Goal: Task Accomplishment & Management: Use online tool/utility

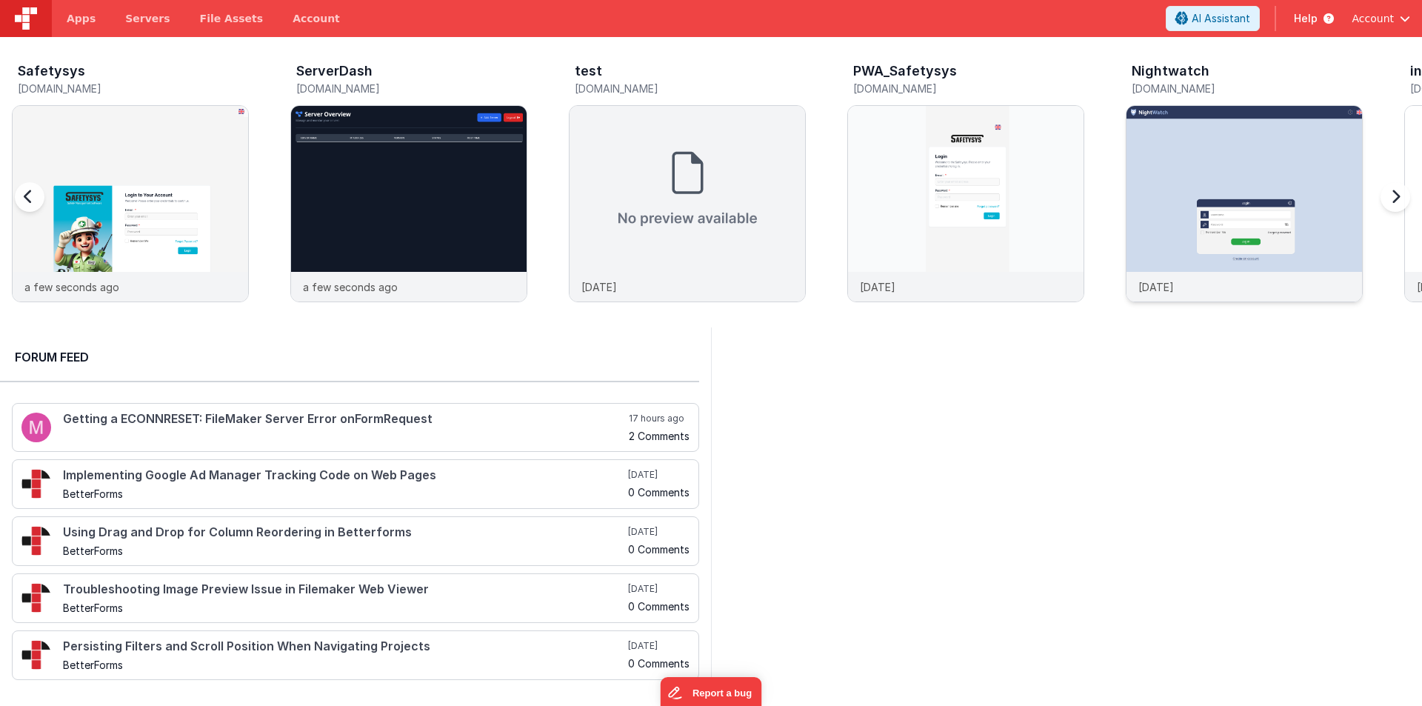
click at [1234, 138] on img at bounding box center [1243, 223] width 235 height 235
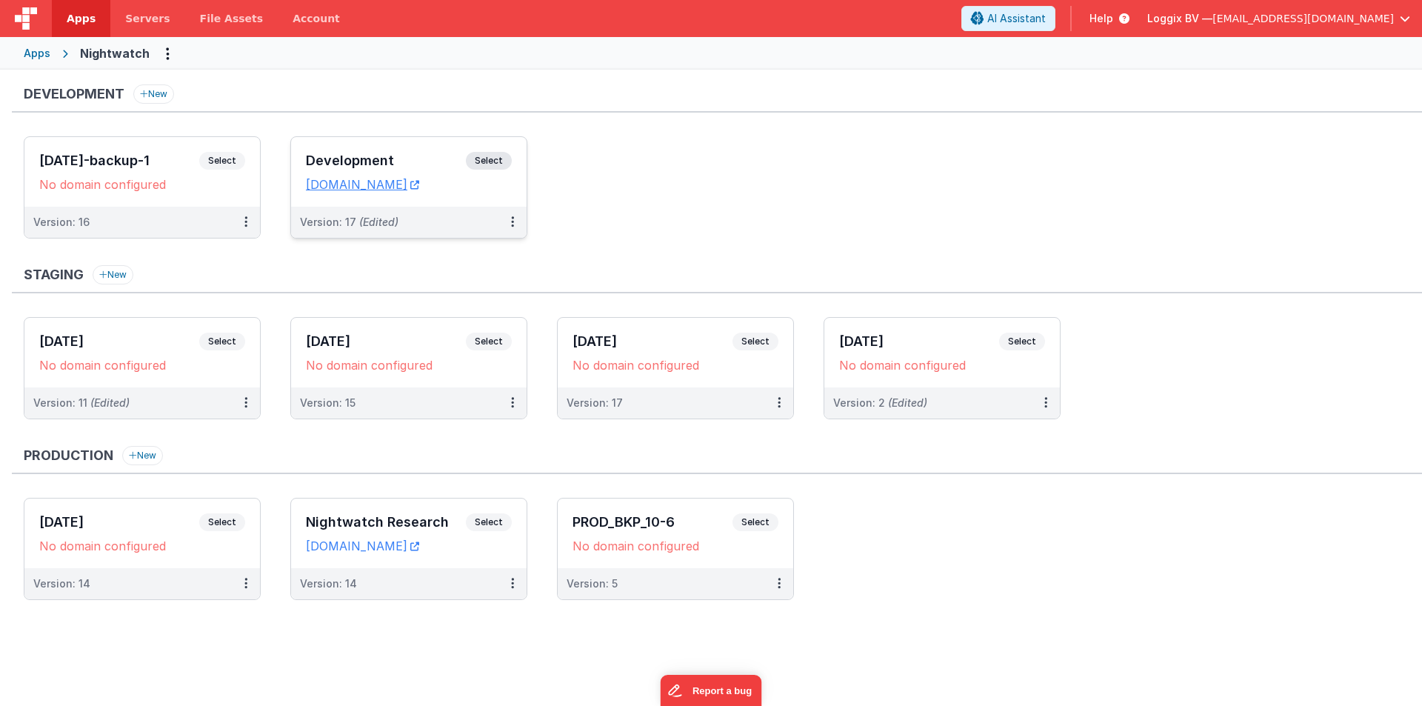
click at [304, 146] on div "Development Select URLs nightwatch.clientportal.cloud" at bounding box center [408, 172] width 235 height 70
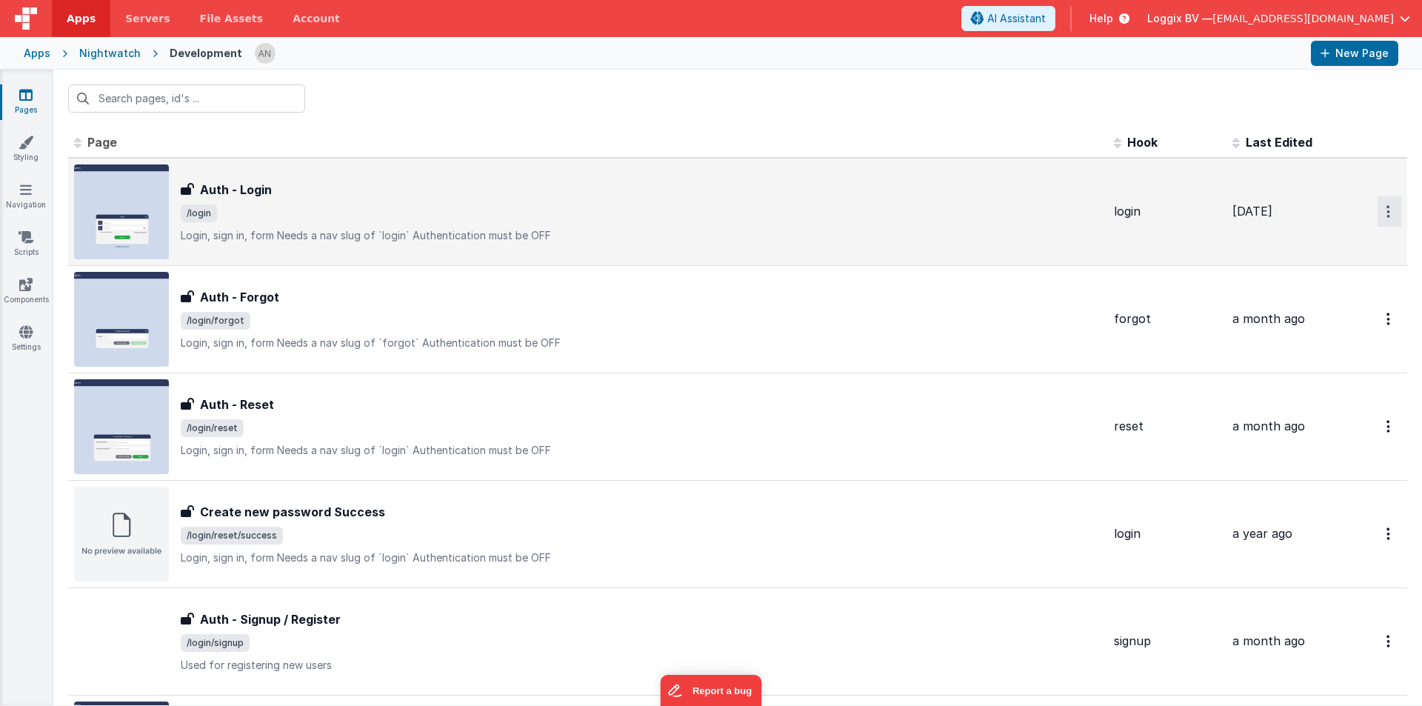
click at [1379, 210] on button "Options" at bounding box center [1389, 211] width 24 height 30
click at [1313, 241] on link "Preview" at bounding box center [1336, 245] width 130 height 27
click at [187, 99] on input "text" at bounding box center [186, 98] width 237 height 28
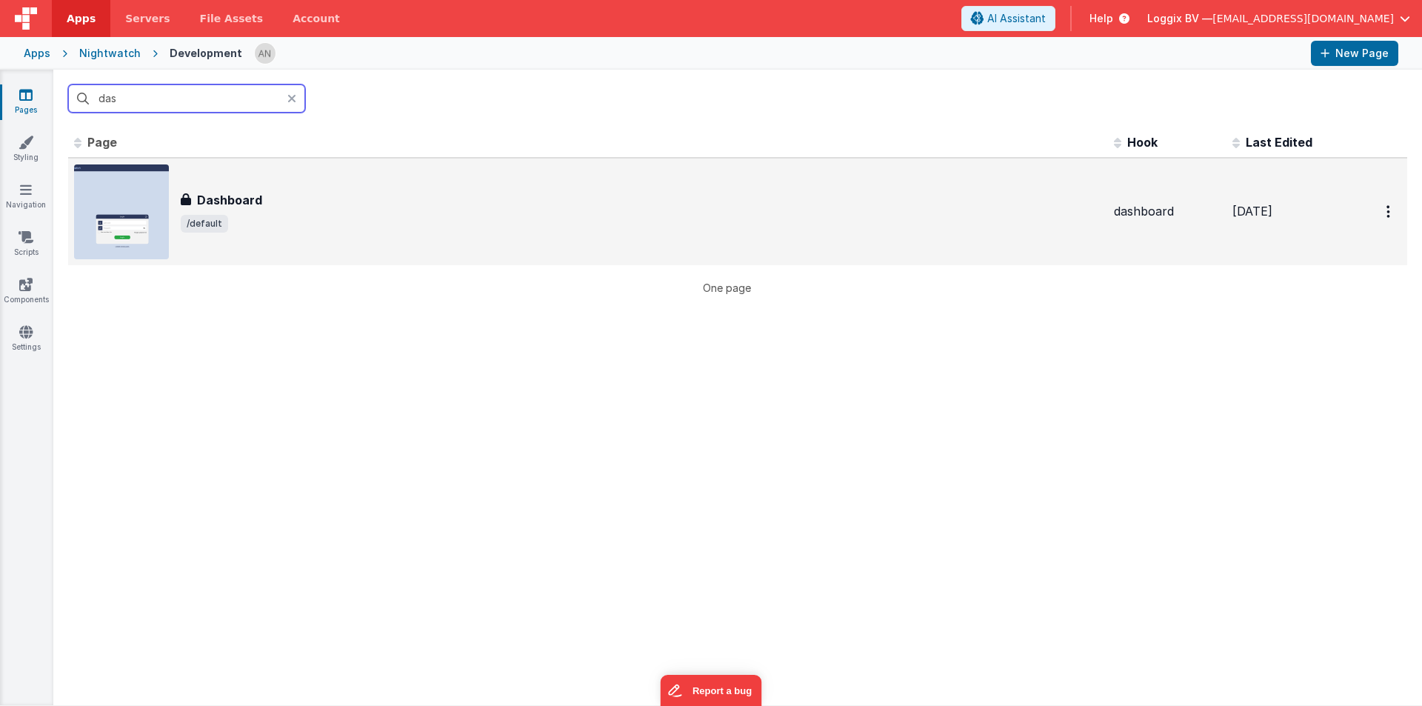
type input "das"
click at [320, 225] on span "/default" at bounding box center [641, 224] width 921 height 18
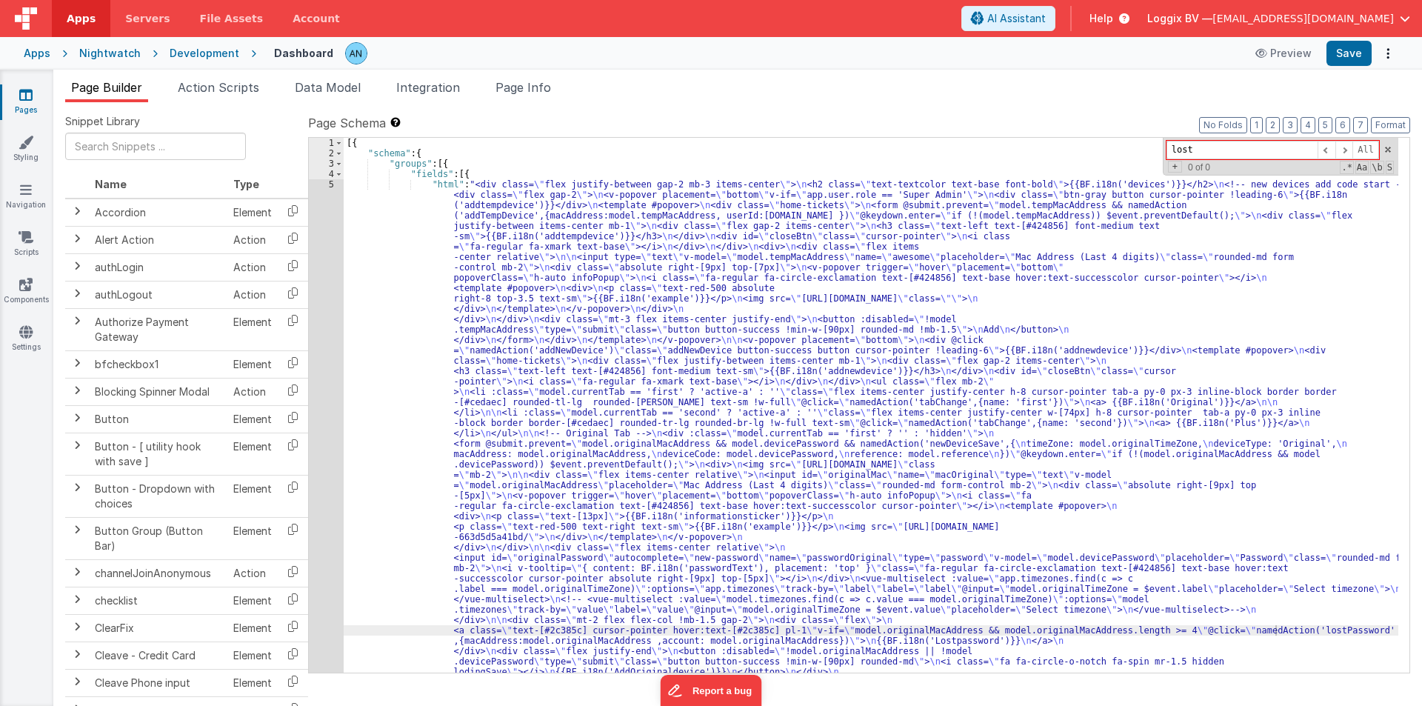
type input "lost"
click at [205, 81] on span "Action Scripts" at bounding box center [218, 87] width 81 height 15
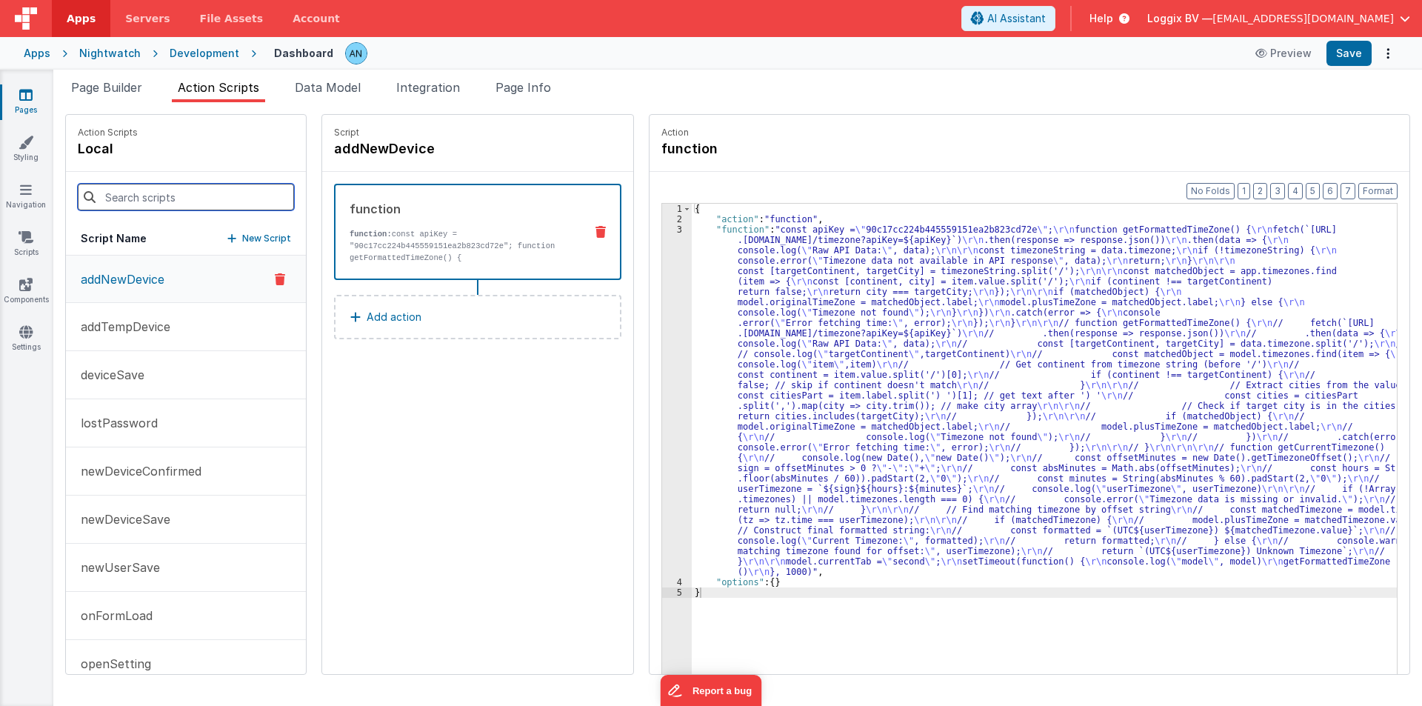
click at [185, 194] on input at bounding box center [186, 197] width 216 height 27
paste input "lostPassword"
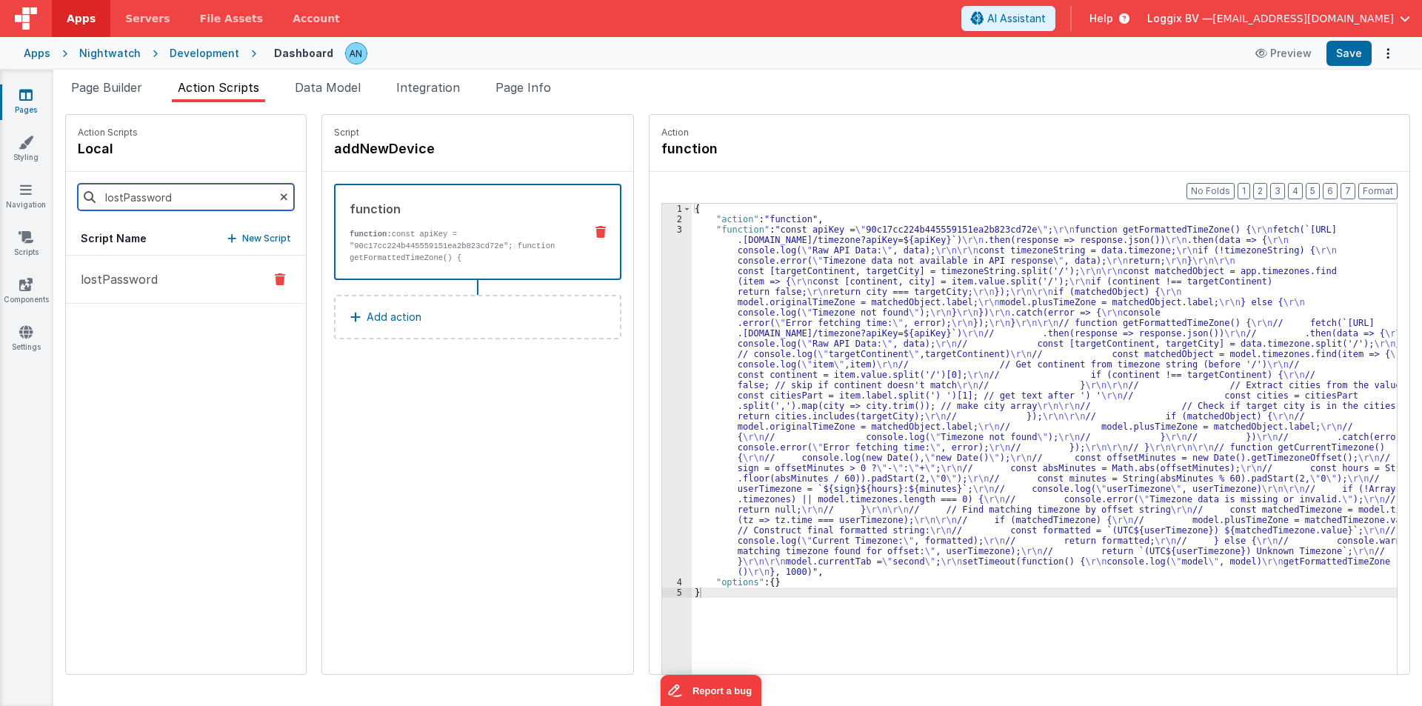
type input "lostPassword"
click at [141, 280] on p "lostPassword" at bounding box center [115, 279] width 86 height 18
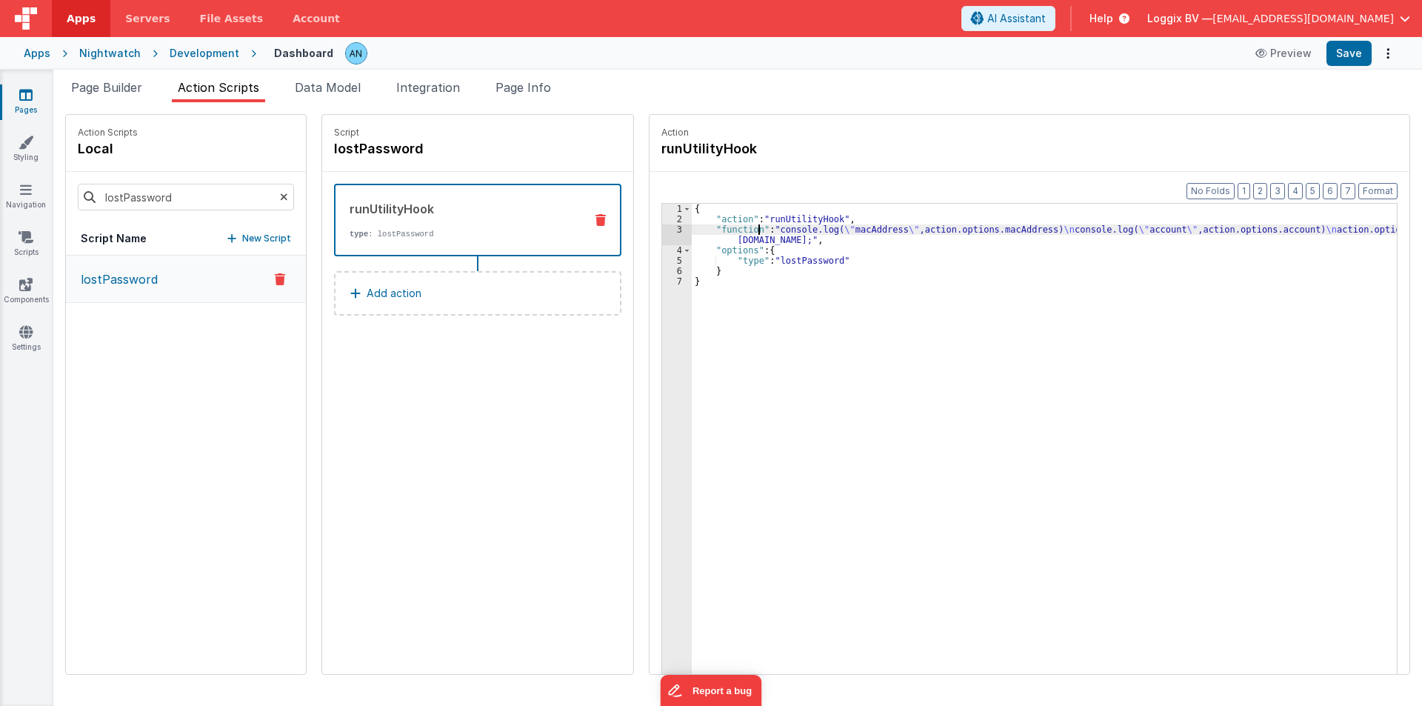
click at [744, 229] on div "{ "action" : "runUtilityHook" , "function" : "console.log( \" macAddress \" ,ac…" at bounding box center [1051, 472] width 719 height 537
click at [662, 235] on div "3" at bounding box center [677, 234] width 30 height 21
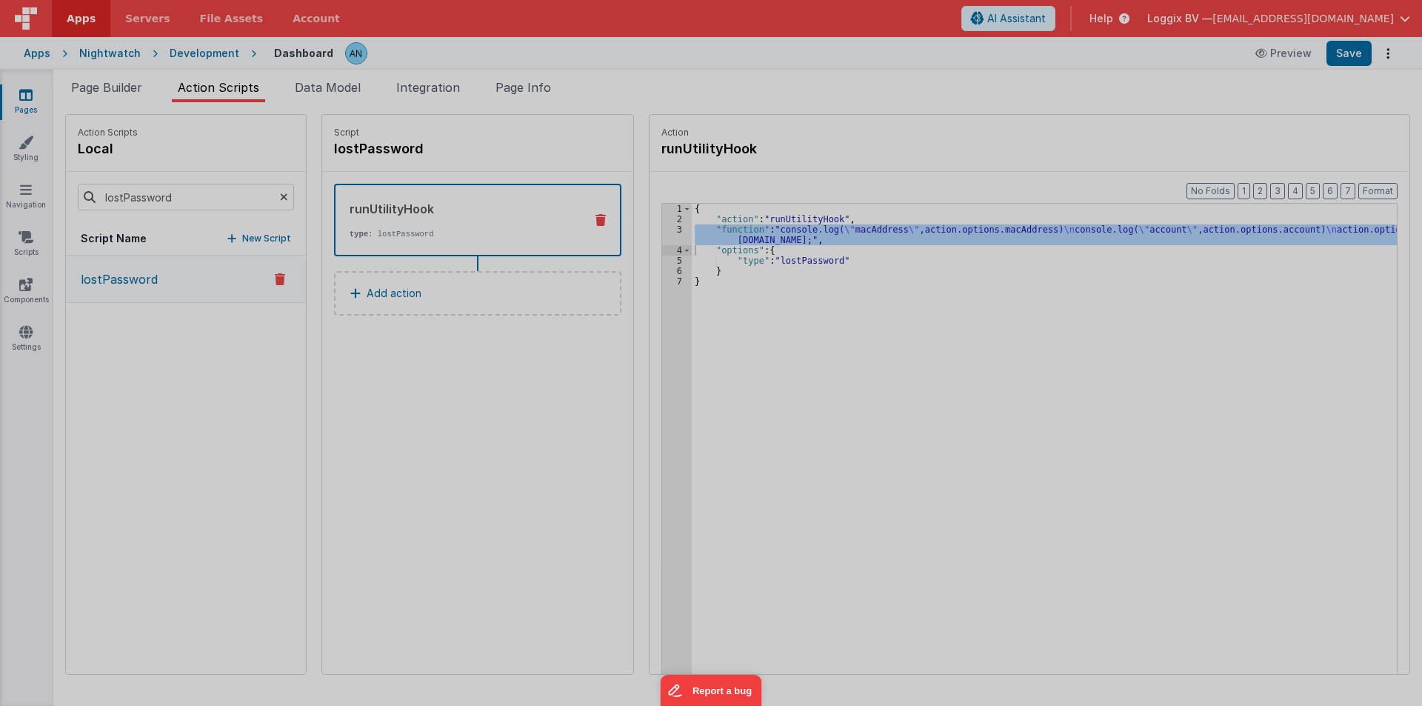
click at [652, 235] on div at bounding box center [711, 168] width 148 height 353
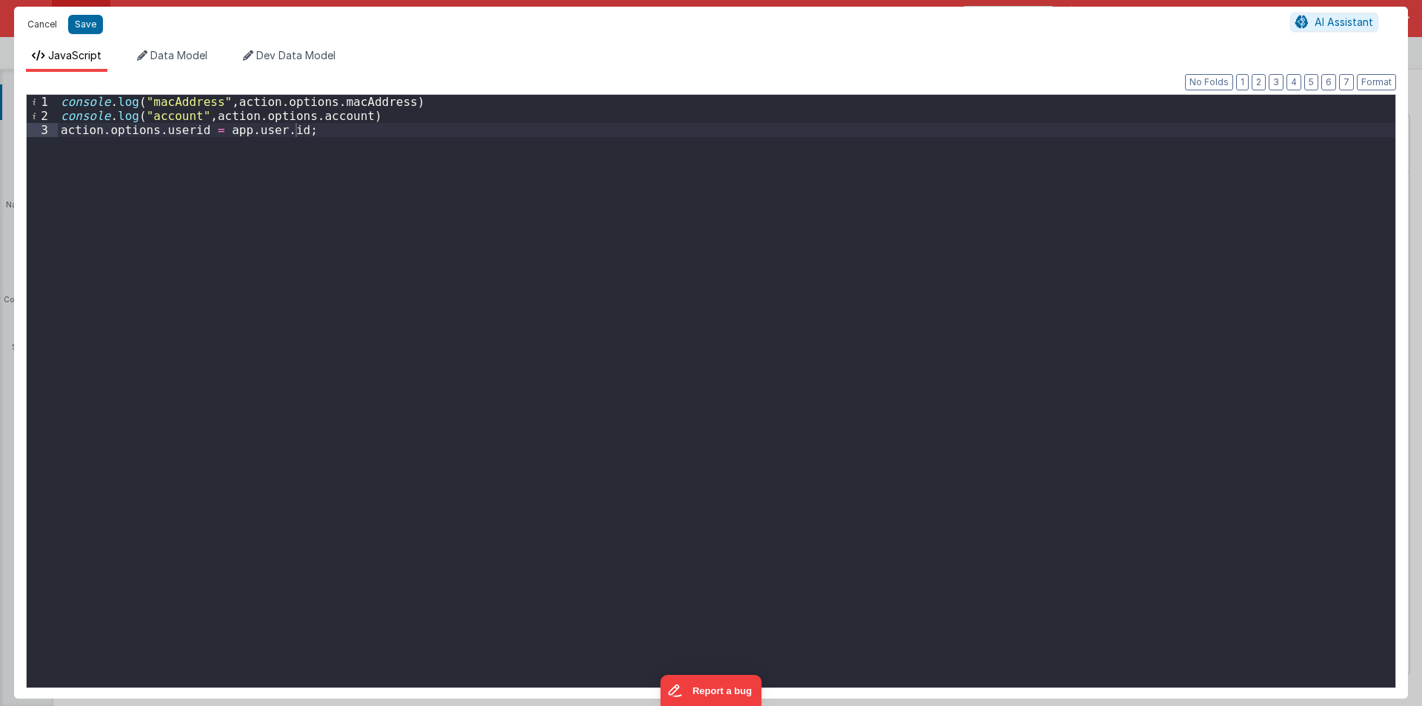
click at [47, 19] on button "Cancel" at bounding box center [42, 24] width 44 height 21
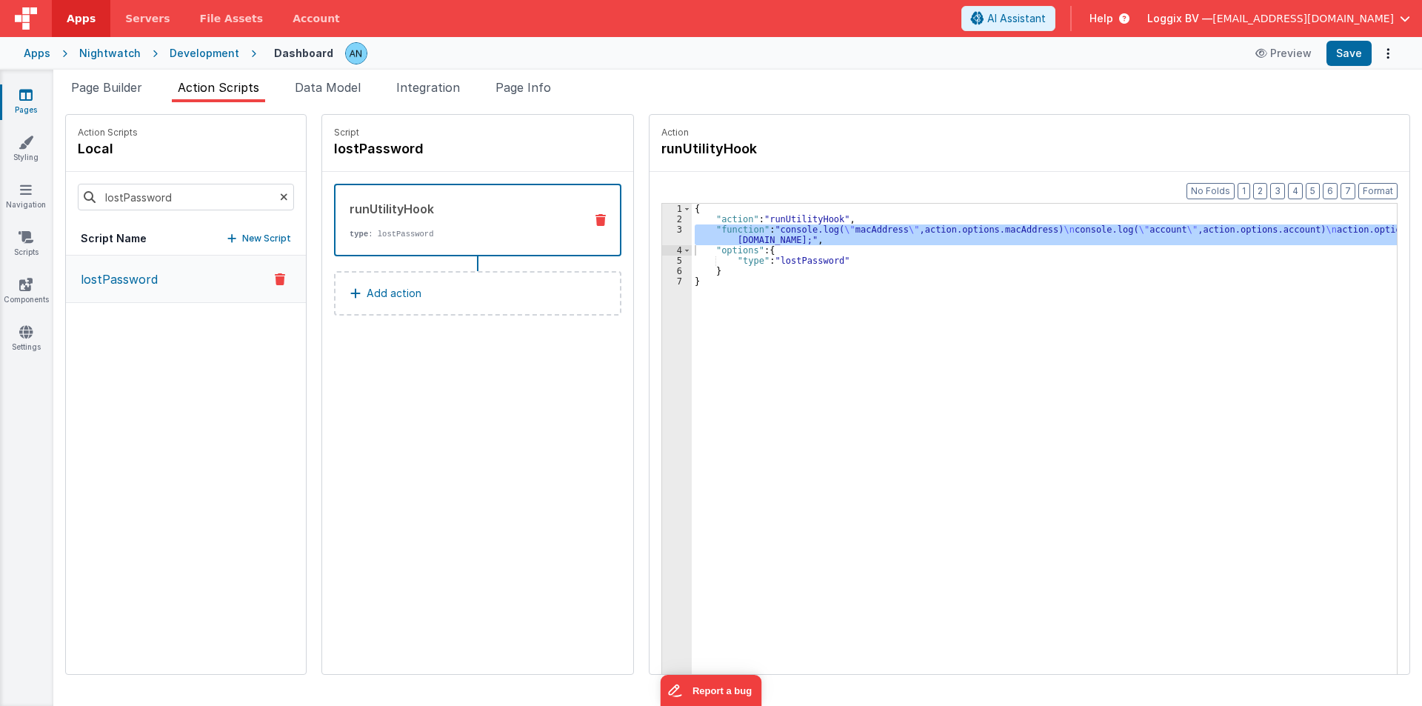
click at [280, 193] on icon at bounding box center [284, 197] width 8 height 50
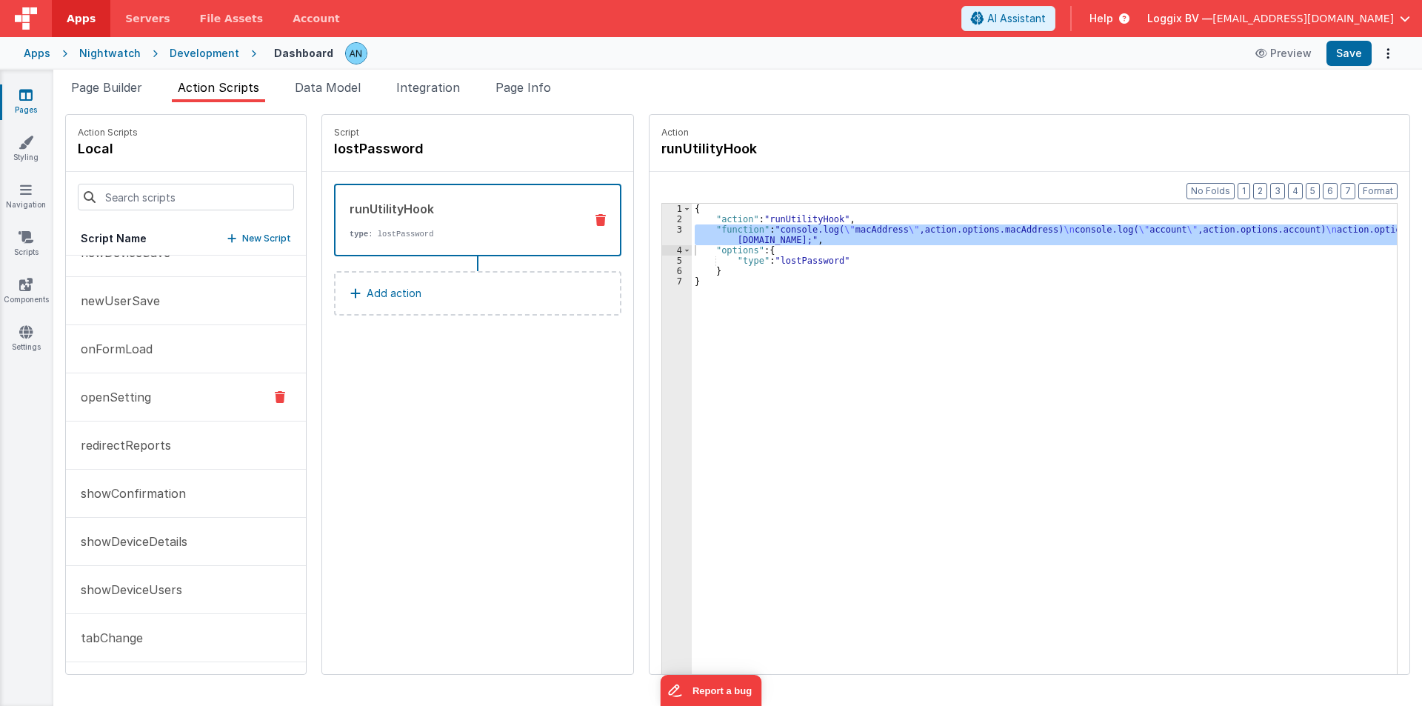
scroll to position [118, 0]
click at [153, 480] on button "onFormLoad" at bounding box center [186, 497] width 240 height 48
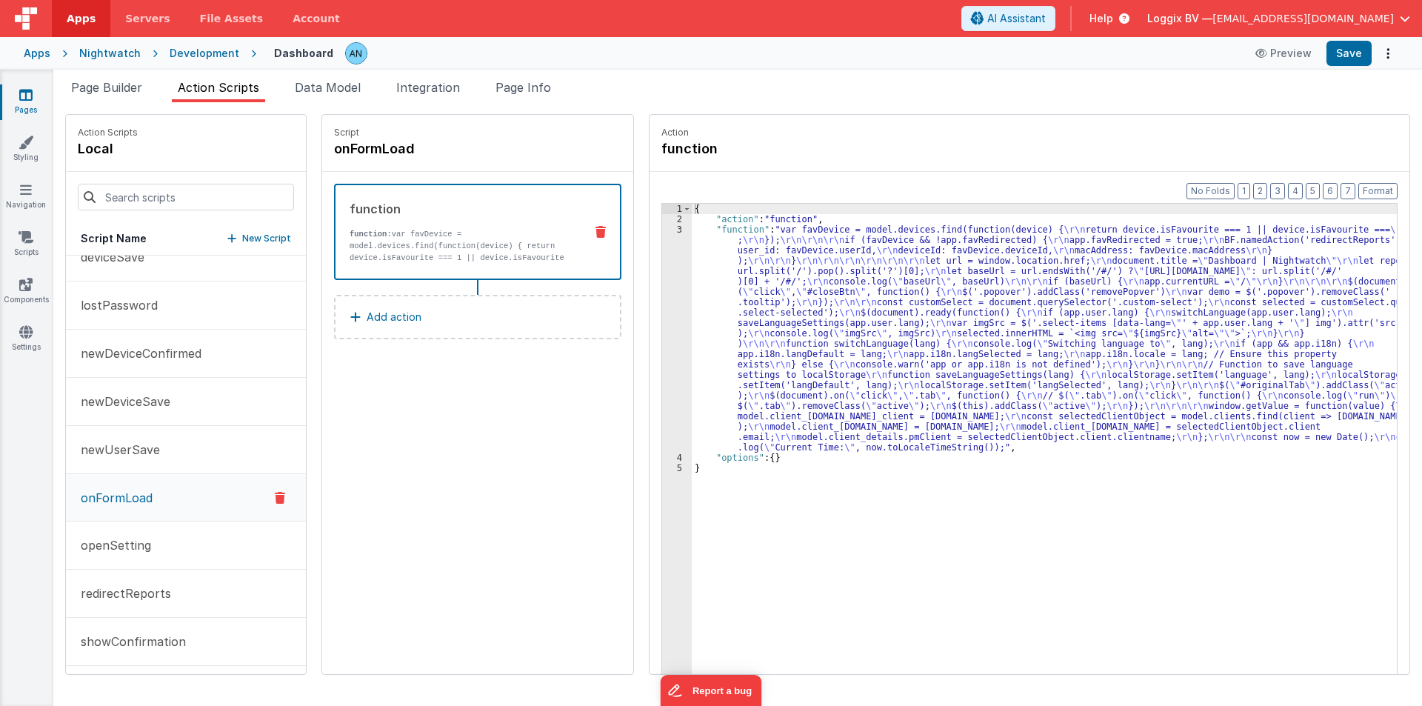
click at [704, 273] on div "{ "action" : "function" , "function" : "var favDevice = model.devices.find(func…" at bounding box center [1051, 472] width 719 height 537
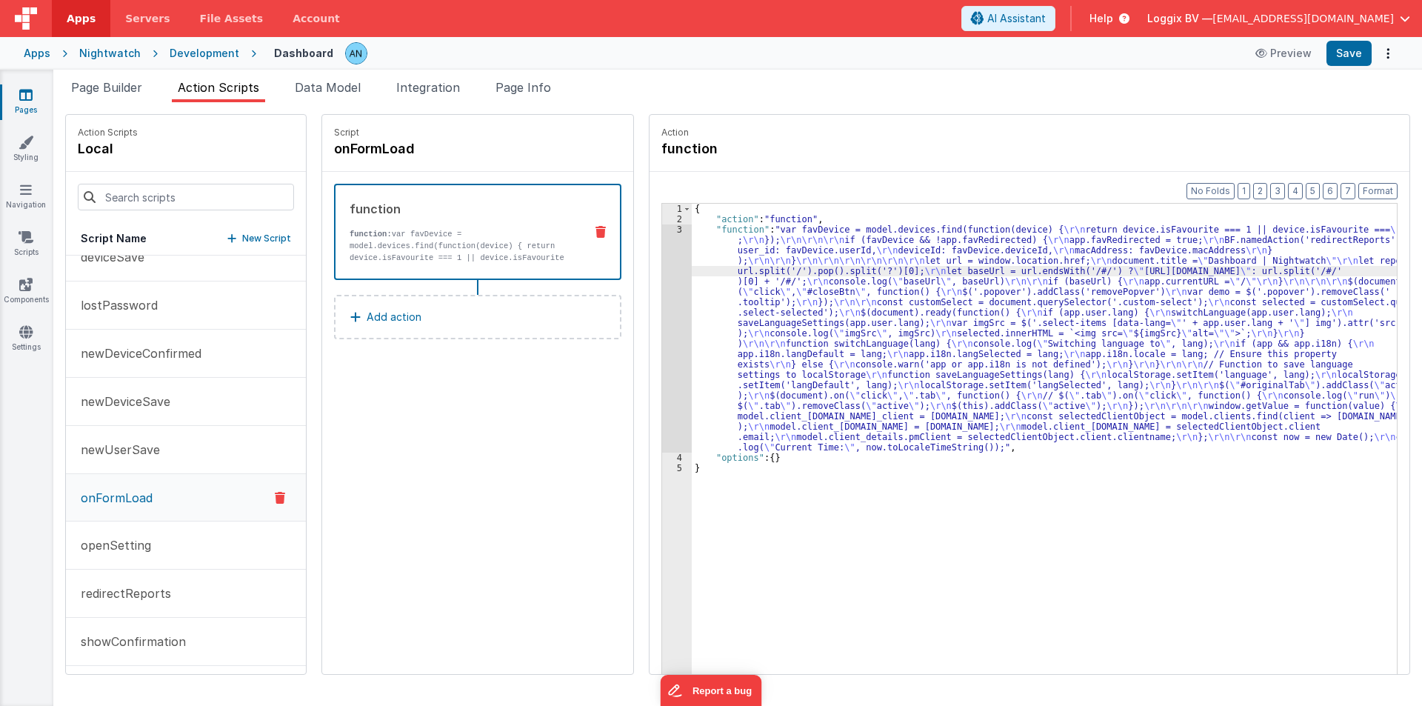
click at [662, 247] on div "3" at bounding box center [677, 338] width 30 height 228
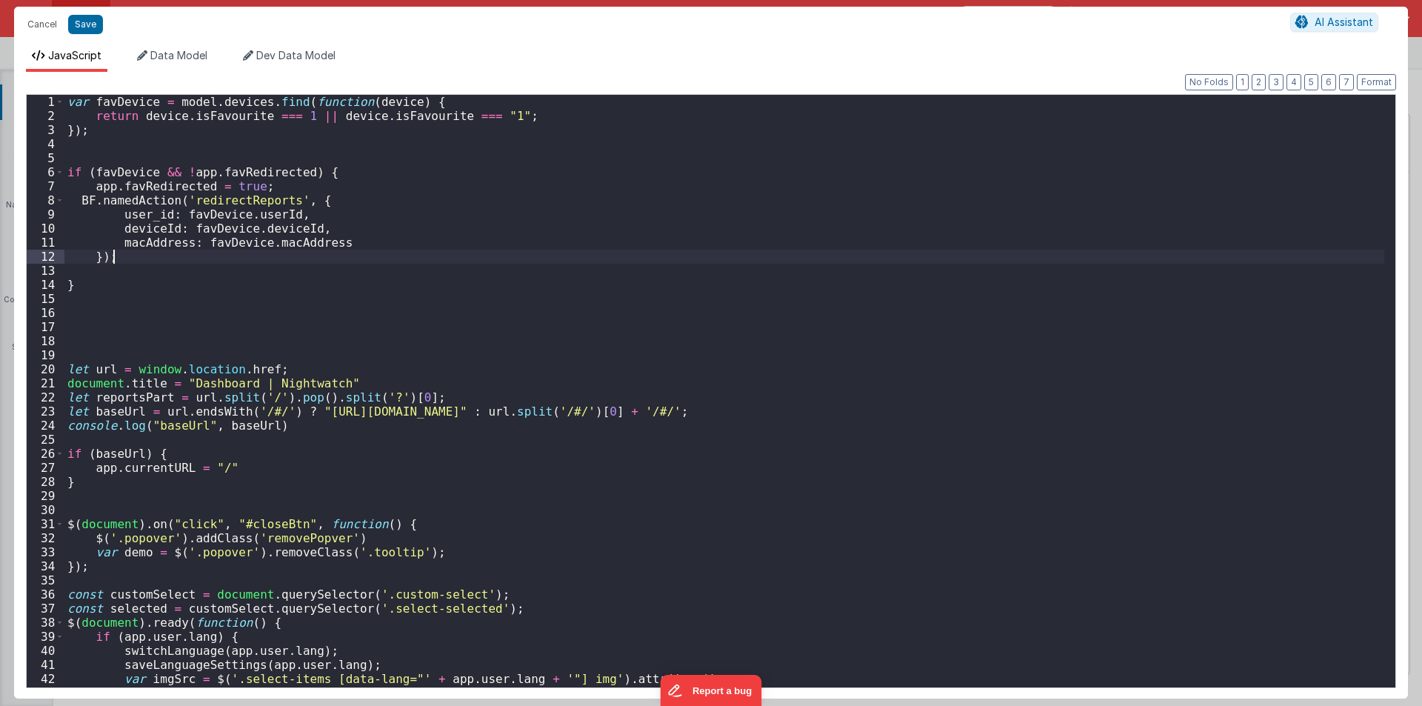
click at [654, 247] on div "var favDevice = model . devices . find ( function ( device ) { return device . …" at bounding box center [723, 405] width 1319 height 620
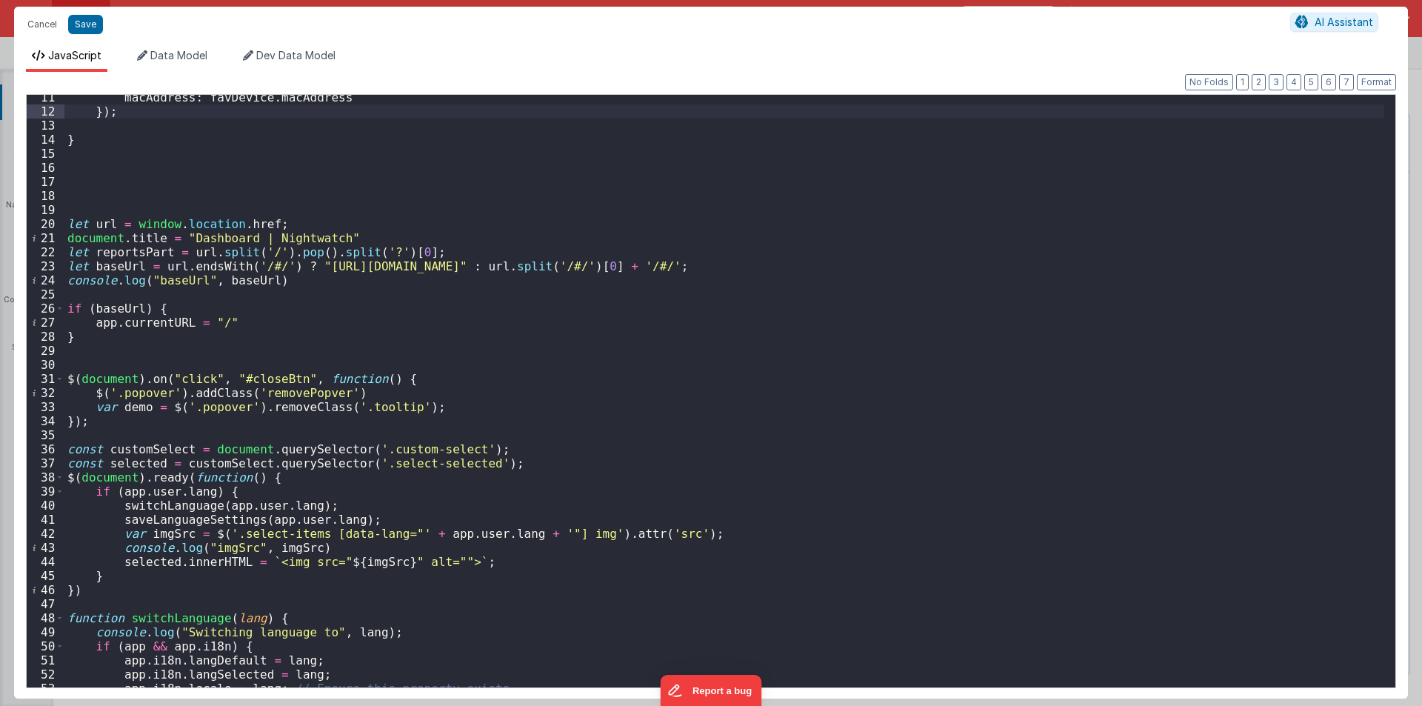
scroll to position [0, 0]
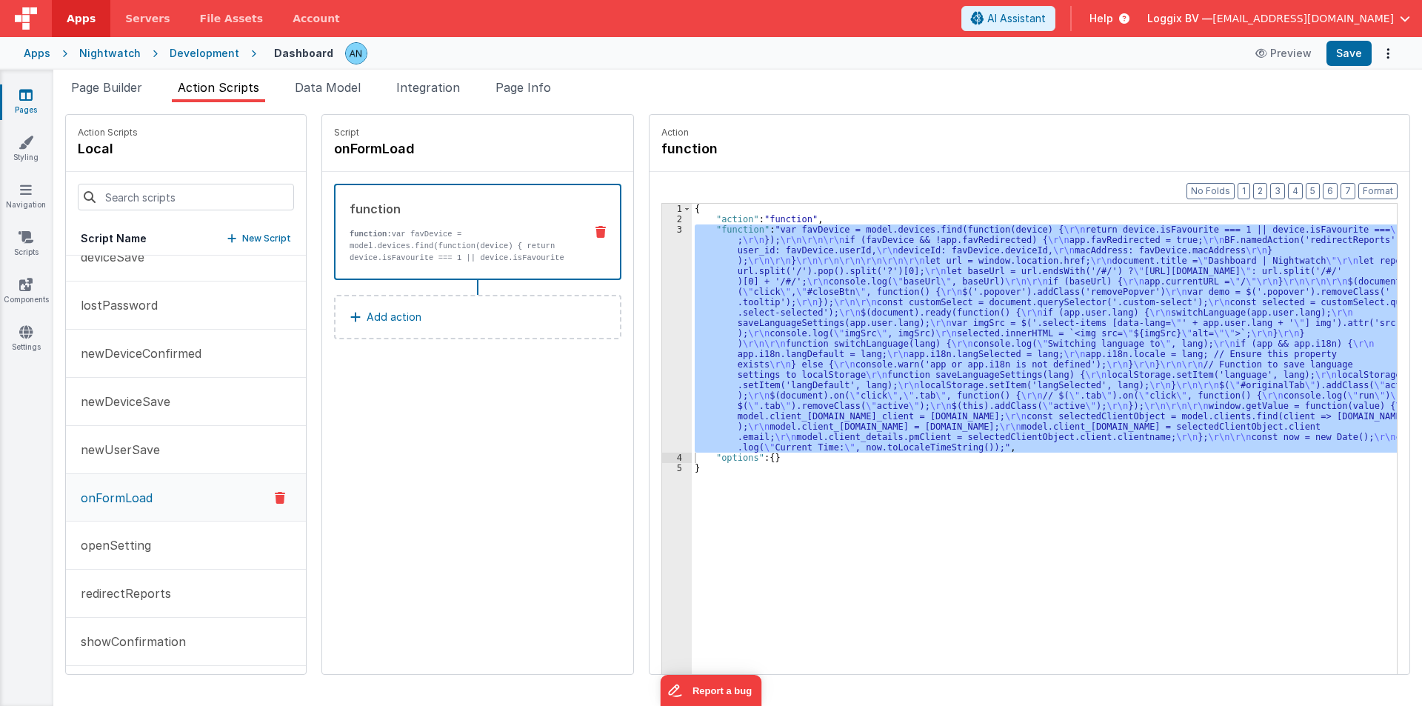
click at [662, 282] on div "3" at bounding box center [677, 338] width 30 height 228
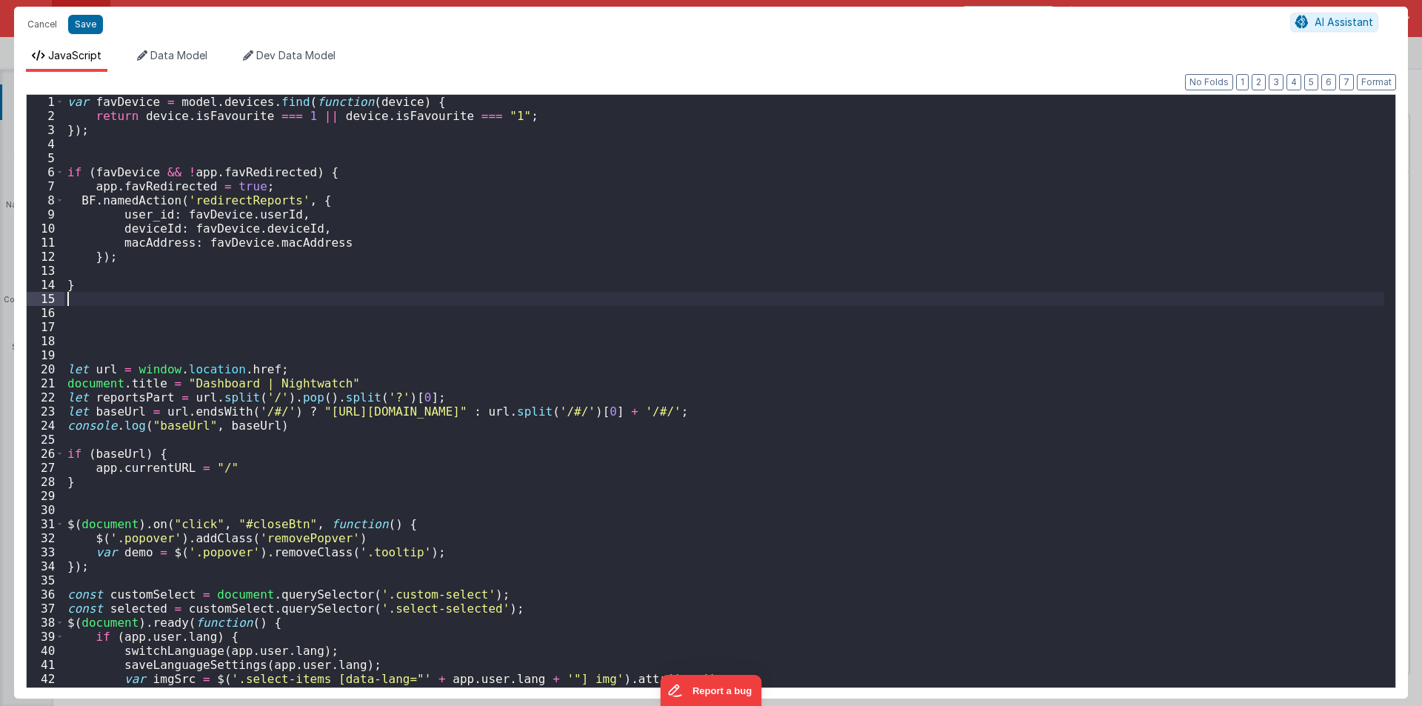
click at [654, 283] on div "var favDevice = model . devices . find ( function ( device ) { return device . …" at bounding box center [723, 405] width 1319 height 620
click at [44, 24] on button "Cancel" at bounding box center [42, 24] width 44 height 21
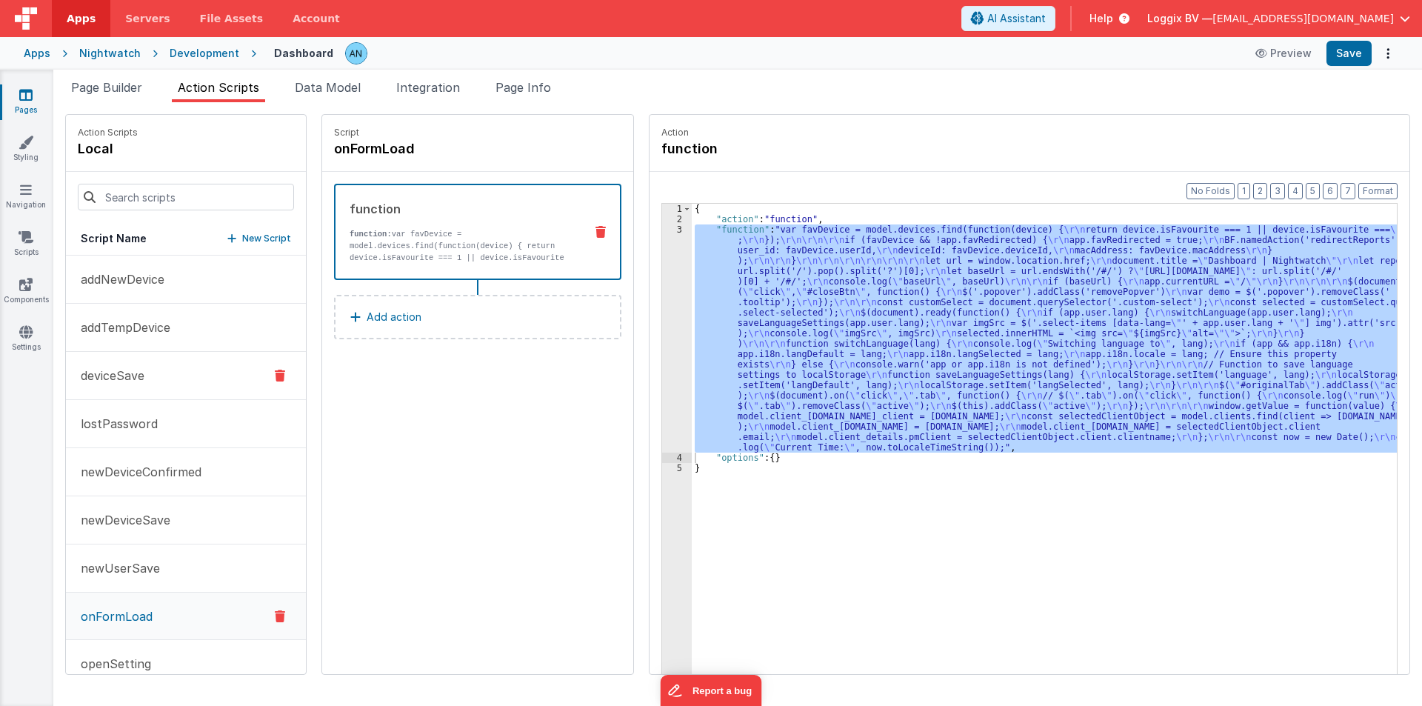
drag, startPoint x: 129, startPoint y: 411, endPoint x: 288, endPoint y: 358, distance: 167.6
click at [128, 410] on button "lostPassword" at bounding box center [186, 424] width 240 height 48
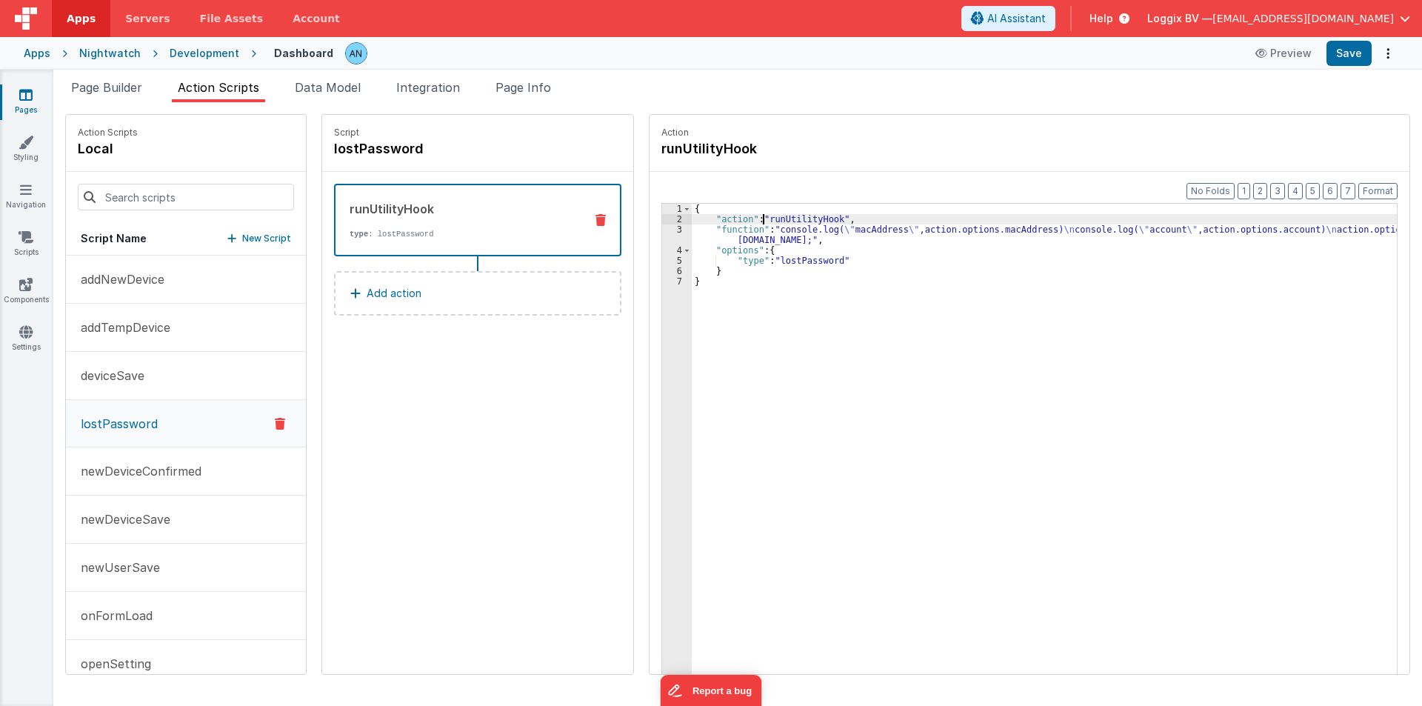
click at [751, 221] on div "{ "action" : "runUtilityHook" , "function" : "console.log( \" macAddress \" ,ac…" at bounding box center [1051, 472] width 719 height 537
click at [662, 231] on div "3" at bounding box center [677, 234] width 30 height 21
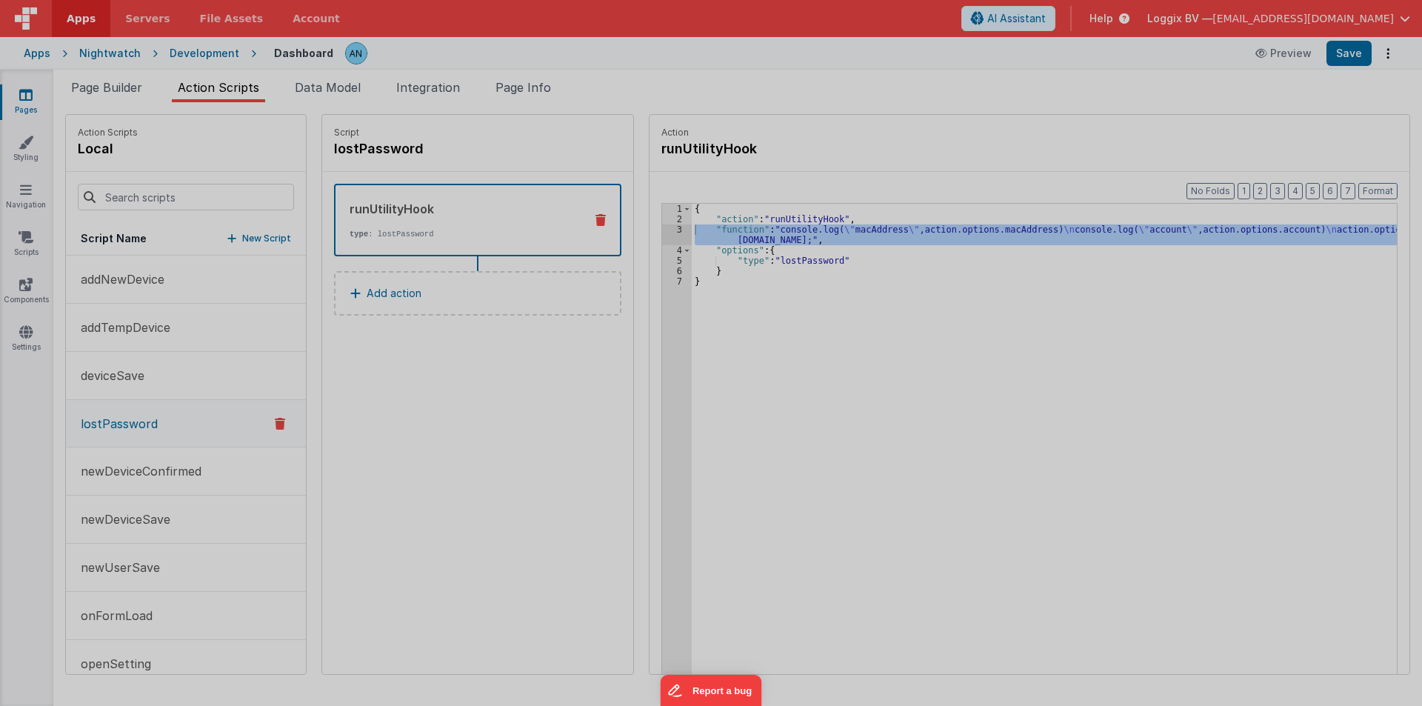
click at [658, 231] on div "console . log ( "macAddress" , action . options . macAddress ) console . log ( …" at bounding box center [726, 390] width 1337 height 620
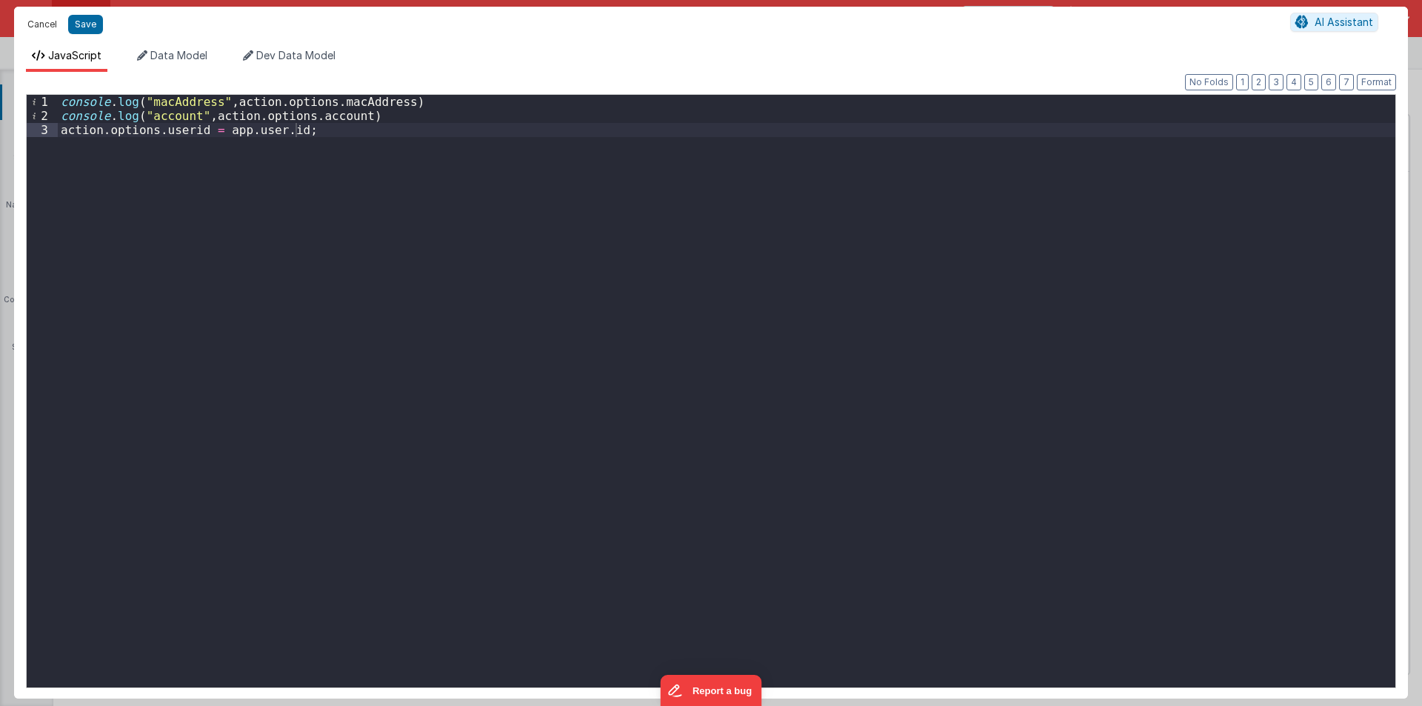
click at [42, 27] on button "Cancel" at bounding box center [42, 24] width 44 height 21
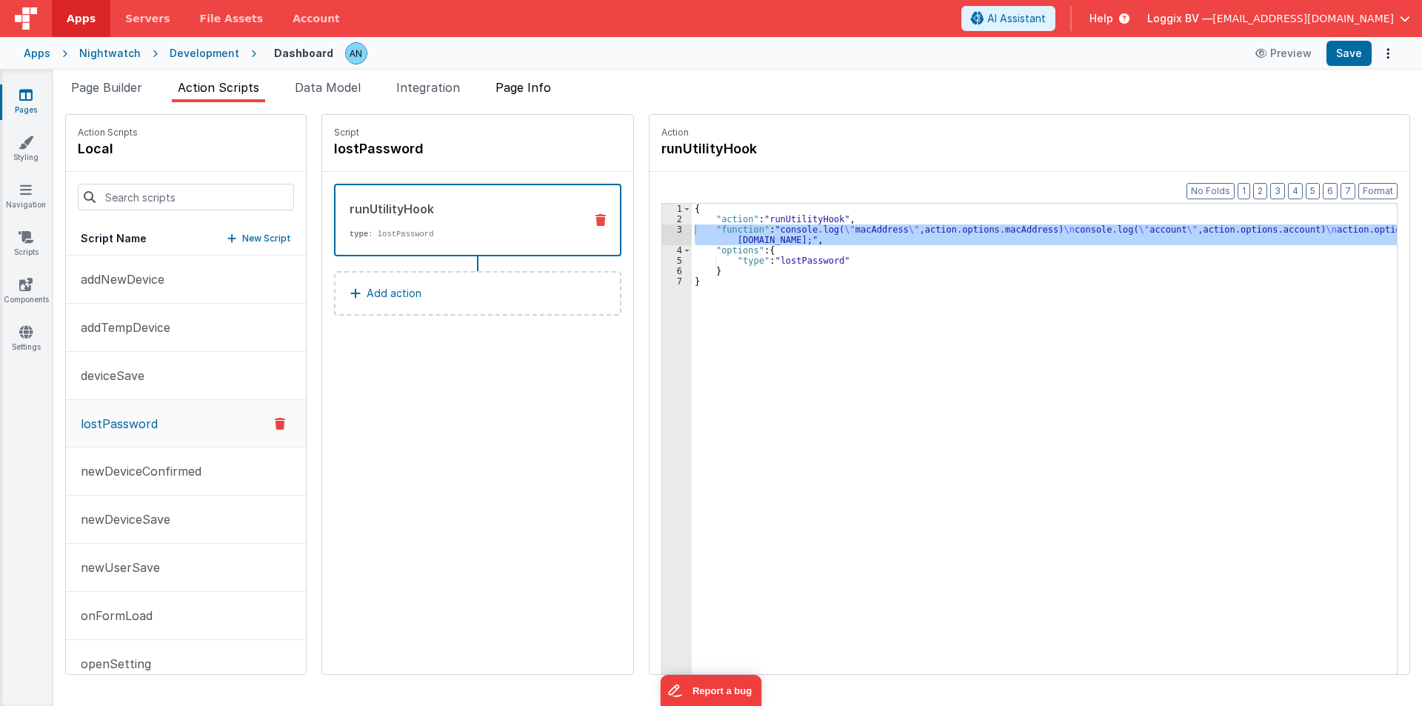
click at [537, 84] on span "Page Info" at bounding box center [523, 87] width 56 height 15
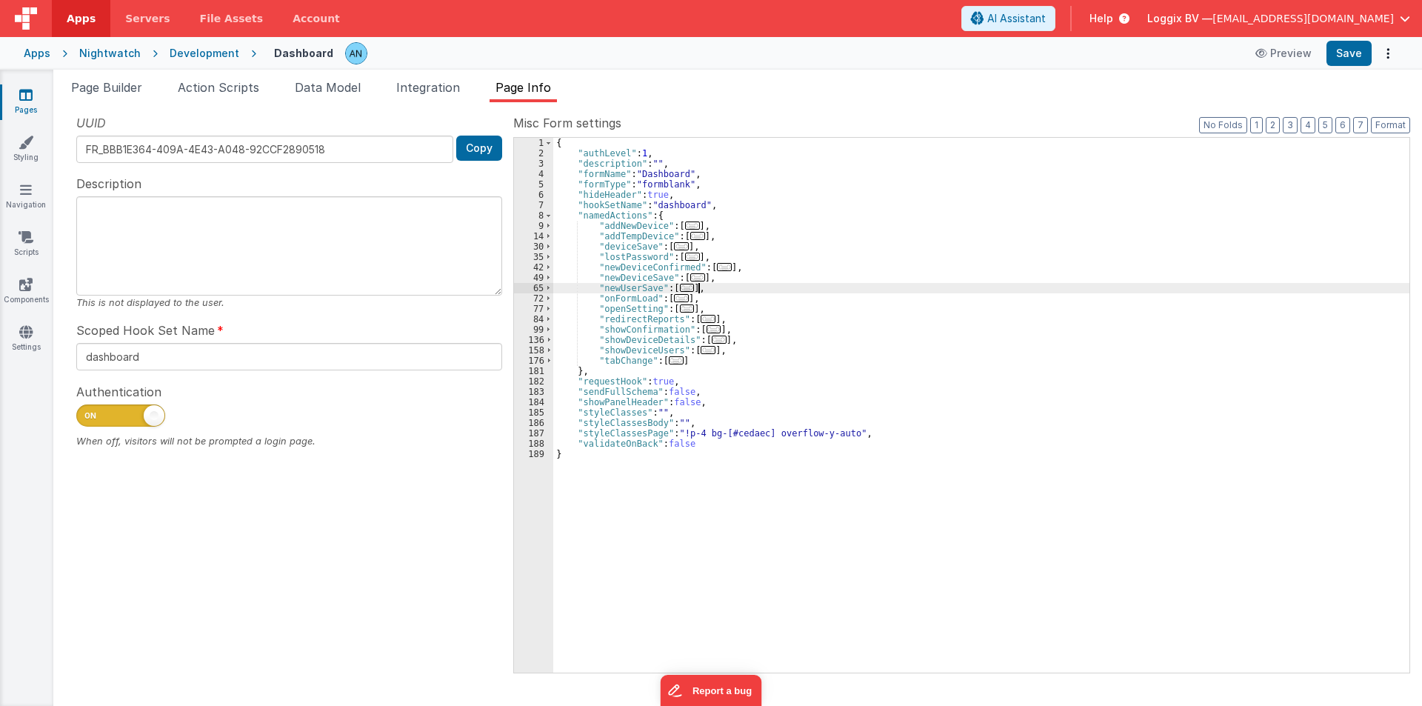
click at [865, 286] on div "{ "authLevel" : 1 , "description" : "" , "formName" : "Dashboard" , "formType" …" at bounding box center [981, 415] width 856 height 555
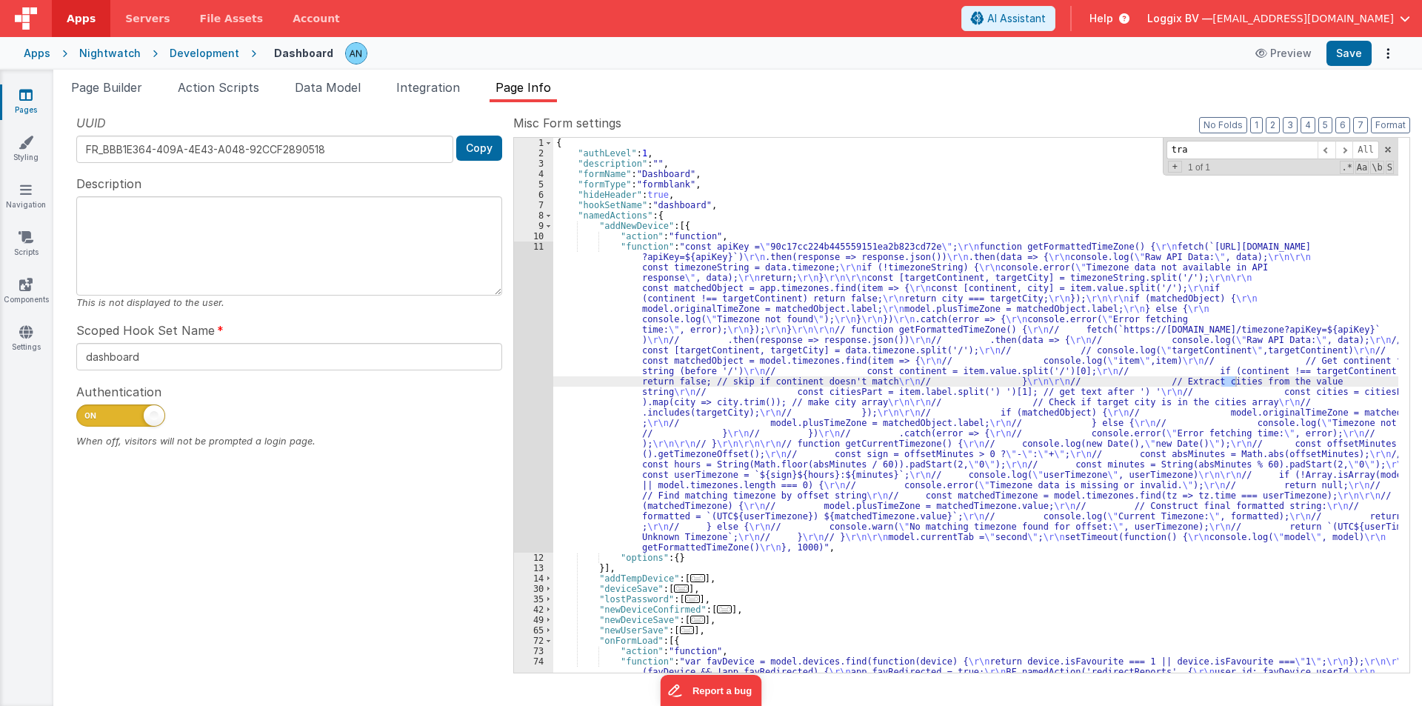
type input "tra"
click at [208, 91] on span "Action Scripts" at bounding box center [218, 87] width 81 height 15
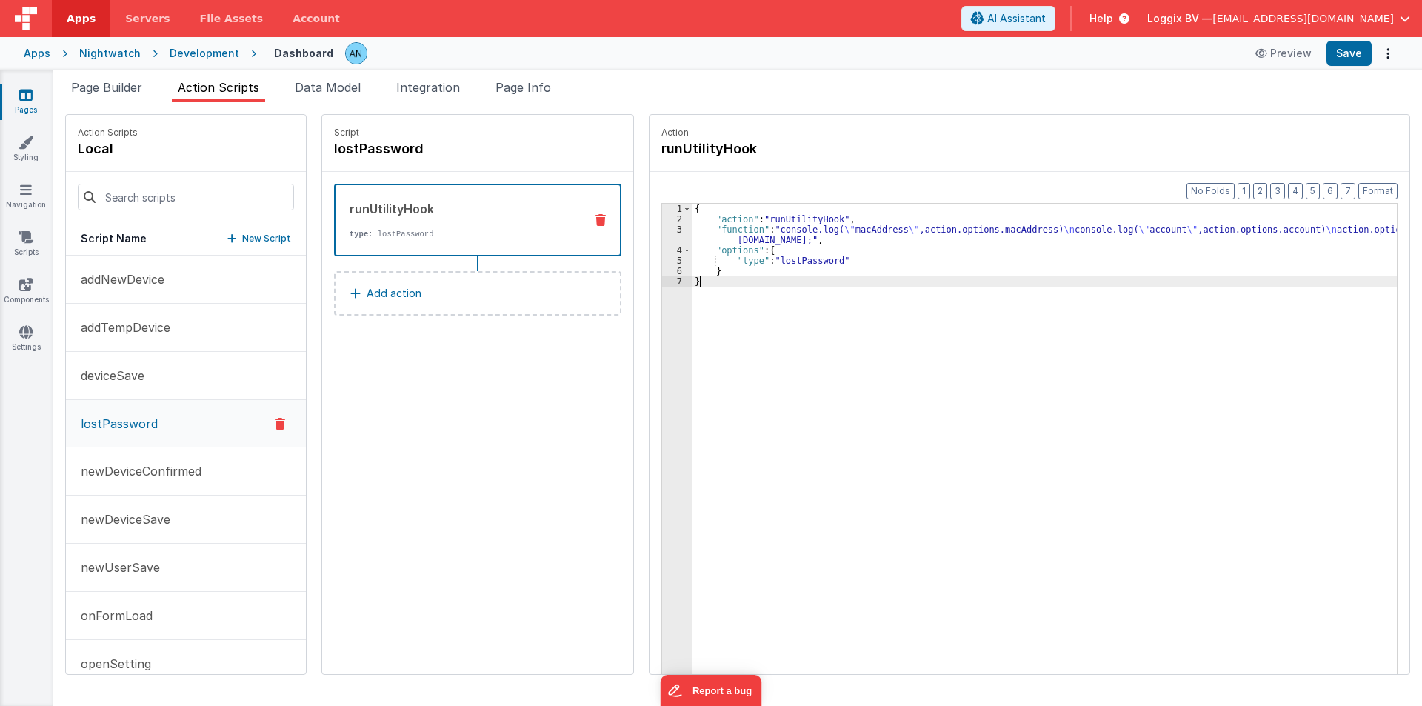
click at [760, 285] on div "{ "action" : "runUtilityHook" , "function" : "console.log( \" macAddress \" ,ac…" at bounding box center [1051, 472] width 719 height 537
click at [725, 236] on div "{ "action" : "runUtilityHook" , "function" : "console.log( \" macAddress \" ,ac…" at bounding box center [1051, 472] width 719 height 537
click at [873, 298] on div "{ "action" : "runUtilityHook" , "function" : "console.log( \" macAddress \" ,ac…" at bounding box center [1051, 472] width 719 height 537
click at [219, 55] on div "Development" at bounding box center [205, 53] width 70 height 15
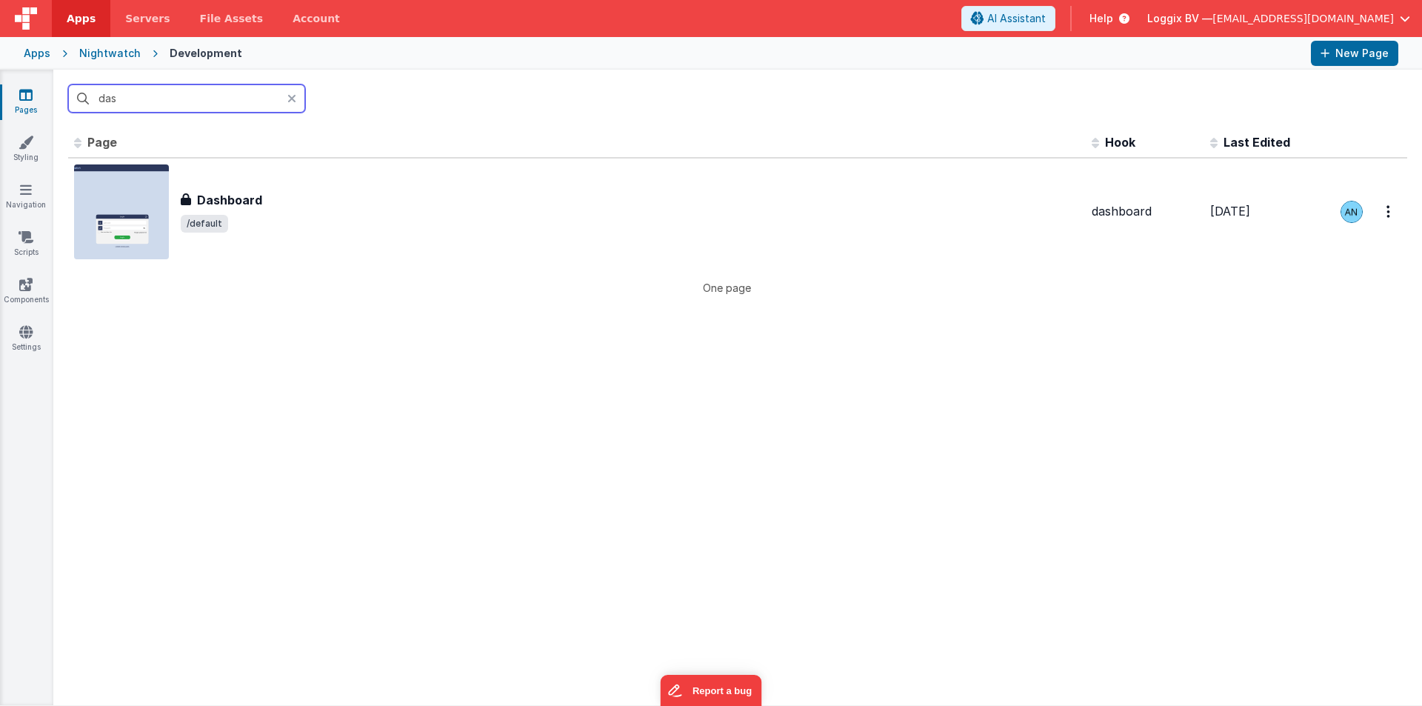
click at [182, 96] on input "das" at bounding box center [186, 98] width 237 height 28
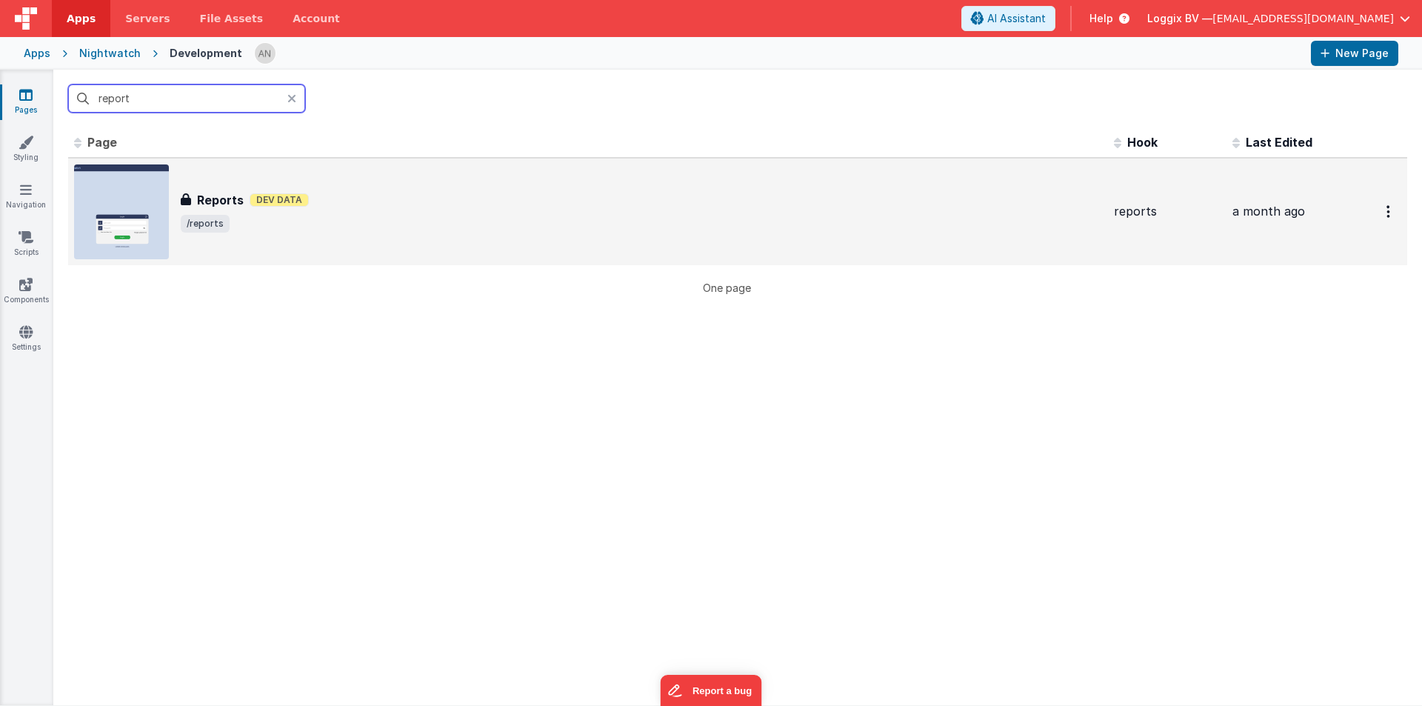
type input "report"
click at [144, 182] on img at bounding box center [121, 211] width 95 height 95
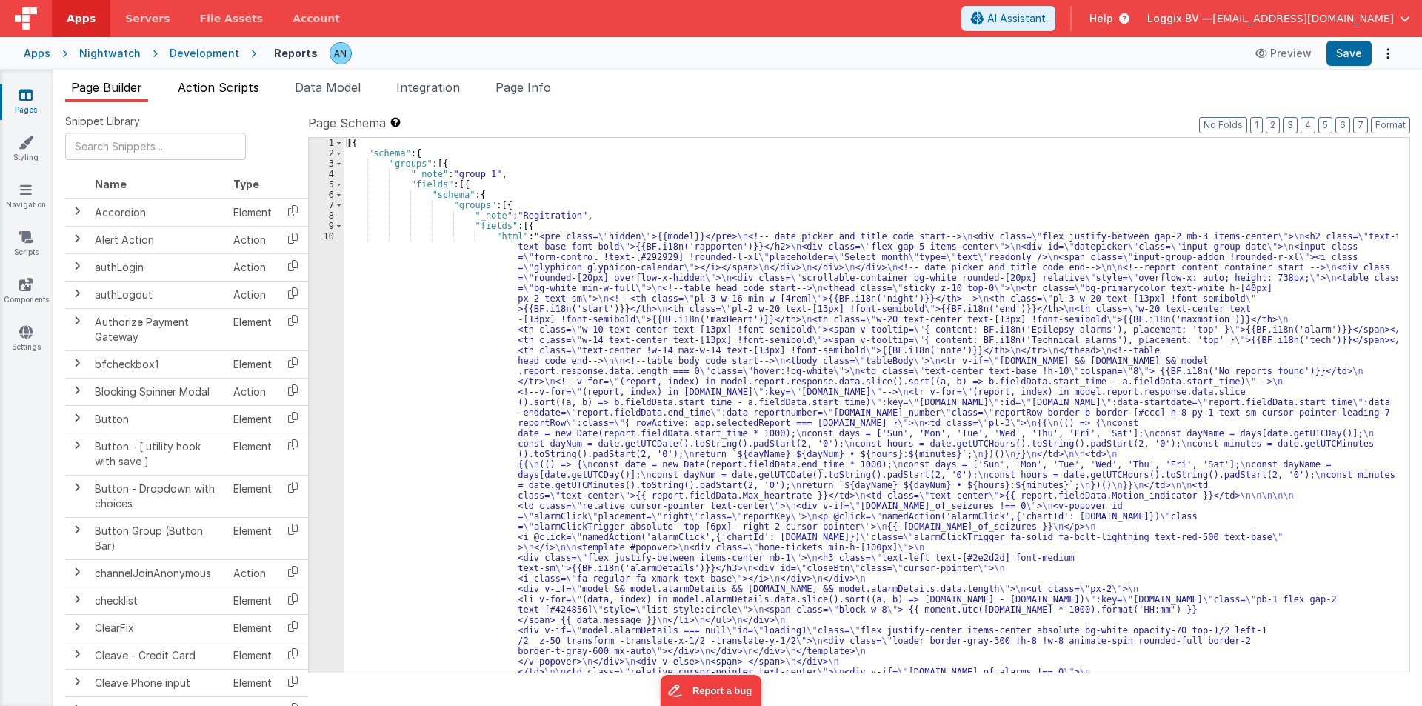
click at [223, 95] on li "Action Scripts" at bounding box center [218, 90] width 93 height 24
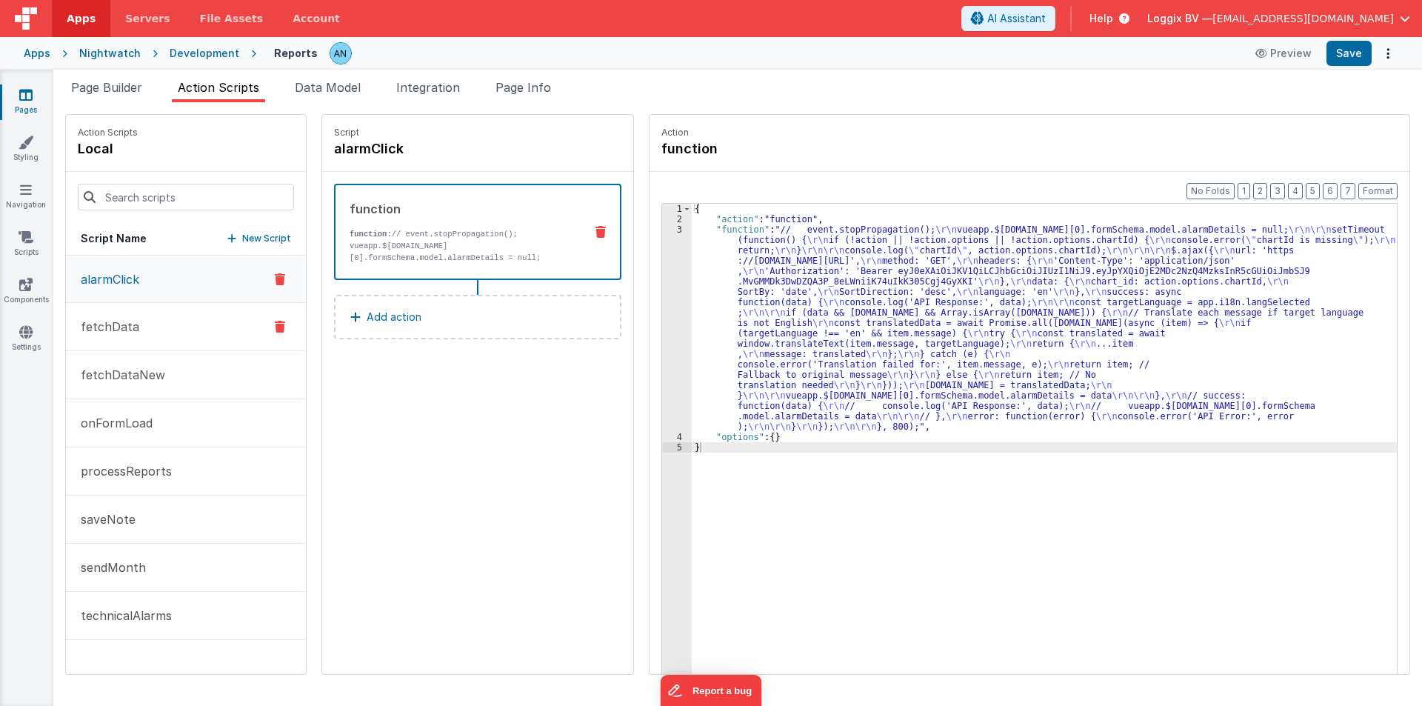
click at [144, 331] on button "fetchData" at bounding box center [186, 327] width 240 height 48
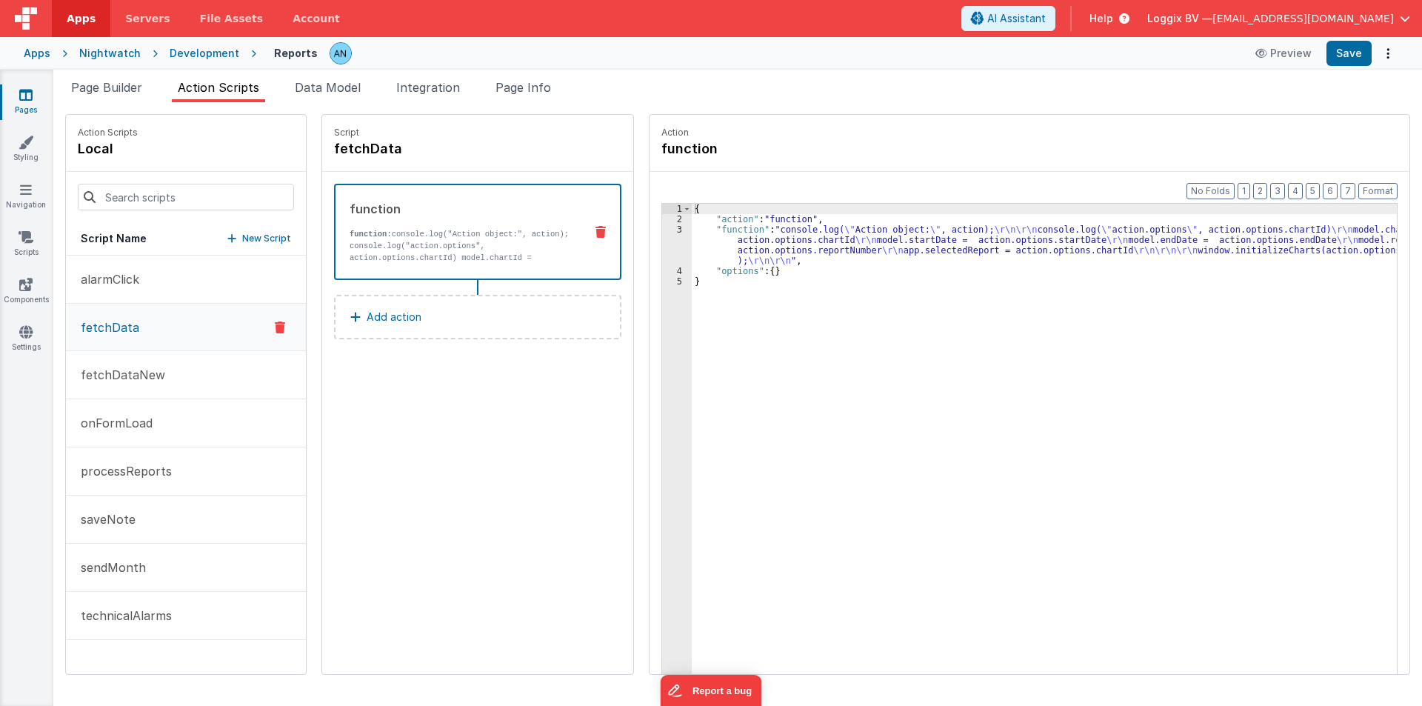
click at [692, 250] on div "{ "action" : "function" , "function" : "console.log( \" Action object: \" , act…" at bounding box center [1051, 472] width 719 height 537
click at [663, 239] on div "3" at bounding box center [677, 244] width 30 height 41
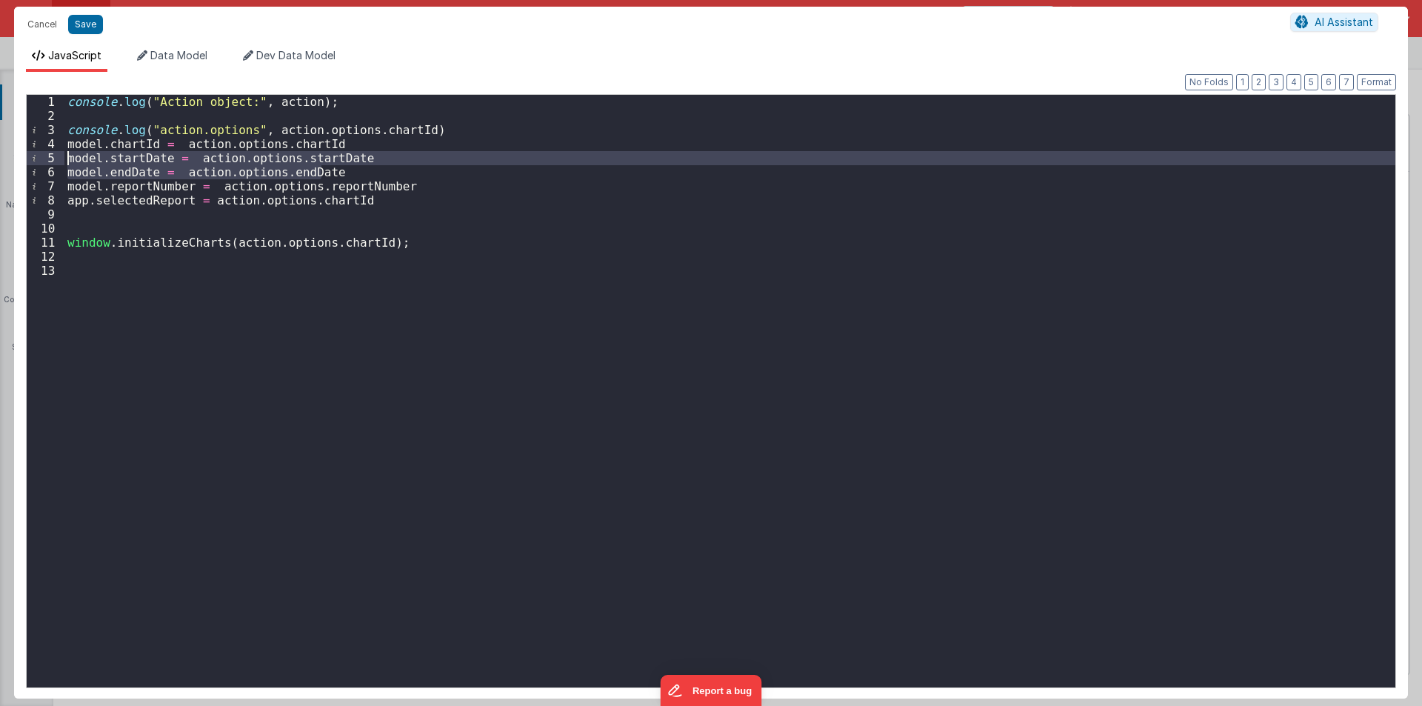
drag, startPoint x: 330, startPoint y: 167, endPoint x: 36, endPoint y: 153, distance: 294.3
click at [36, 153] on div "1 2 3 4 5 6 7 8 9 10 11 12 13 console . log ( "Action object:" , action ) ; con…" at bounding box center [711, 391] width 1370 height 594
click at [51, 30] on button "Cancel" at bounding box center [42, 24] width 44 height 21
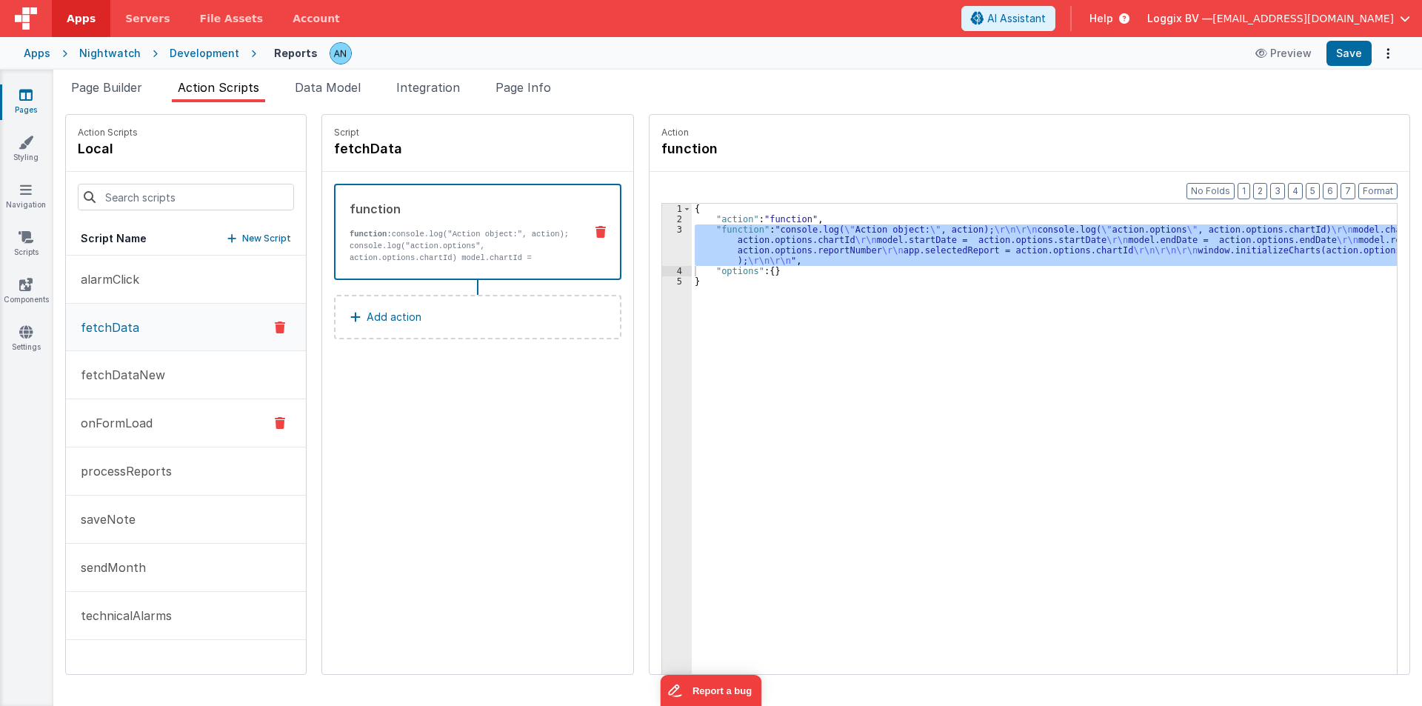
click at [134, 415] on p "onFormLoad" at bounding box center [112, 423] width 81 height 18
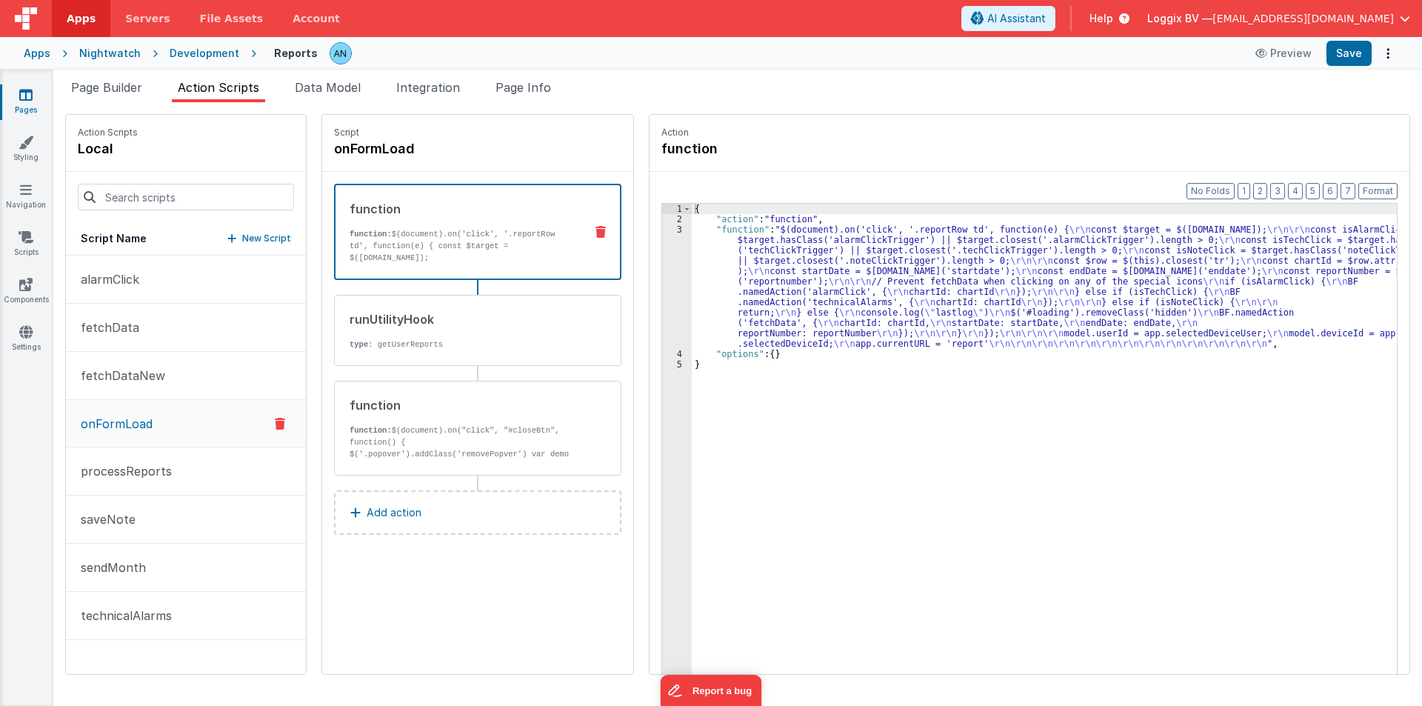
click at [463, 416] on div "function function: $(document).on("click", "#closeBtn", function() { $('.popove…" at bounding box center [454, 428] width 238 height 64
click at [495, 201] on div "function" at bounding box center [460, 209] width 223 height 18
click at [692, 264] on div "{ "action" : "function" , "function" : "$(document).on('click', '.reportRow td'…" at bounding box center [1051, 472] width 719 height 537
click at [662, 264] on div "3" at bounding box center [677, 286] width 30 height 124
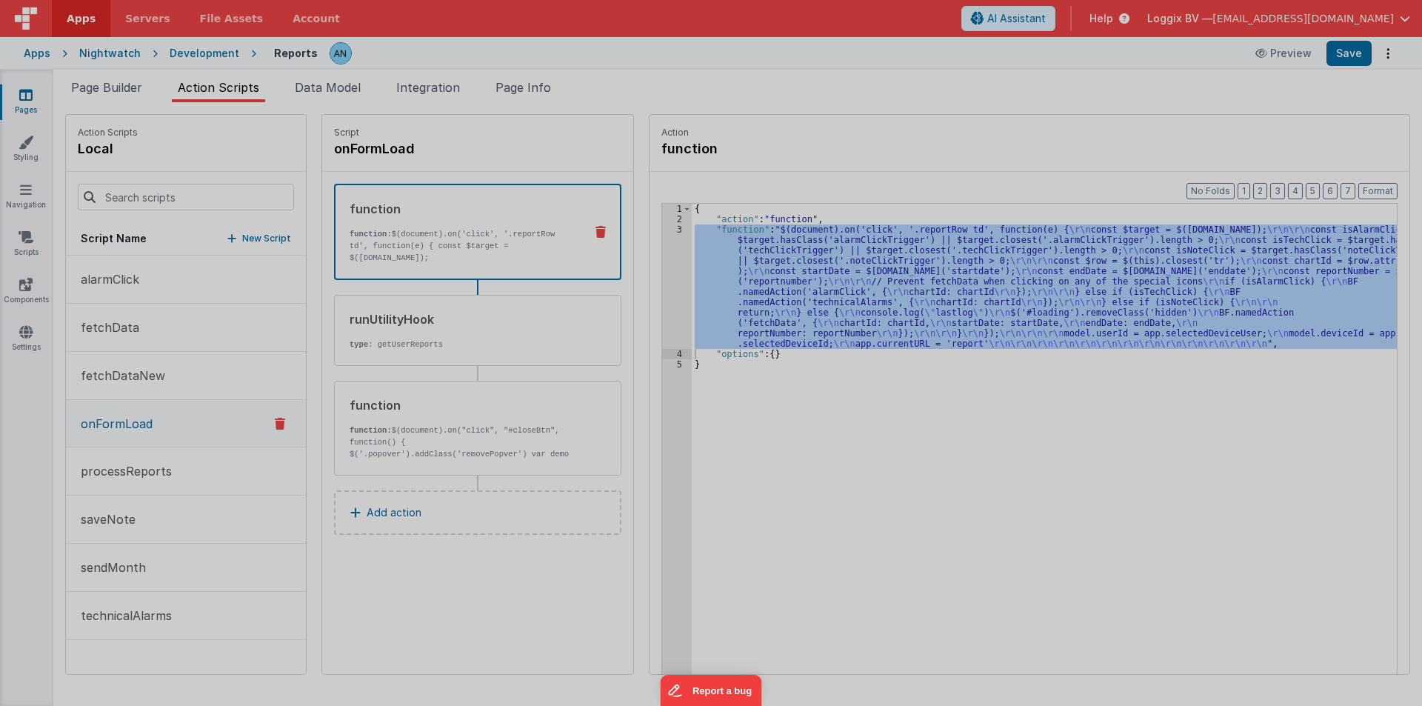
click at [657, 264] on div "$ ( document ) . on ( 'click' , '.reportRow td' , function ( e ) { const $targe…" at bounding box center [723, 390] width 1319 height 620
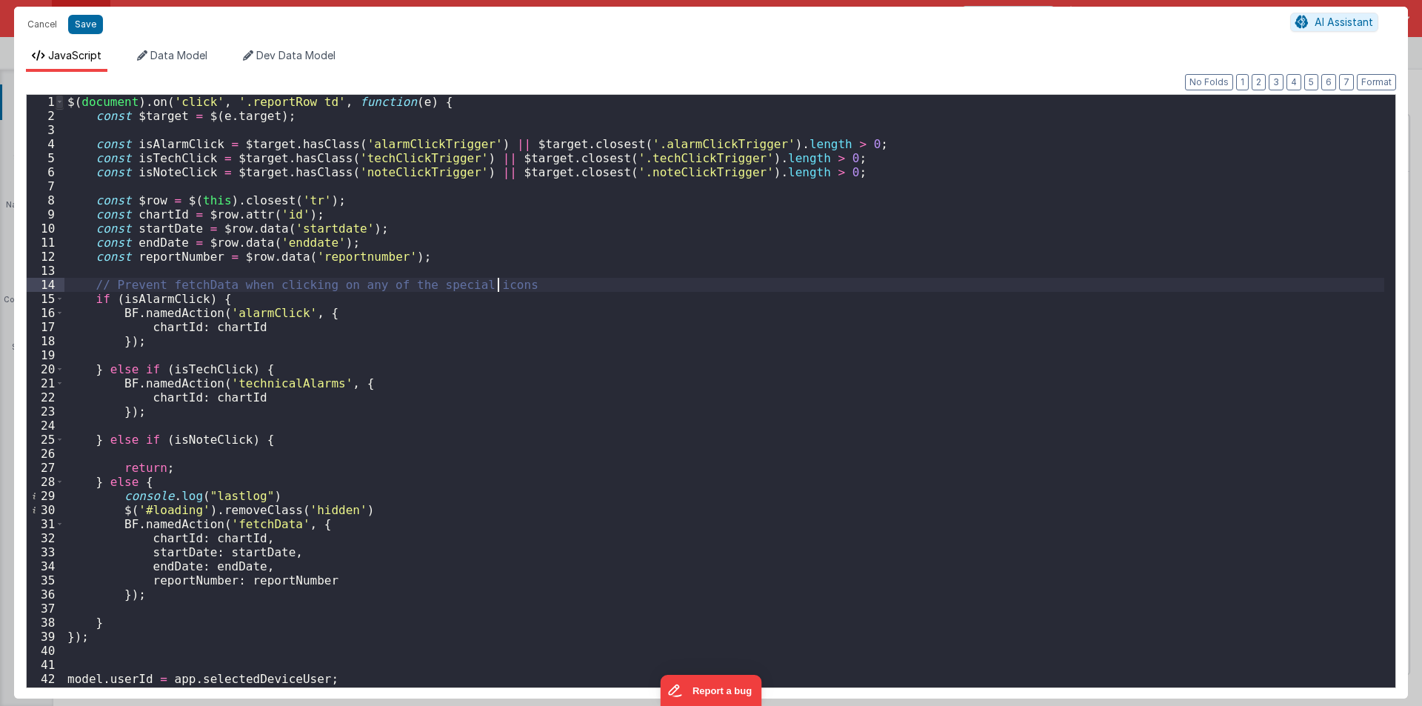
click at [58, 99] on span at bounding box center [60, 102] width 8 height 14
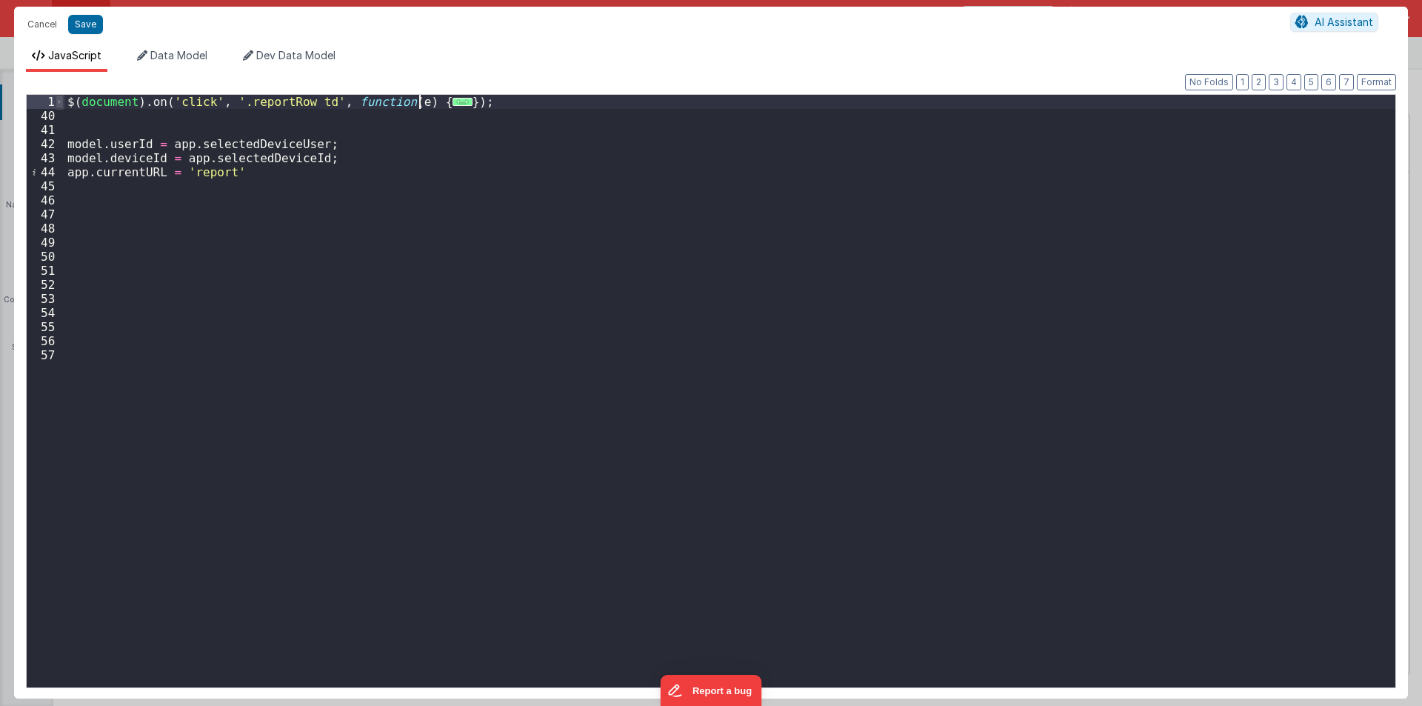
click at [58, 99] on span at bounding box center [60, 102] width 8 height 14
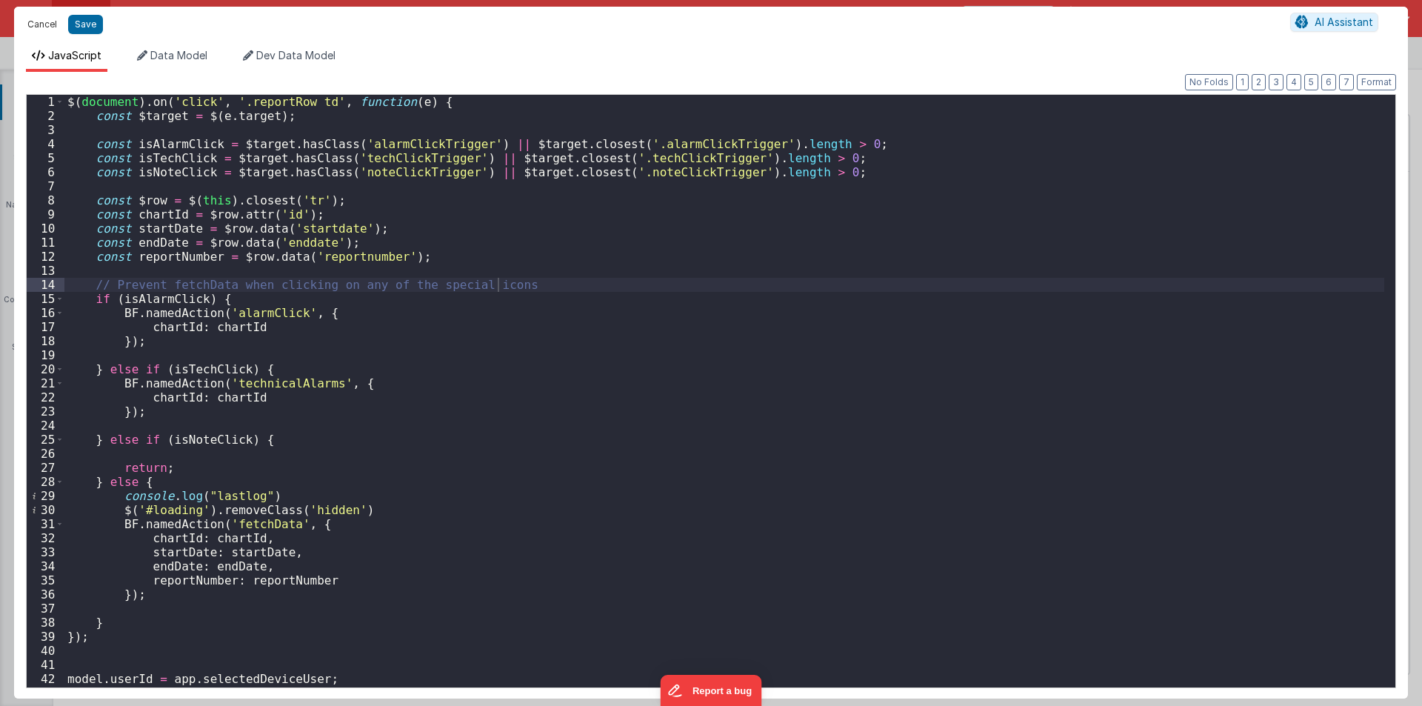
click at [36, 30] on button "Cancel" at bounding box center [42, 24] width 44 height 21
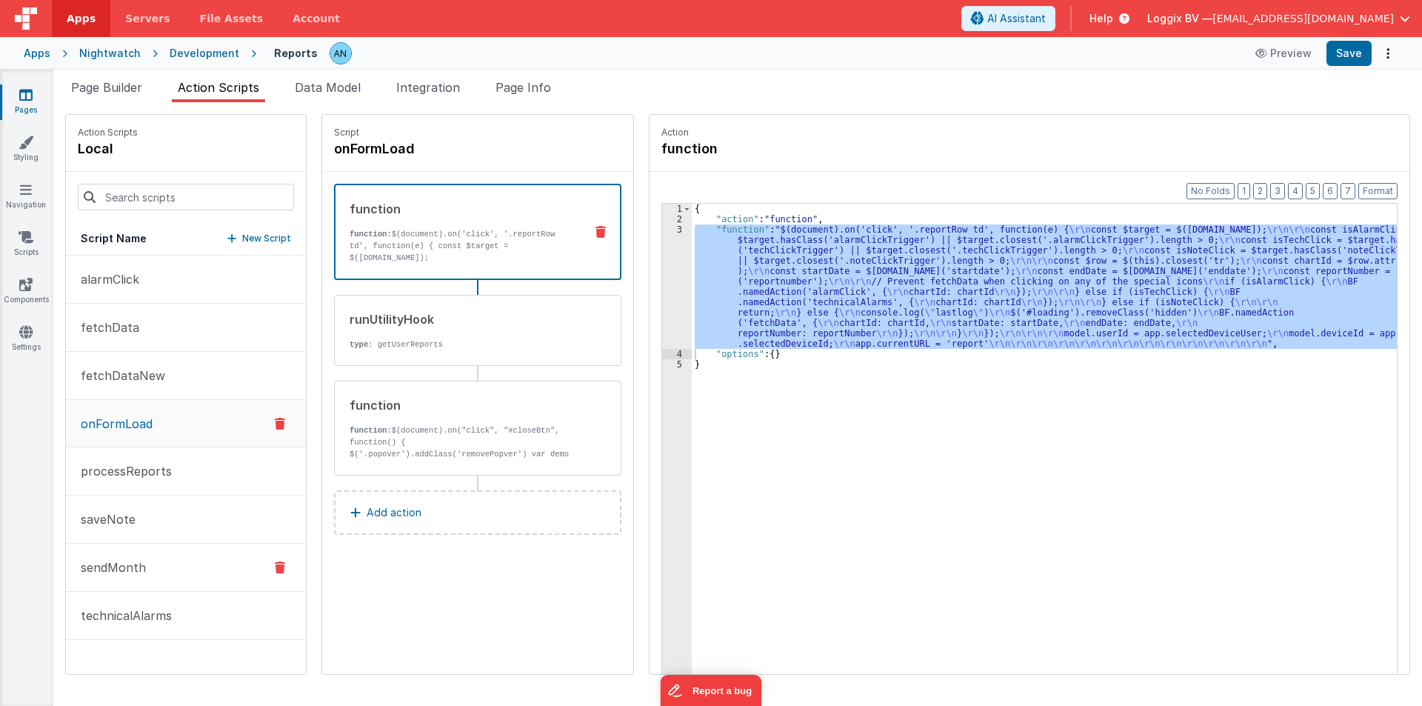
click at [145, 570] on button "sendMonth" at bounding box center [186, 567] width 240 height 48
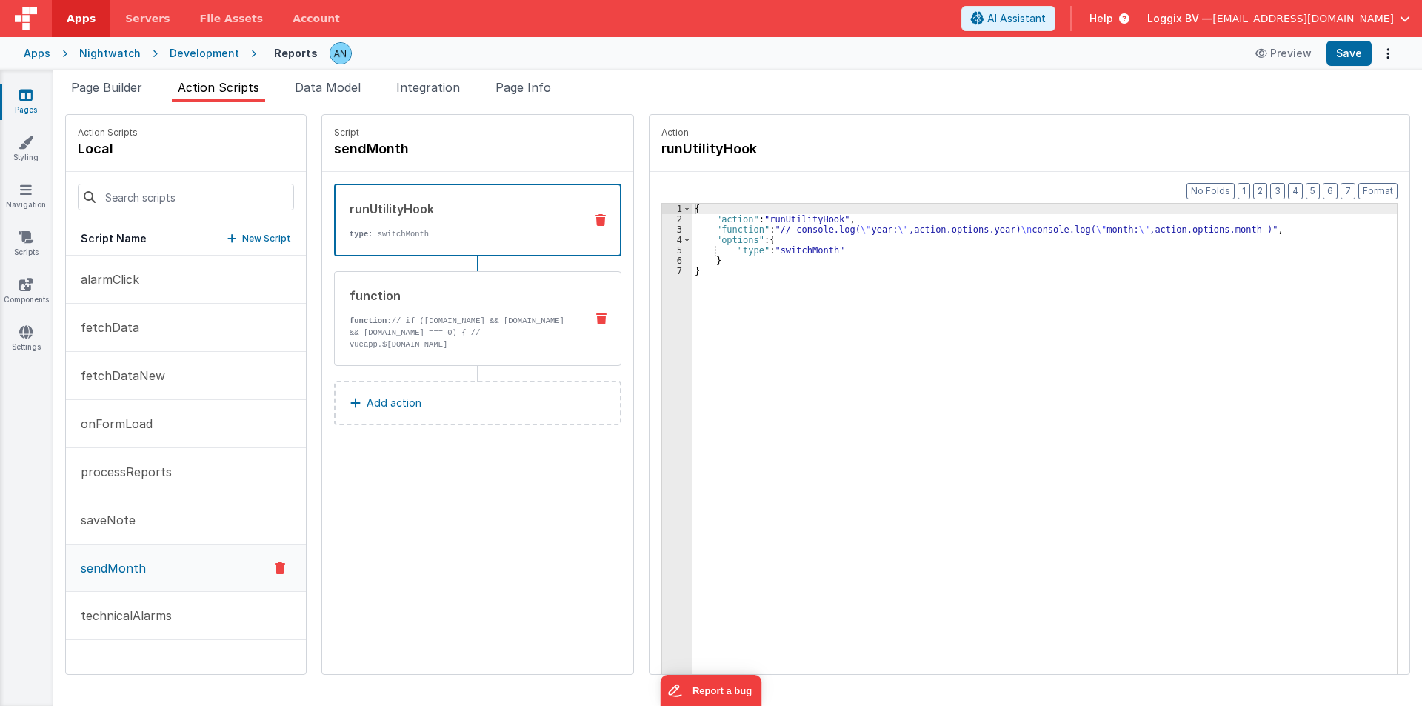
click at [481, 325] on p "function: // if (model.report && model.report.response && model.report.response…" at bounding box center [461, 350] width 224 height 71
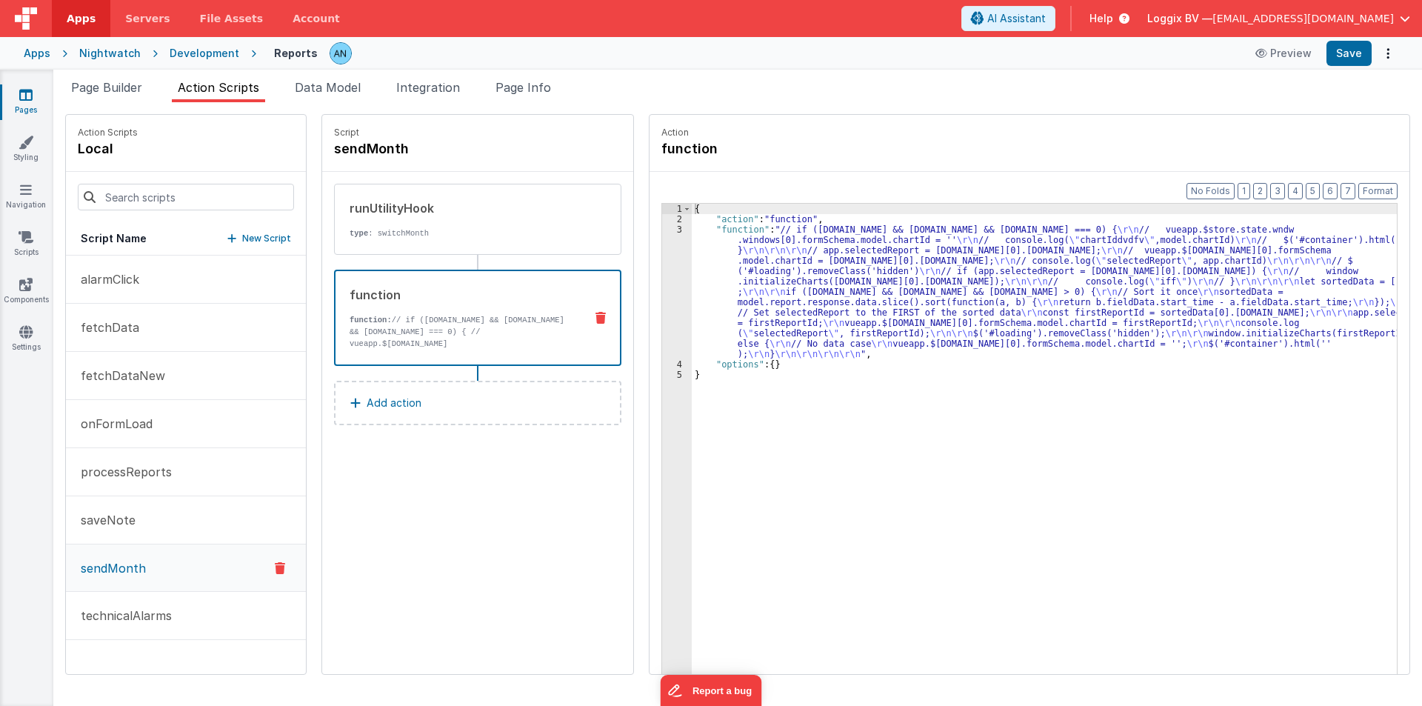
click at [662, 269] on div "3" at bounding box center [677, 291] width 30 height 135
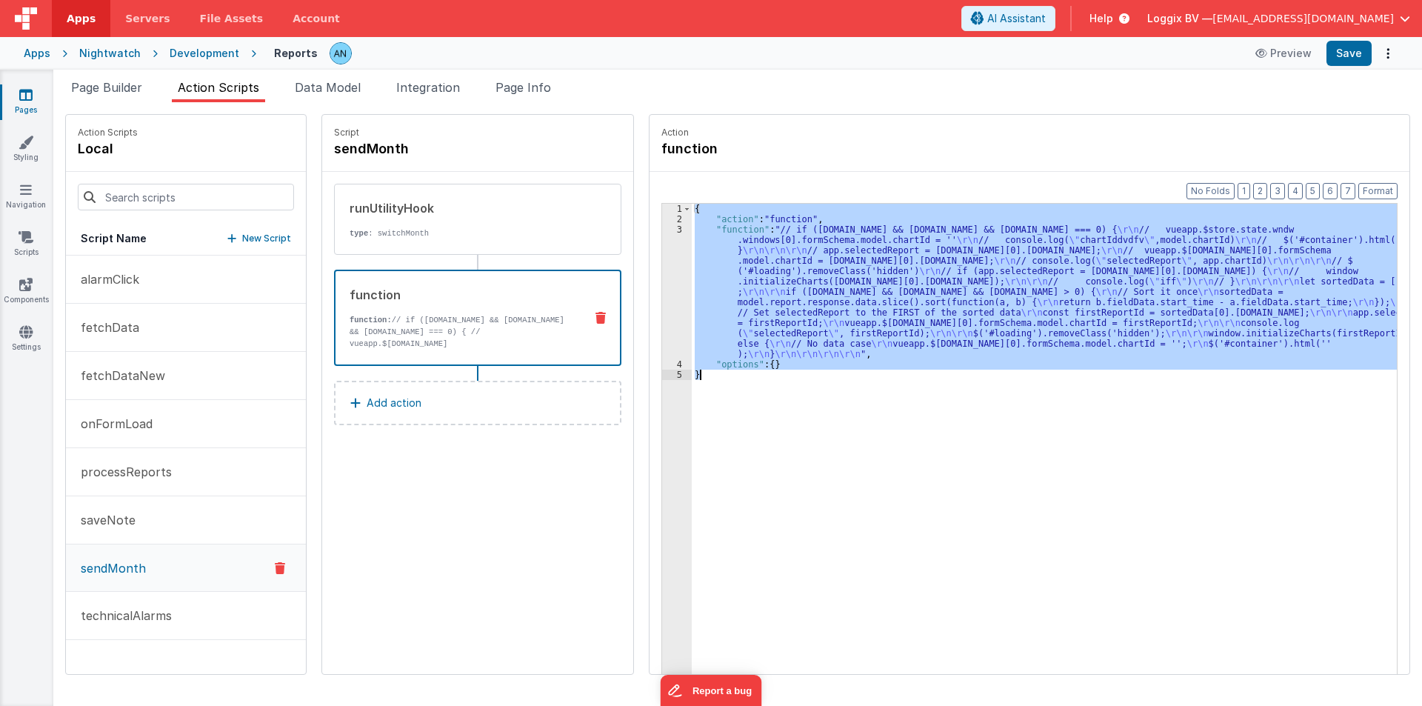
click at [662, 269] on div "3" at bounding box center [677, 291] width 30 height 135
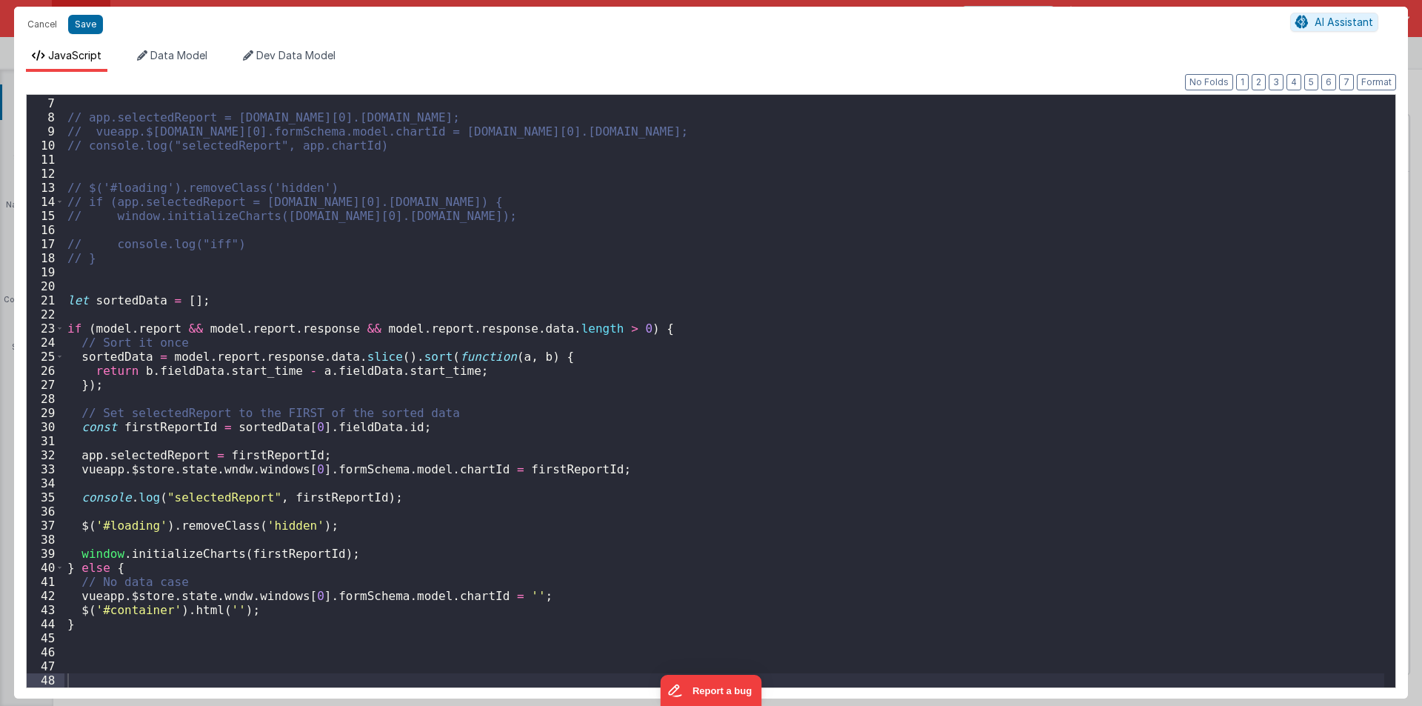
scroll to position [83, 0]
click at [91, 644] on div "// app.selectedReport = model.report.response.data[0].fieldData.id; // vueapp.$…" at bounding box center [723, 392] width 1319 height 620
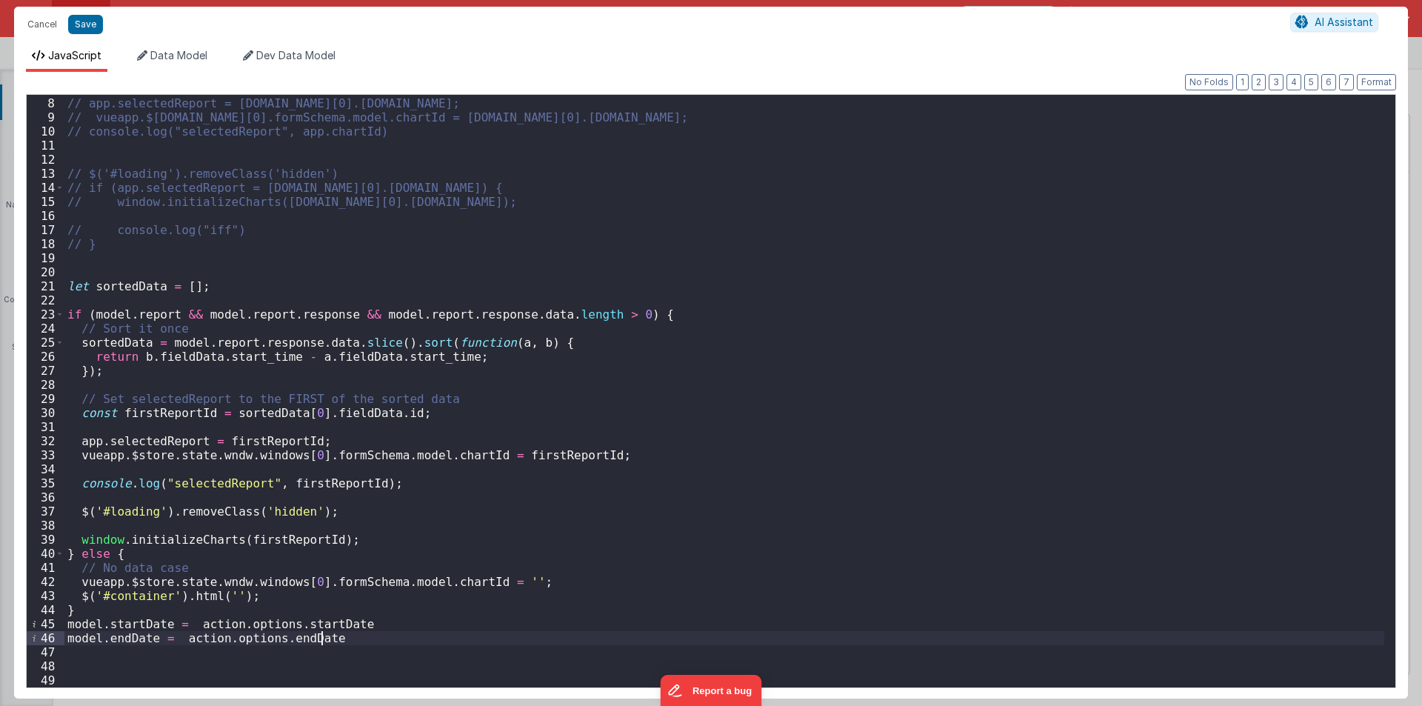
scroll to position [97, 0]
click at [111, 344] on div "// app.selectedReport = model.report.response.data[0].fieldData.id; // vueapp.$…" at bounding box center [723, 392] width 1319 height 620
drag, startPoint x: 223, startPoint y: 412, endPoint x: 449, endPoint y: 409, distance: 226.6
click at [449, 409] on div "// app.selectedReport = model.report.response.data[0].fieldData.id; // vueapp.$…" at bounding box center [723, 392] width 1319 height 620
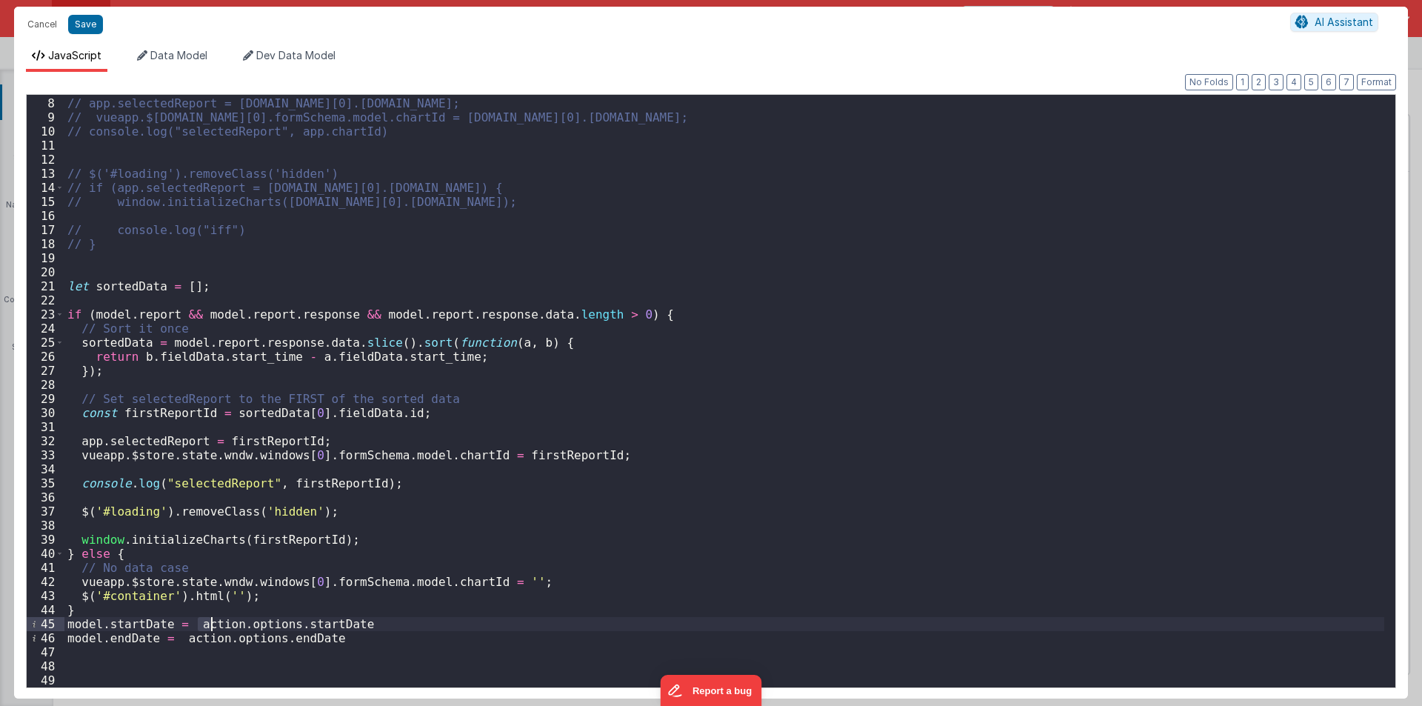
drag, startPoint x: 195, startPoint y: 623, endPoint x: 210, endPoint y: 621, distance: 15.7
click at [210, 621] on div "// app.selectedReport = model.report.response.data[0].fieldData.id; // vueapp.$…" at bounding box center [723, 392] width 1319 height 620
click at [187, 623] on div "// app.selectedReport = model.report.response.data[0].fieldData.id; // vueapp.$…" at bounding box center [723, 392] width 1319 height 620
click at [283, 623] on div "// app.selectedReport = model.report.response.data[0].fieldData.id; // vueapp.$…" at bounding box center [723, 392] width 1319 height 620
drag, startPoint x: 176, startPoint y: 636, endPoint x: 278, endPoint y: 637, distance: 102.2
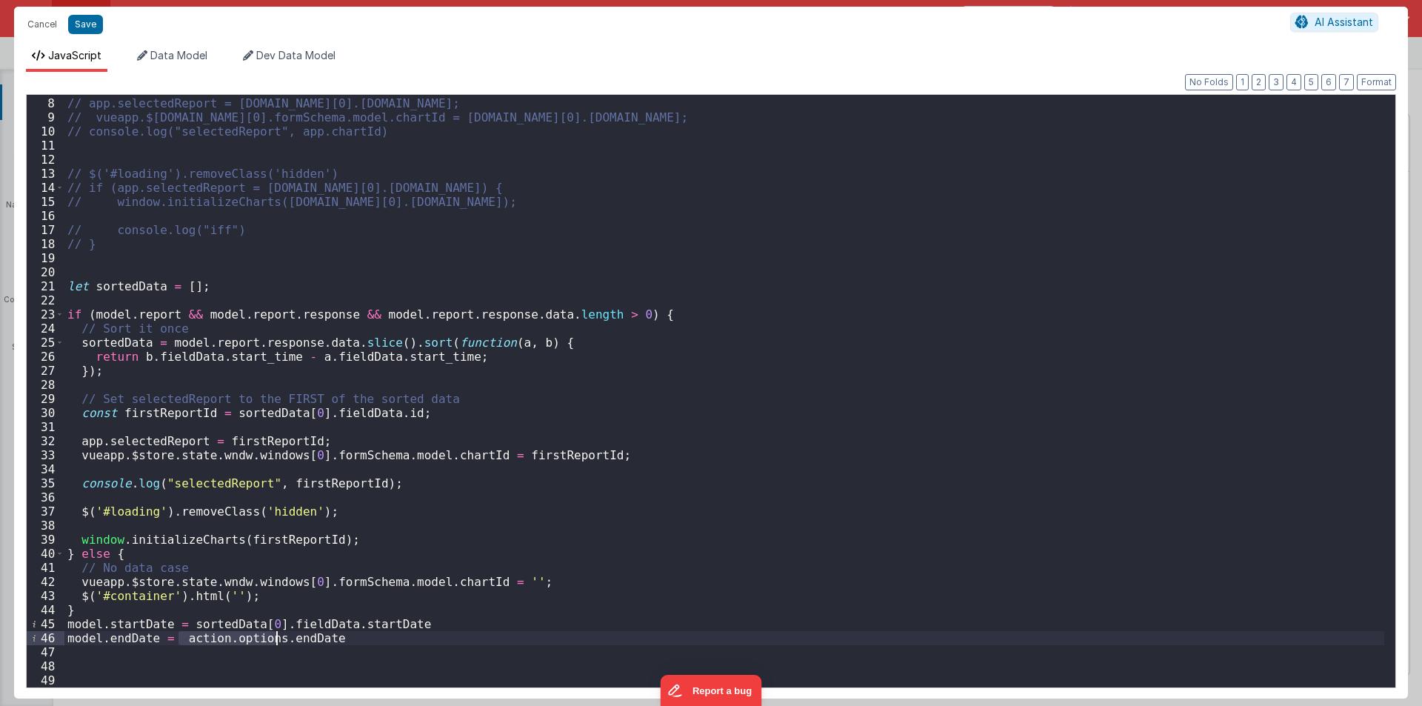
click at [278, 637] on div "// app.selectedReport = model.report.response.data[0].fieldData.id; // vueapp.$…" at bounding box center [723, 392] width 1319 height 620
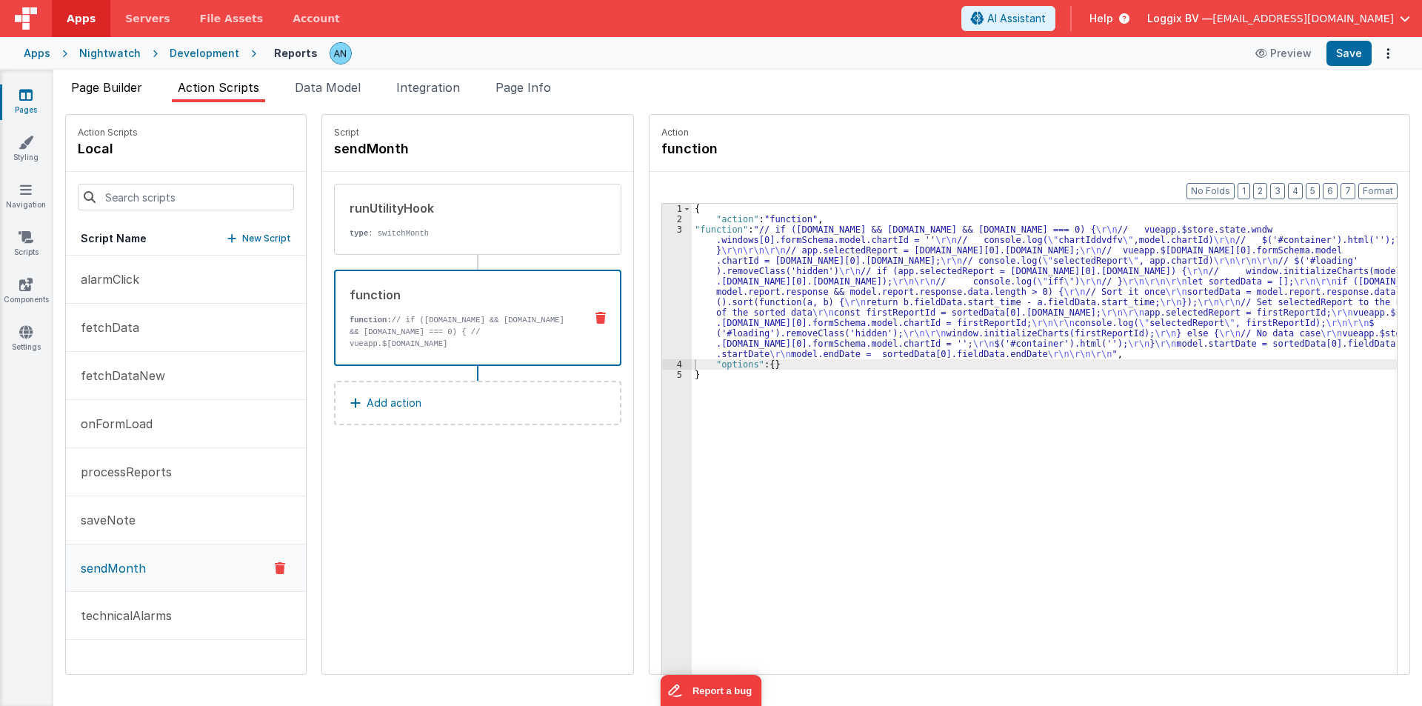
click at [98, 84] on span "Page Builder" at bounding box center [106, 87] width 71 height 15
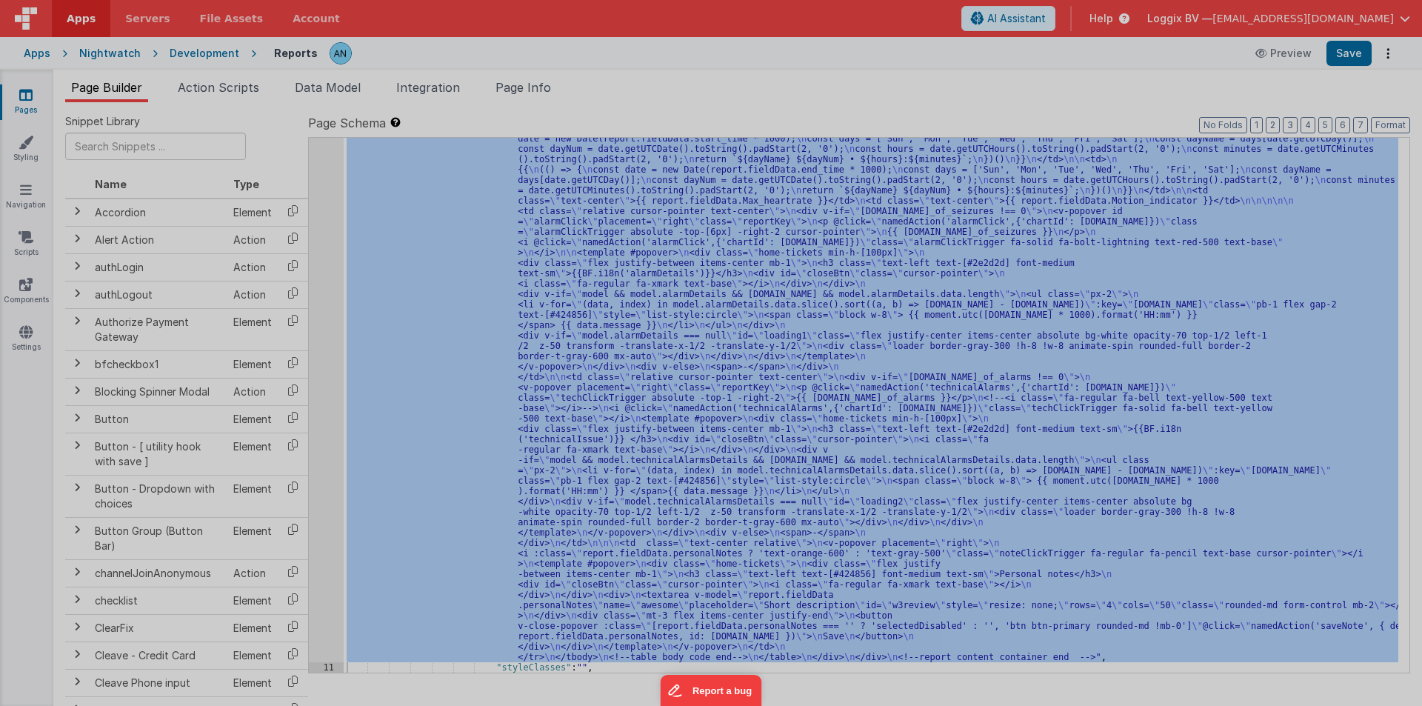
scroll to position [295, 0]
click at [316, 291] on div at bounding box center [711, 353] width 1422 height 706
click at [316, 291] on section at bounding box center [710, 168] width 1393 height 353
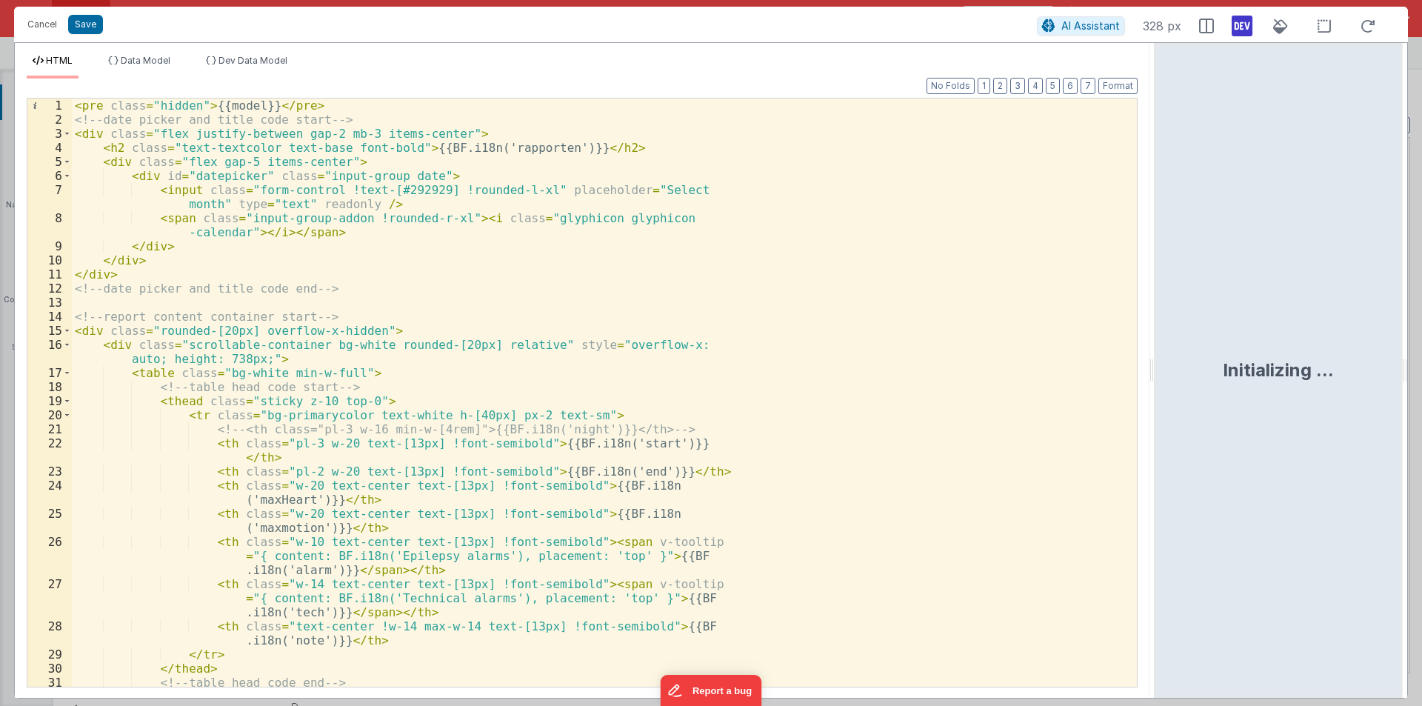
drag, startPoint x: 706, startPoint y: 361, endPoint x: 1253, endPoint y: 367, distance: 547.2
click at [1253, 367] on html "Cancel Save AI Assistant 328 px HTML Data Model Dev Data Model Format 7 6 5 4 3…" at bounding box center [711, 353] width 1422 height 706
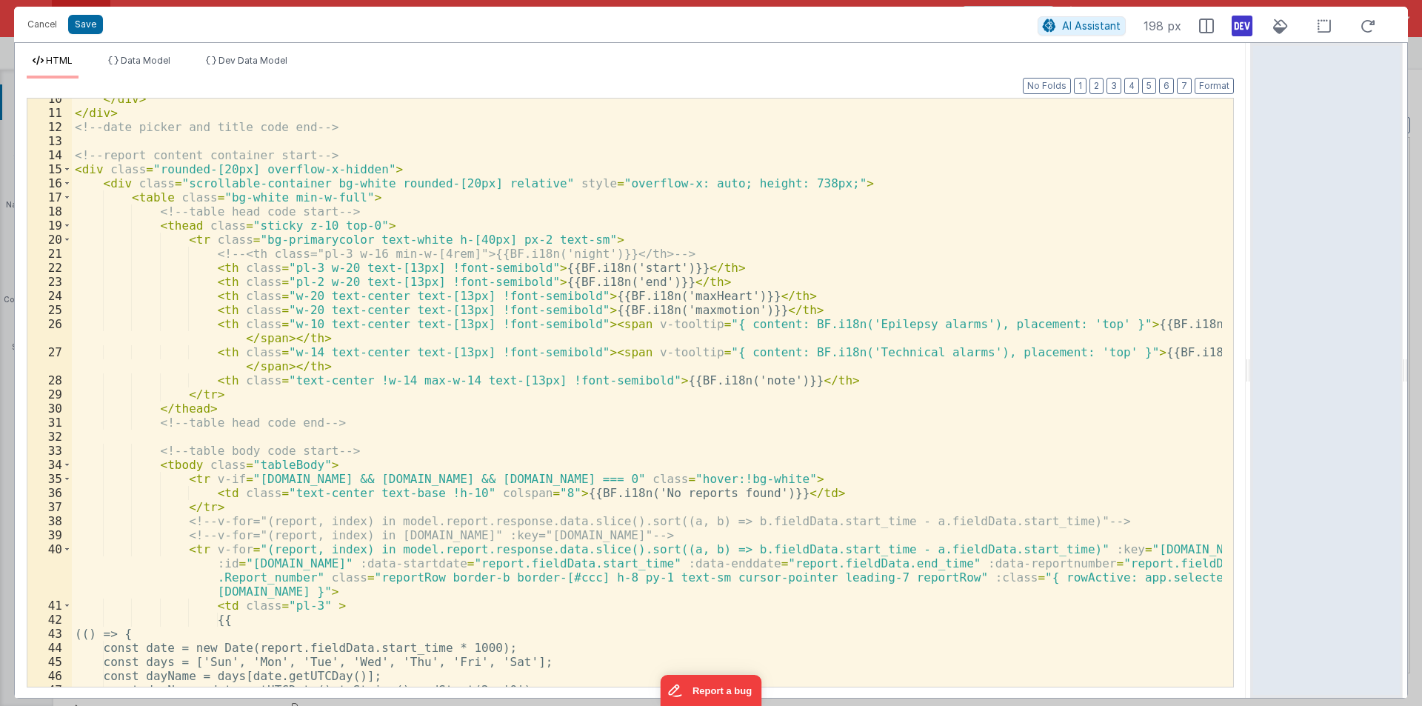
scroll to position [133, 0]
click at [33, 21] on button "Cancel" at bounding box center [42, 24] width 44 height 21
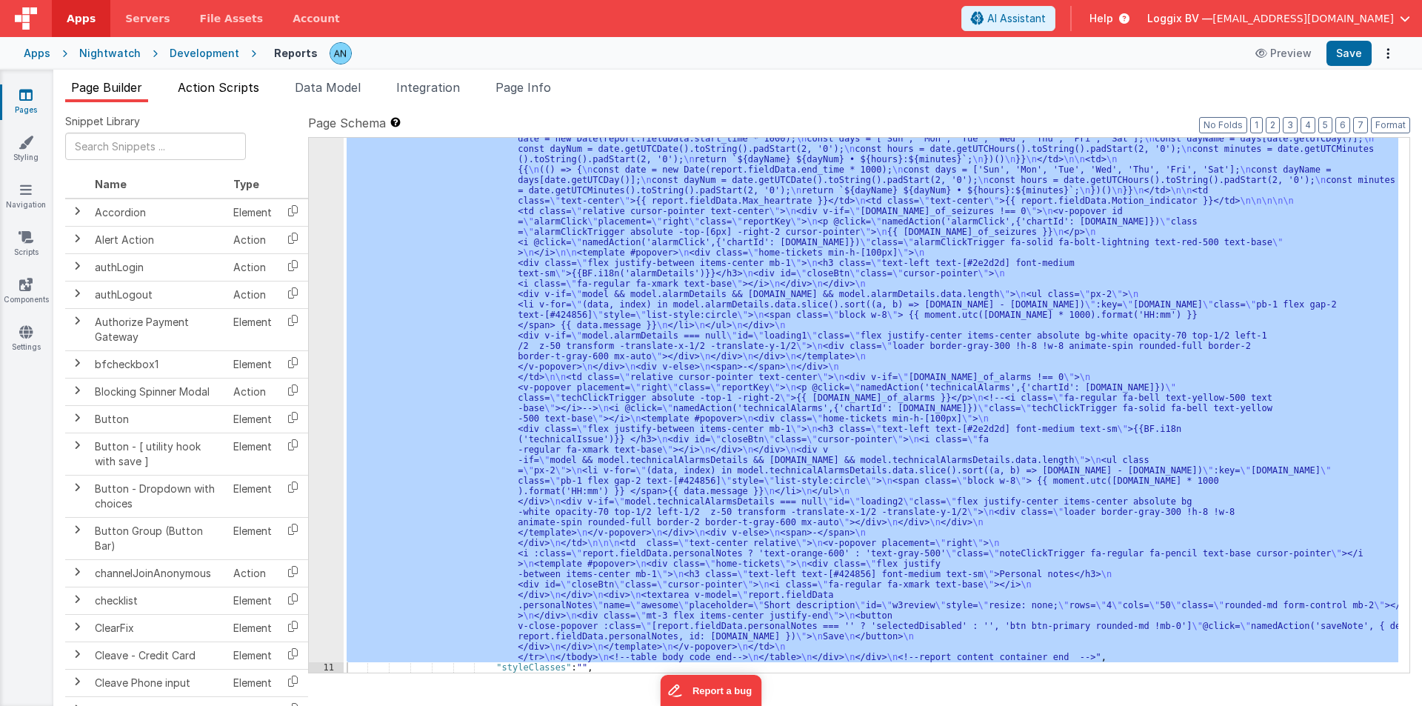
click at [228, 89] on span "Action Scripts" at bounding box center [218, 87] width 81 height 15
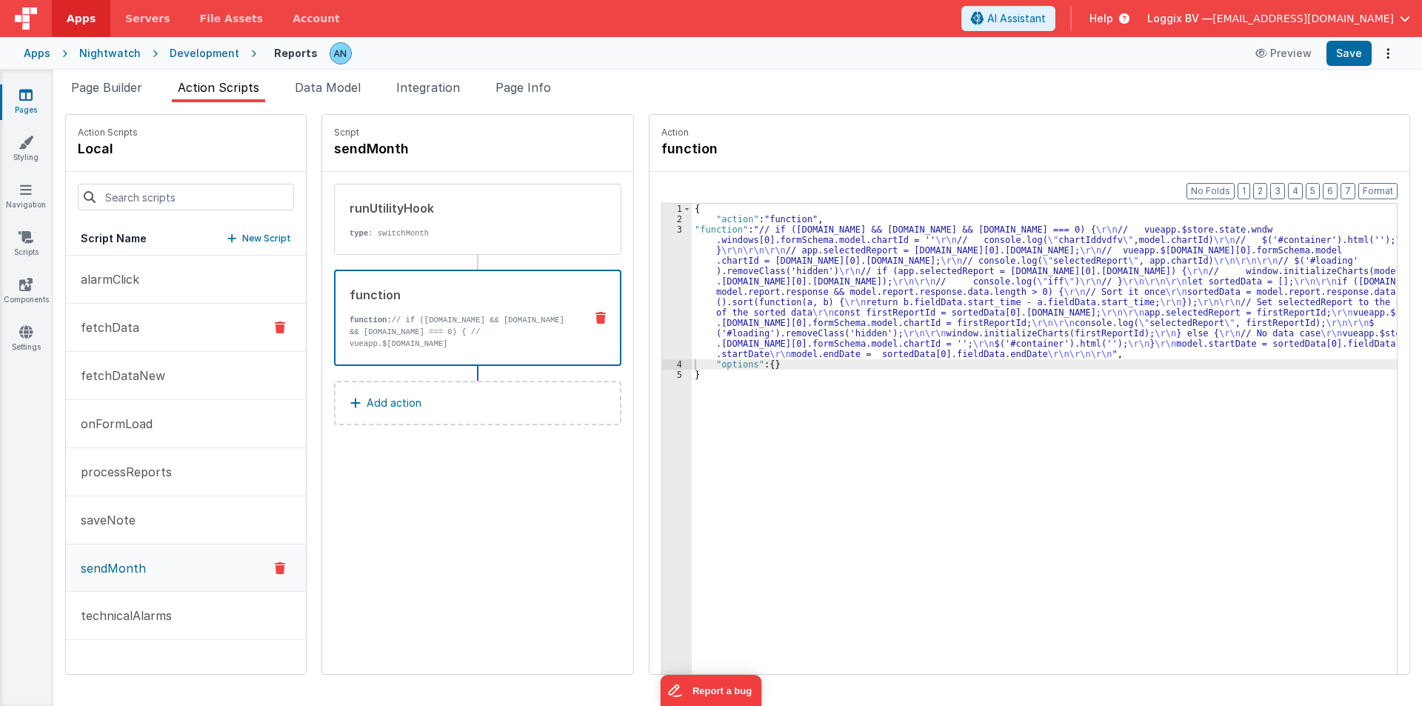
click at [111, 332] on p "fetchData" at bounding box center [105, 327] width 67 height 18
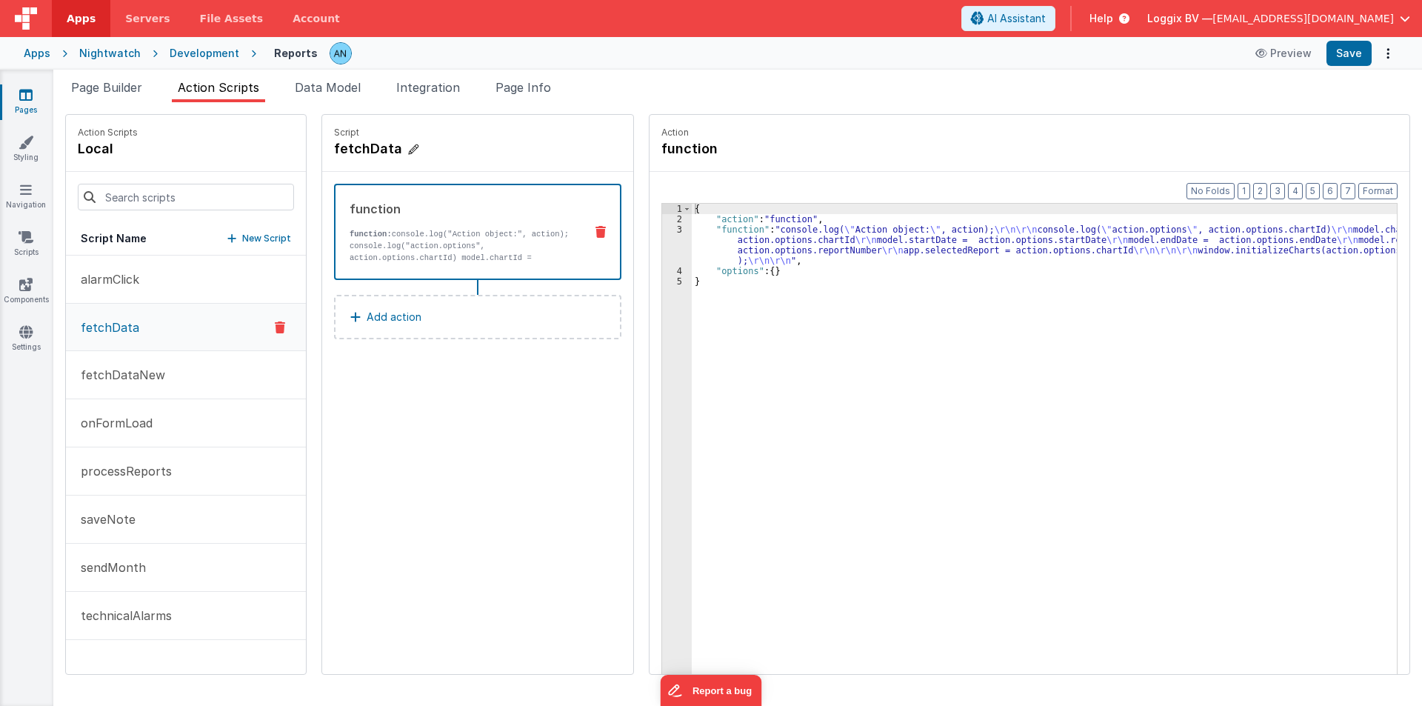
click at [337, 144] on h4 "fetchData" at bounding box center [445, 148] width 222 height 21
click at [337, 144] on input "fetchData" at bounding box center [408, 148] width 148 height 21
click at [127, 86] on span "Page Builder" at bounding box center [106, 87] width 71 height 15
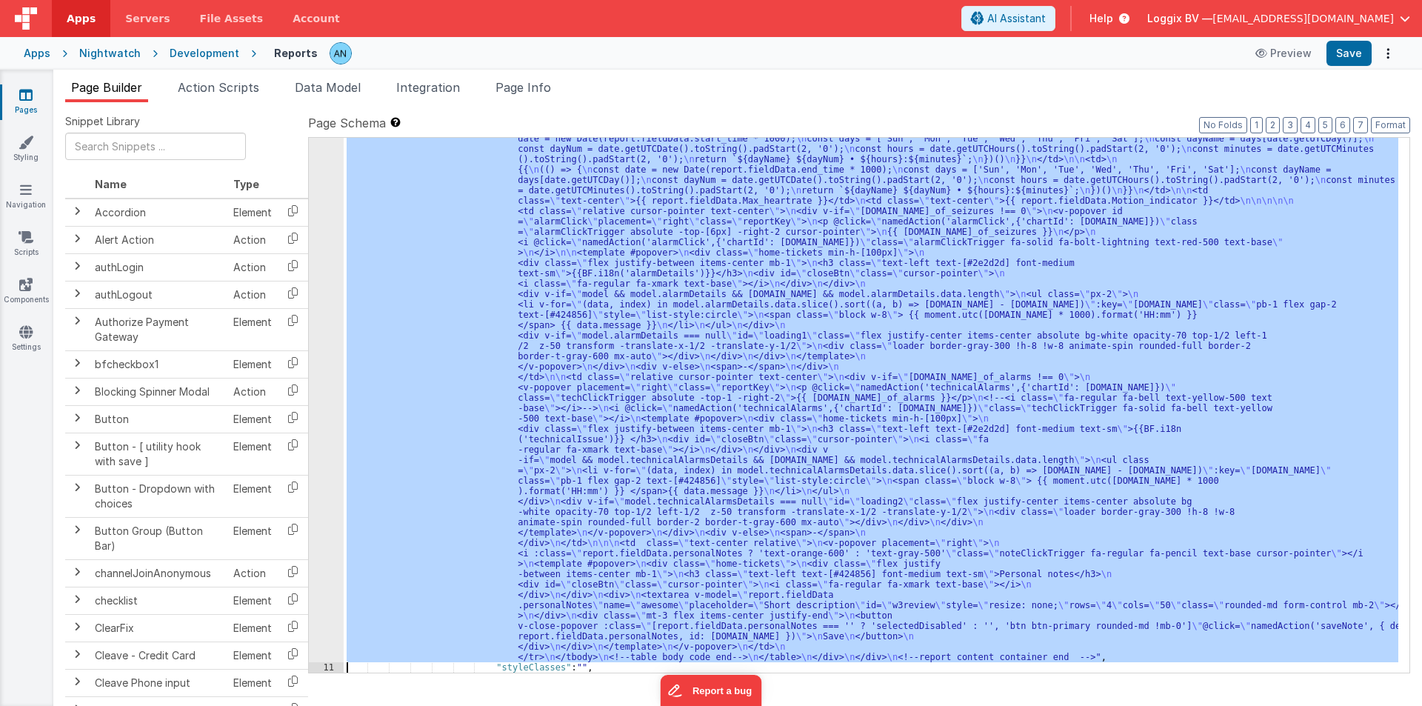
click at [484, 231] on div ""html" : "<pre class= \" hidden \" >{{model}}</pre> \n <!-- date picker and tit…" at bounding box center [871, 405] width 1054 height 535
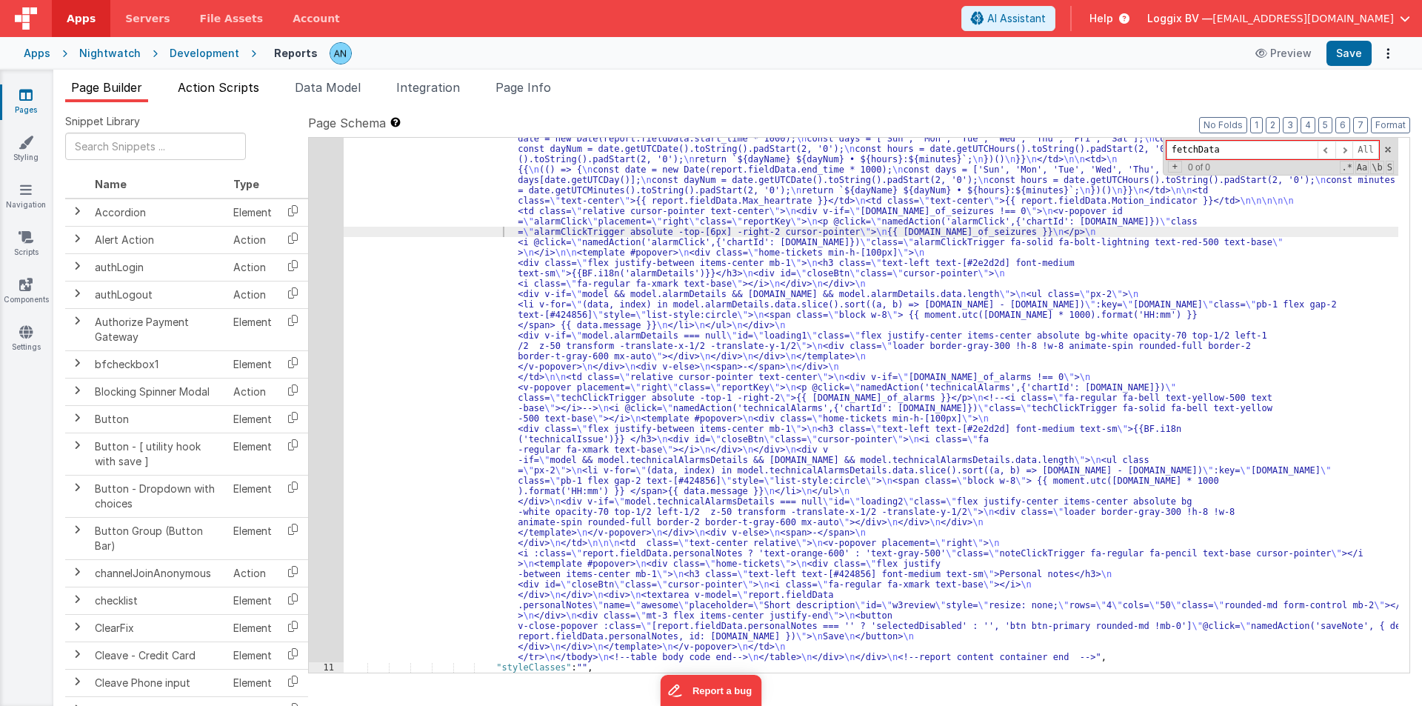
type input "fetchData"
click at [224, 83] on span "Action Scripts" at bounding box center [218, 87] width 81 height 15
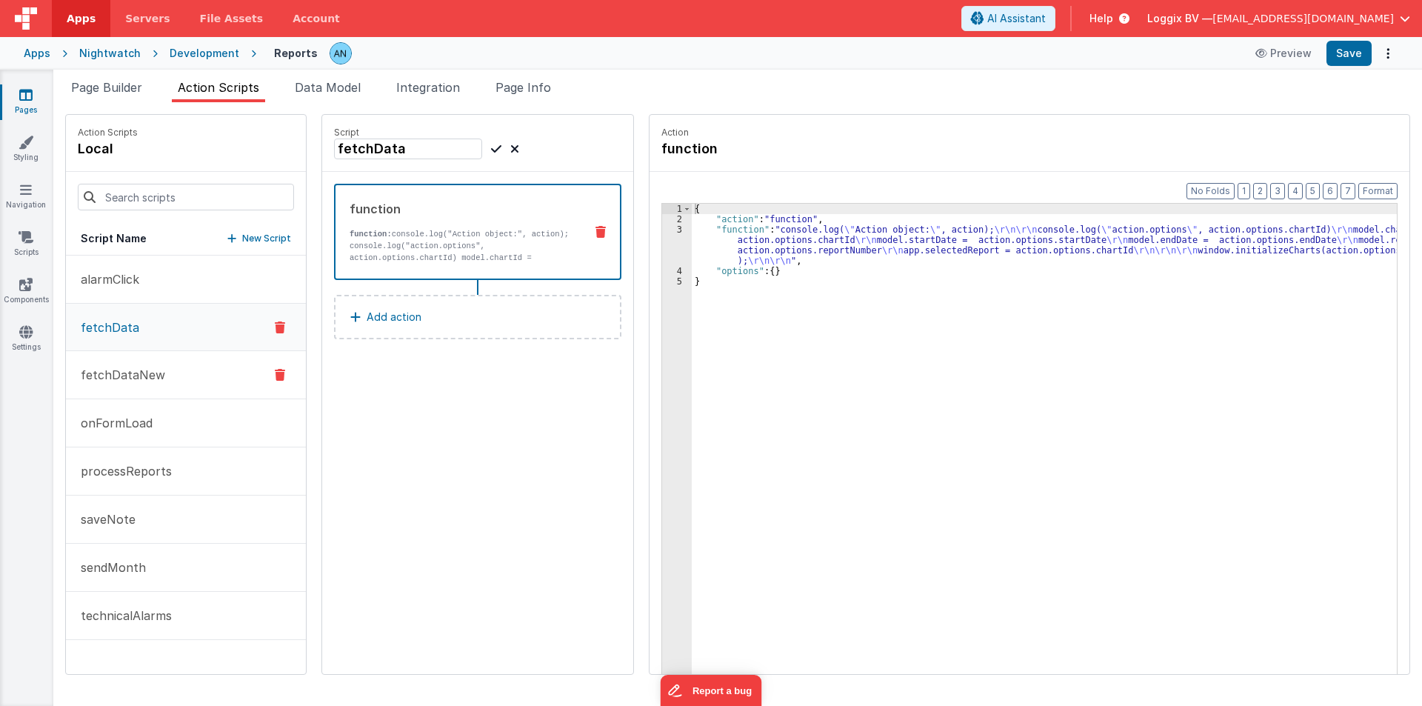
click at [109, 371] on p "fetchDataNew" at bounding box center [118, 375] width 93 height 18
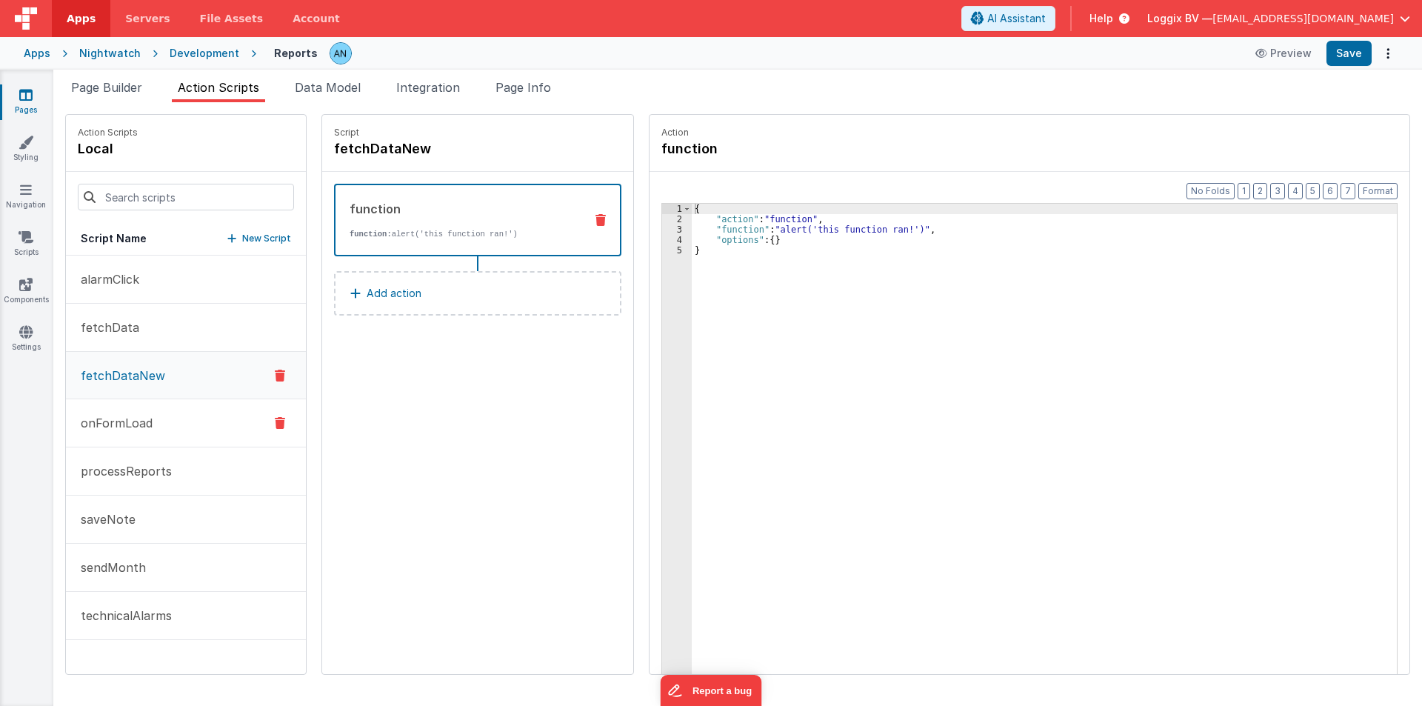
click at [91, 421] on p "onFormLoad" at bounding box center [112, 423] width 81 height 18
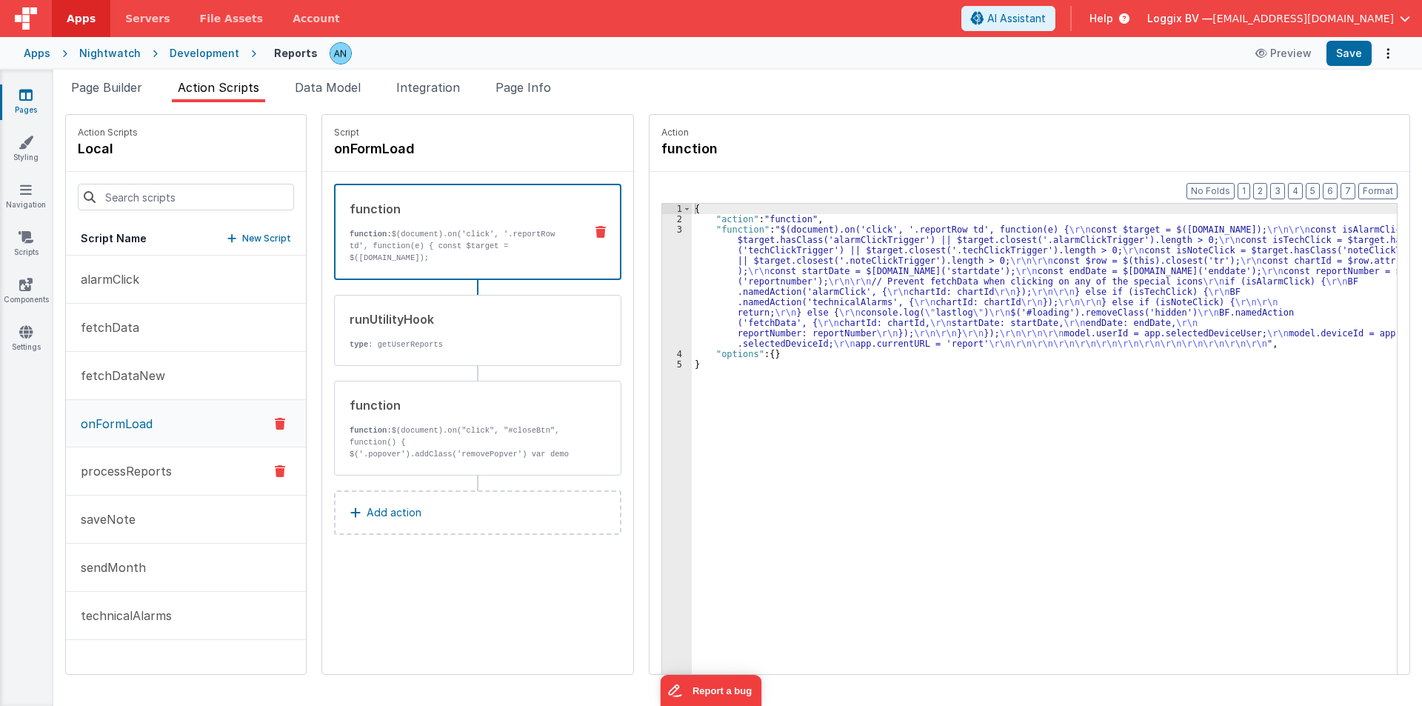
click at [107, 455] on button "processReports" at bounding box center [186, 471] width 240 height 48
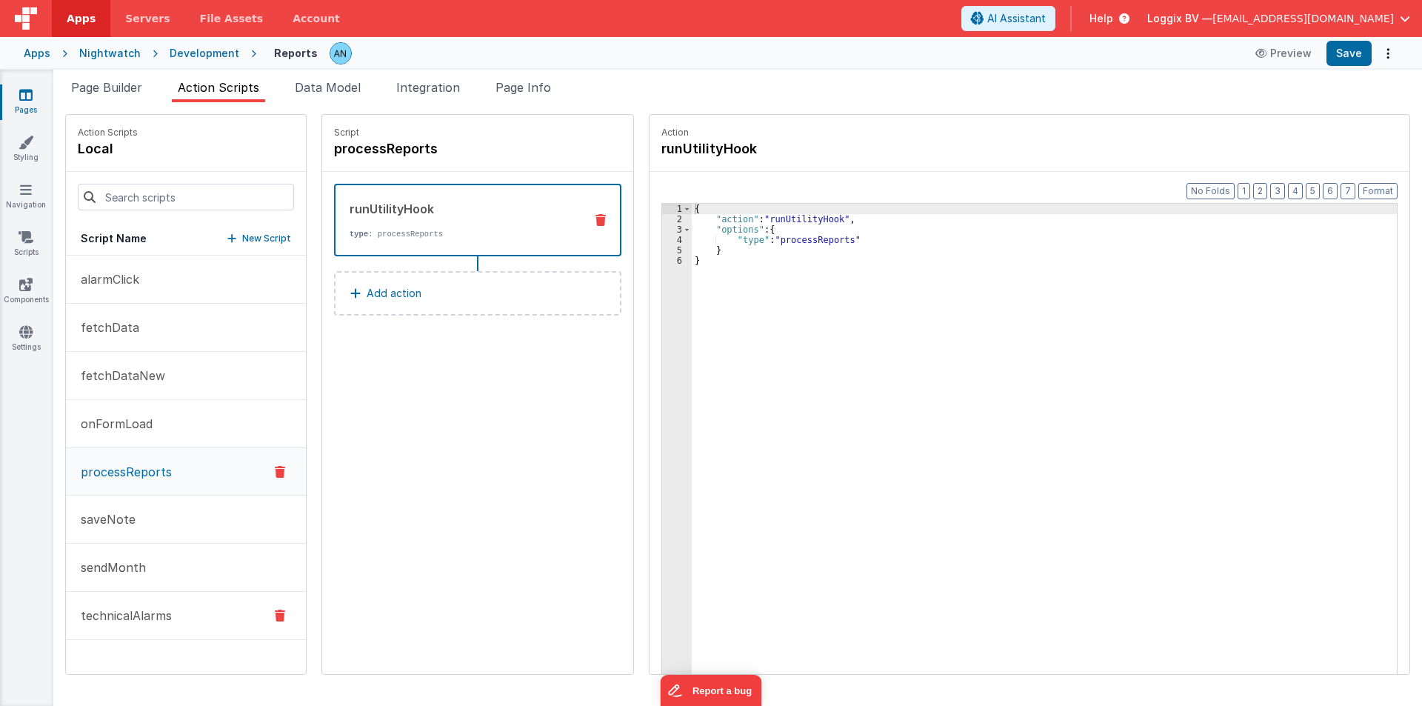
click at [133, 620] on p "technicalAlarms" at bounding box center [122, 615] width 100 height 18
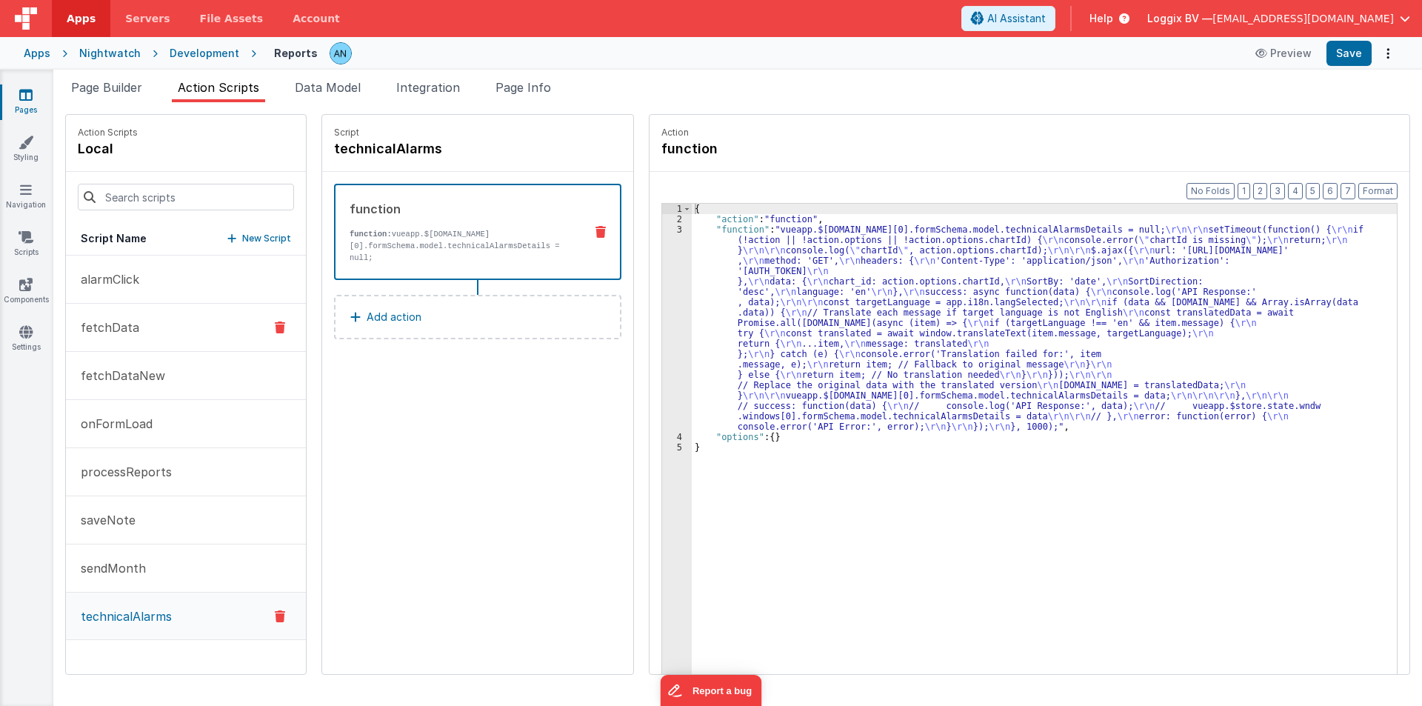
click at [119, 317] on button "fetchData" at bounding box center [186, 328] width 240 height 48
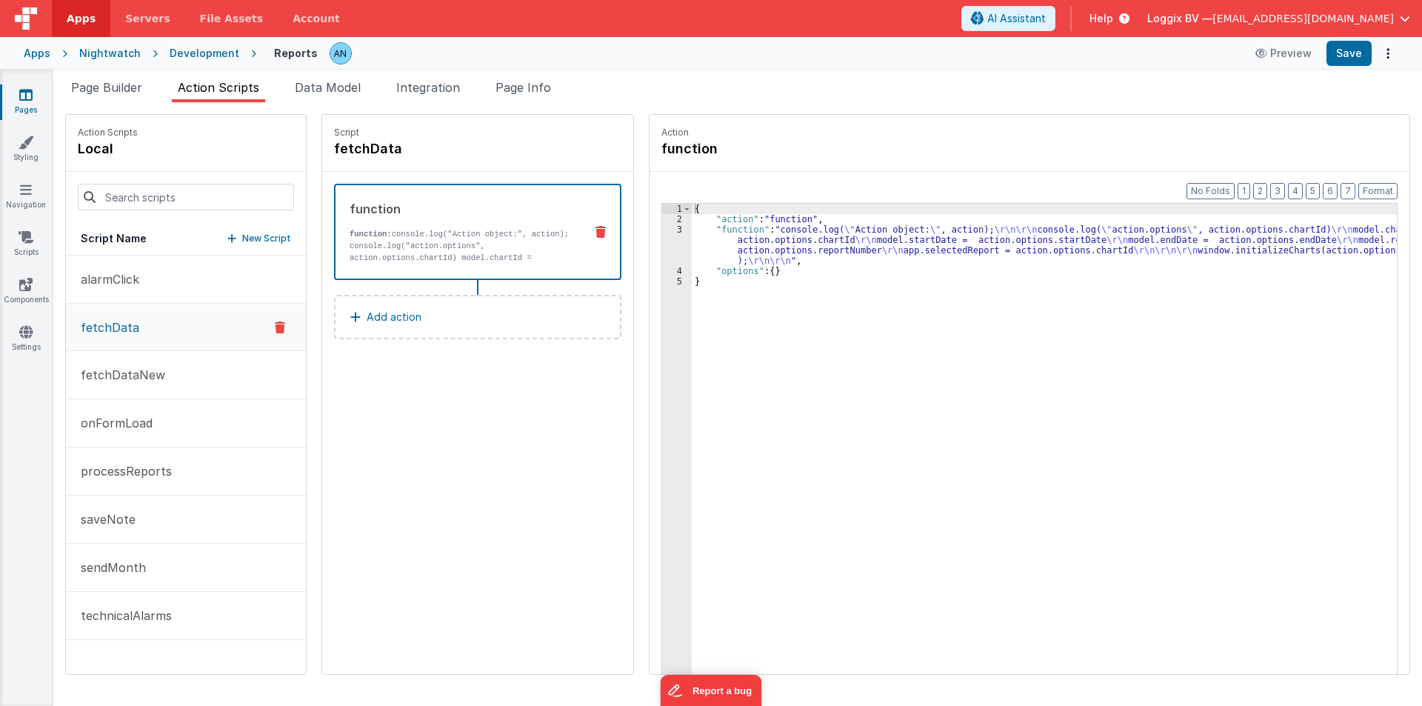
click at [663, 249] on div "3" at bounding box center [677, 244] width 30 height 41
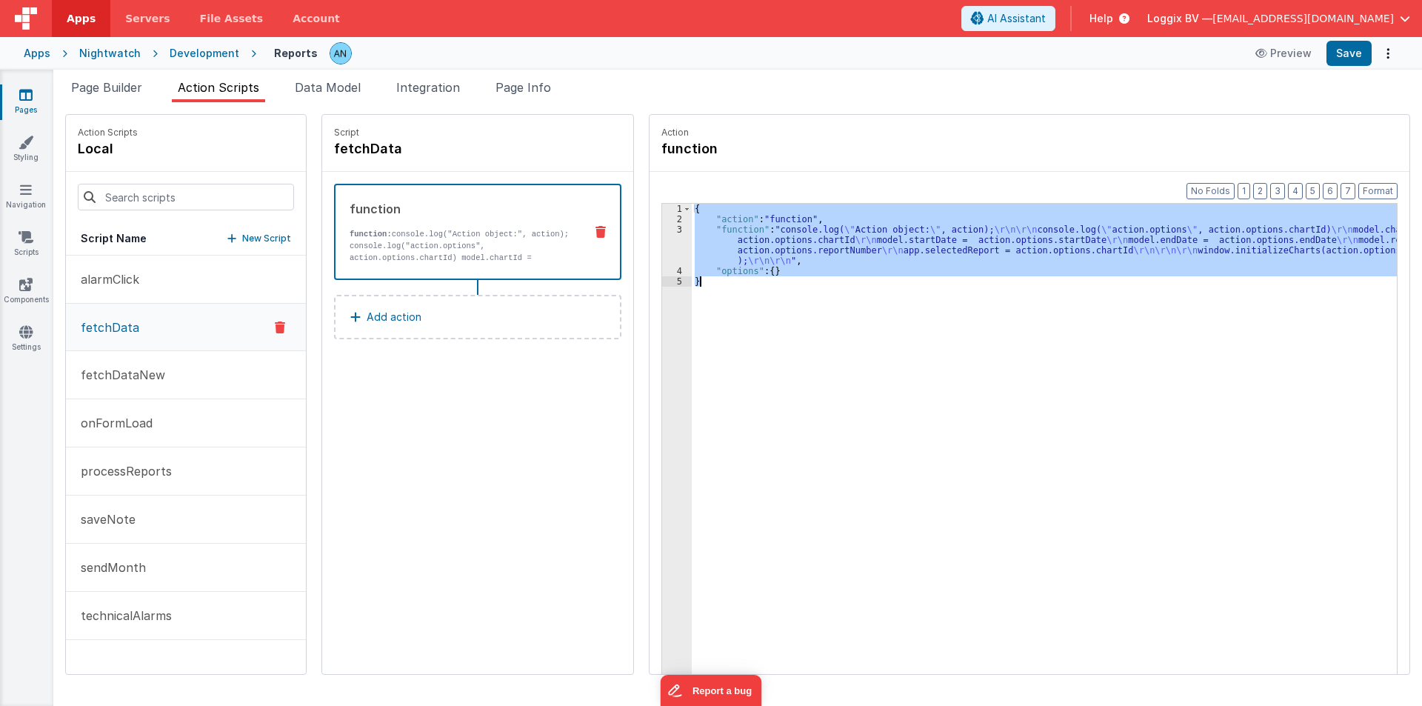
click at [663, 249] on div "3" at bounding box center [677, 244] width 30 height 41
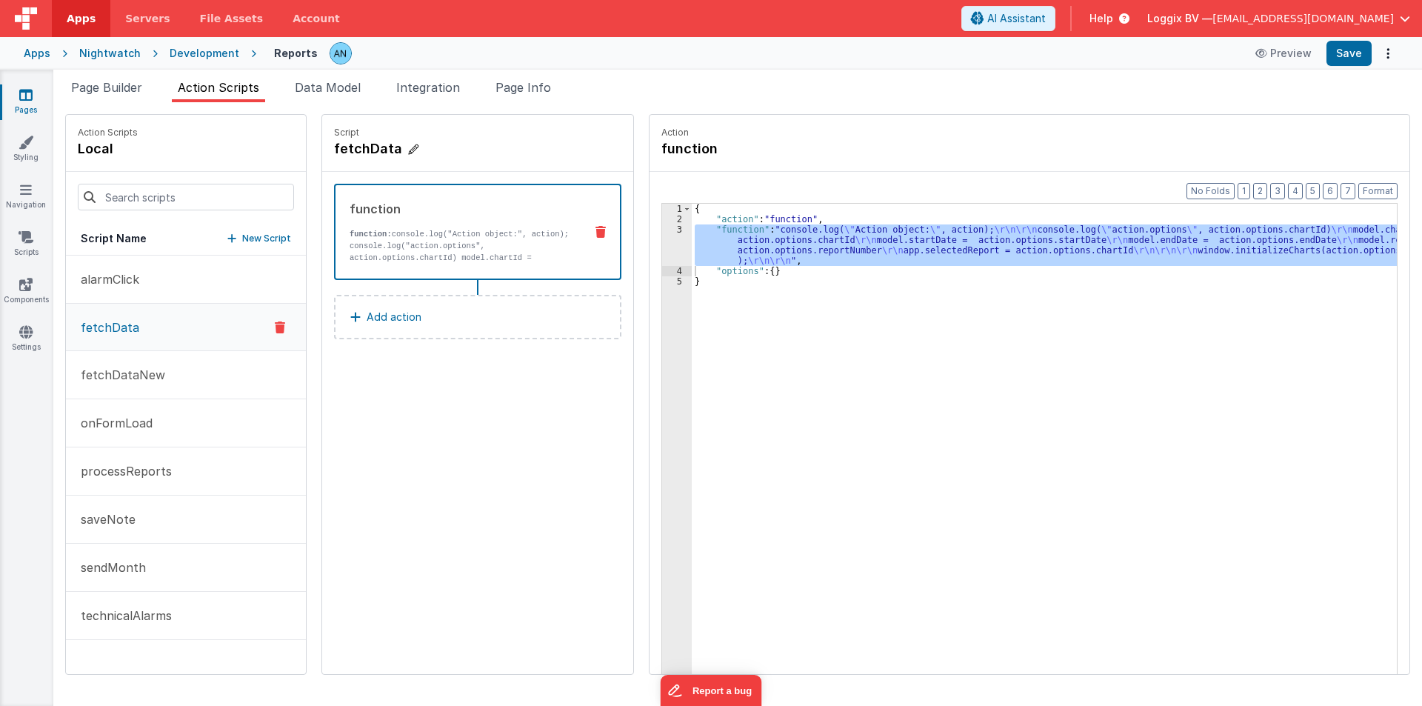
click at [335, 148] on h4 "fetchData" at bounding box center [445, 148] width 222 height 21
click at [335, 148] on input "fetchData" at bounding box center [408, 148] width 148 height 21
click at [97, 84] on span "Page Builder" at bounding box center [106, 87] width 71 height 15
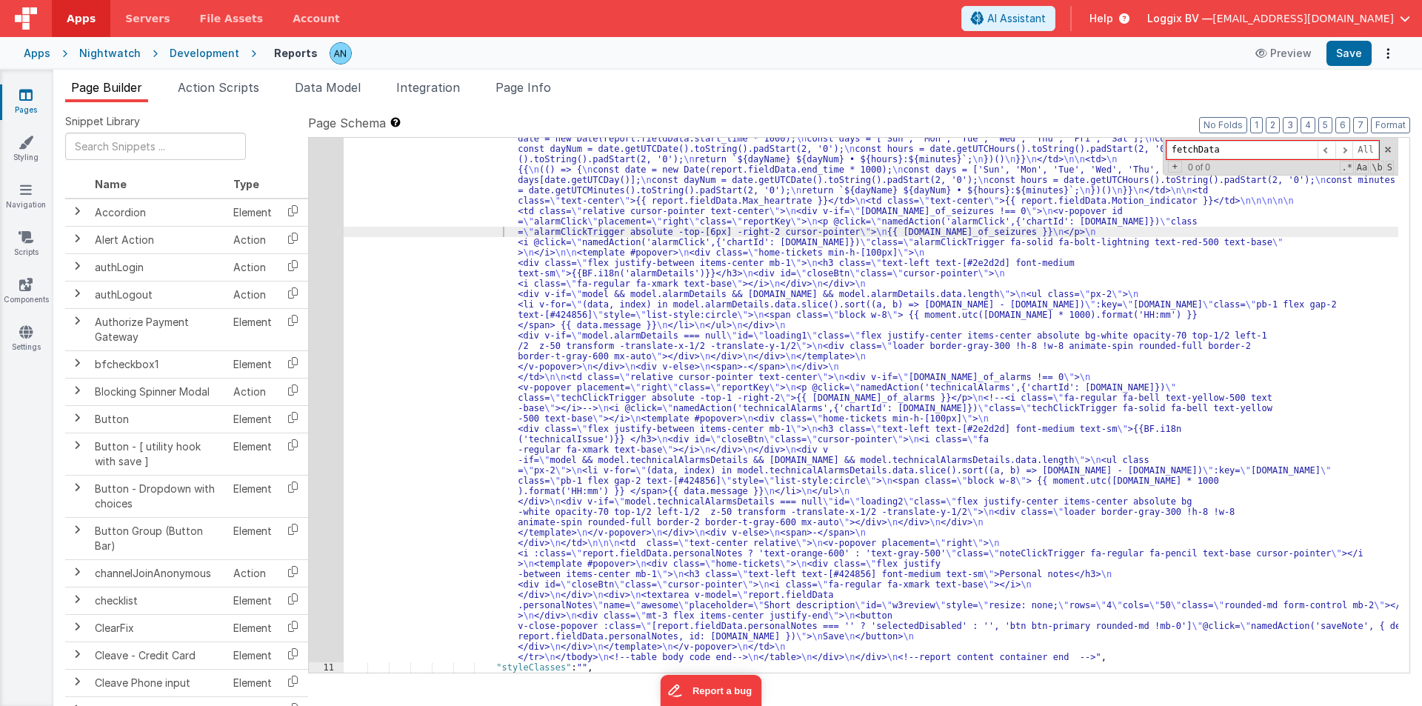
click at [529, 275] on div ""html" : "<pre class= \" hidden \" >{{model}}</pre> \n <!-- date picker and tit…" at bounding box center [871, 571] width 1054 height 1271
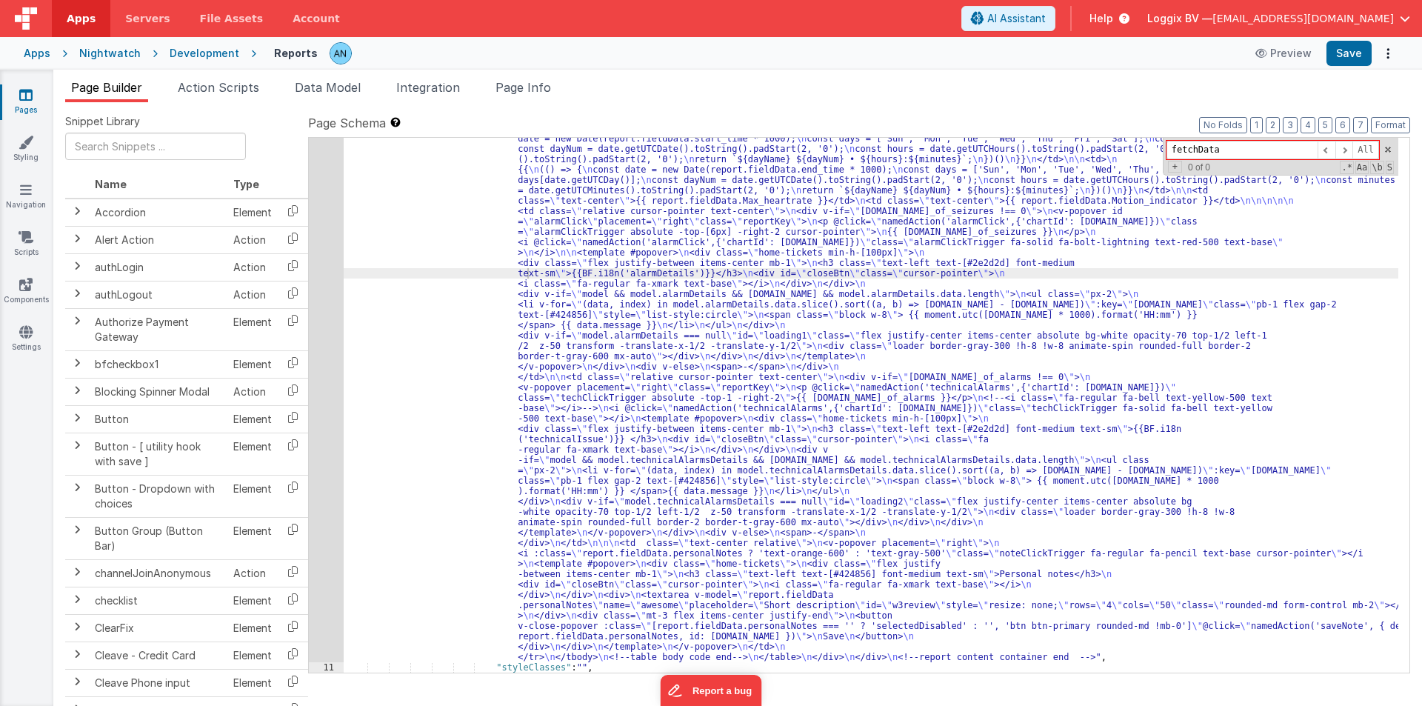
click at [312, 200] on div "10" at bounding box center [326, 299] width 35 height 726
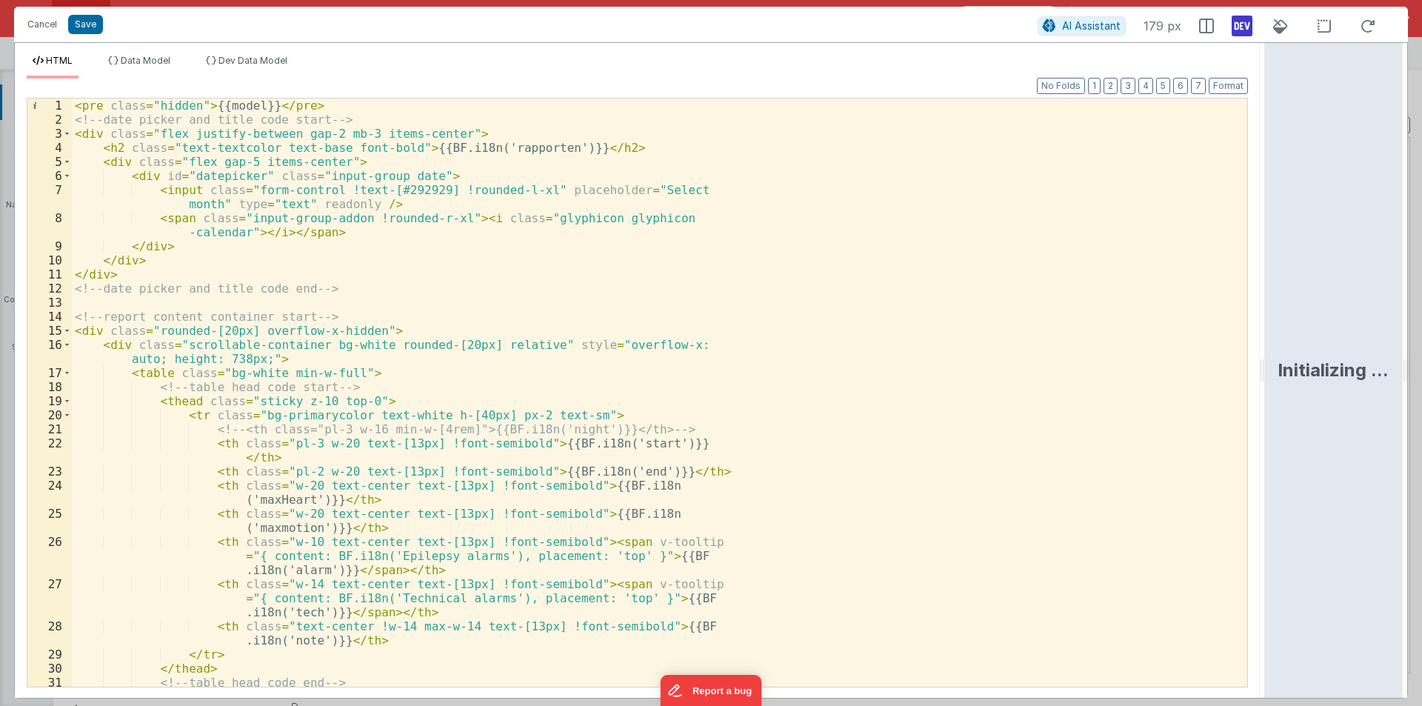
drag, startPoint x: 709, startPoint y: 360, endPoint x: 1421, endPoint y: 360, distance: 712.3
click at [1421, 360] on html "Cancel Save AI Assistant 179 px HTML Data Model Dev Data Model Format 7 6 5 4 3…" at bounding box center [711, 353] width 1422 height 706
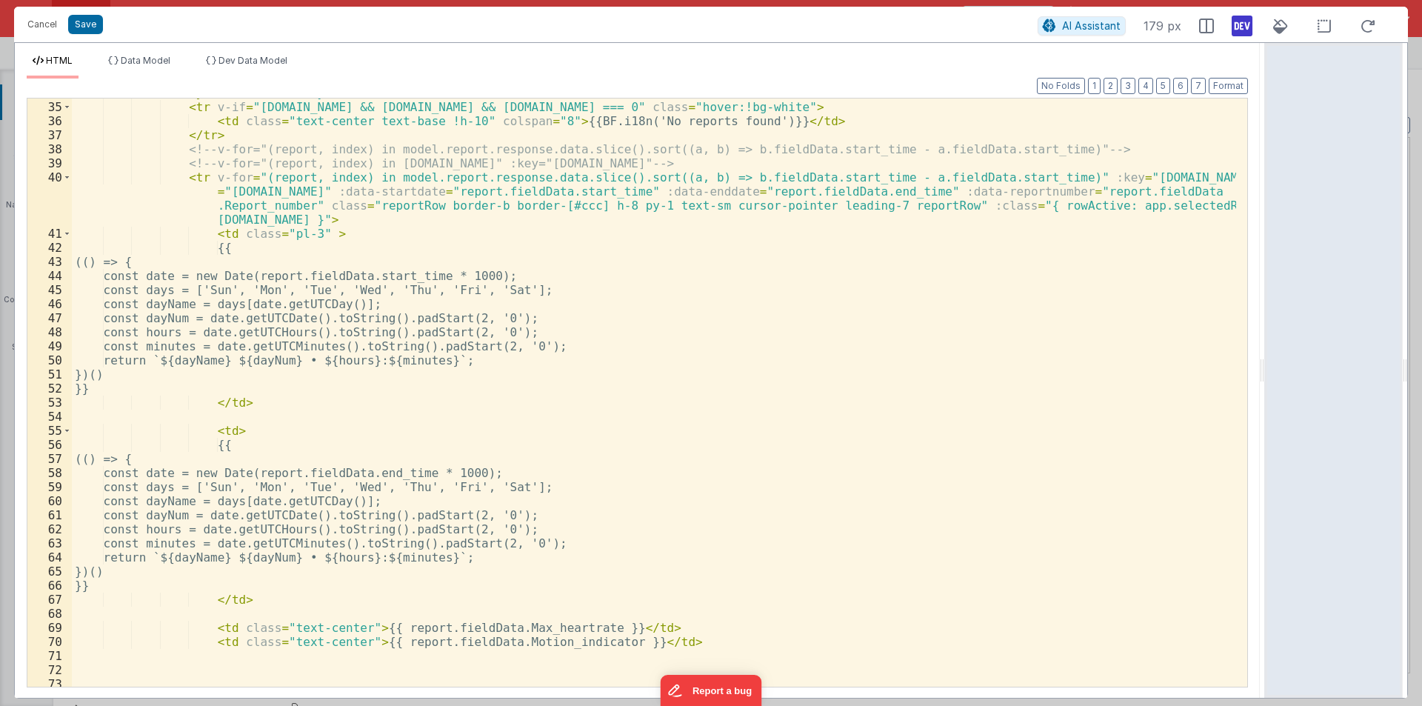
scroll to position [638, 0]
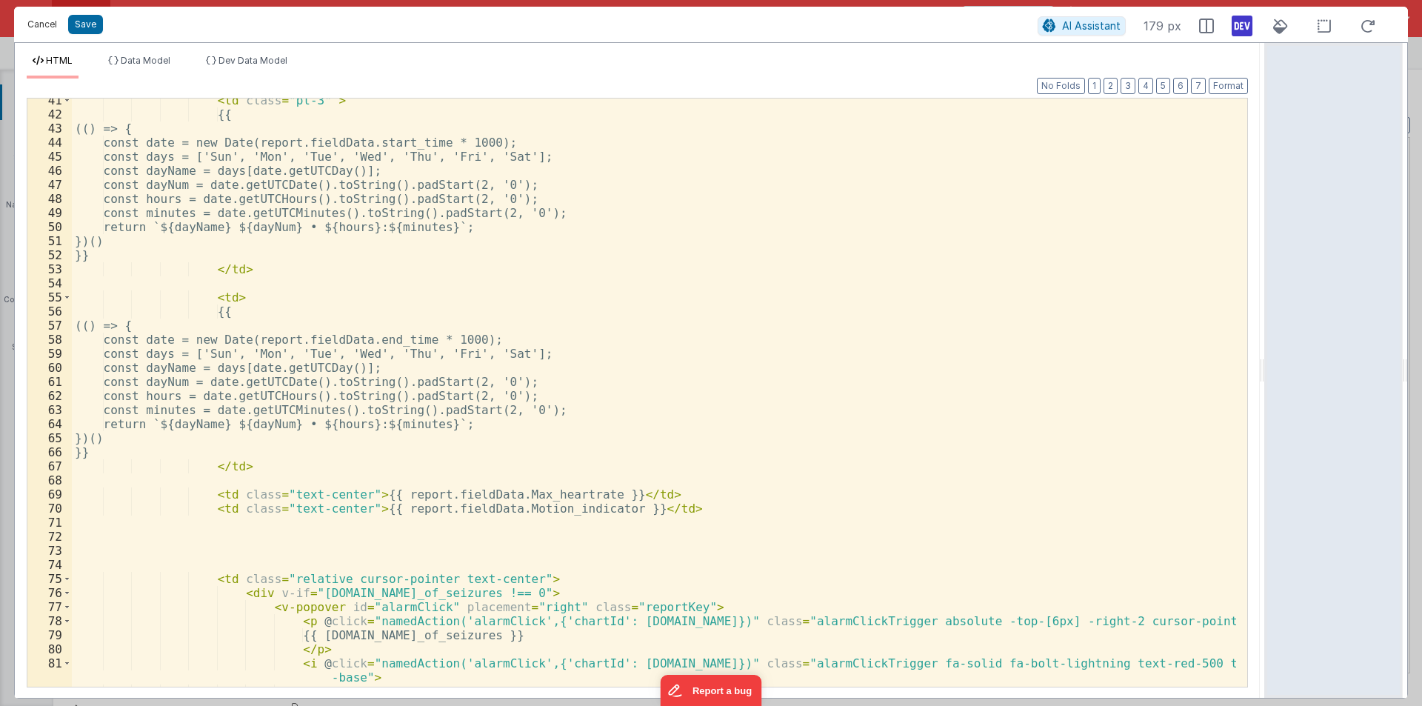
click at [40, 28] on button "Cancel" at bounding box center [42, 24] width 44 height 21
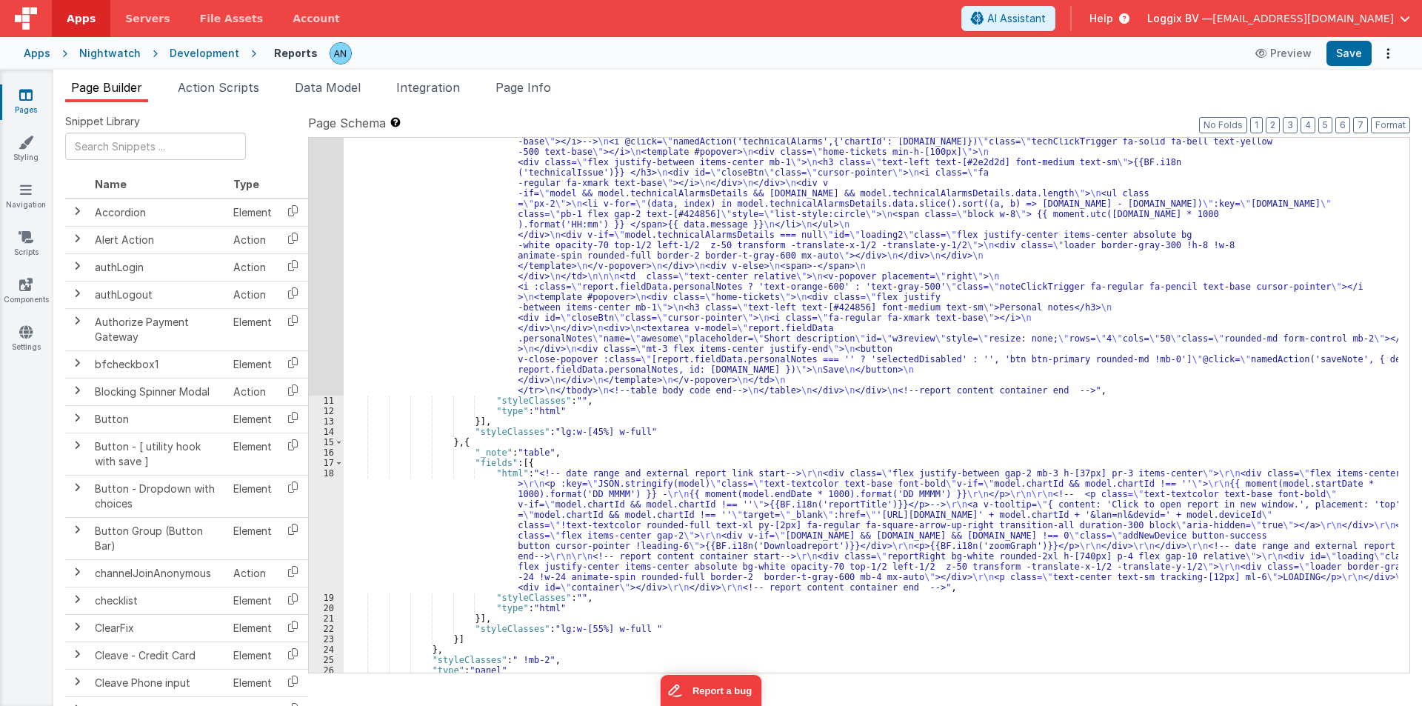
scroll to position [626, 0]
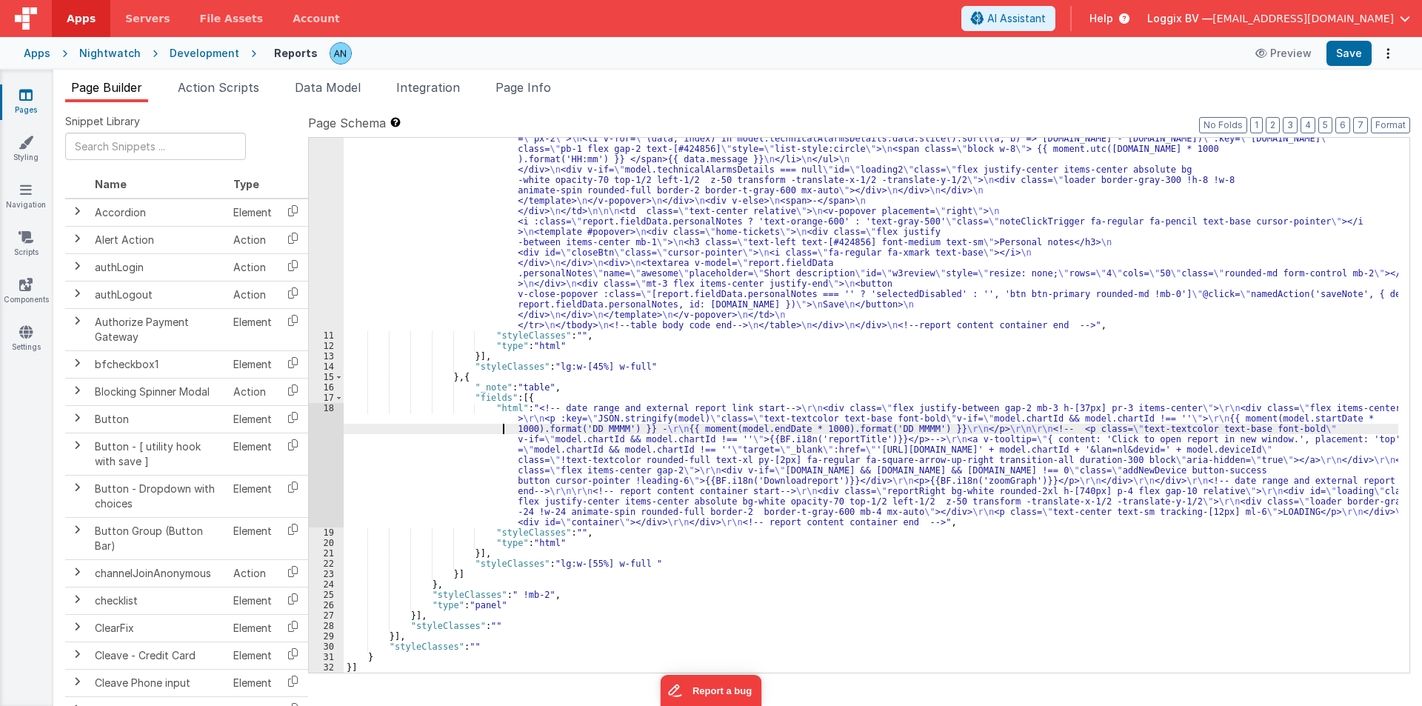
click at [458, 429] on div ""html" : "<pre class= \" hidden \" >{{model}}</pre> \n <!-- date picker and tit…" at bounding box center [871, 240] width 1054 height 1271
click at [314, 444] on div "18" at bounding box center [326, 465] width 35 height 124
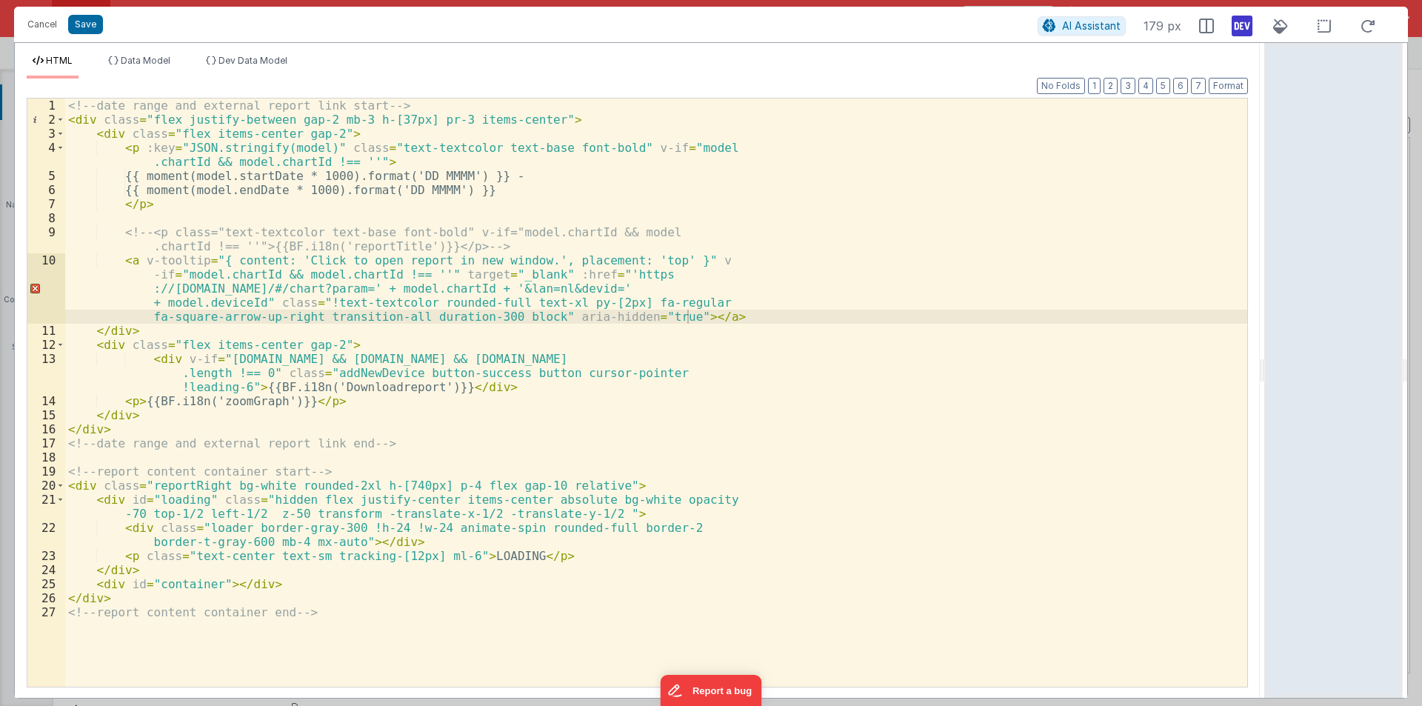
drag, startPoint x: 706, startPoint y: 369, endPoint x: 1306, endPoint y: 381, distance: 600.6
click at [1306, 381] on html "Cancel Save AI Assistant 179 px HTML Data Model Dev Data Model Format 7 6 5 4 3…" at bounding box center [711, 353] width 1422 height 706
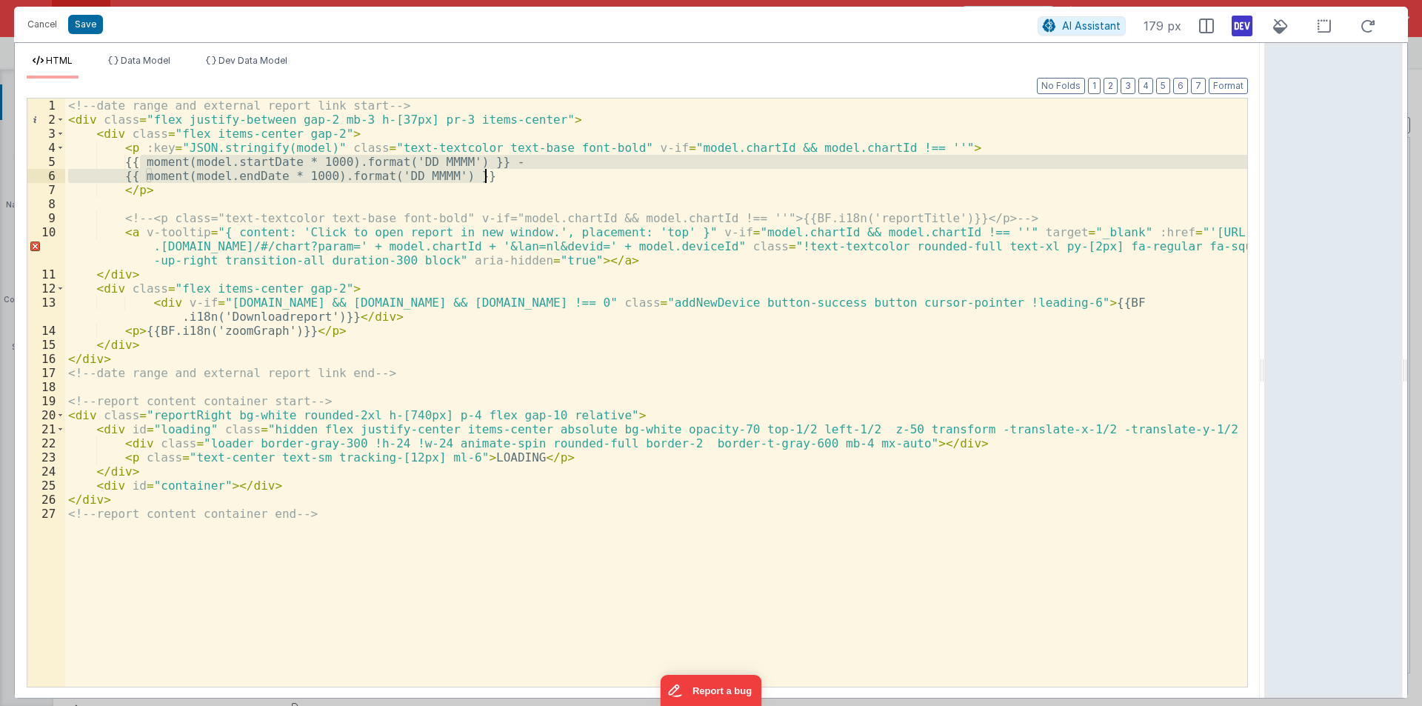
drag, startPoint x: 141, startPoint y: 158, endPoint x: 520, endPoint y: 173, distance: 378.6
click at [520, 173] on div "<!-- date range and external report link start --> < div class = "flex justify-…" at bounding box center [656, 406] width 1182 height 616
click at [32, 24] on button "Cancel" at bounding box center [42, 24] width 44 height 21
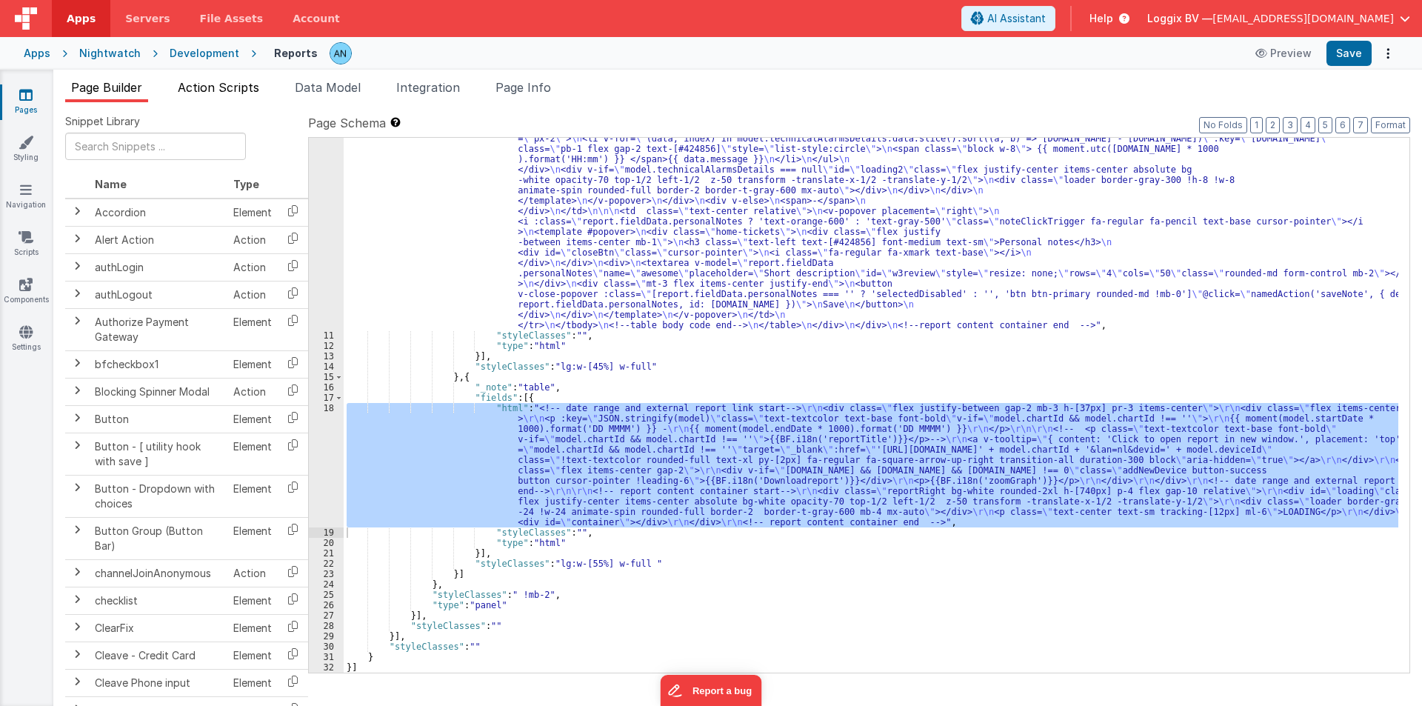
click at [213, 87] on span "Action Scripts" at bounding box center [218, 87] width 81 height 15
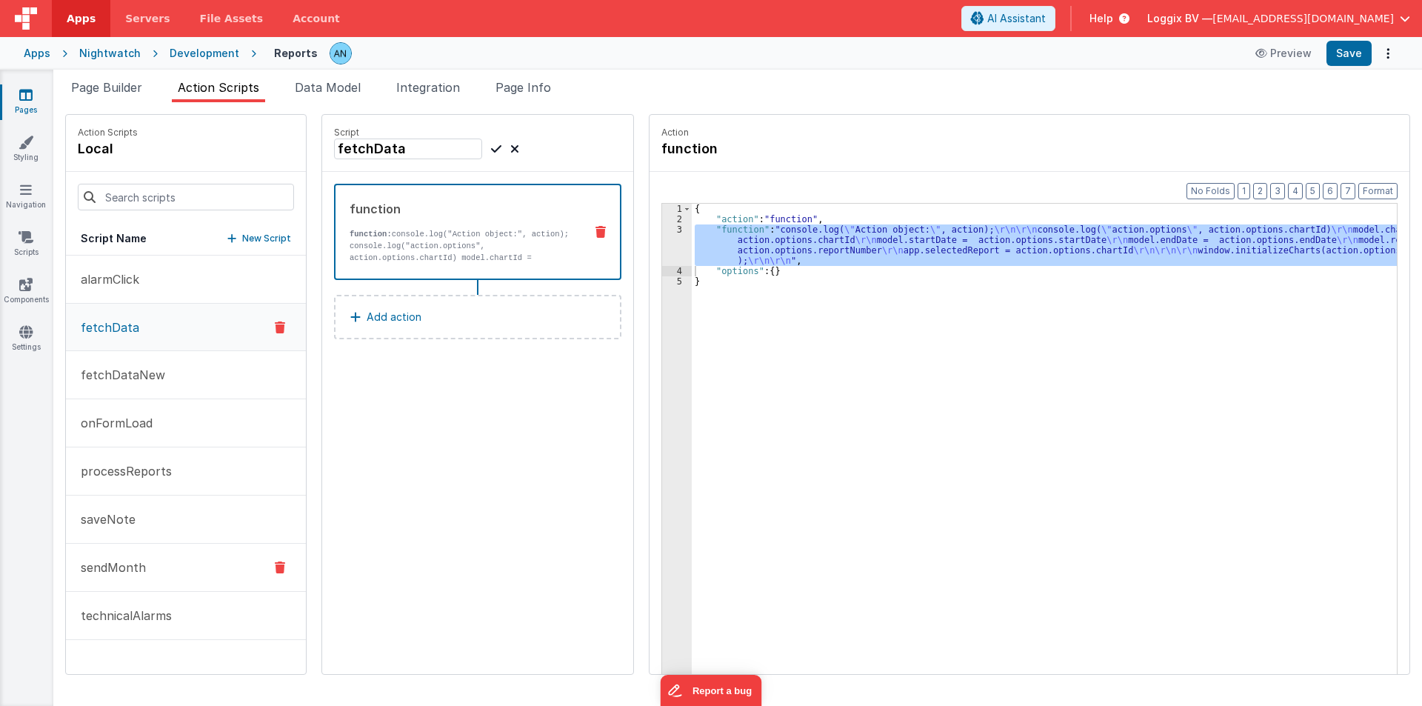
drag, startPoint x: 118, startPoint y: 558, endPoint x: 155, endPoint y: 549, distance: 37.5
click at [118, 559] on p "sendMonth" at bounding box center [109, 567] width 74 height 18
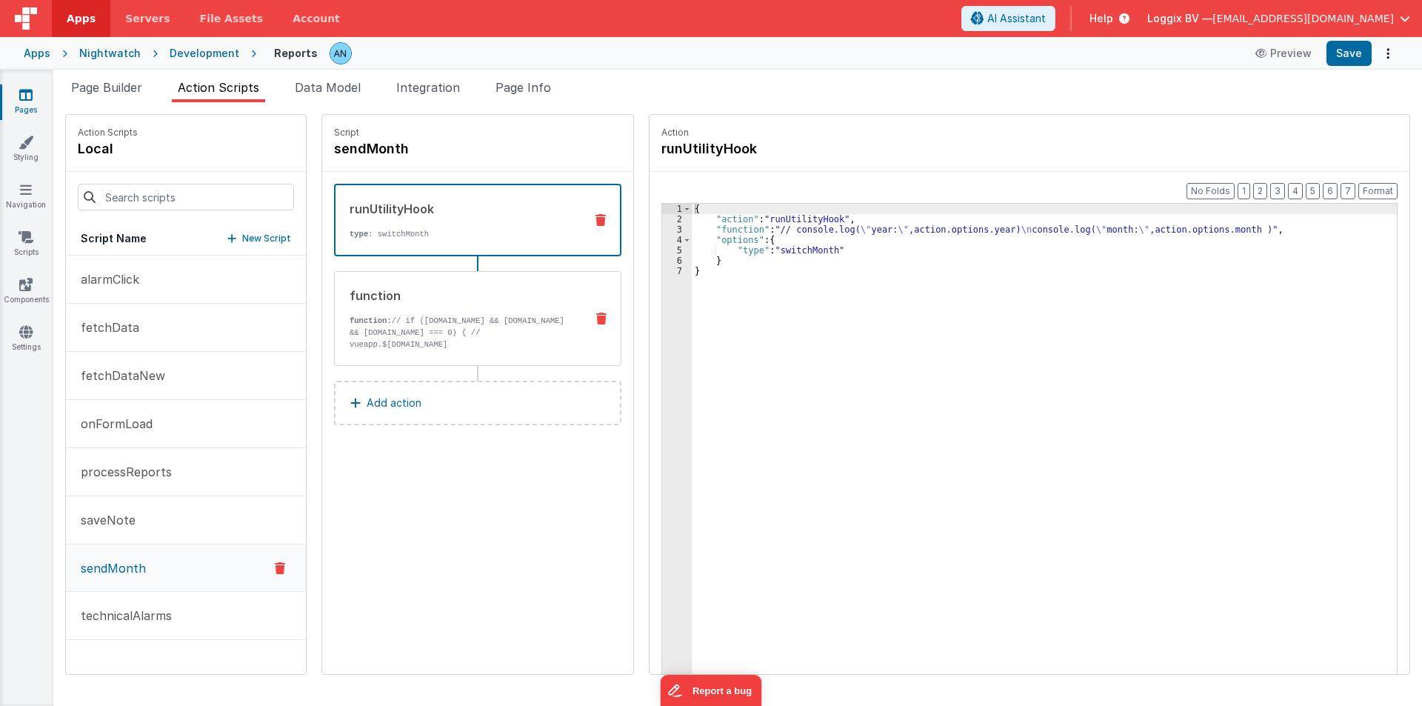
click at [441, 311] on div "function function: // if (model.report && model.report.response && model.report…" at bounding box center [454, 319] width 238 height 64
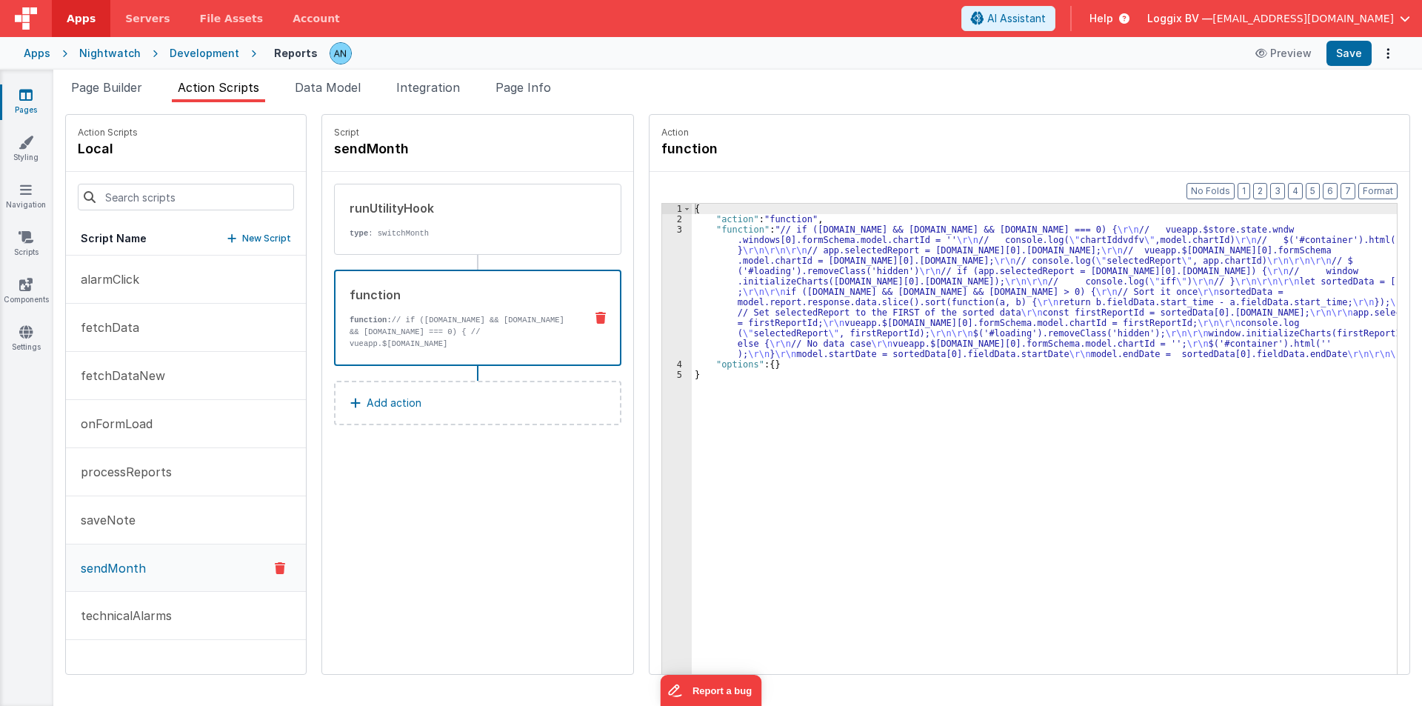
click at [718, 306] on div "{ "action" : "function" , "function" : "// if (model.report && model.report.res…" at bounding box center [1051, 472] width 719 height 537
click at [662, 278] on div "3" at bounding box center [677, 291] width 30 height 135
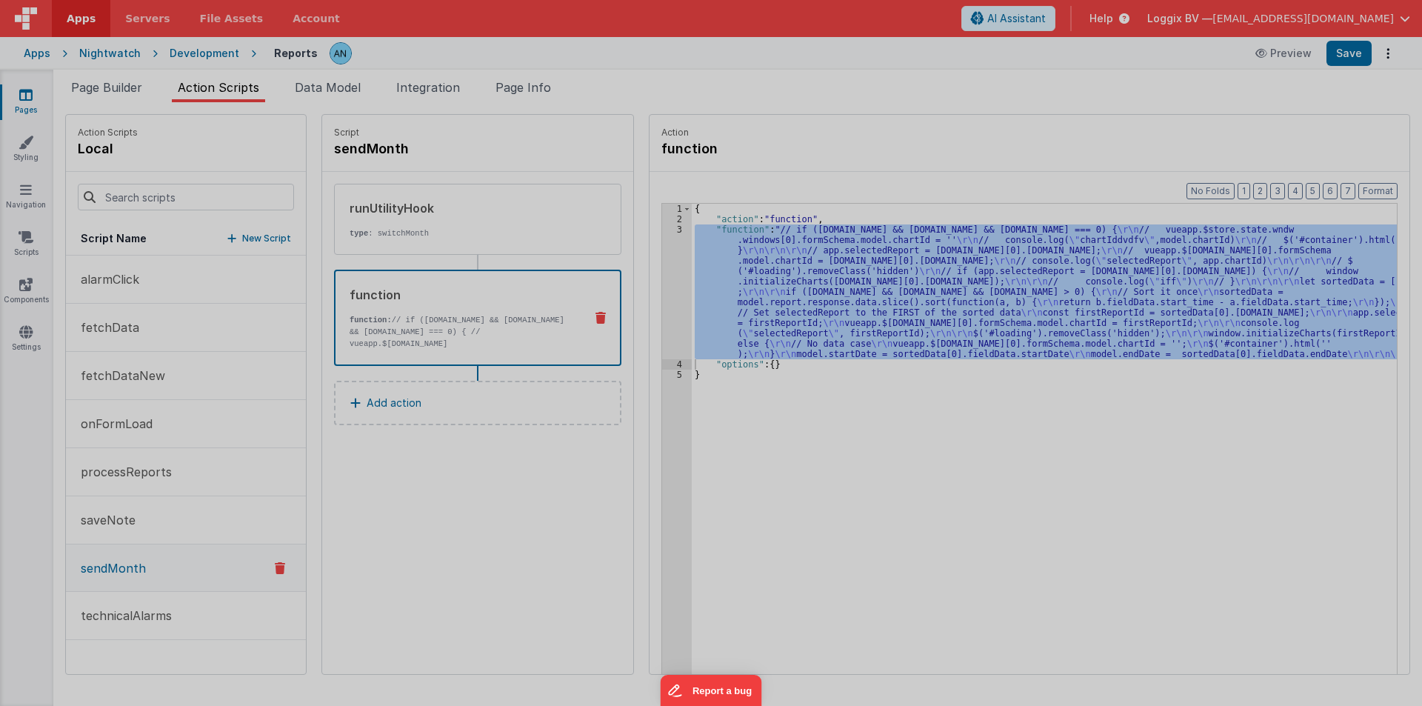
click at [660, 278] on div "// if (model.report && model.report.response && model.report.response.data.leng…" at bounding box center [723, 390] width 1319 height 620
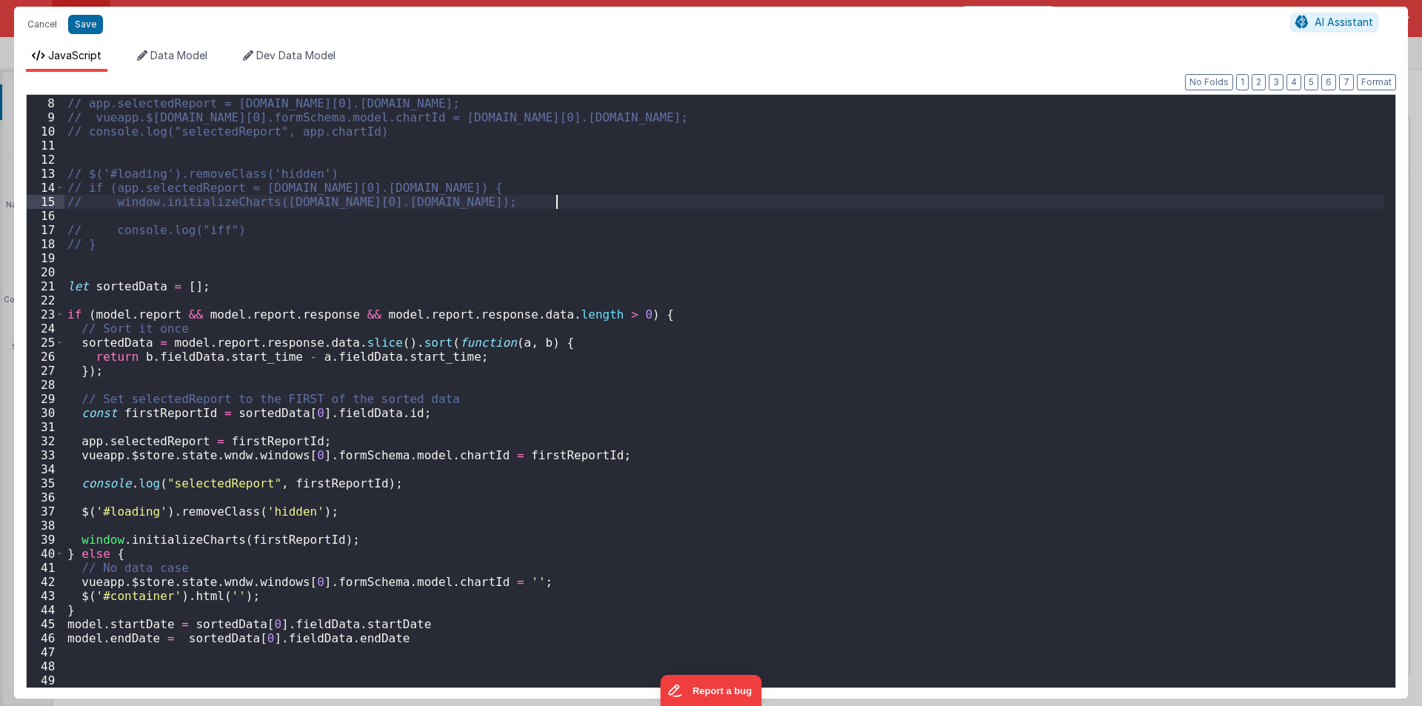
scroll to position [97, 0]
click at [190, 657] on div "// app.selectedReport = model.report.response.data[0].fieldData.id; // vueapp.$…" at bounding box center [723, 392] width 1319 height 620
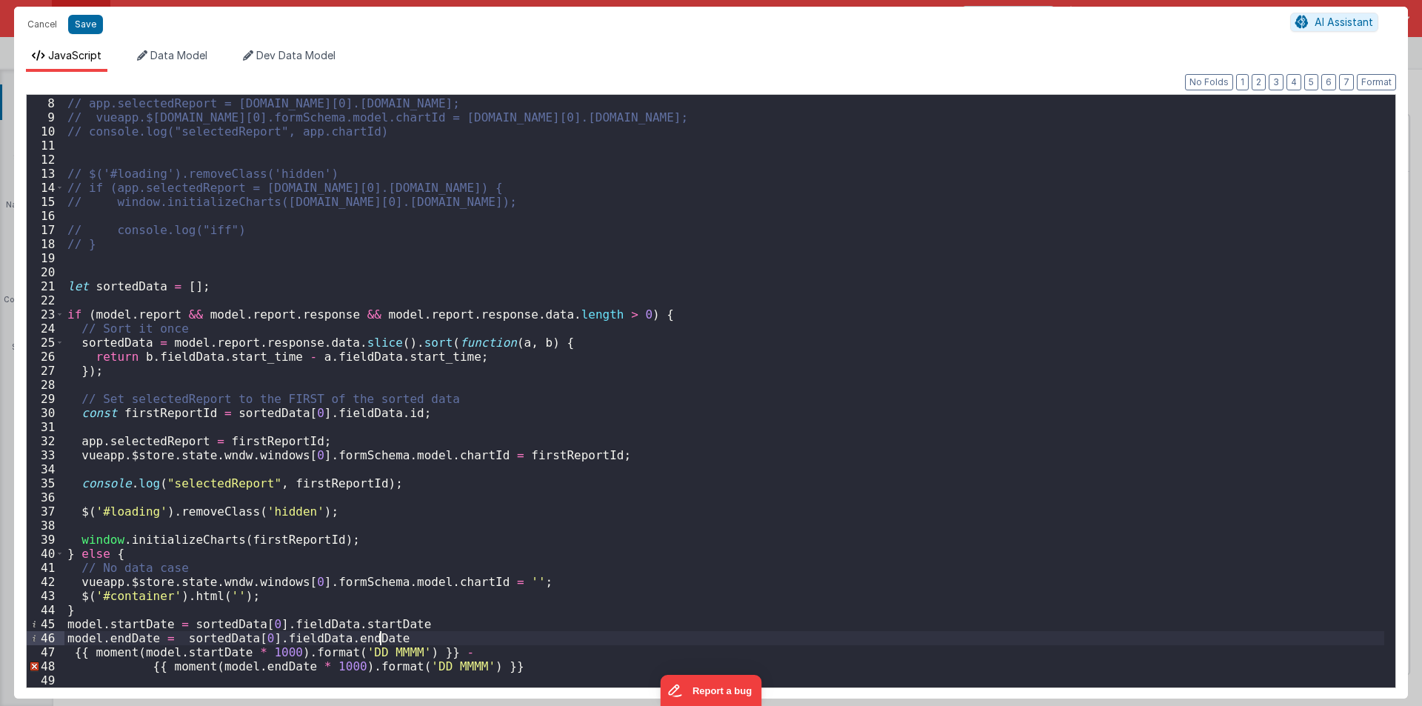
click at [423, 640] on div "// app.selectedReport = model.report.response.data[0].fieldData.id; // vueapp.$…" at bounding box center [723, 392] width 1319 height 620
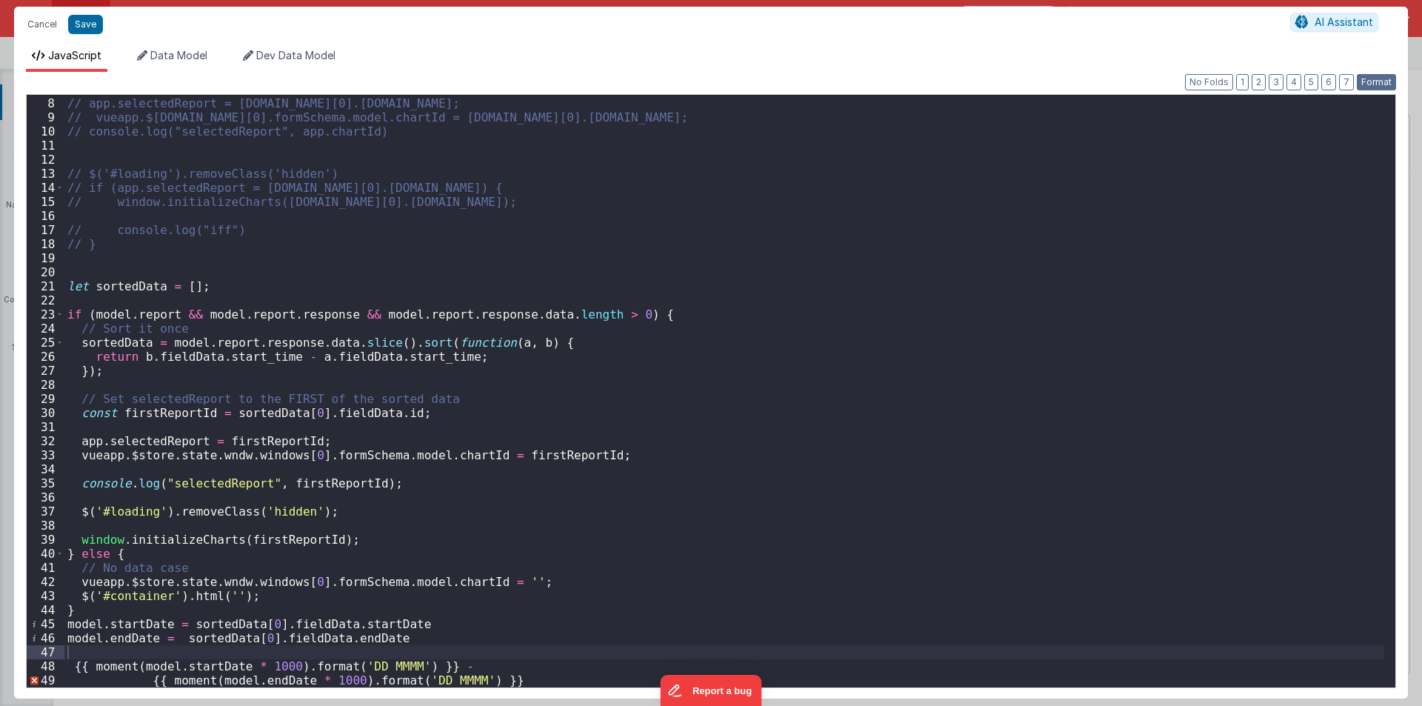
click at [1365, 85] on button "Format" at bounding box center [1375, 82] width 39 height 16
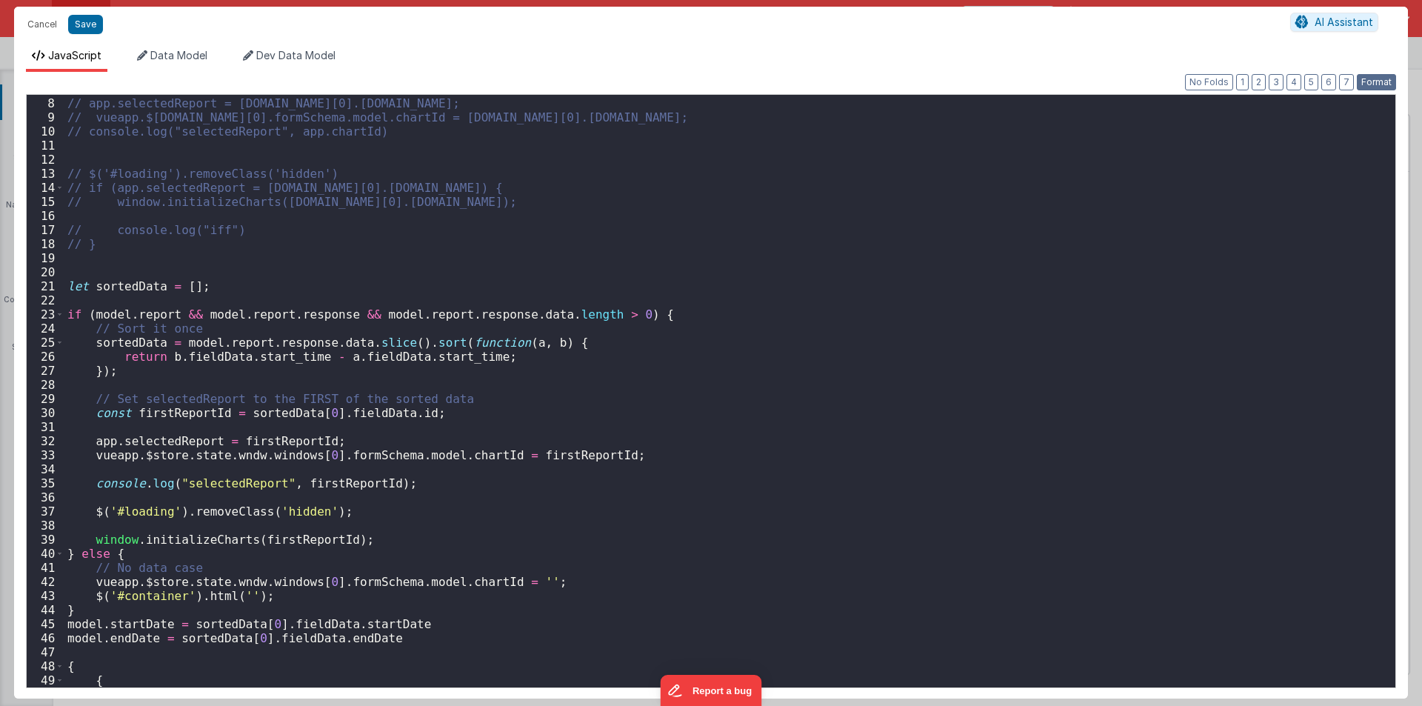
scroll to position [195, 0]
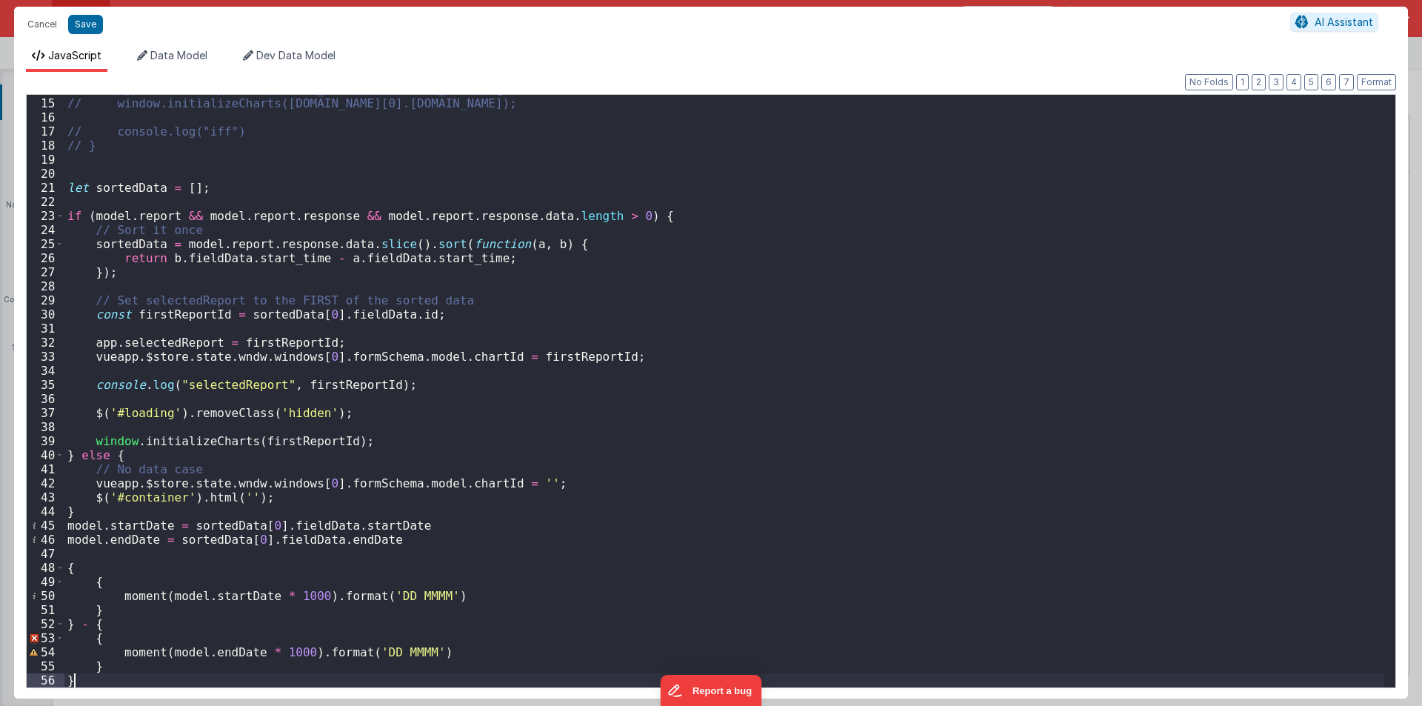
click at [119, 678] on div "// if (app.selectedReport = model.report.response.data[0].fieldData.id) { // wi…" at bounding box center [723, 392] width 1319 height 620
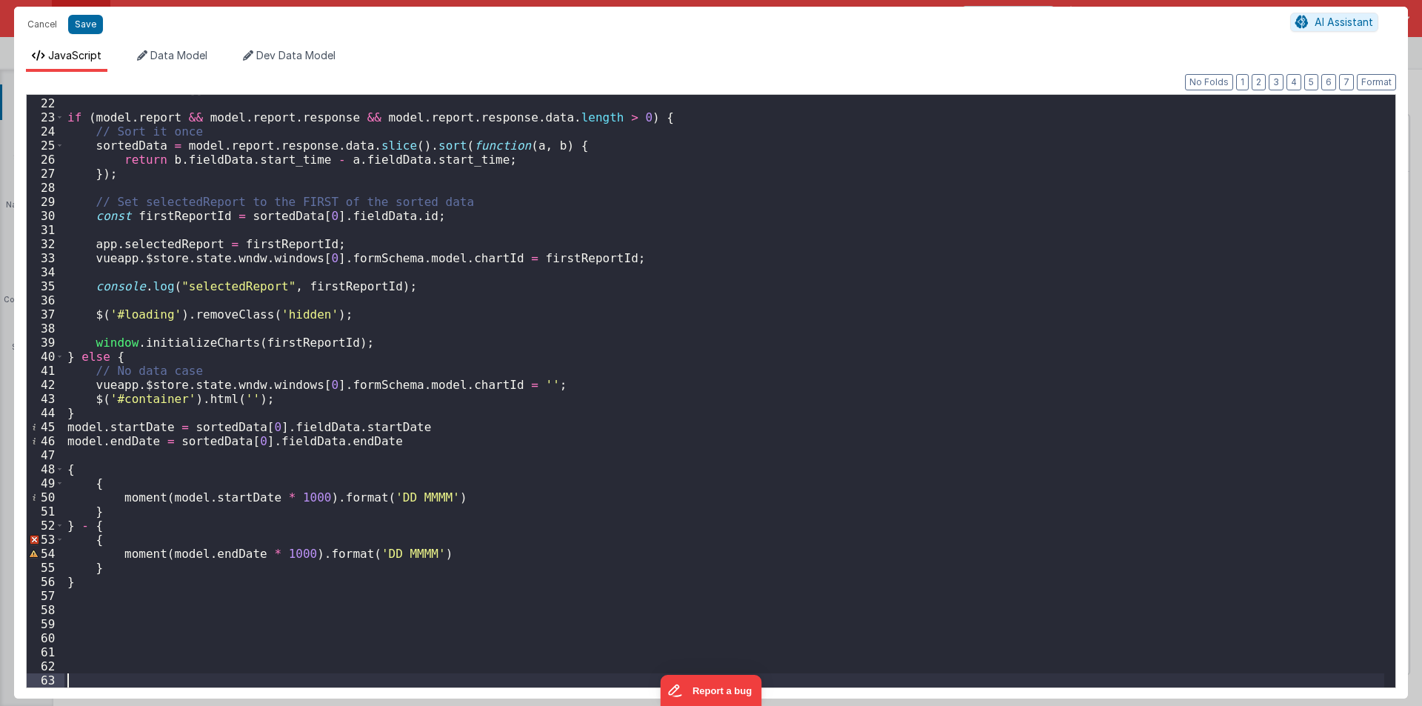
scroll to position [294, 0]
click at [78, 408] on div "let sortedData = [ ] ; if ( model . report && model . report . response && mode…" at bounding box center [723, 392] width 1319 height 620
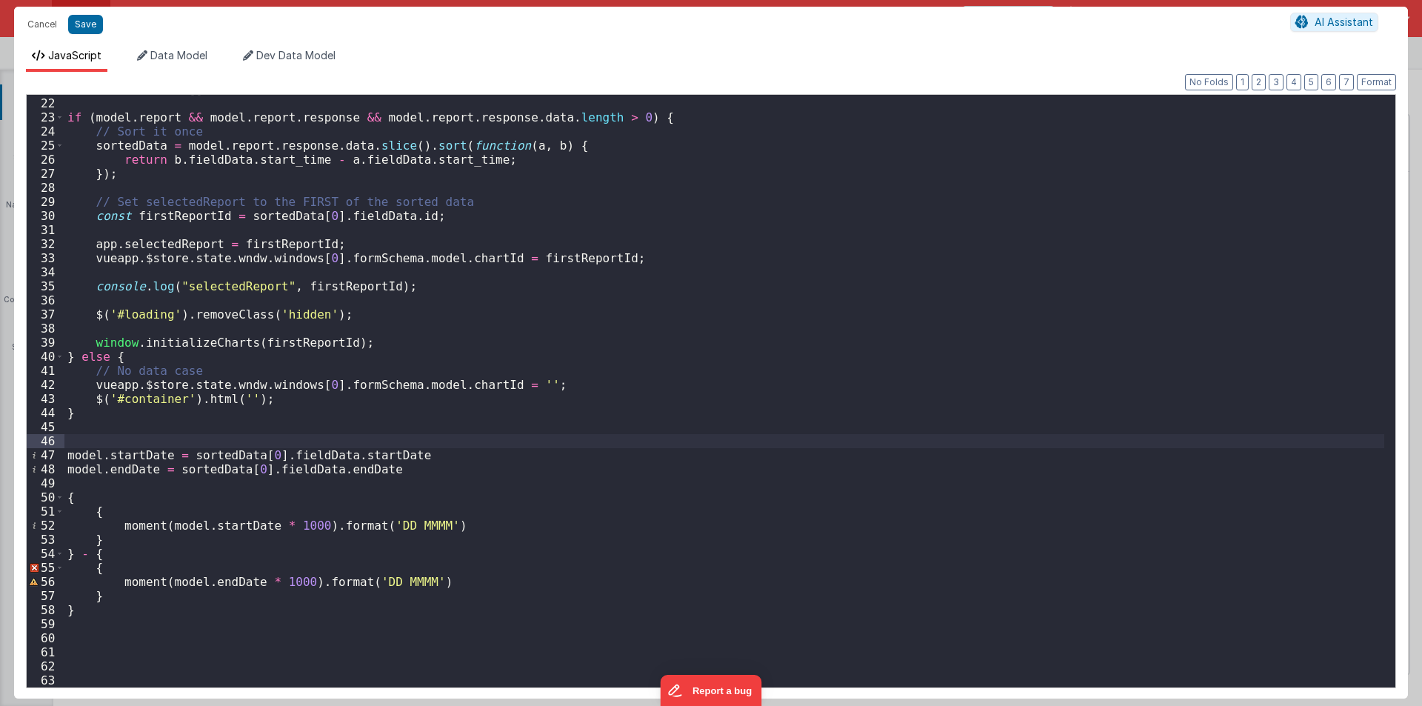
click at [136, 447] on div "let sortedData = [ ] ; if ( model . report && model . report . response && mode…" at bounding box center [723, 392] width 1319 height 620
click at [135, 451] on div "let sortedData = [ ] ; if ( model . report && model . report . response && mode…" at bounding box center [723, 392] width 1319 height 620
click at [130, 527] on div "let sortedData = [ ] ; if ( model . report && model . report . response && mode…" at bounding box center [723, 392] width 1319 height 620
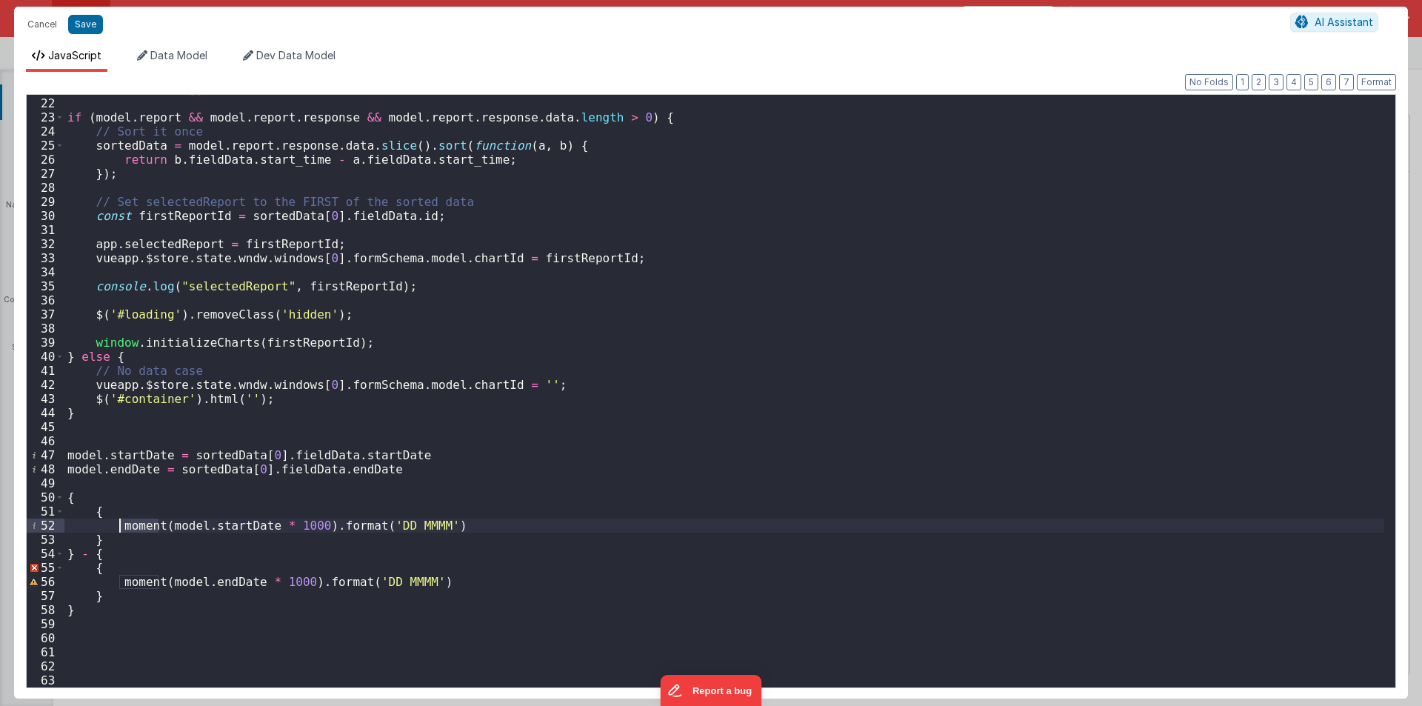
click at [130, 527] on div "let sortedData = [ ] ; if ( model . report && model . report . response && mode…" at bounding box center [723, 392] width 1319 height 620
drag, startPoint x: 187, startPoint y: 454, endPoint x: 404, endPoint y: 459, distance: 216.3
click at [404, 459] on div "let sortedData = [ ] ; if ( model . report && model . report . response && mode…" at bounding box center [723, 392] width 1319 height 620
drag, startPoint x: 167, startPoint y: 526, endPoint x: 261, endPoint y: 528, distance: 94.8
click at [261, 528] on div "let sortedData = [ ] ; if ( model . report && model . report . response && mode…" at bounding box center [723, 392] width 1319 height 620
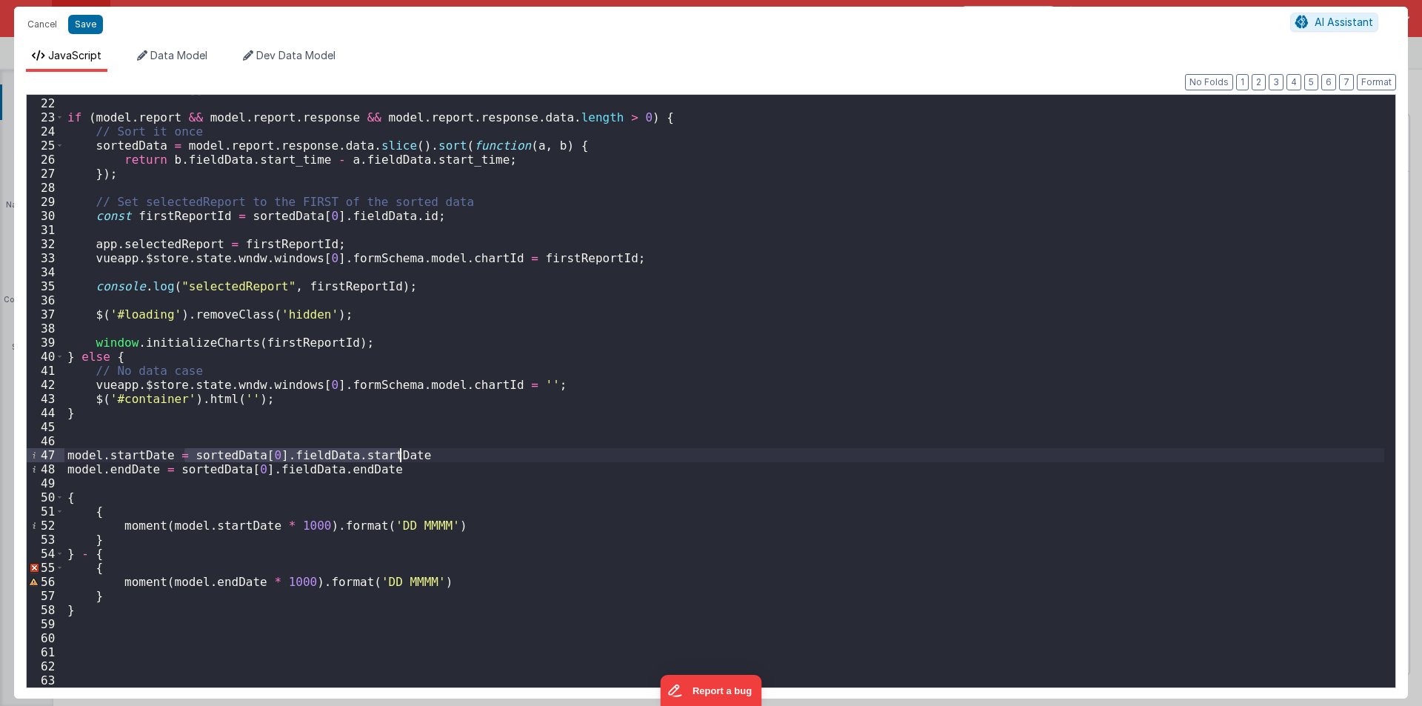
drag, startPoint x: 186, startPoint y: 455, endPoint x: 403, endPoint y: 457, distance: 217.0
click at [403, 457] on div "let sortedData = [ ] ; if ( model . report && model . report . response && mode…" at bounding box center [723, 392] width 1319 height 620
drag, startPoint x: 164, startPoint y: 524, endPoint x: 261, endPoint y: 525, distance: 96.3
click at [261, 525] on div "let sortedData = [ ] ; if ( model . report && model . report . response && mode…" at bounding box center [723, 392] width 1319 height 620
drag, startPoint x: 167, startPoint y: 581, endPoint x: 249, endPoint y: 582, distance: 82.2
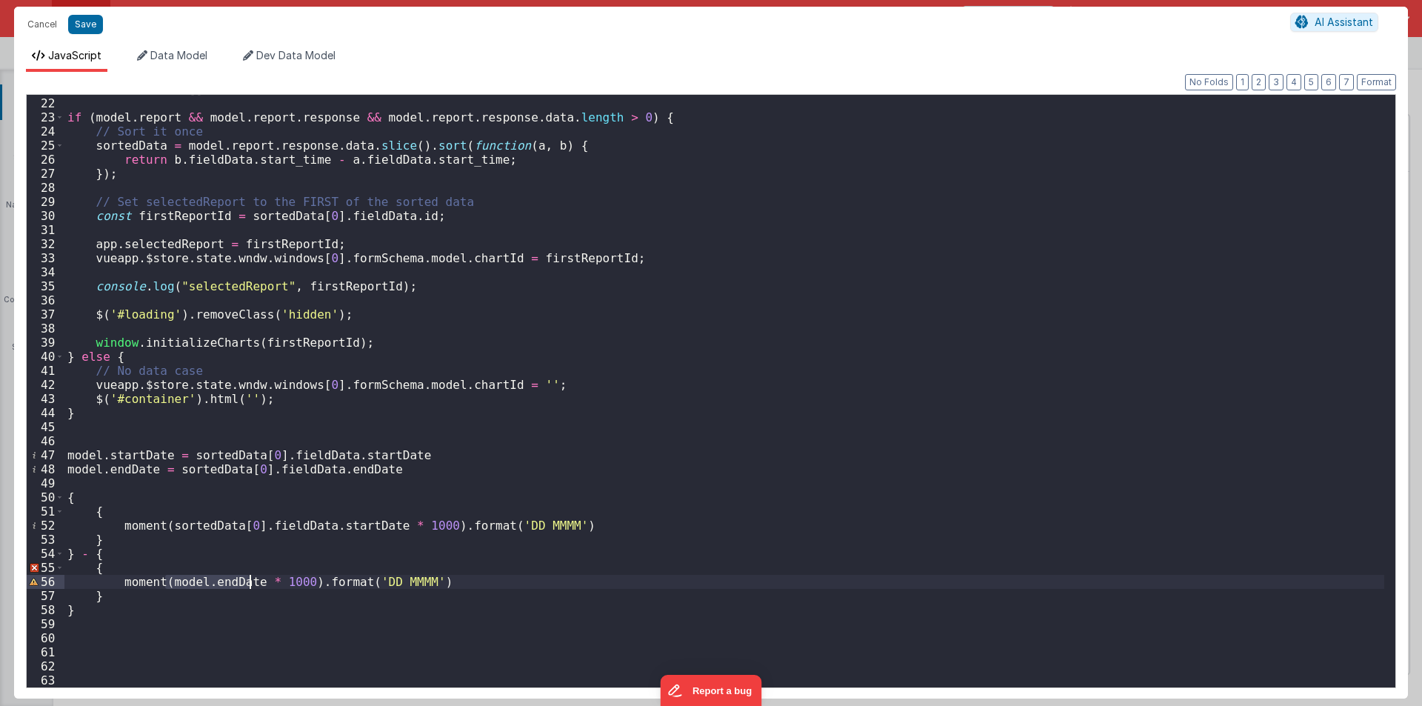
click at [249, 582] on div "let sortedData = [ ] ; if ( model . report && model . report . response && mode…" at bounding box center [723, 392] width 1319 height 620
click at [343, 468] on div "let sortedData = [ ] ; if ( model . report && model . report . response && mode…" at bounding box center [723, 392] width 1319 height 620
click at [342, 585] on div "let sortedData = [ ] ; if ( model . report && model . report . response && mode…" at bounding box center [723, 392] width 1319 height 620
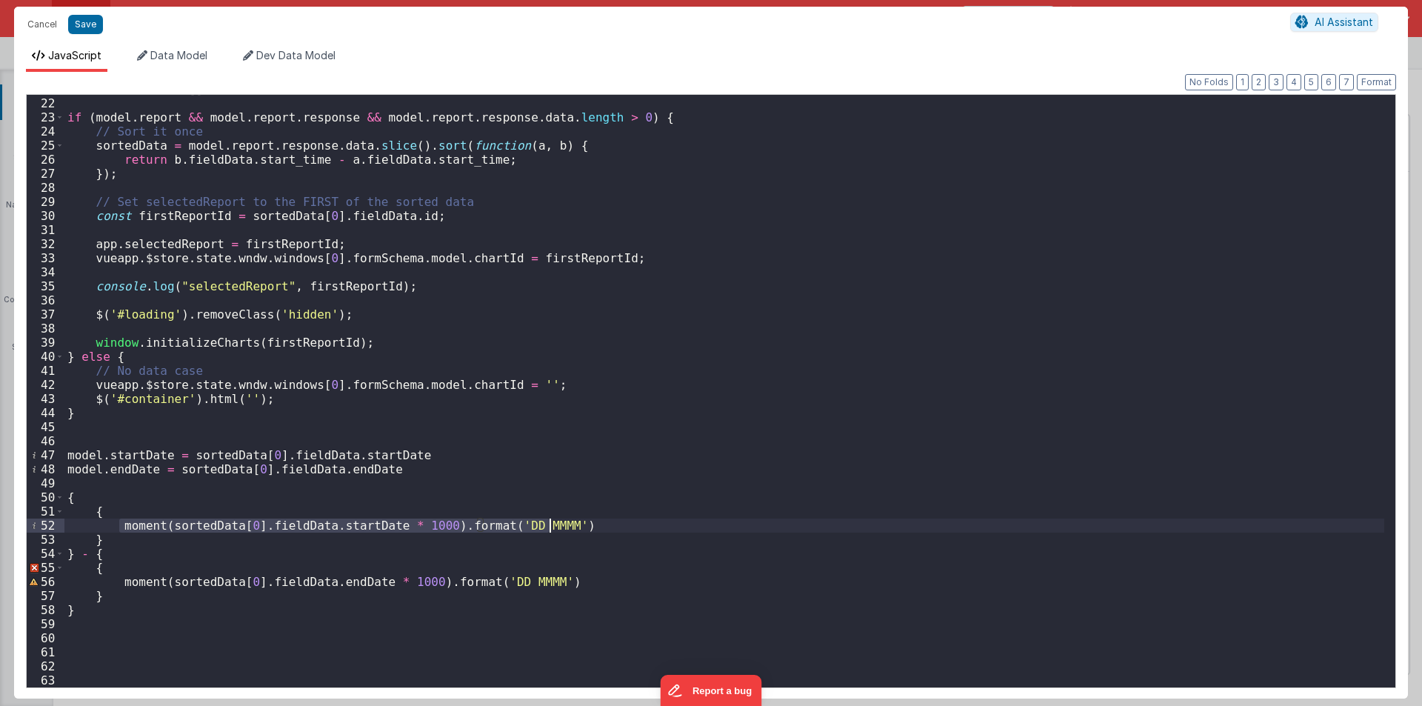
drag, startPoint x: 117, startPoint y: 525, endPoint x: 575, endPoint y: 519, distance: 457.6
click at [575, 519] on div "let sortedData = [ ] ; if ( model . report && model . report . response && mode…" at bounding box center [723, 392] width 1319 height 620
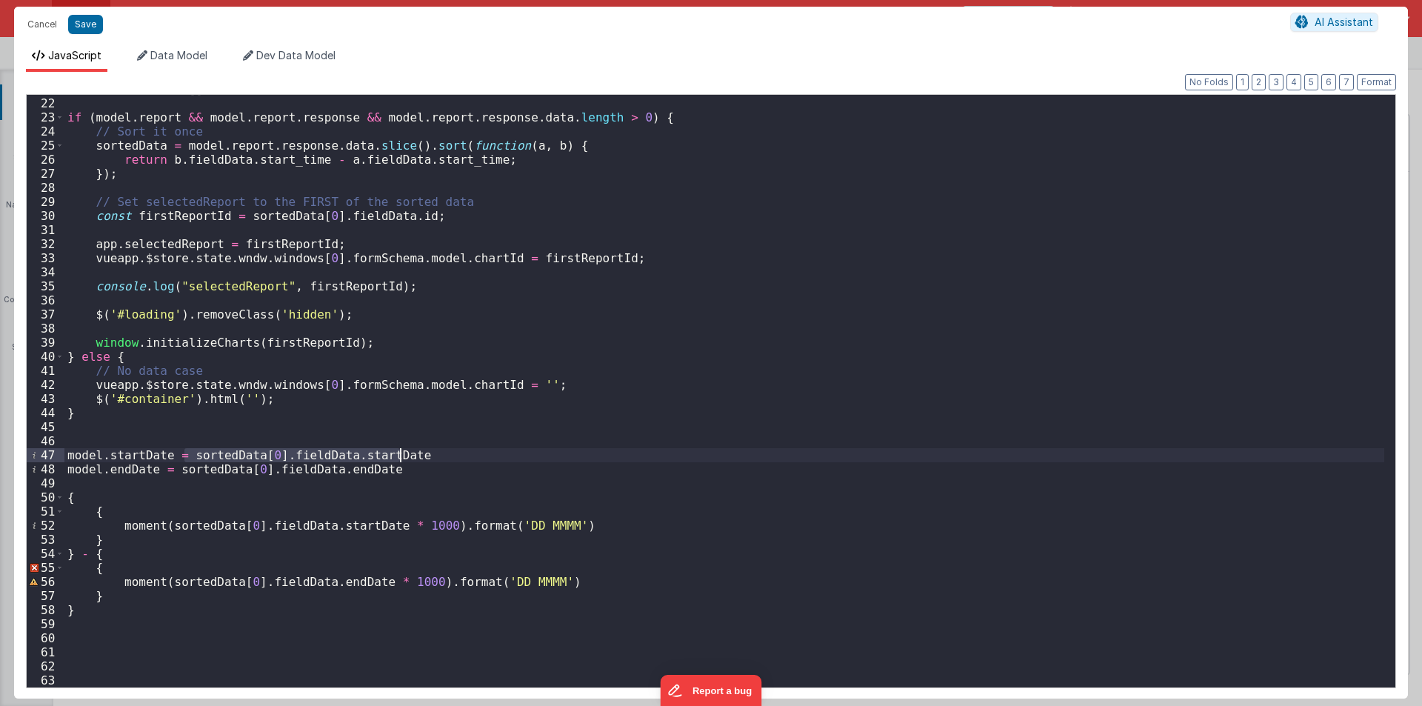
drag, startPoint x: 183, startPoint y: 453, endPoint x: 499, endPoint y: 454, distance: 316.2
click at [499, 454] on div "let sortedData = [ ] ; if ( model . report && model . report . response && mode…" at bounding box center [723, 392] width 1319 height 620
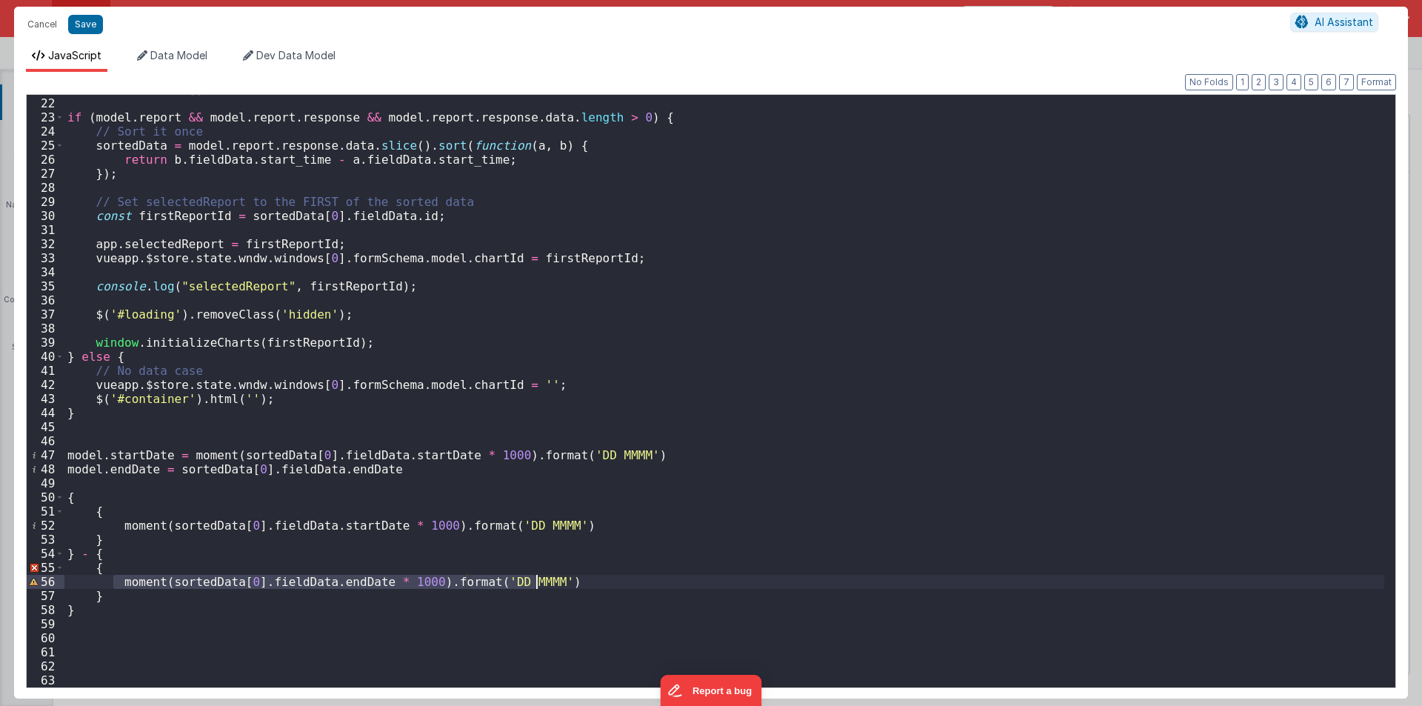
drag, startPoint x: 114, startPoint y: 578, endPoint x: 646, endPoint y: 577, distance: 531.6
click at [646, 577] on div "let sortedData = [ ] ; if ( model . report && model . report . response && mode…" at bounding box center [723, 392] width 1319 height 620
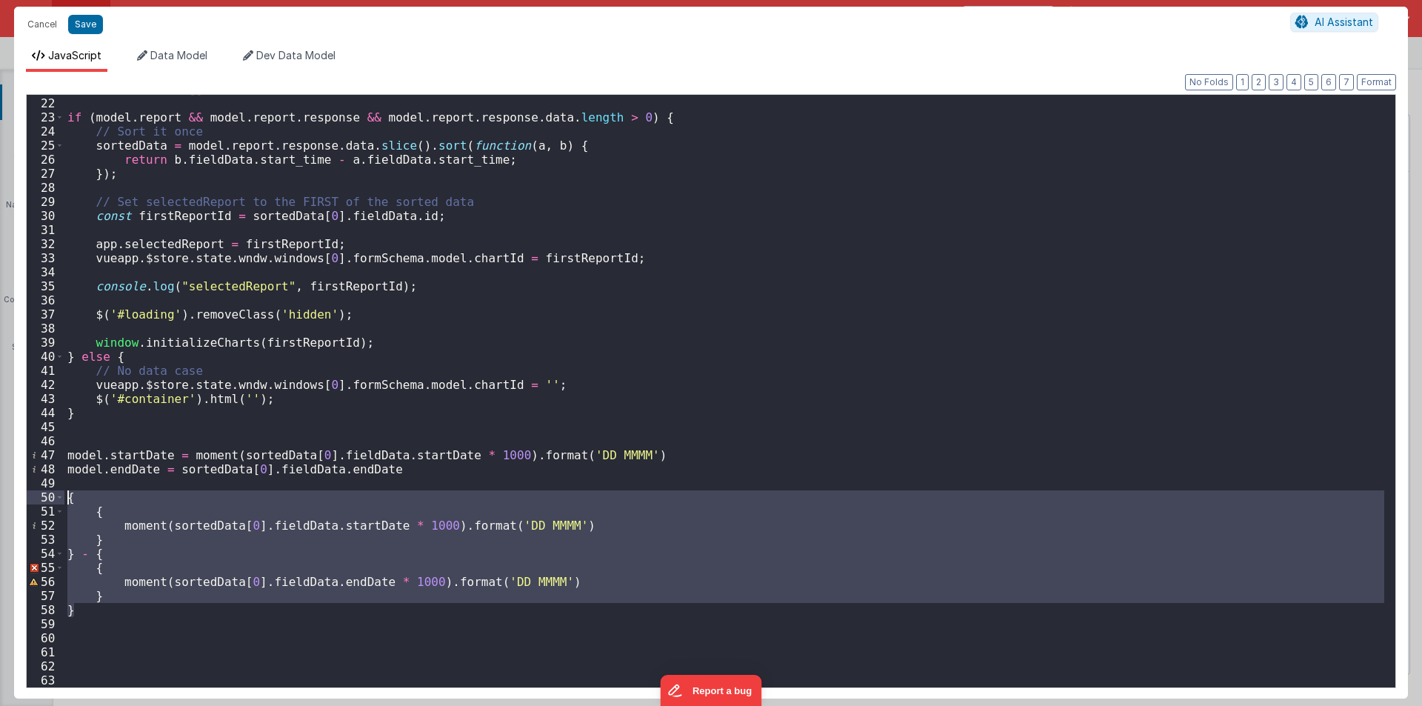
drag, startPoint x: 101, startPoint y: 616, endPoint x: 50, endPoint y: 502, distance: 124.9
click at [50, 502] on div "21 22 23 24 25 26 27 28 29 30 31 32 33 34 35 36 37 38 39 40 41 42 43 44 45 46 4…" at bounding box center [711, 391] width 1370 height 594
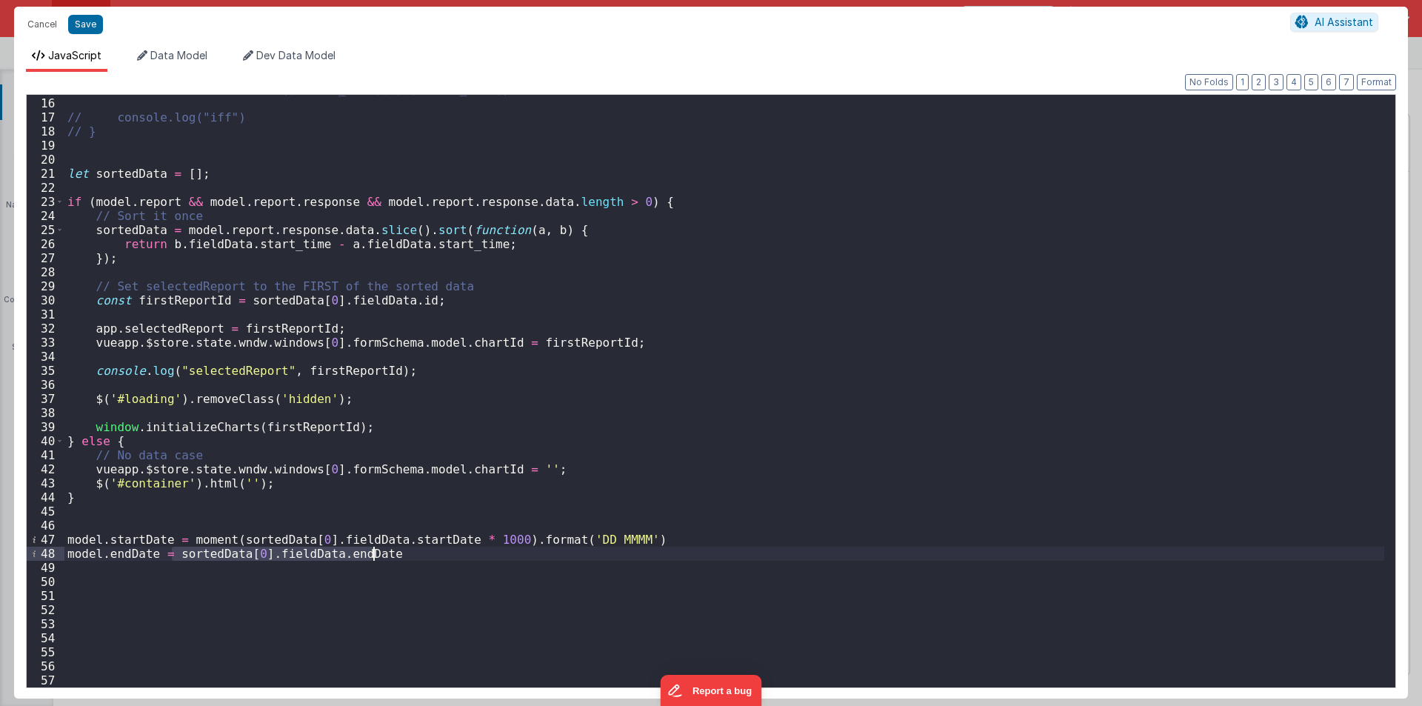
drag, startPoint x: 169, startPoint y: 550, endPoint x: 381, endPoint y: 552, distance: 212.5
click at [381, 552] on div "// window.initializeCharts(model.report.response.data[0].fieldData.id); // cons…" at bounding box center [723, 392] width 1319 height 620
click at [175, 580] on div "// window.initializeCharts(model.report.response.data[0].fieldData.id); // cons…" at bounding box center [723, 392] width 1319 height 620
drag, startPoint x: 166, startPoint y: 540, endPoint x: 56, endPoint y: 540, distance: 109.6
click at [56, 540] on div "15 16 17 18 19 20 21 22 23 24 25 26 27 28 29 30 31 32 33 34 35 36 37 38 39 40 4…" at bounding box center [711, 391] width 1370 height 594
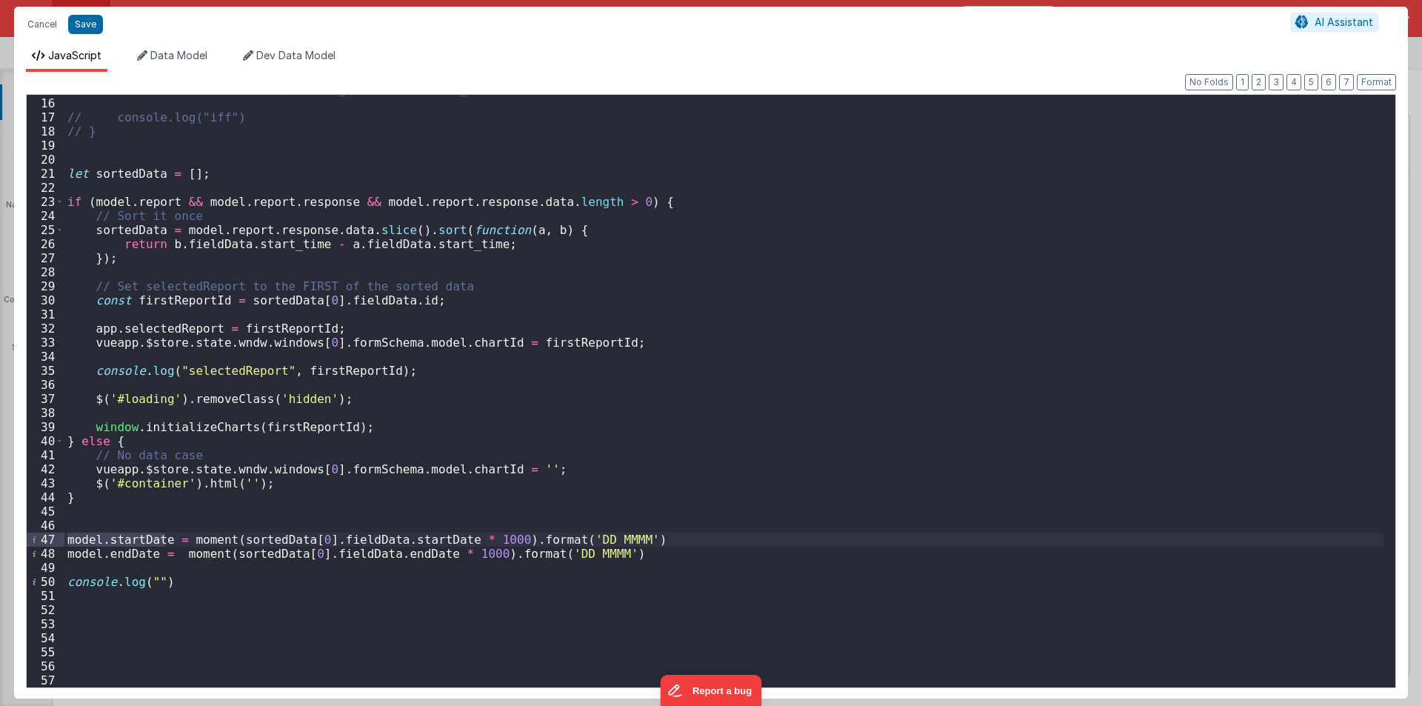
click at [150, 578] on div "// window.initializeCharts(model.report.response.data[0].fieldData.id); // cons…" at bounding box center [723, 392] width 1319 height 620
paste textarea
drag, startPoint x: 153, startPoint y: 553, endPoint x: 67, endPoint y: 552, distance: 85.9
click at [67, 552] on div "// window.initializeCharts(model.report.response.data[0].fieldData.id); // cons…" at bounding box center [723, 392] width 1319 height 620
click at [377, 586] on div "// window.initializeCharts(model.report.response.data[0].fieldData.id); // cons…" at bounding box center [723, 392] width 1319 height 620
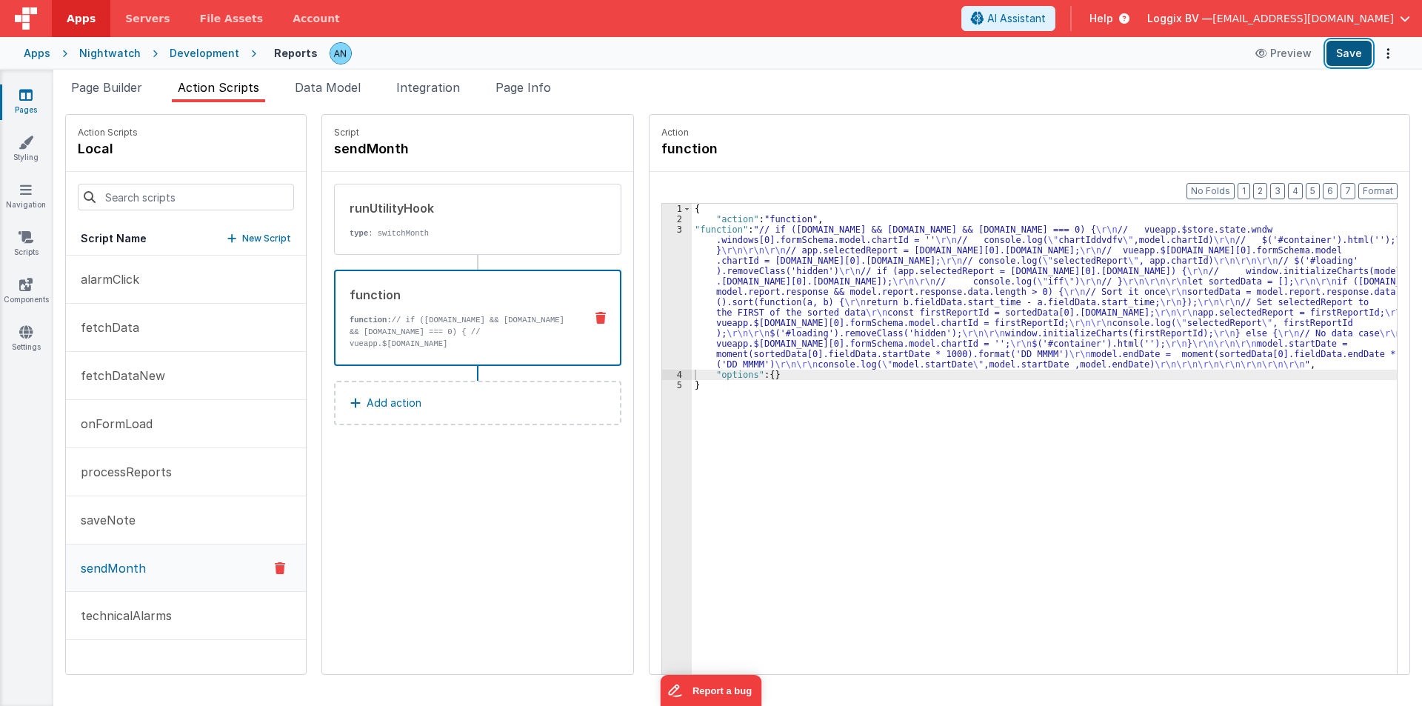
click at [1353, 44] on button "Save" at bounding box center [1348, 53] width 45 height 25
click at [1375, 186] on button "Format" at bounding box center [1377, 191] width 39 height 16
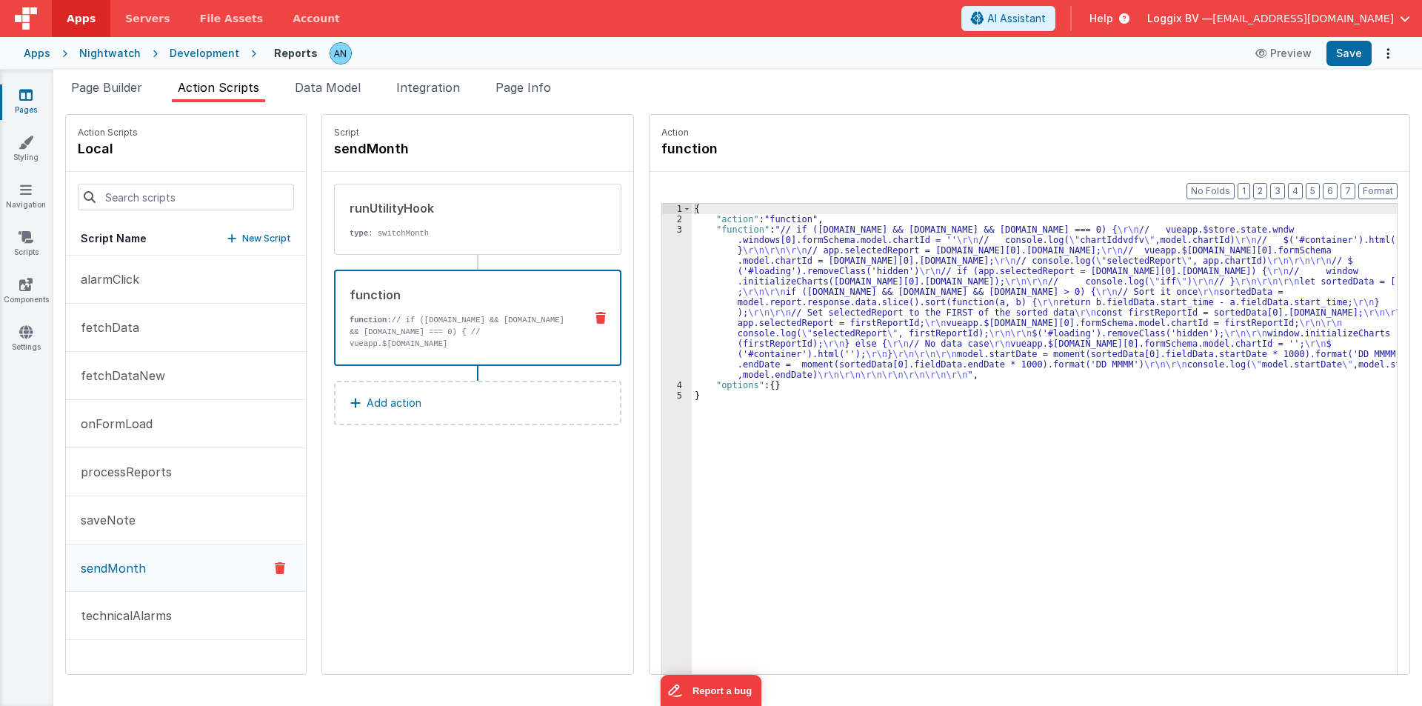
click at [1359, 38] on div "Apps Nightwatch Development Reports Preview Save" at bounding box center [711, 53] width 1422 height 33
click at [1359, 42] on button "Save" at bounding box center [1348, 53] width 45 height 25
click at [1379, 188] on button "Format" at bounding box center [1377, 191] width 39 height 16
click at [662, 251] on div "3" at bounding box center [677, 301] width 30 height 155
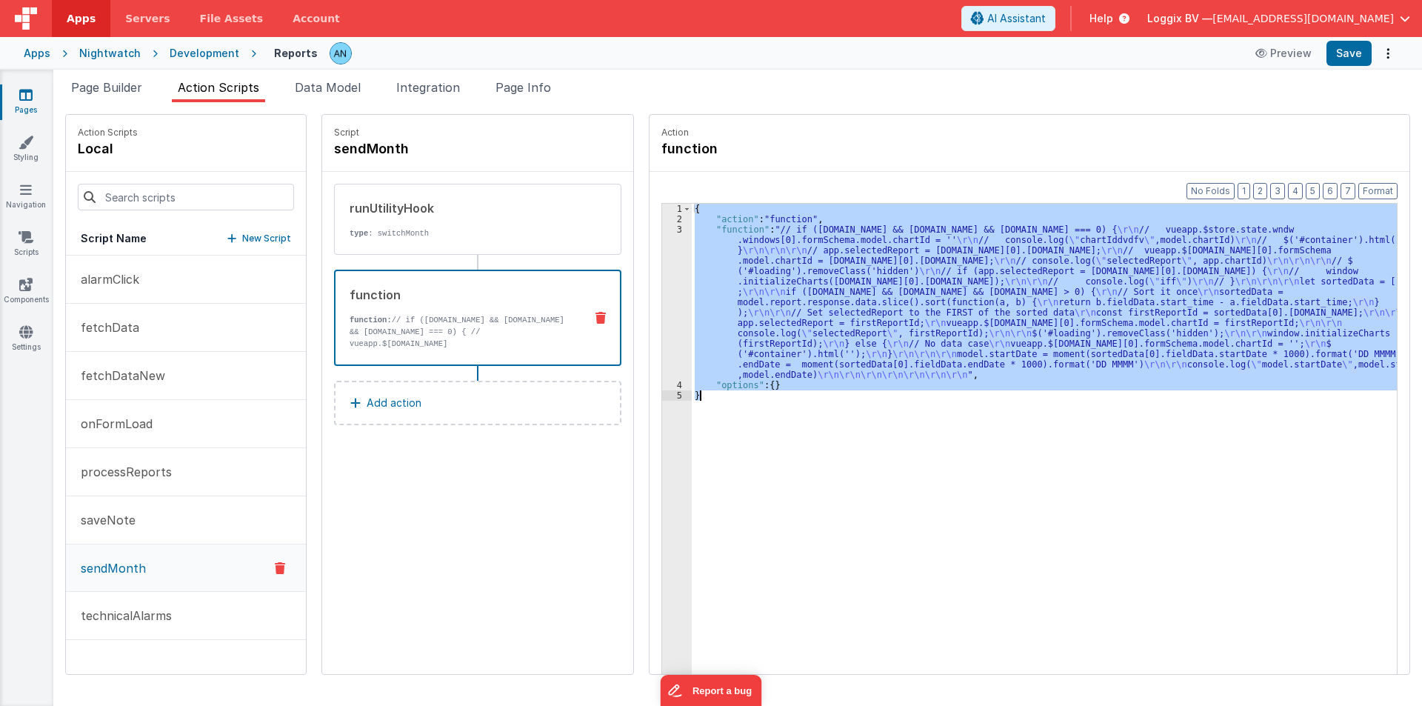
click at [662, 251] on div "3" at bounding box center [677, 301] width 30 height 155
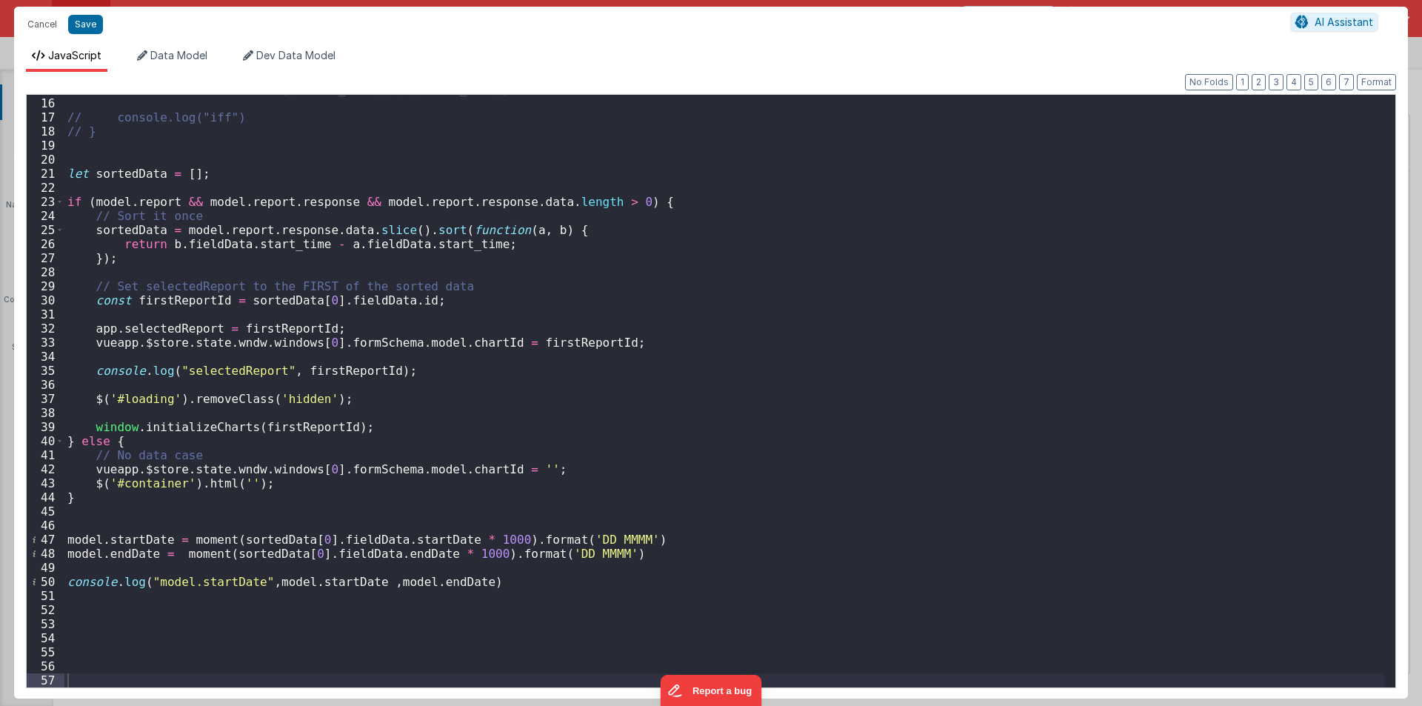
click at [252, 538] on div "// window.initializeCharts(model.report.response.data[0].fieldData.id); // cons…" at bounding box center [723, 392] width 1319 height 620
drag, startPoint x: 176, startPoint y: 230, endPoint x: 315, endPoint y: 232, distance: 139.2
click at [315, 232] on div "// window.initializeCharts(model.report.response.data[0].fieldData.id); // cons…" at bounding box center [723, 392] width 1319 height 620
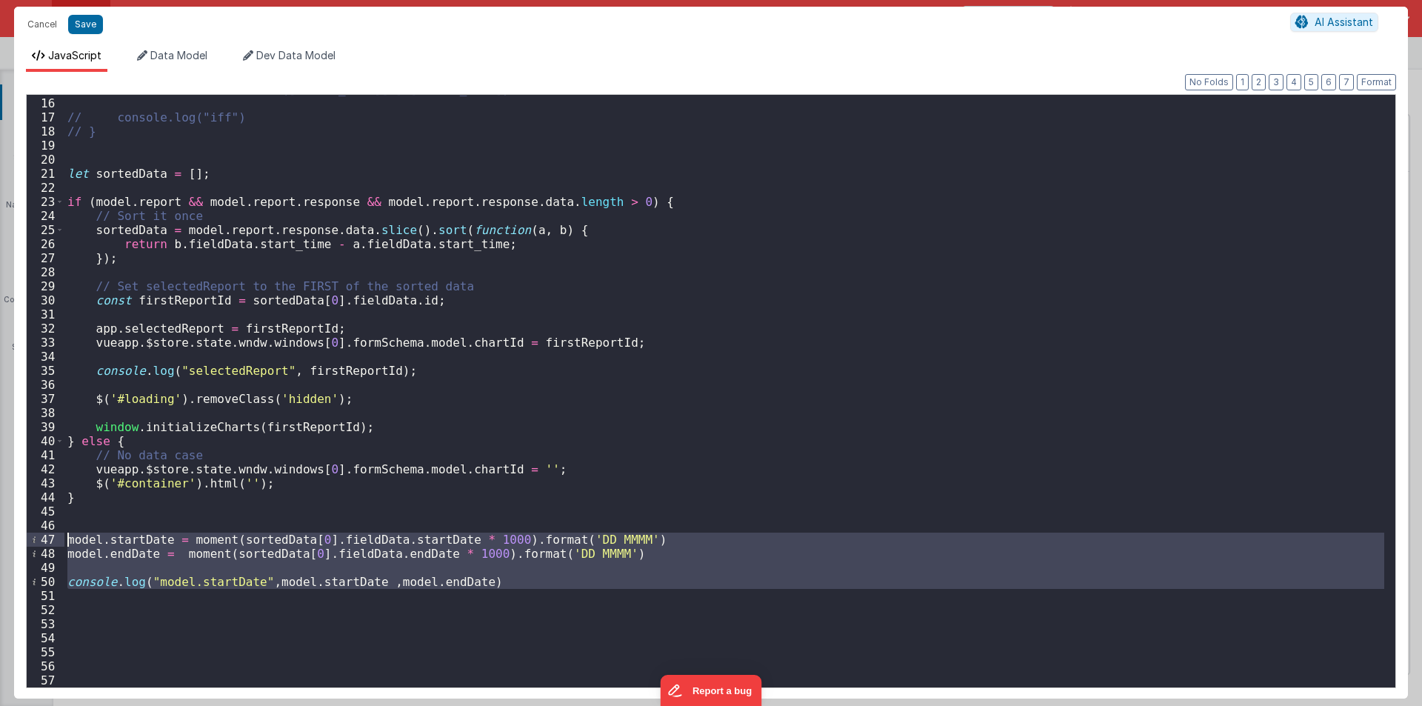
drag, startPoint x: 112, startPoint y: 597, endPoint x: 53, endPoint y: 538, distance: 83.8
click at [53, 538] on div "15 16 17 18 19 20 21 22 23 24 25 26 27 28 29 30 31 32 33 34 35 36 37 38 39 40 4…" at bounding box center [711, 391] width 1370 height 594
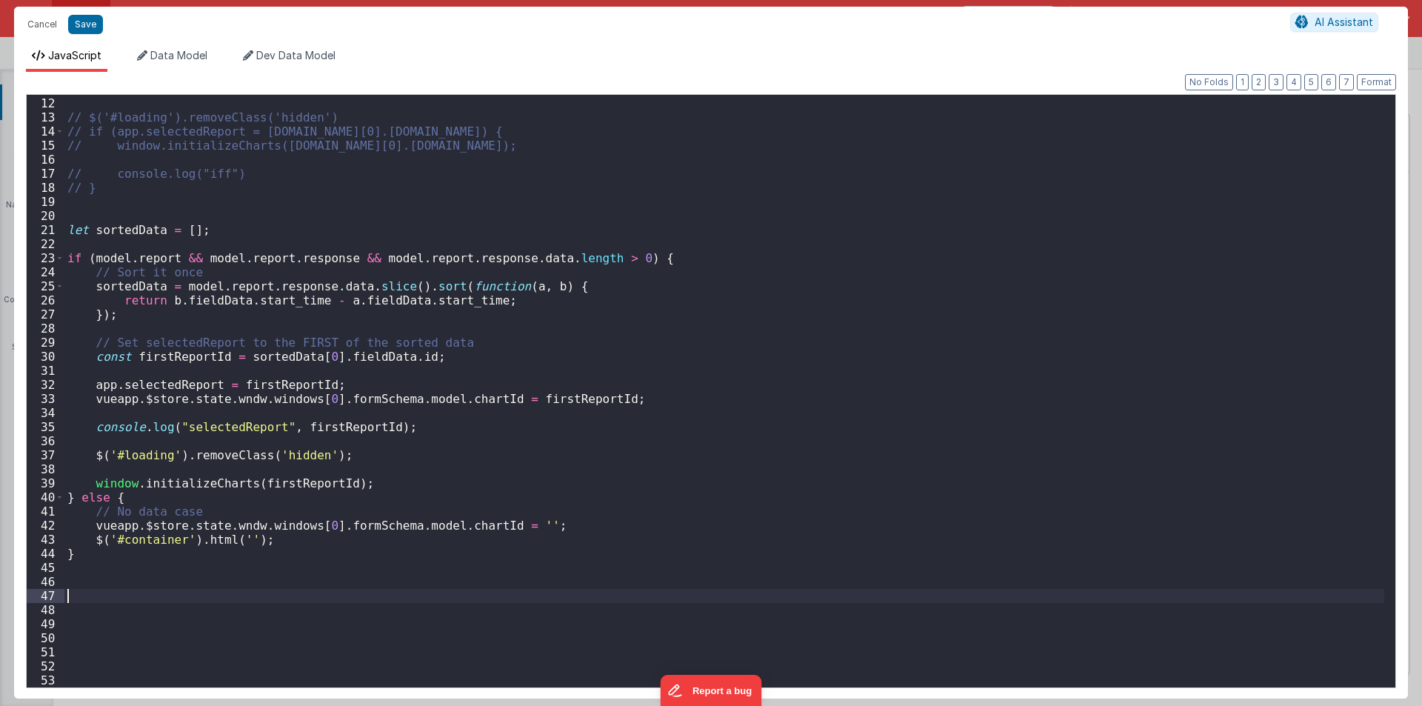
scroll to position [153, 0]
click at [370, 486] on div "// $('#loading').removeClass('hidden') // if (app.selectedReport = model.report…" at bounding box center [723, 392] width 1319 height 620
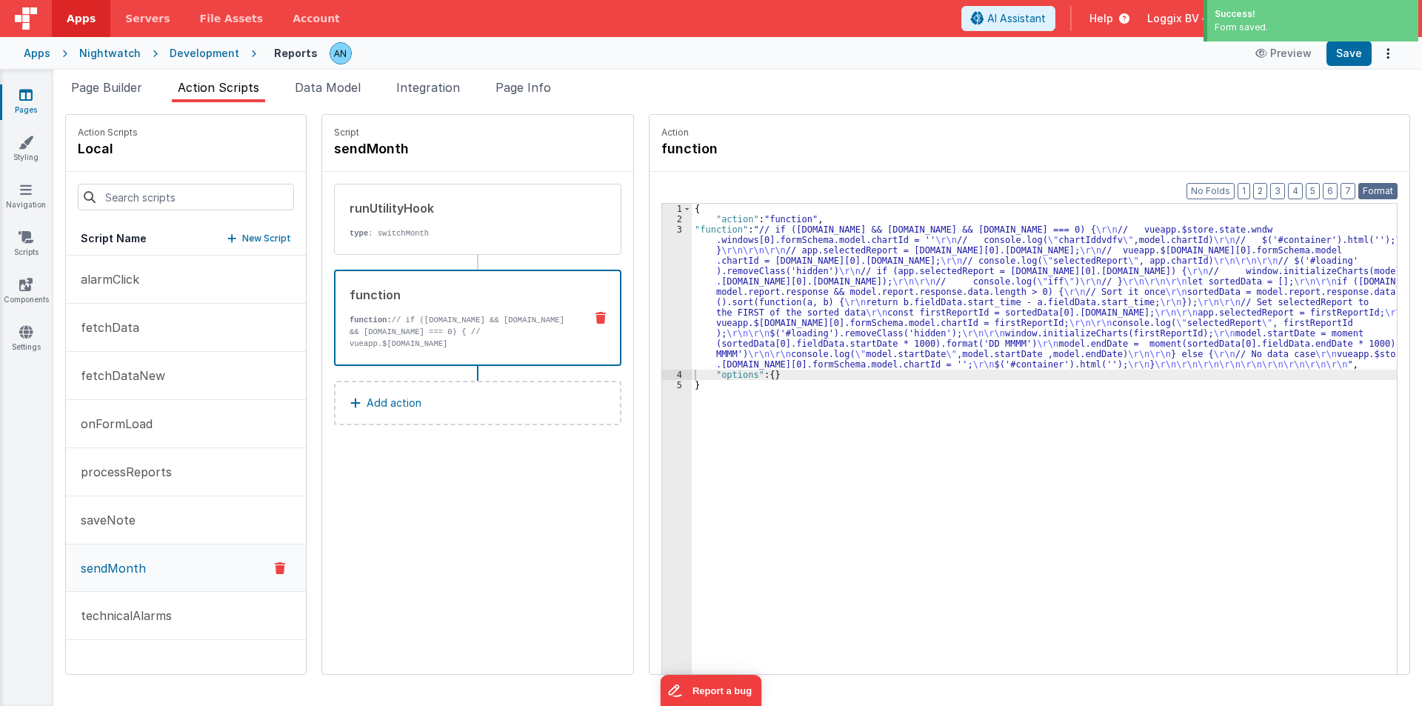
click at [1382, 185] on button "Format" at bounding box center [1377, 191] width 39 height 16
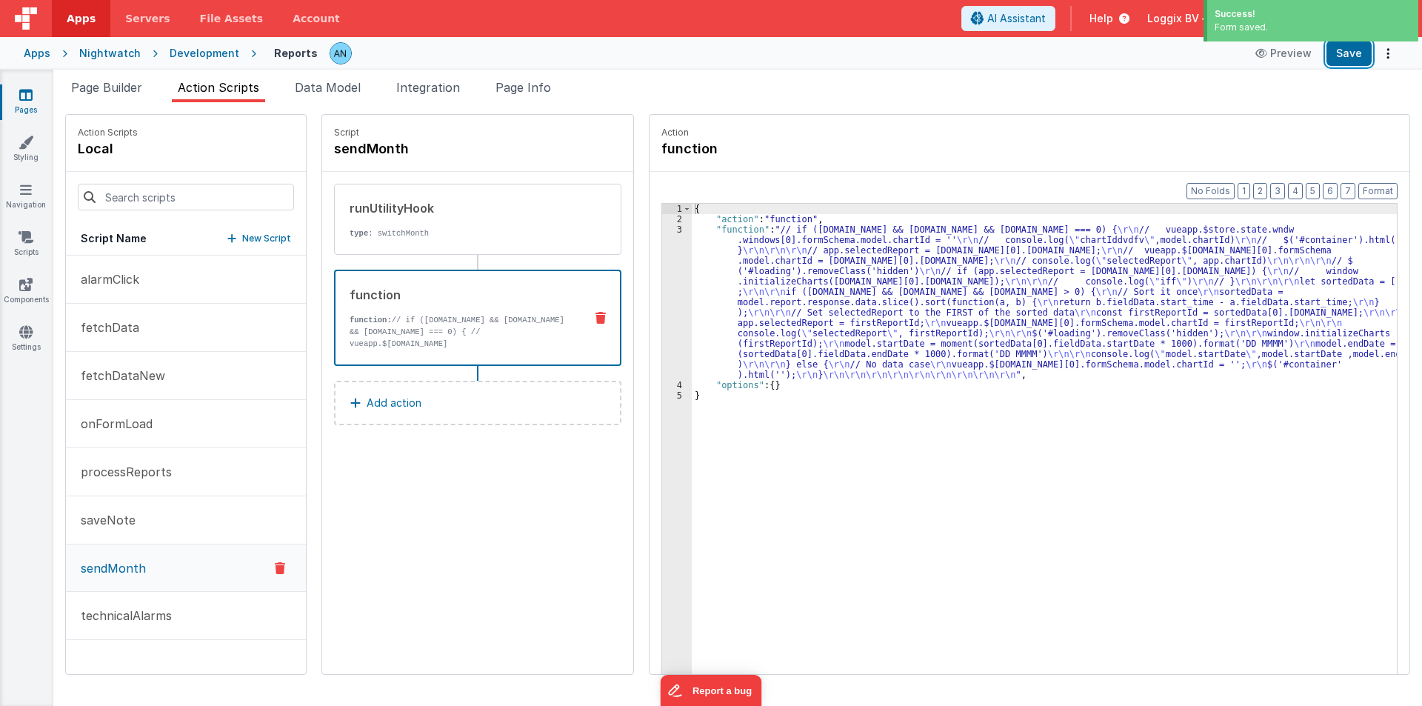
click at [1335, 51] on button "Save" at bounding box center [1348, 53] width 45 height 25
click at [662, 281] on div "3" at bounding box center [677, 301] width 30 height 155
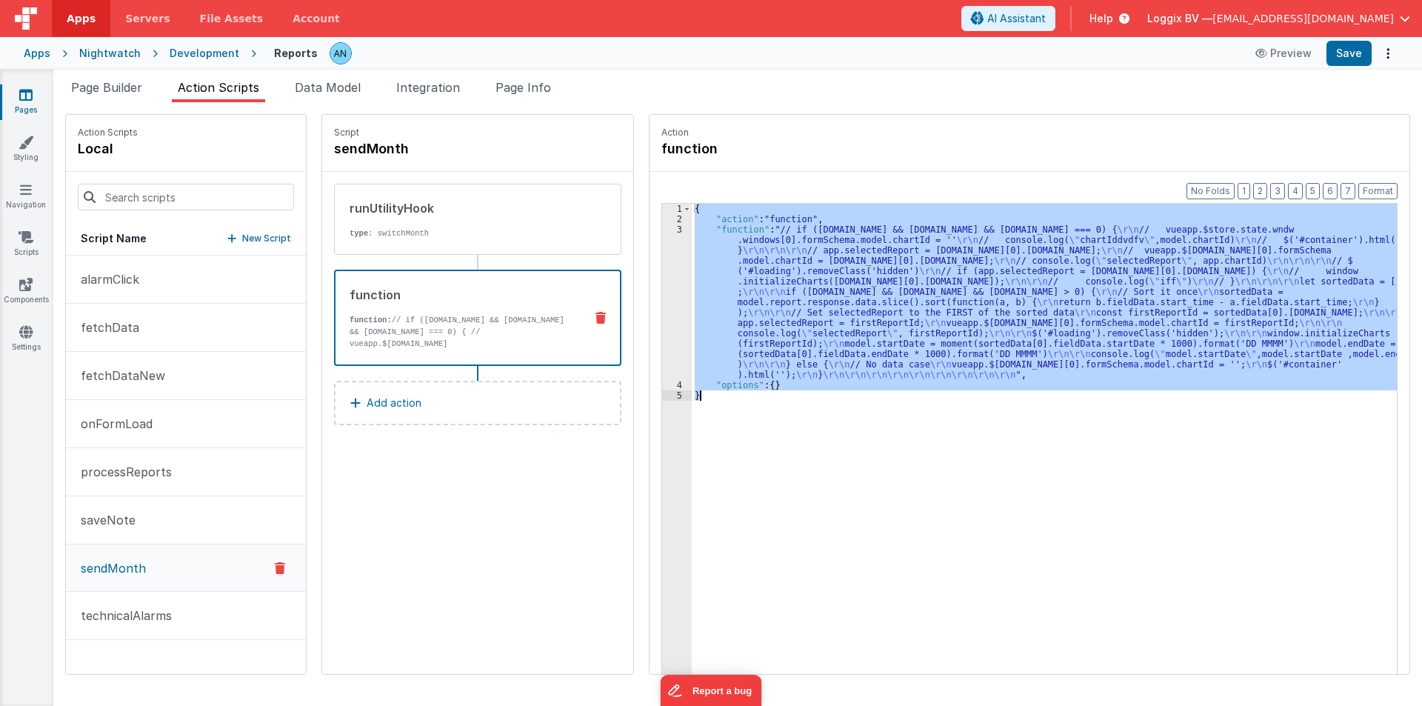
click at [662, 281] on div "3" at bounding box center [677, 301] width 30 height 155
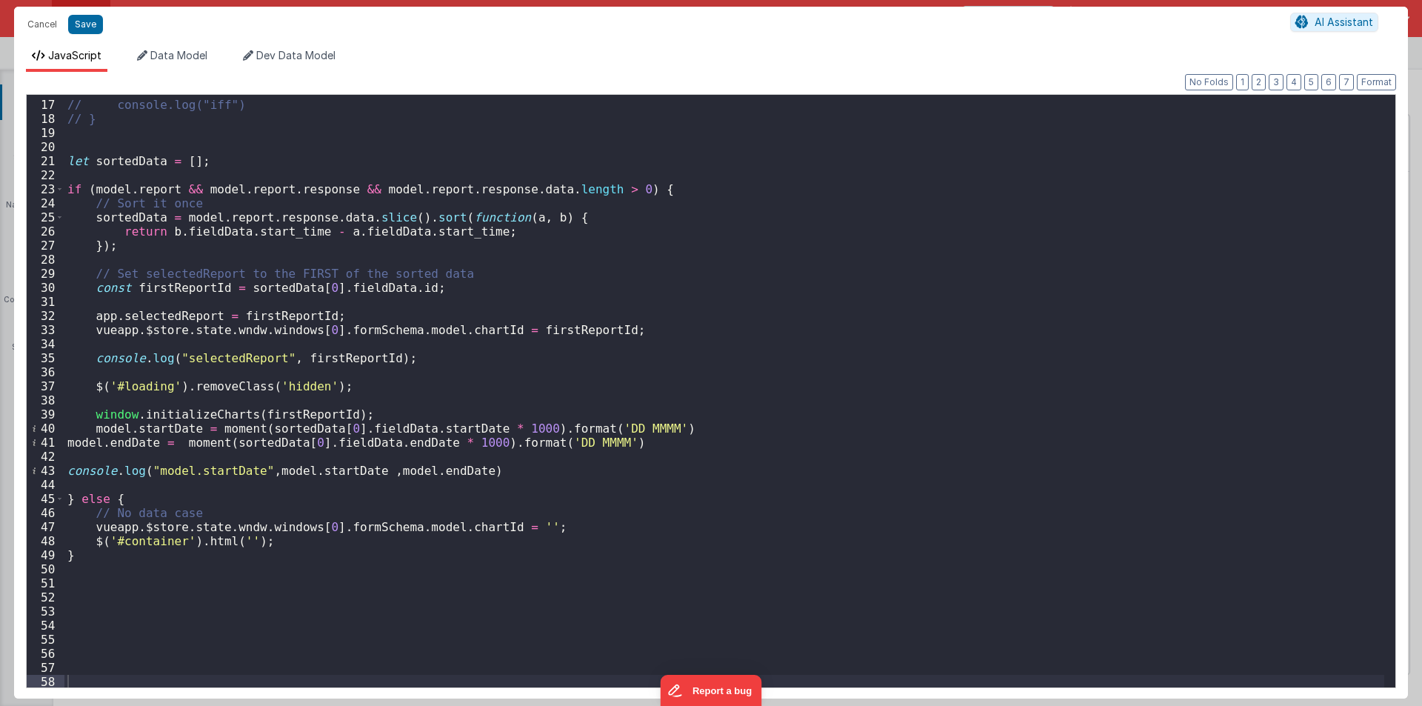
scroll to position [224, 0]
click at [435, 426] on div "// console.log("iff") // } let sortedData = [ ] ; if ( model . report && model …" at bounding box center [723, 392] width 1319 height 620
click at [396, 441] on div "// console.log("iff") // } let sortedData = [ ] ; if ( model . report && model …" at bounding box center [723, 392] width 1319 height 620
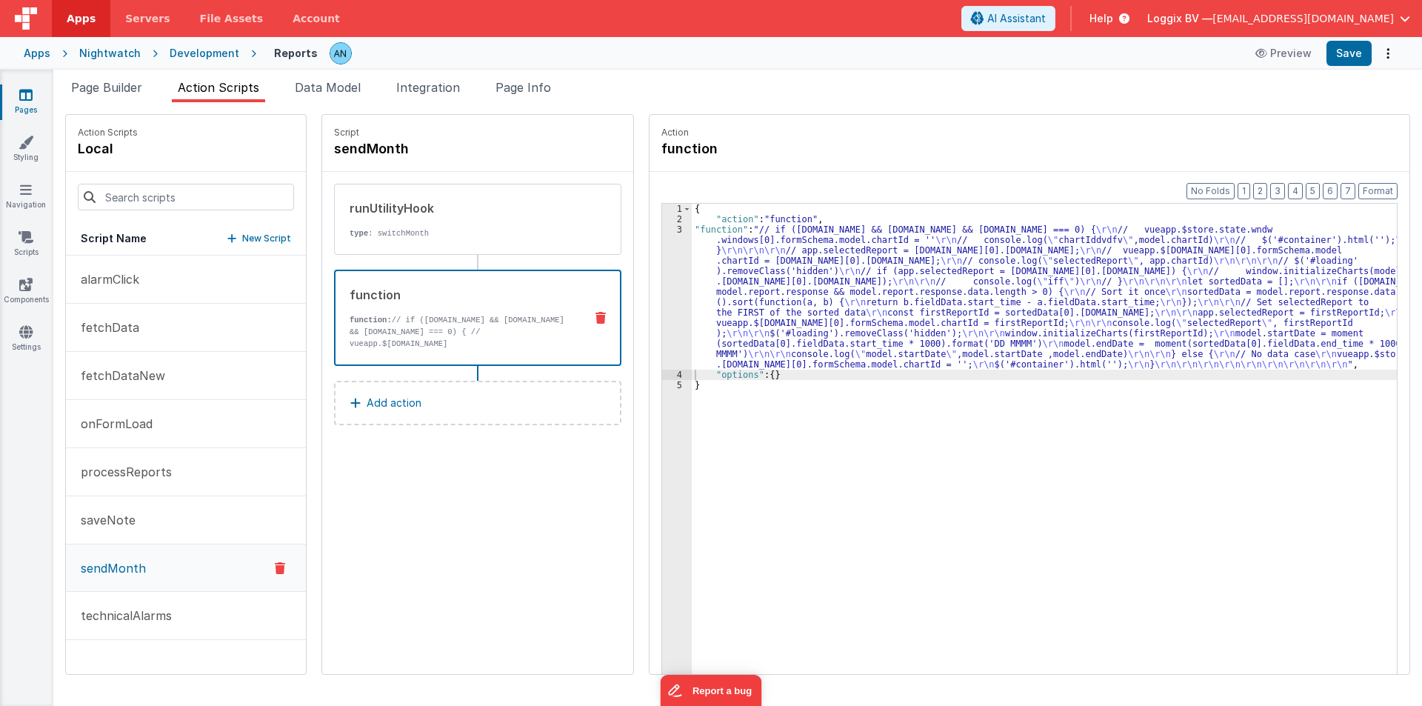
click at [1346, 39] on div "Apps Nightwatch Development Reports Preview Save" at bounding box center [711, 53] width 1422 height 33
click at [1346, 51] on button "Save" at bounding box center [1348, 53] width 45 height 25
click at [1389, 187] on button "Format" at bounding box center [1377, 191] width 39 height 16
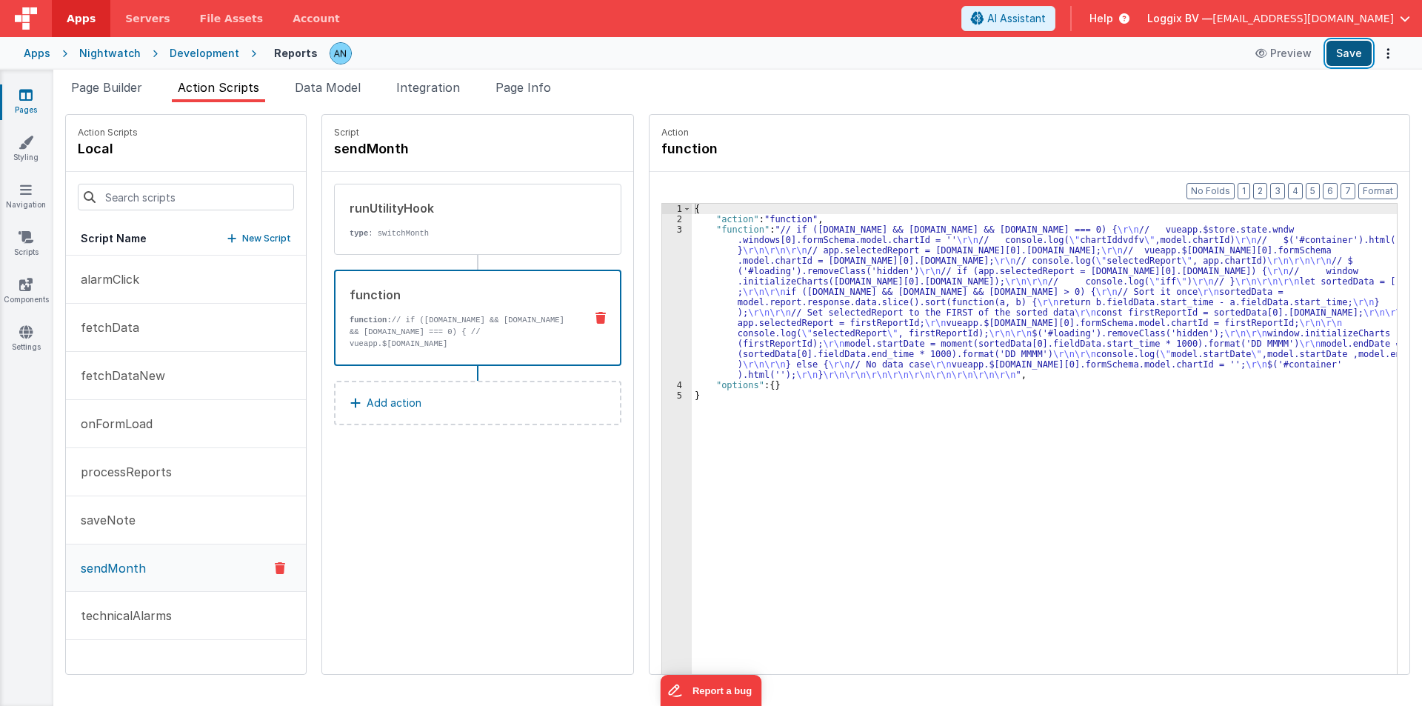
click at [1343, 49] on button "Save" at bounding box center [1348, 53] width 45 height 25
click at [1369, 185] on button "Format" at bounding box center [1377, 191] width 39 height 16
drag, startPoint x: 1356, startPoint y: 50, endPoint x: 1374, endPoint y: 87, distance: 40.7
click at [1356, 50] on button "Save" at bounding box center [1348, 53] width 45 height 25
click at [1372, 191] on button "Format" at bounding box center [1377, 191] width 39 height 16
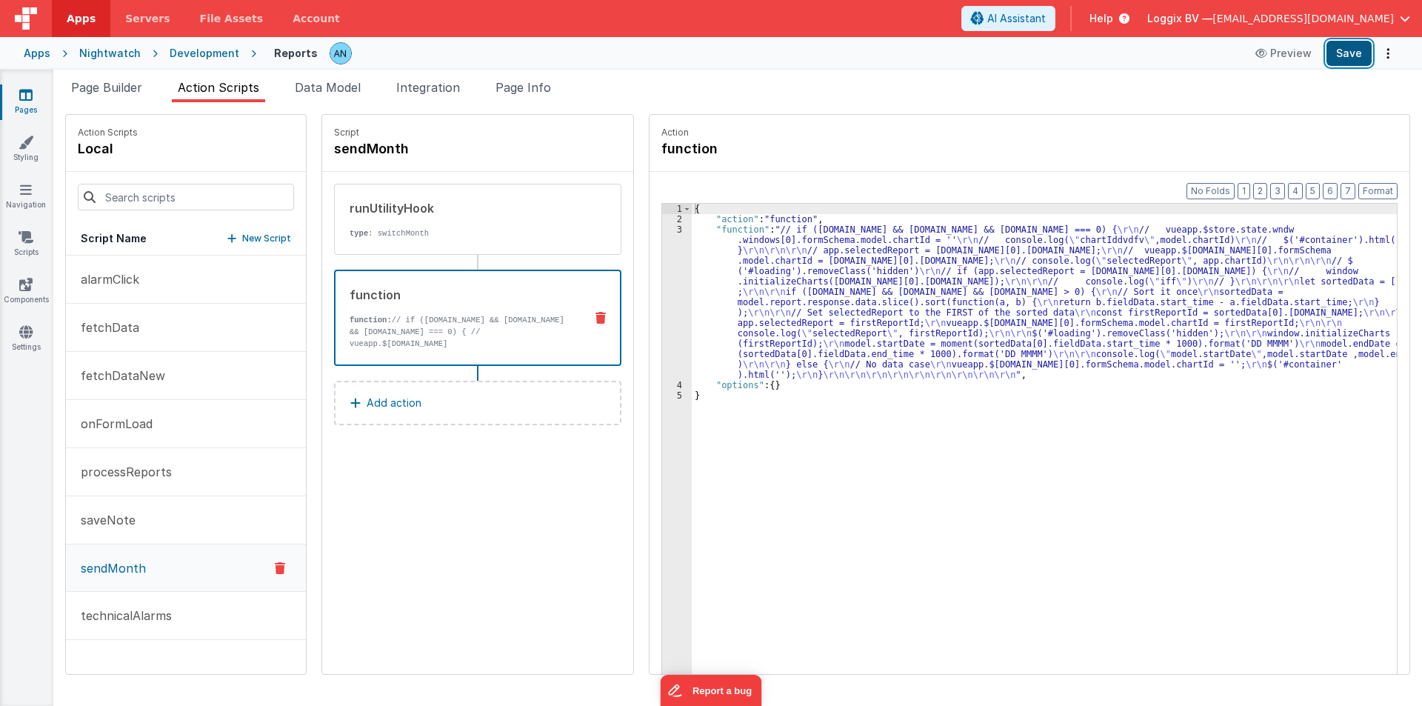
click at [1359, 47] on button "Save" at bounding box center [1348, 53] width 45 height 25
click at [662, 293] on div "3" at bounding box center [677, 301] width 30 height 155
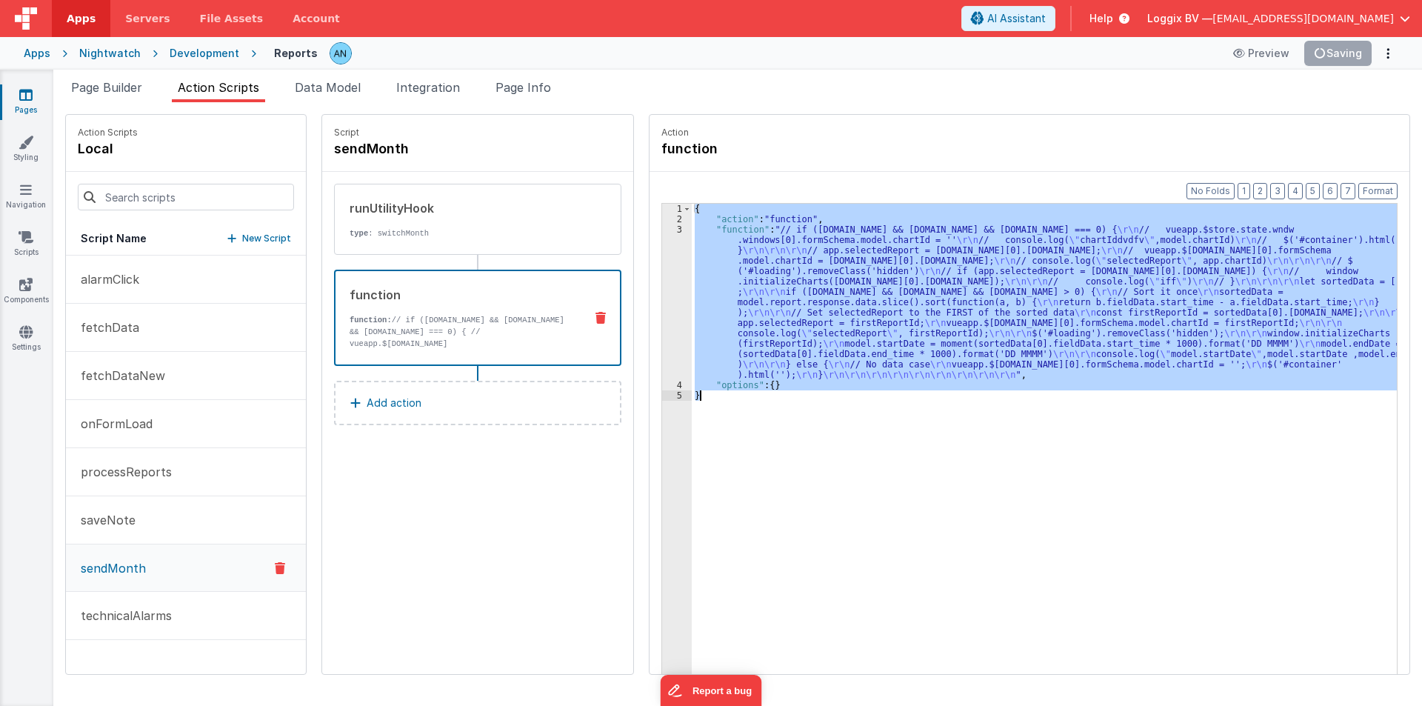
click at [662, 293] on div "3" at bounding box center [677, 301] width 30 height 155
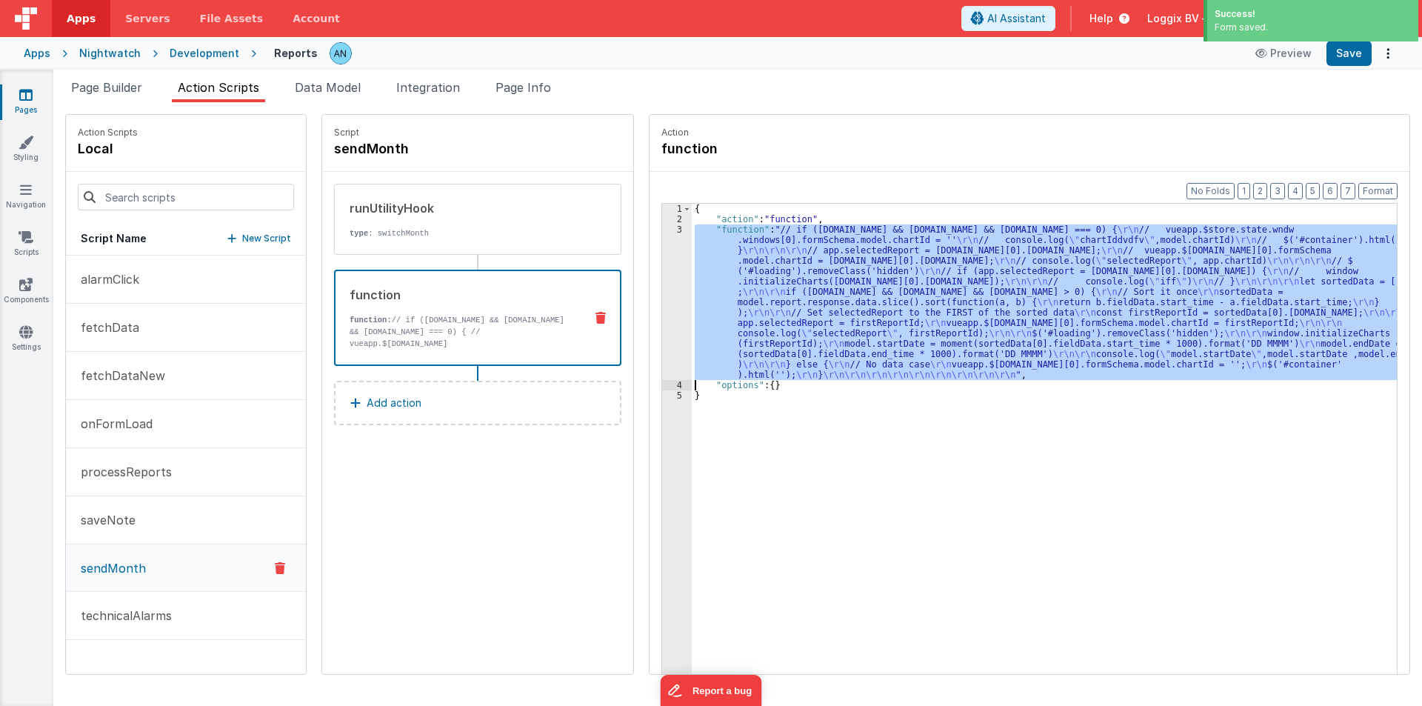
click at [664, 319] on div "3" at bounding box center [677, 301] width 30 height 155
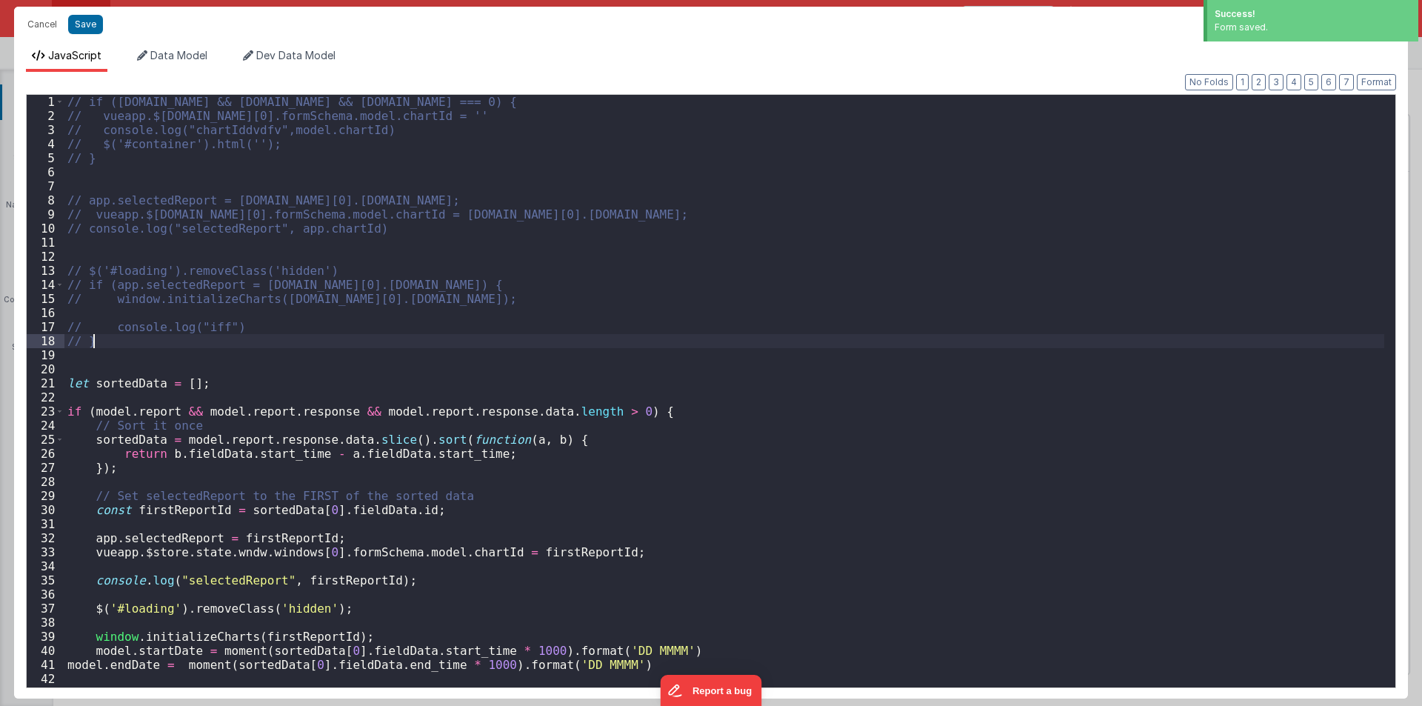
click at [664, 319] on div "// if (model.report && model.report.response && model.report.response.data.leng…" at bounding box center [723, 405] width 1319 height 620
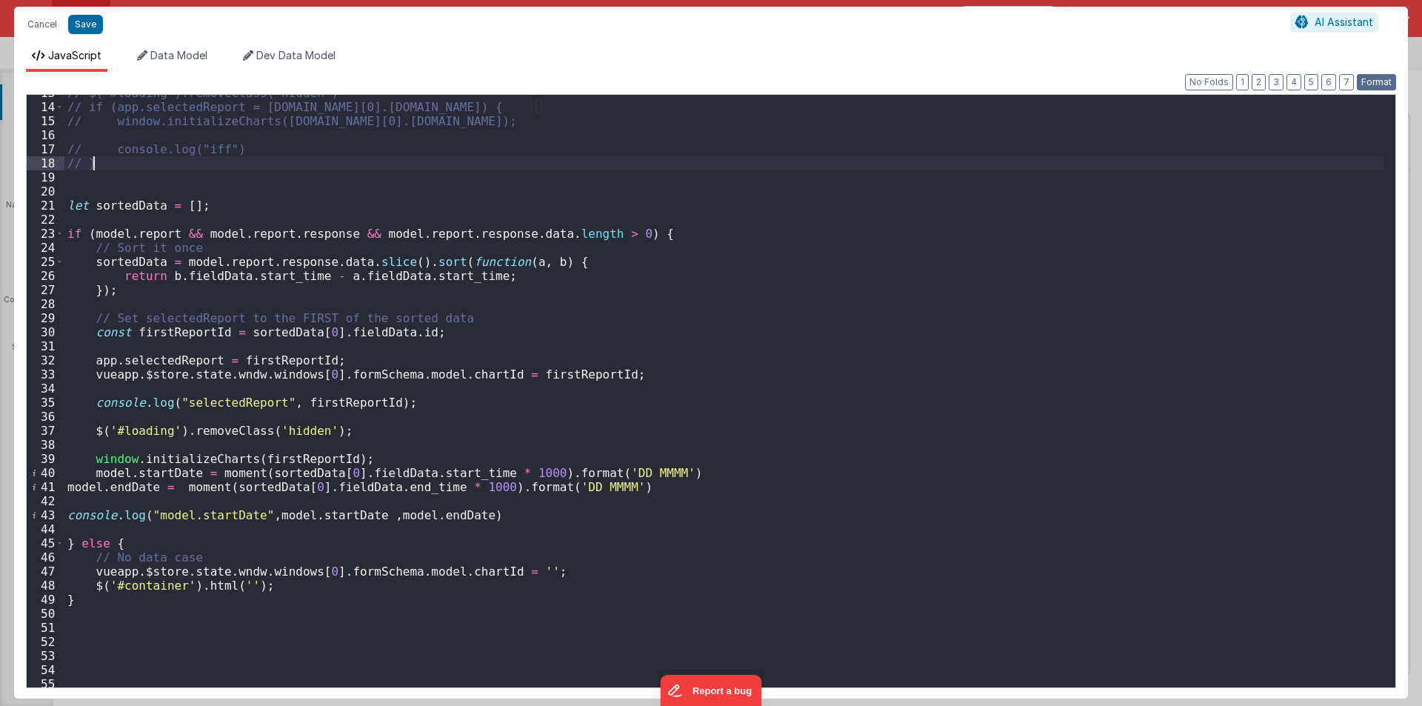
click at [1361, 82] on button "Format" at bounding box center [1375, 82] width 39 height 16
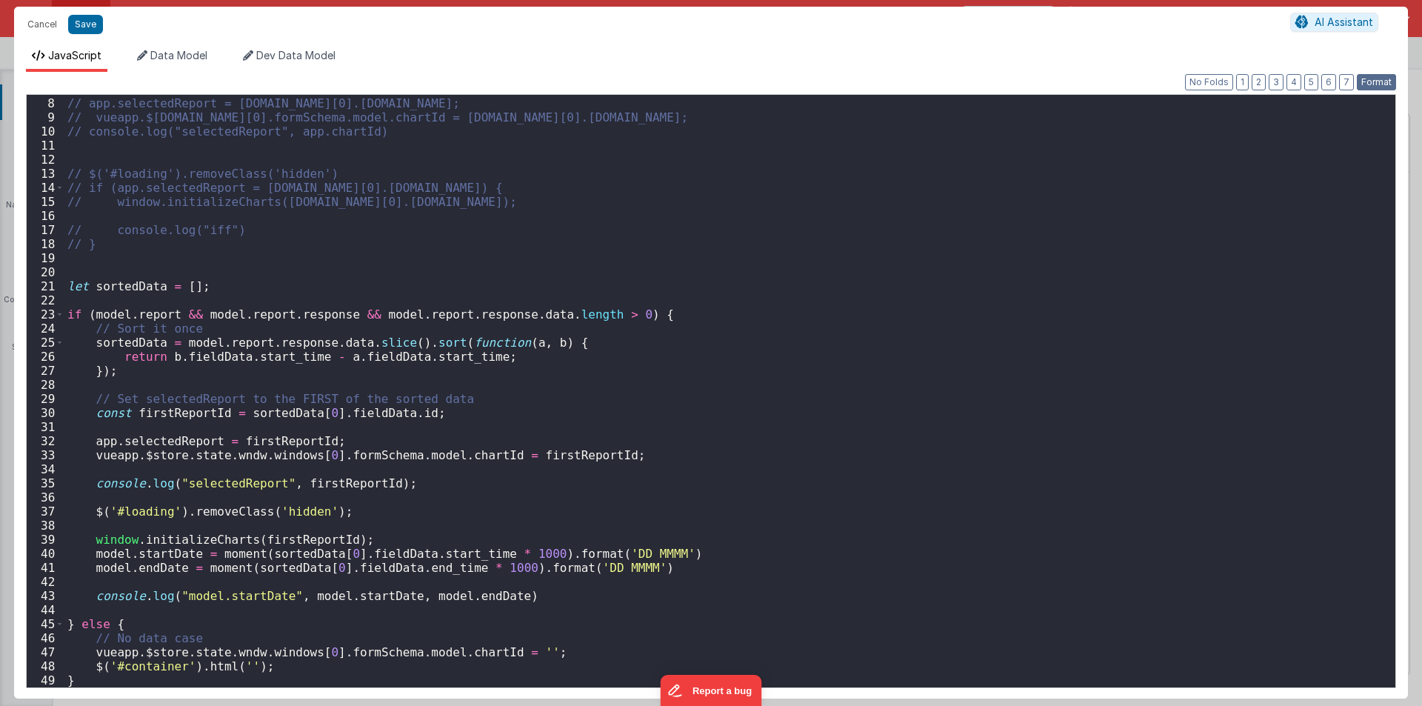
scroll to position [97, 0]
click at [271, 551] on div "// app.selectedReport = model.report.response.data[0].fieldData.id; // vueapp.$…" at bounding box center [723, 392] width 1319 height 620
click at [393, 551] on div "// app.selectedReport = model.report.response.data[0].fieldData.id; // vueapp.$…" at bounding box center [723, 392] width 1319 height 620
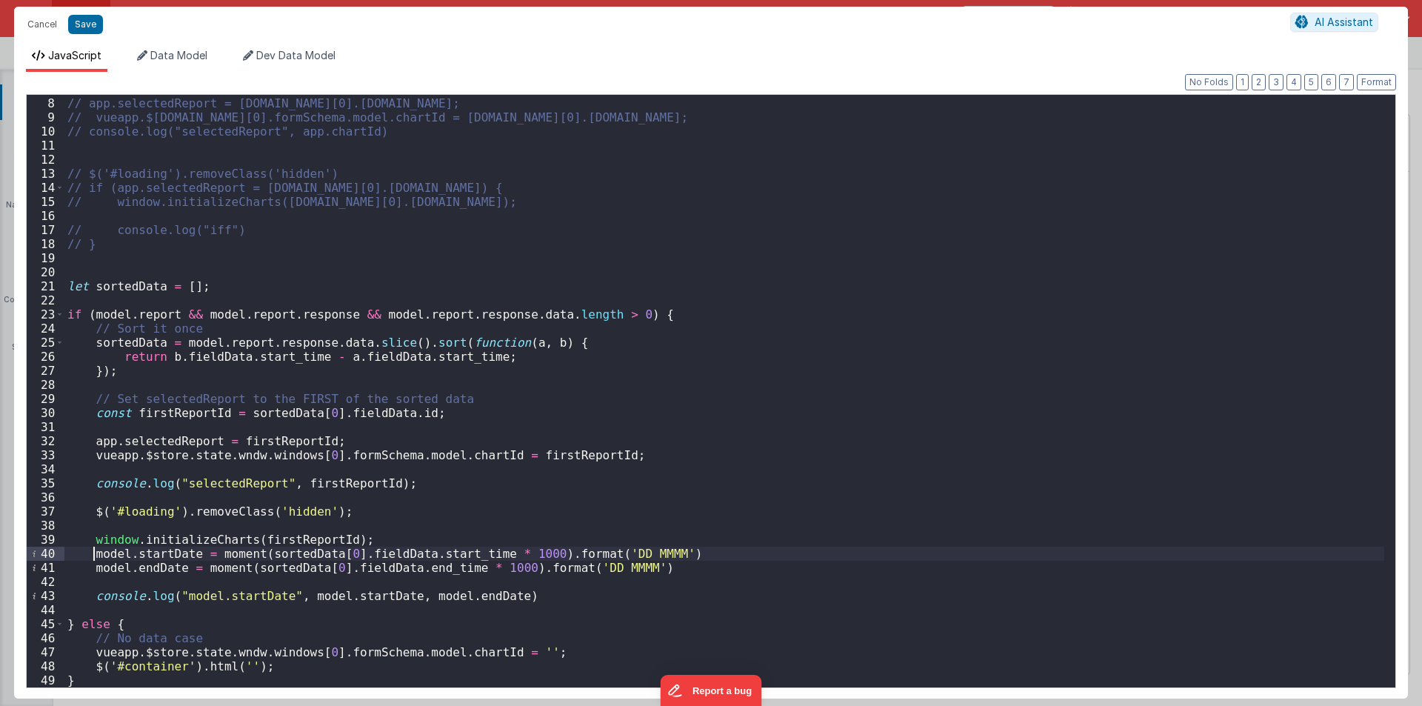
click at [93, 555] on div "// app.selectedReport = model.report.response.data[0].fieldData.id; // vueapp.$…" at bounding box center [723, 392] width 1319 height 620
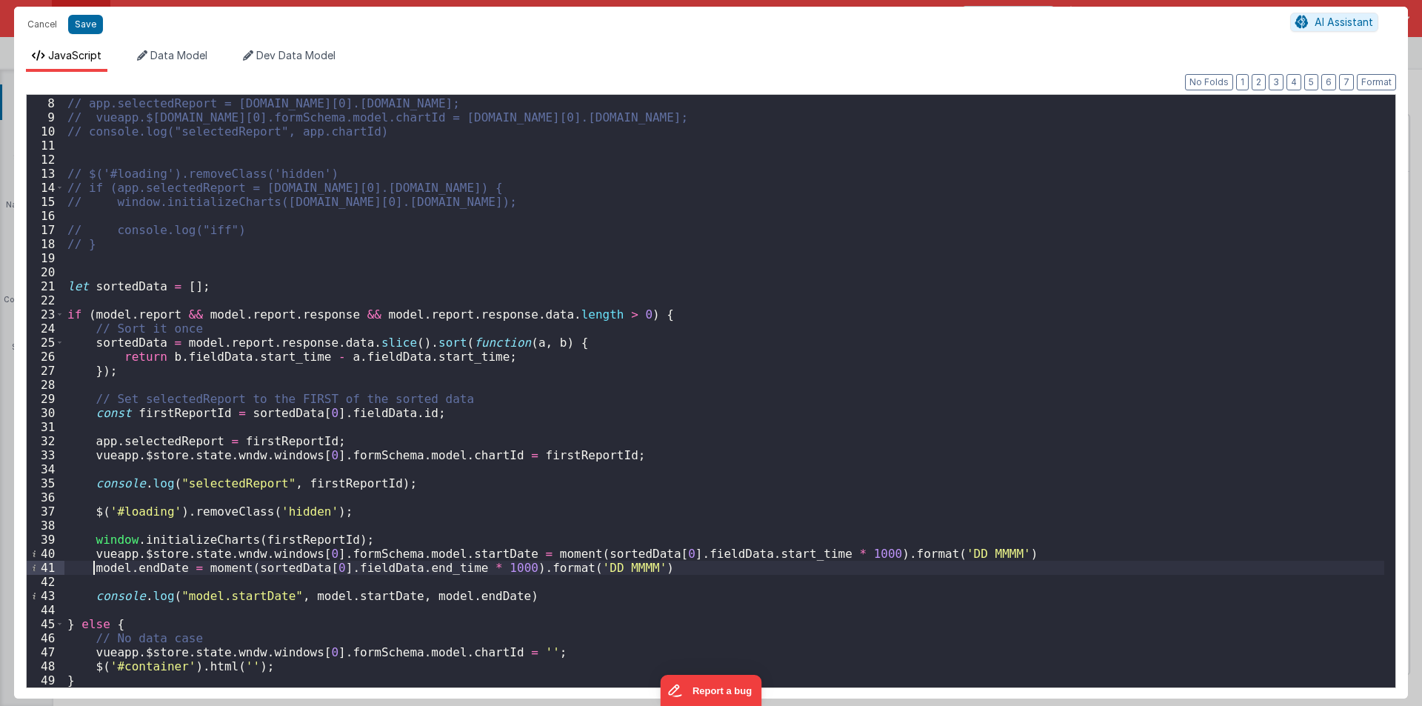
click at [92, 569] on div "// app.selectedReport = model.report.response.data[0].fieldData.id; // vueapp.$…" at bounding box center [723, 392] width 1319 height 620
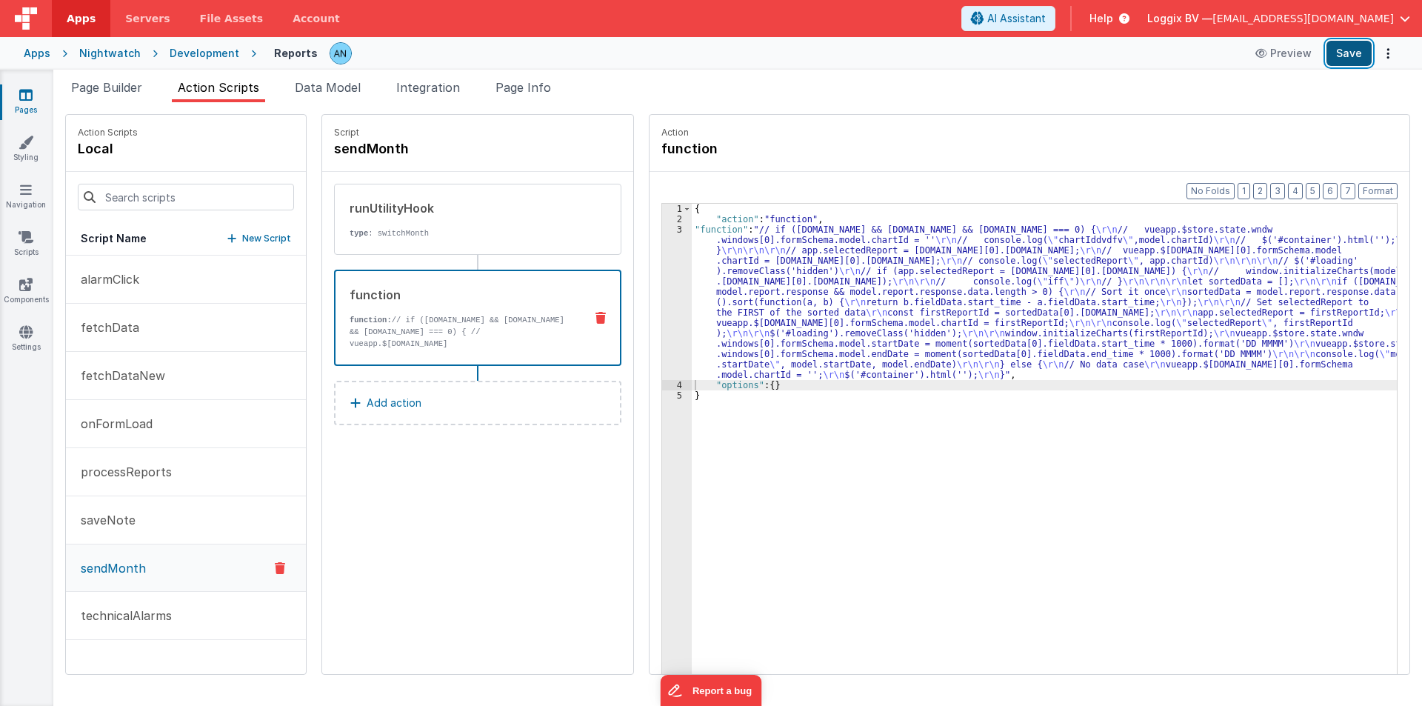
click at [1345, 45] on button "Save" at bounding box center [1348, 53] width 45 height 25
click at [87, 96] on li "Page Builder" at bounding box center [106, 90] width 83 height 24
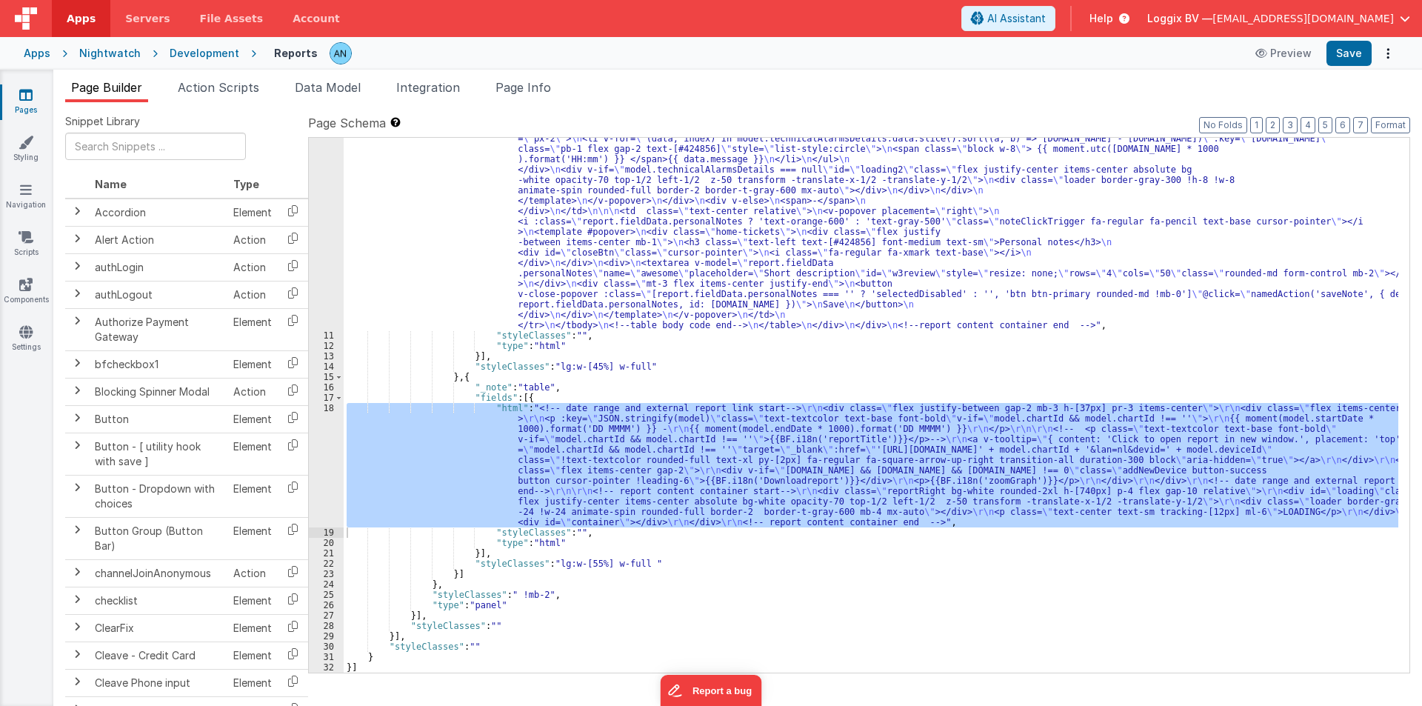
click at [325, 432] on div "18" at bounding box center [326, 465] width 35 height 124
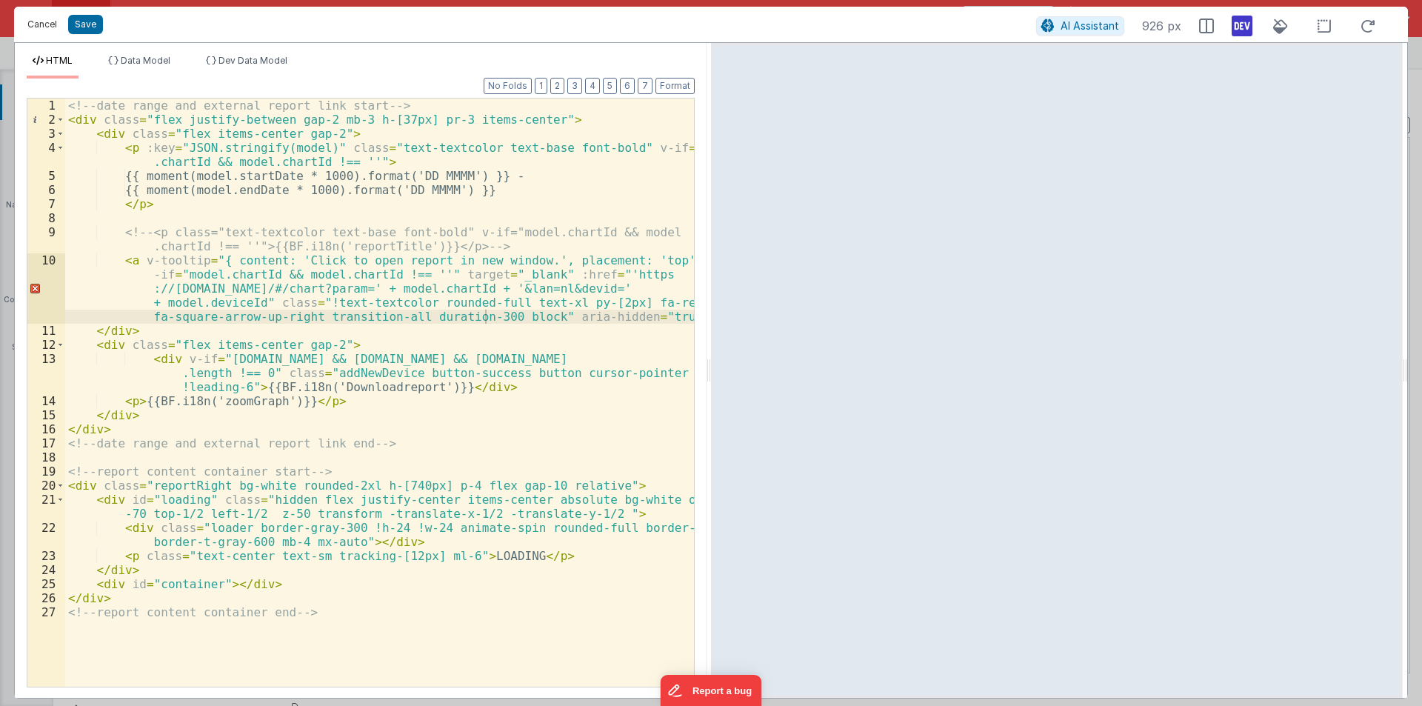
click at [41, 22] on button "Cancel" at bounding box center [42, 24] width 44 height 21
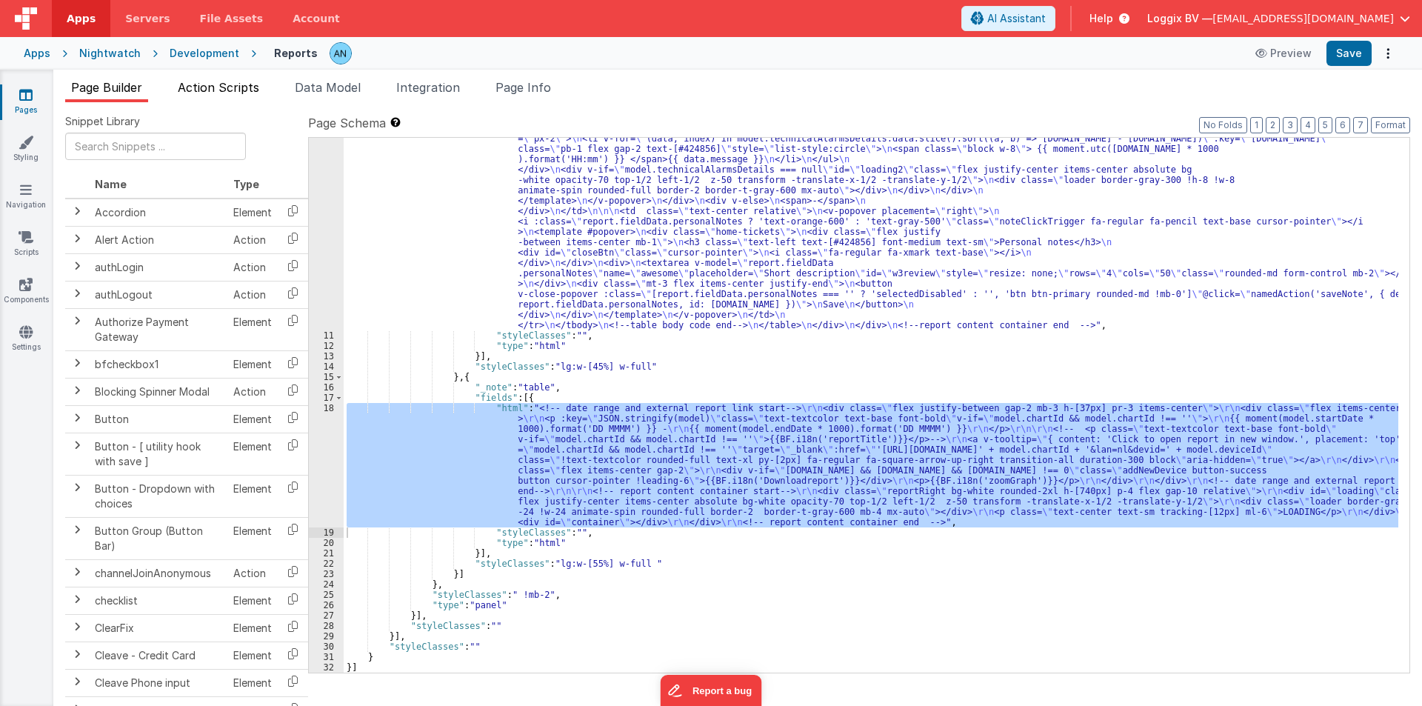
click at [197, 82] on span "Action Scripts" at bounding box center [218, 87] width 81 height 15
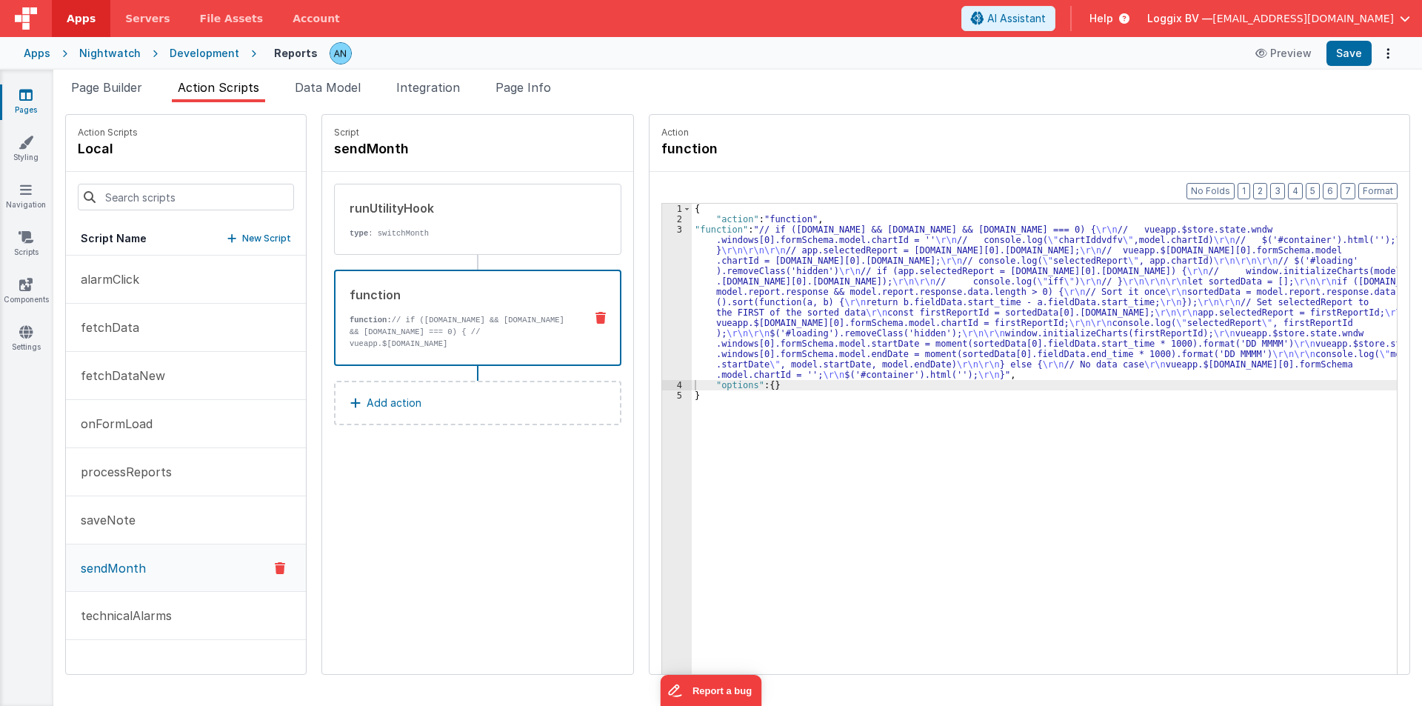
click at [662, 284] on div "3" at bounding box center [677, 301] width 30 height 155
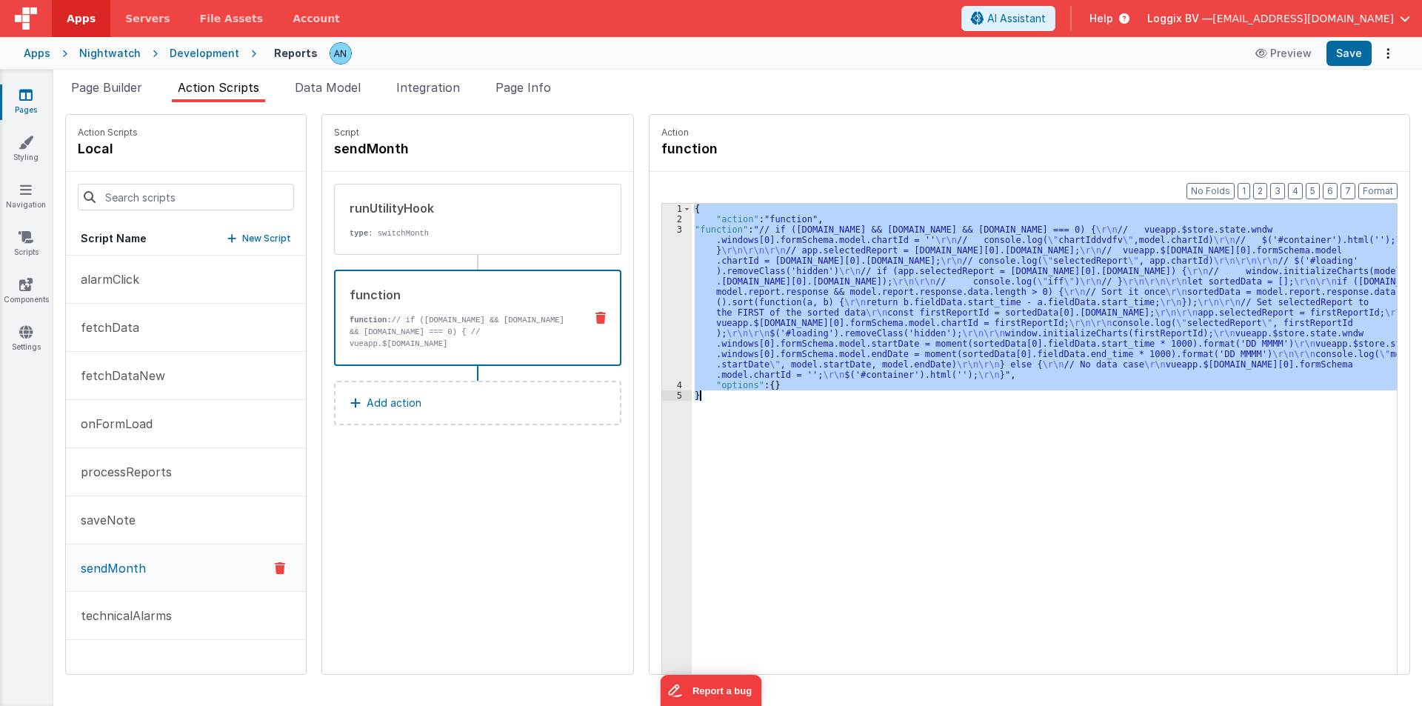
click at [662, 284] on div "3" at bounding box center [677, 301] width 30 height 155
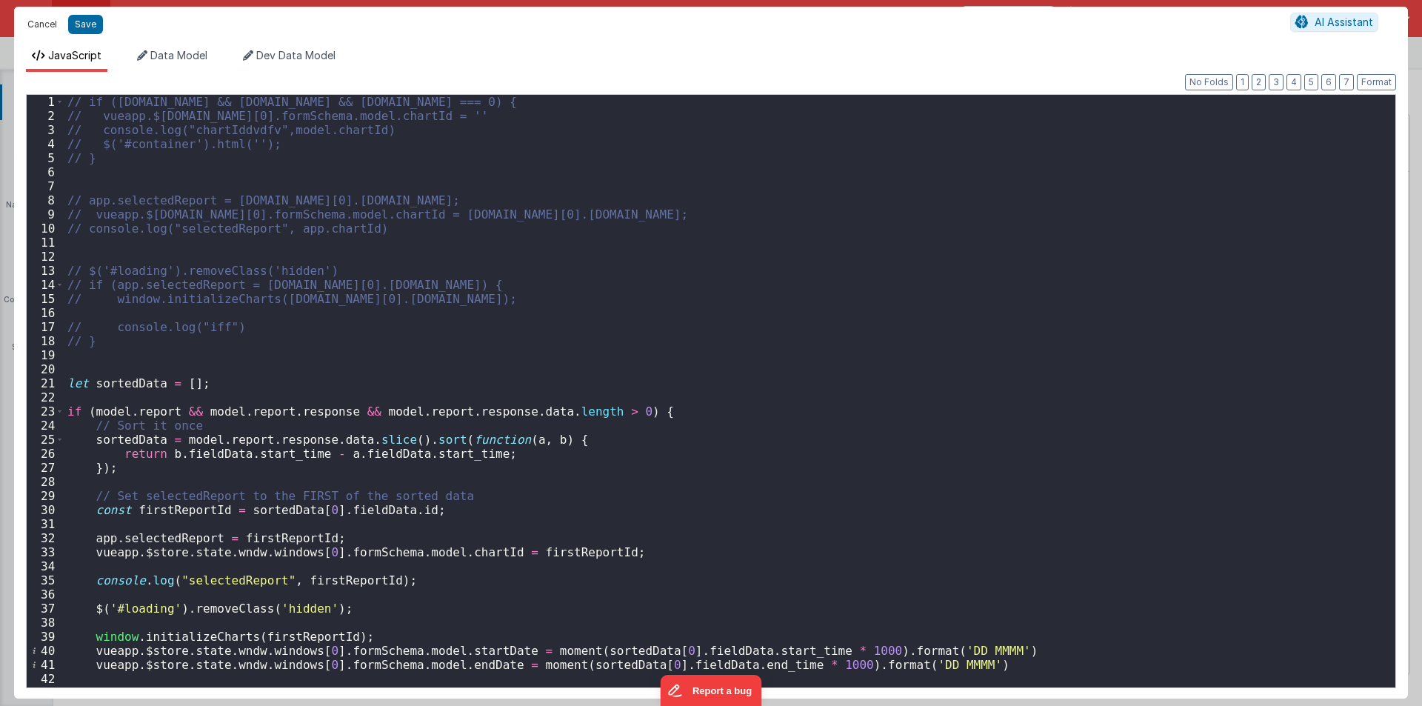
click at [44, 19] on button "Cancel" at bounding box center [42, 24] width 44 height 21
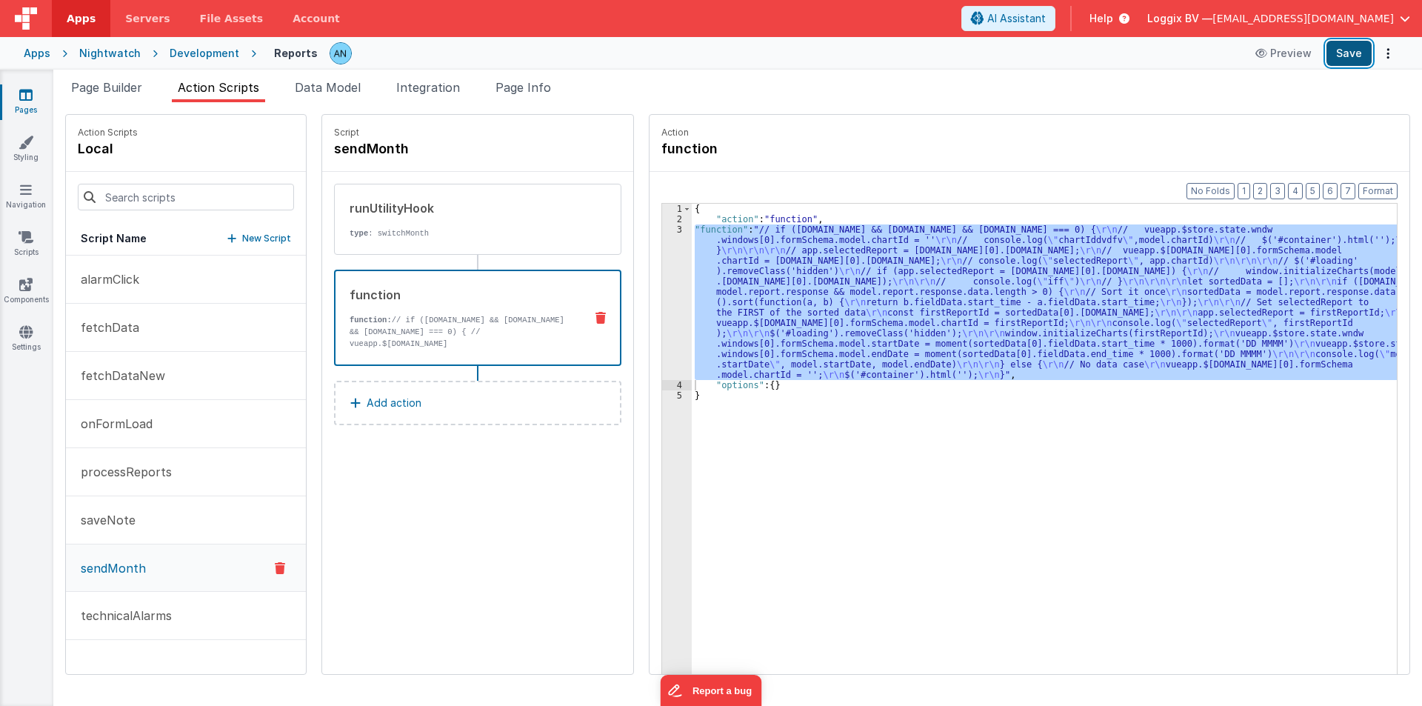
click at [1336, 53] on button "Save" at bounding box center [1348, 53] width 45 height 25
click at [1376, 186] on button "Format" at bounding box center [1377, 191] width 39 height 16
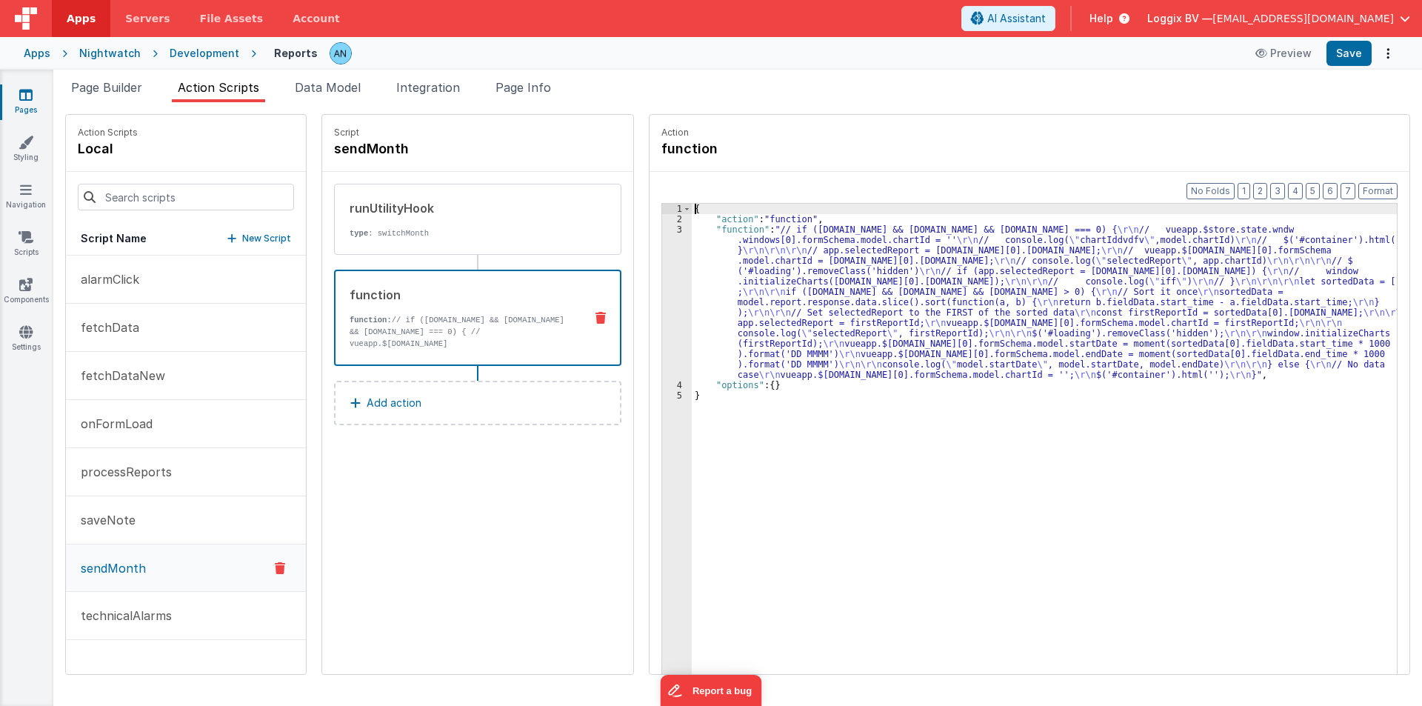
click at [662, 261] on div "3" at bounding box center [677, 301] width 30 height 155
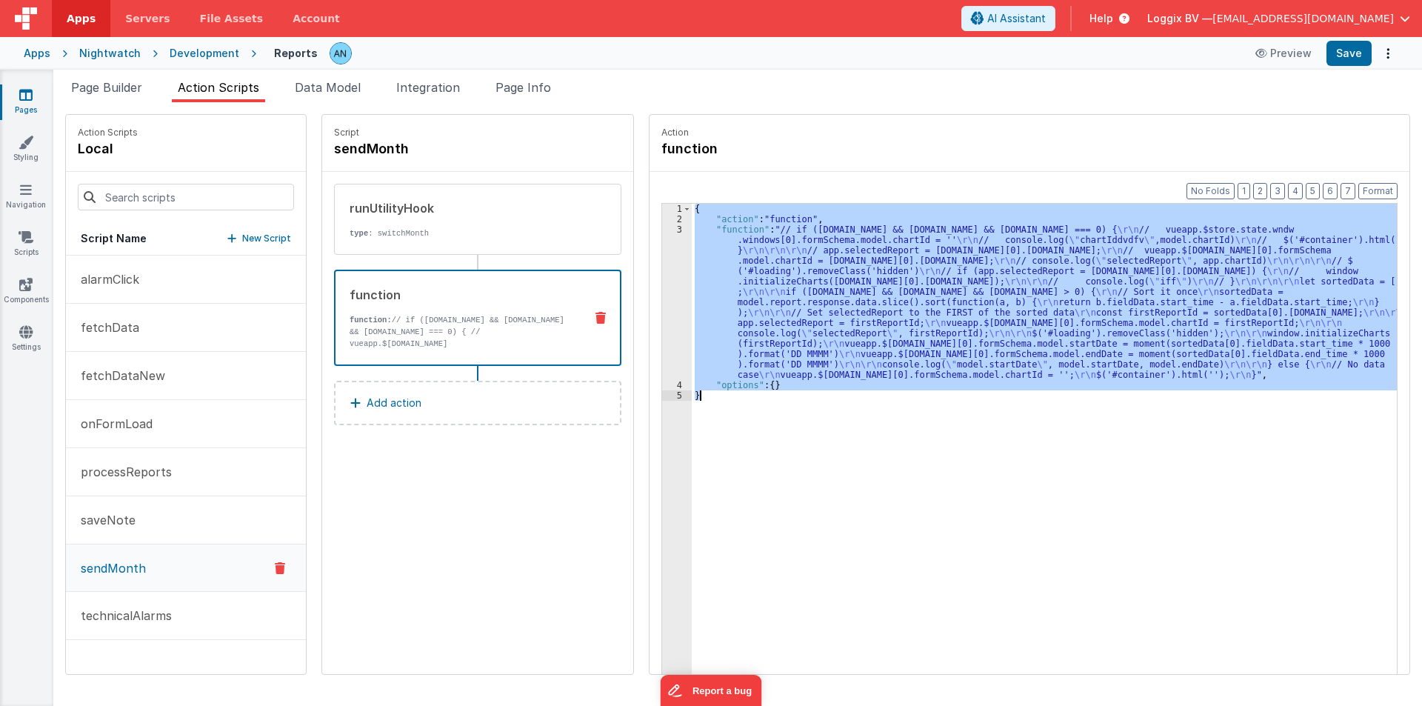
click at [662, 261] on div "3" at bounding box center [677, 301] width 30 height 155
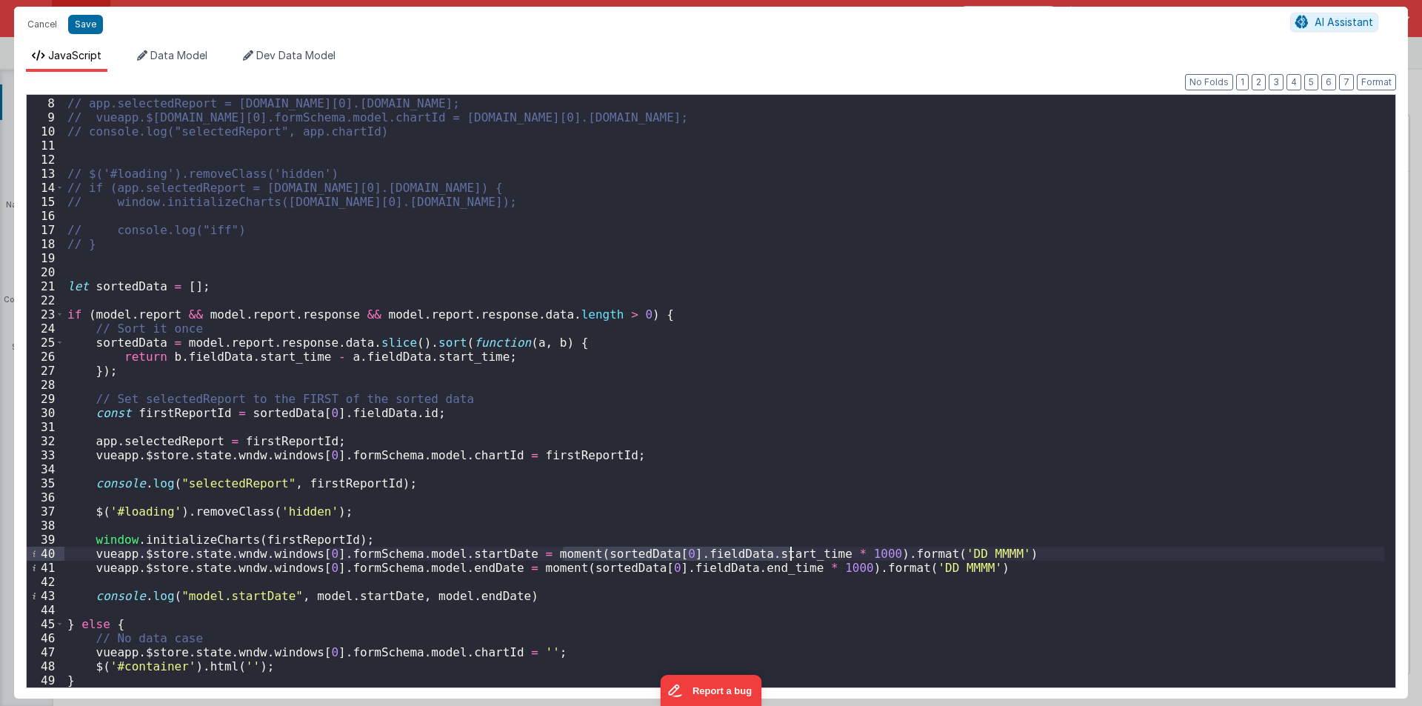
drag, startPoint x: 564, startPoint y: 552, endPoint x: 791, endPoint y: 552, distance: 226.6
click at [791, 552] on div "// app.selectedReport = model.report.response.data[0].fieldData.id; // vueapp.$…" at bounding box center [723, 392] width 1319 height 620
drag, startPoint x: 519, startPoint y: 555, endPoint x: 965, endPoint y: 557, distance: 446.5
click at [965, 557] on div "// app.selectedReport = model.report.response.data[0].fieldData.id; // vueapp.$…" at bounding box center [723, 392] width 1319 height 620
drag, startPoint x: 552, startPoint y: 569, endPoint x: 758, endPoint y: 569, distance: 206.6
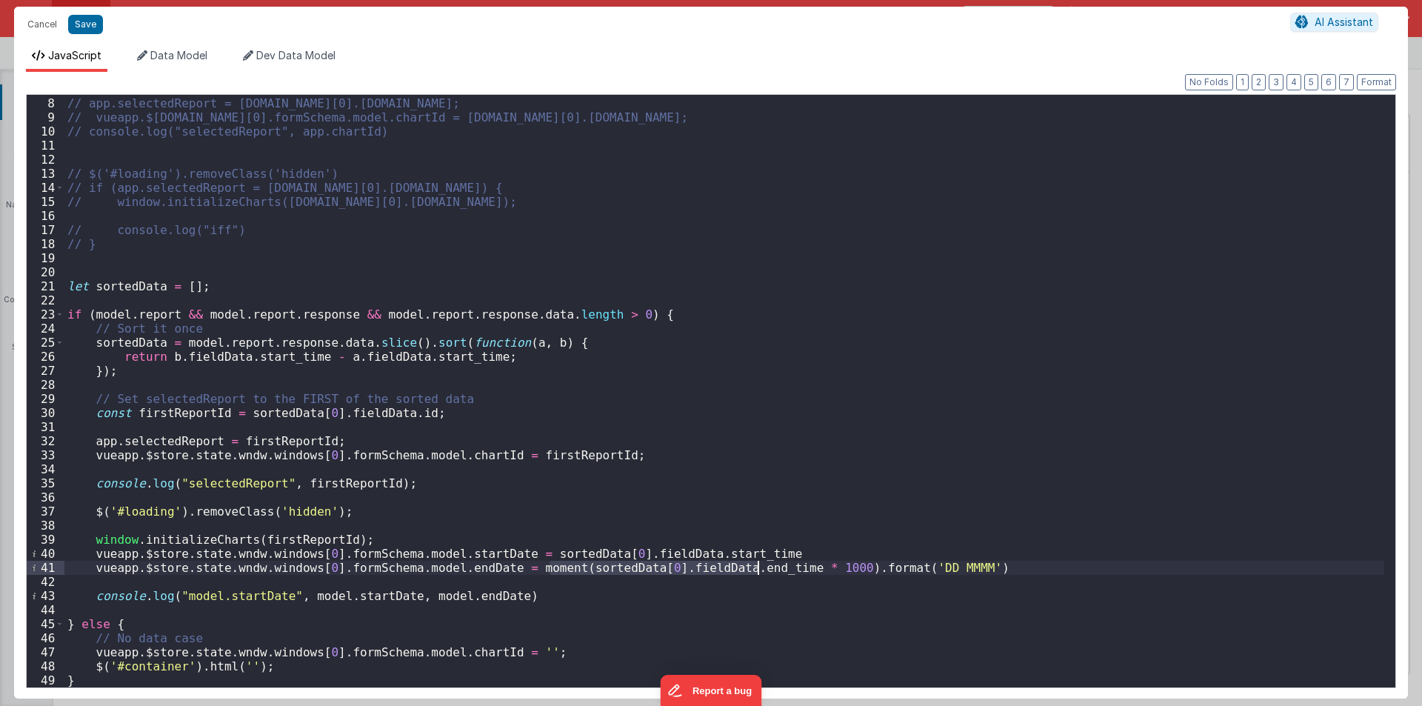
click at [758, 569] on div "// app.selectedReport = model.report.response.data[0].fieldData.id; // vueapp.$…" at bounding box center [723, 392] width 1319 height 620
drag, startPoint x: 504, startPoint y: 567, endPoint x: 957, endPoint y: 571, distance: 453.1
click at [957, 571] on div "// app.selectedReport = model.report.response.data[0].fieldData.id; // vueapp.$…" at bounding box center [723, 392] width 1319 height 620
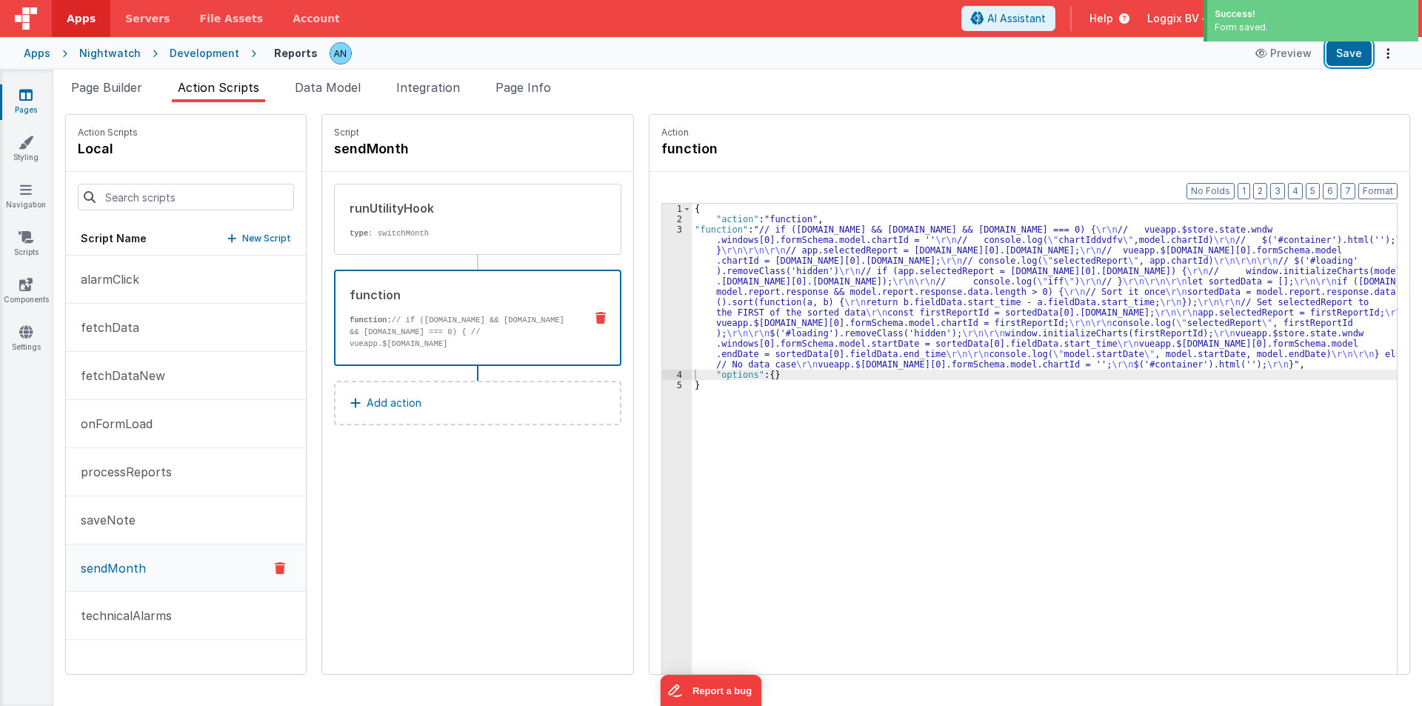
drag, startPoint x: 1353, startPoint y: 52, endPoint x: 1407, endPoint y: 134, distance: 98.0
click at [1353, 51] on button "Save" at bounding box center [1348, 53] width 45 height 25
click at [1379, 191] on button "Format" at bounding box center [1377, 191] width 39 height 16
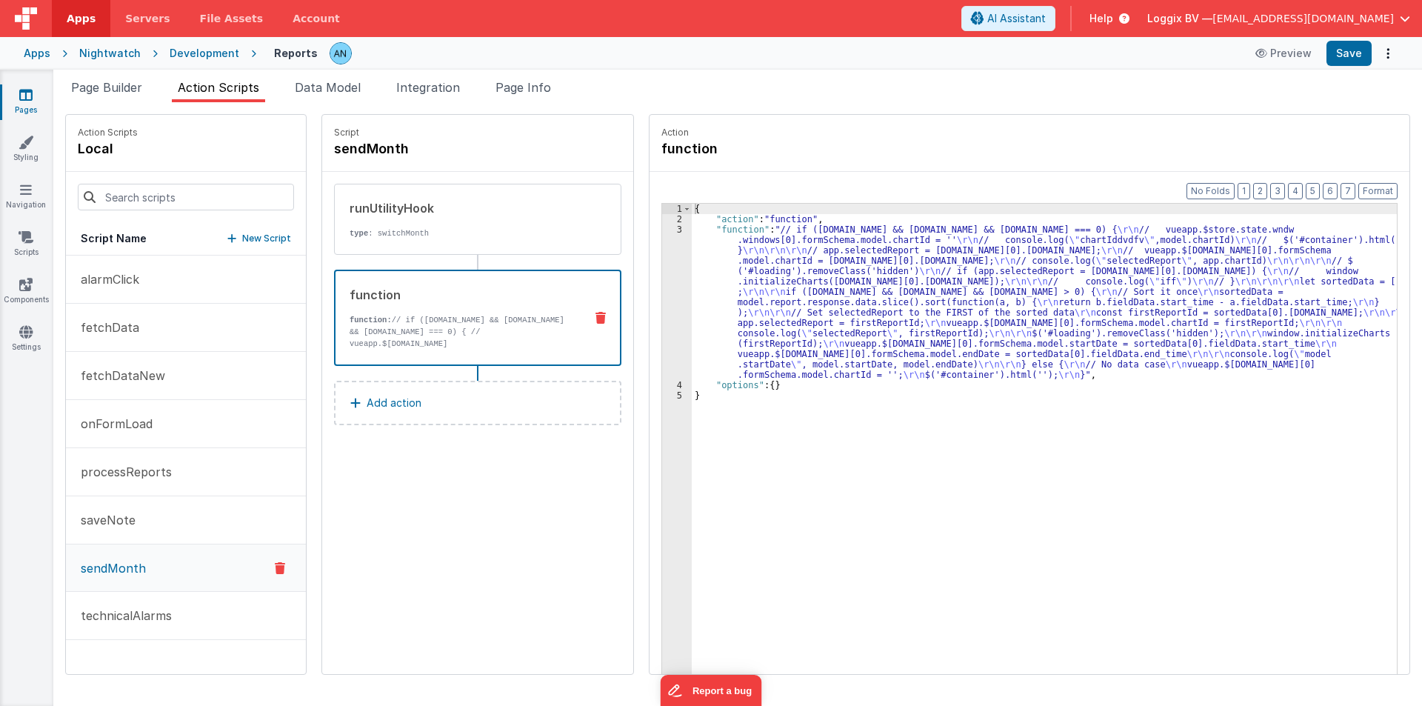
click at [198, 52] on div "Development" at bounding box center [205, 53] width 70 height 15
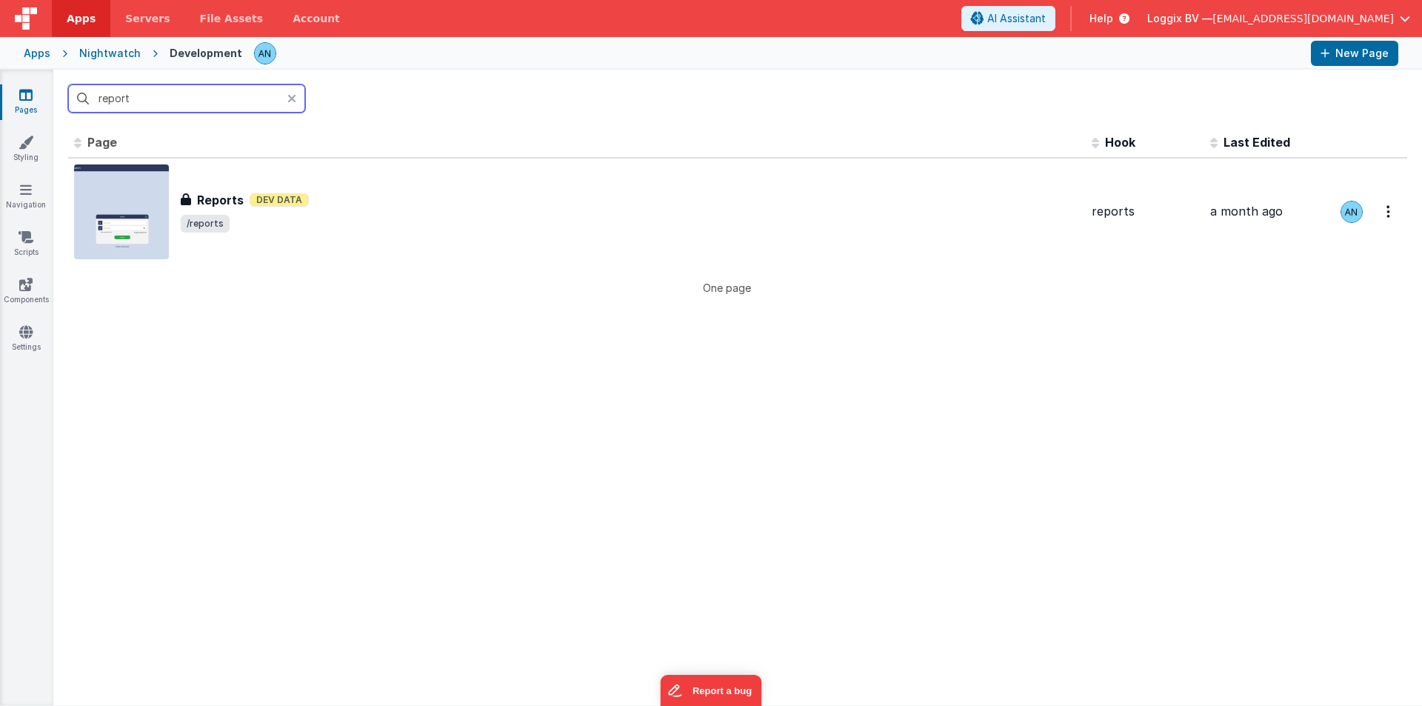
click at [170, 95] on input "report" at bounding box center [186, 98] width 237 height 28
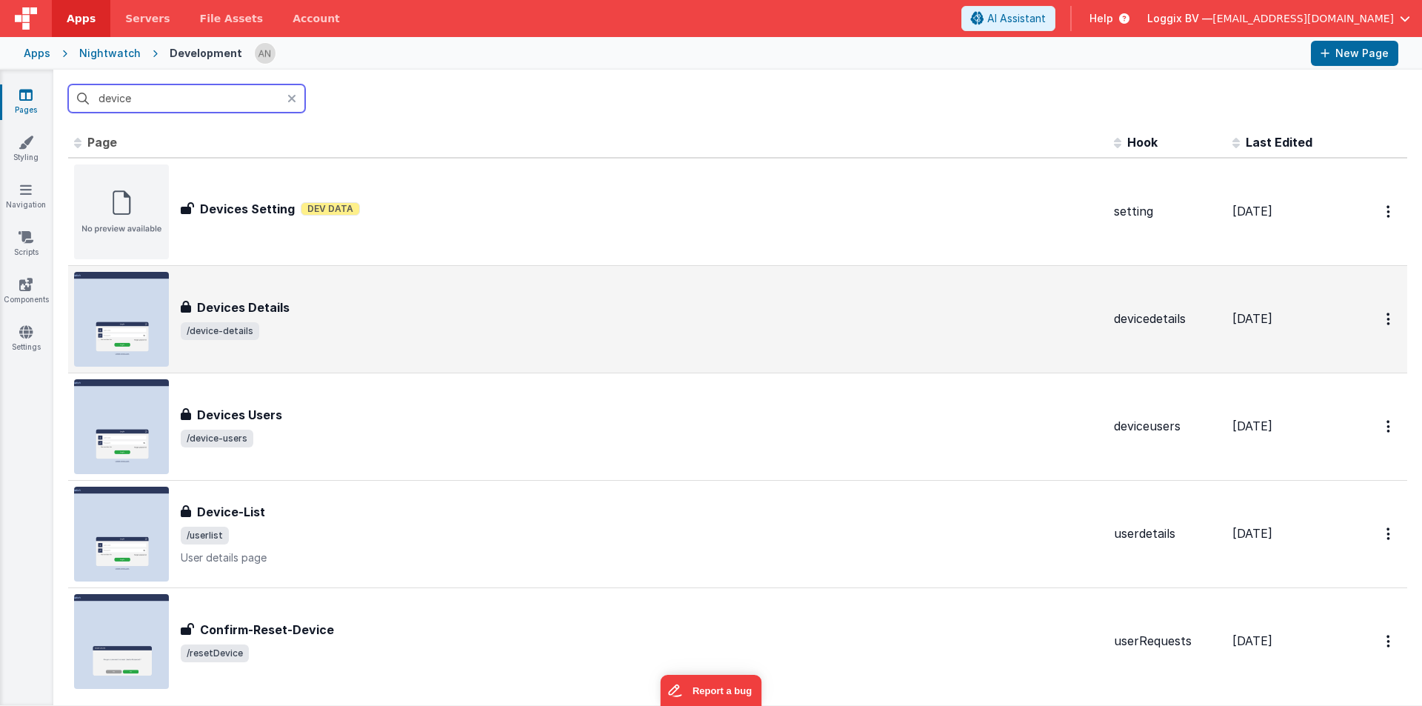
type input "device"
click at [266, 331] on span "/device-details" at bounding box center [641, 331] width 921 height 18
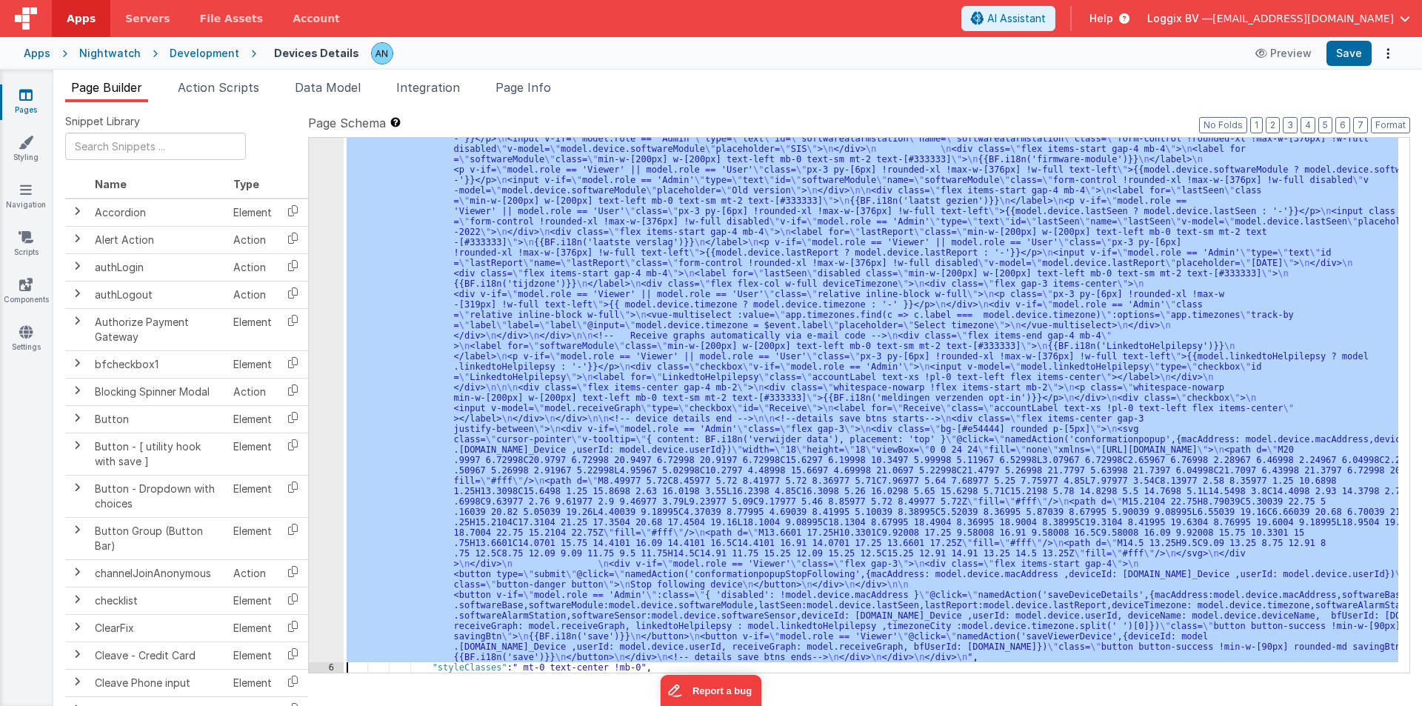
click at [334, 212] on div "5 6 7 8 9 10 11 12" at bounding box center [326, 504] width 35 height 1405
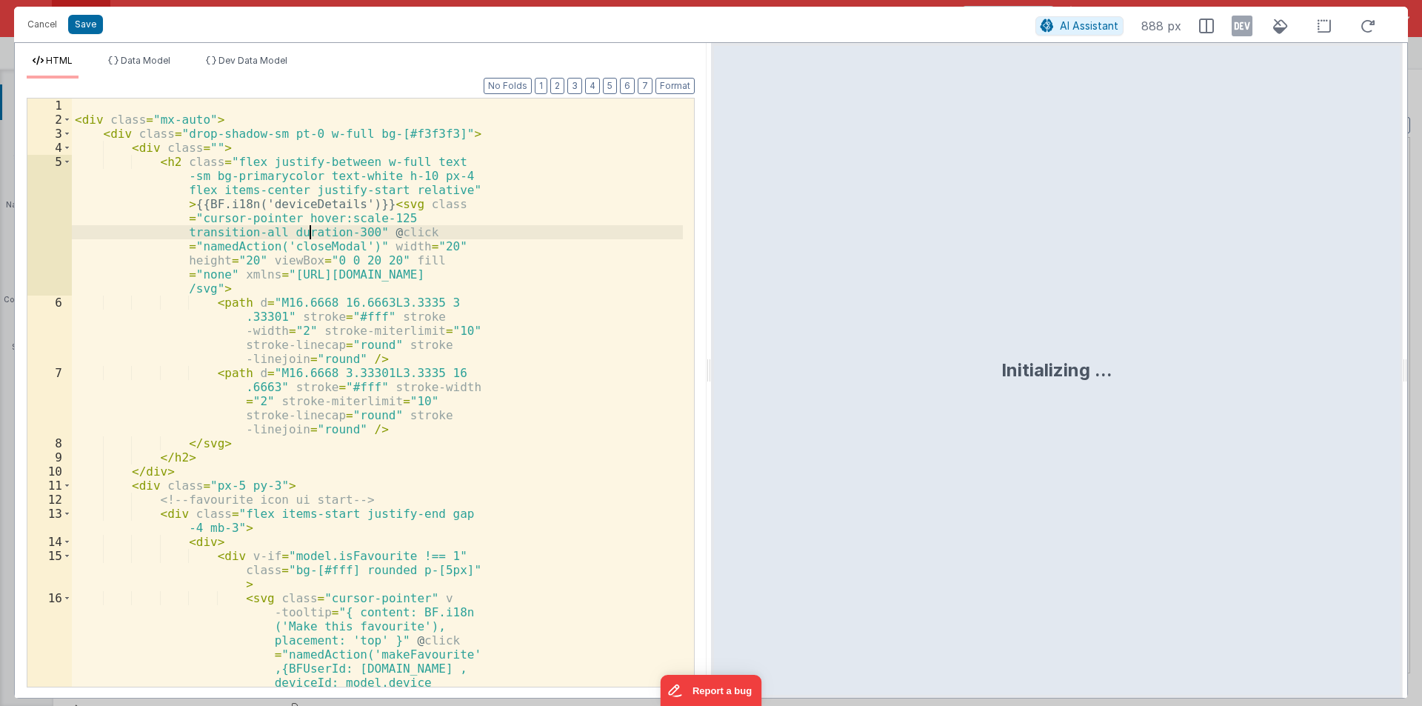
scroll to position [378, 0]
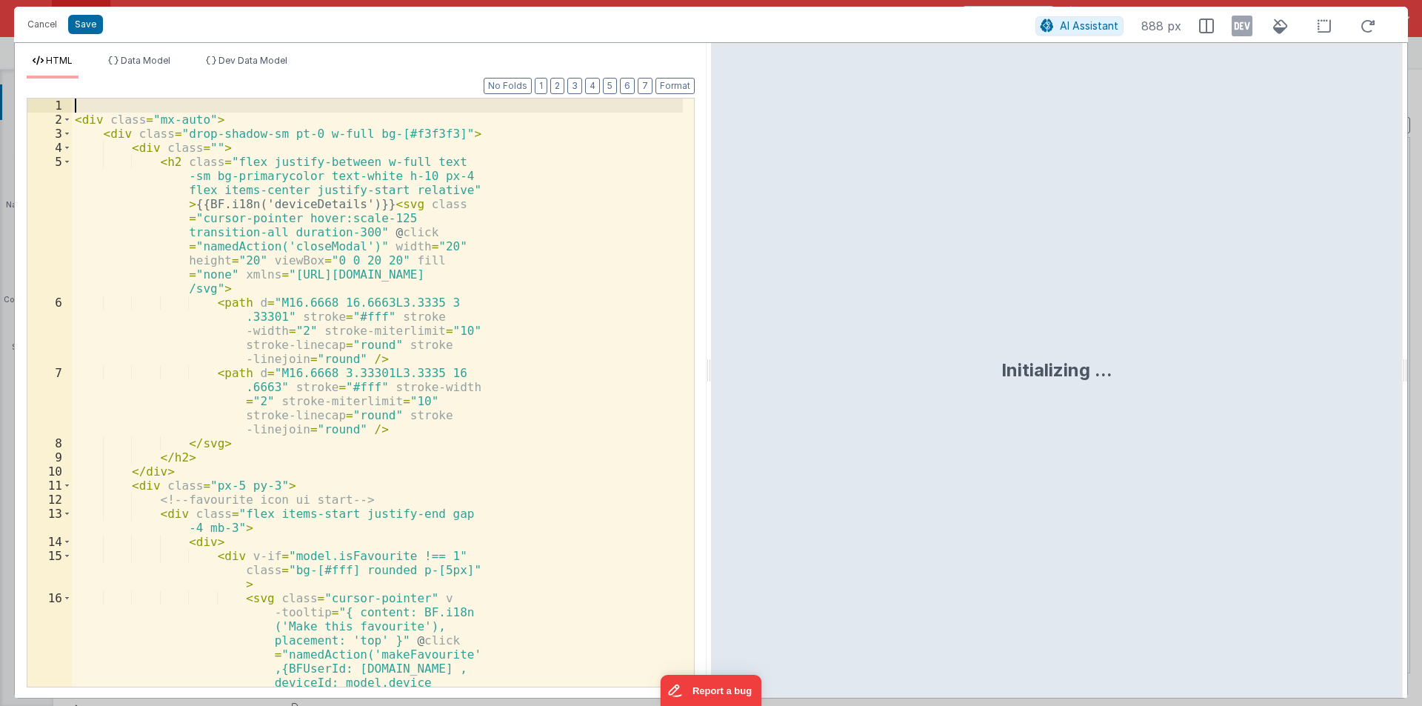
click at [119, 105] on div "< div class = "mx-auto" > < div class = "drop-shadow-sm pt-0 w-full bg-[#f3f3f3…" at bounding box center [377, 483] width 611 height 771
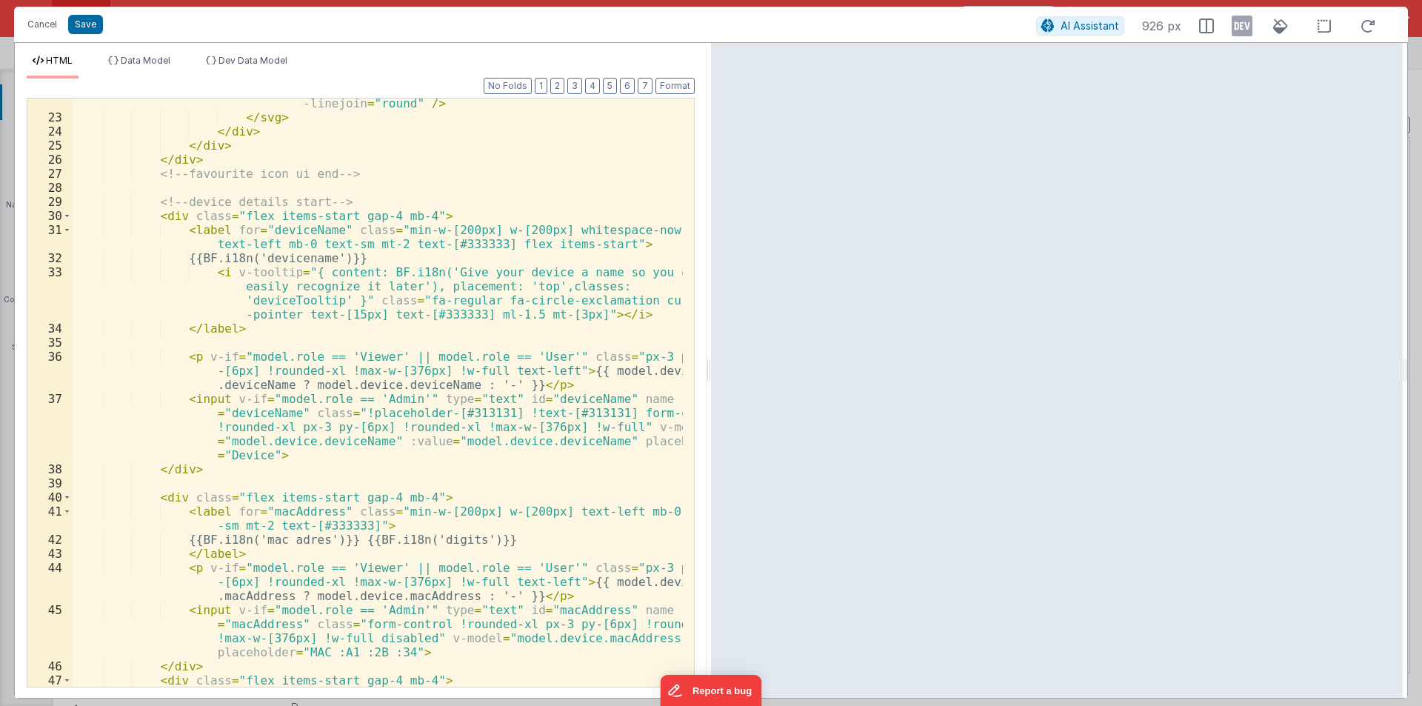
scroll to position [888, 0]
click at [352, 594] on div "< path d = "M13.7299 3.51001L15.4899 7.03001C15.7299 7.52002 16 .3699 7.99001 1…" at bounding box center [377, 326] width 611 height 799
click at [351, 594] on div "< path d = "M13.7299 3.51001L15.4899 7.03001C15.7299 7.52002 16 .3699 7.99001 1…" at bounding box center [377, 326] width 611 height 799
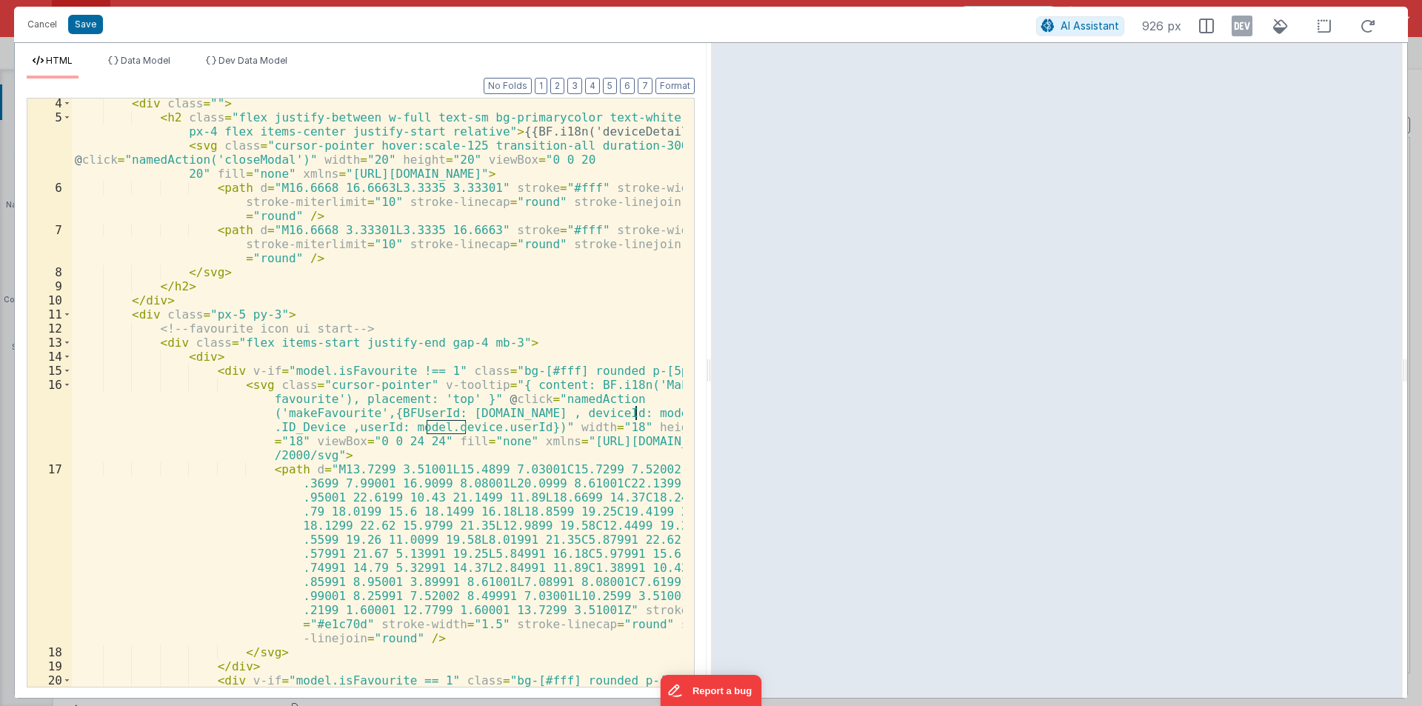
scroll to position [0, 0]
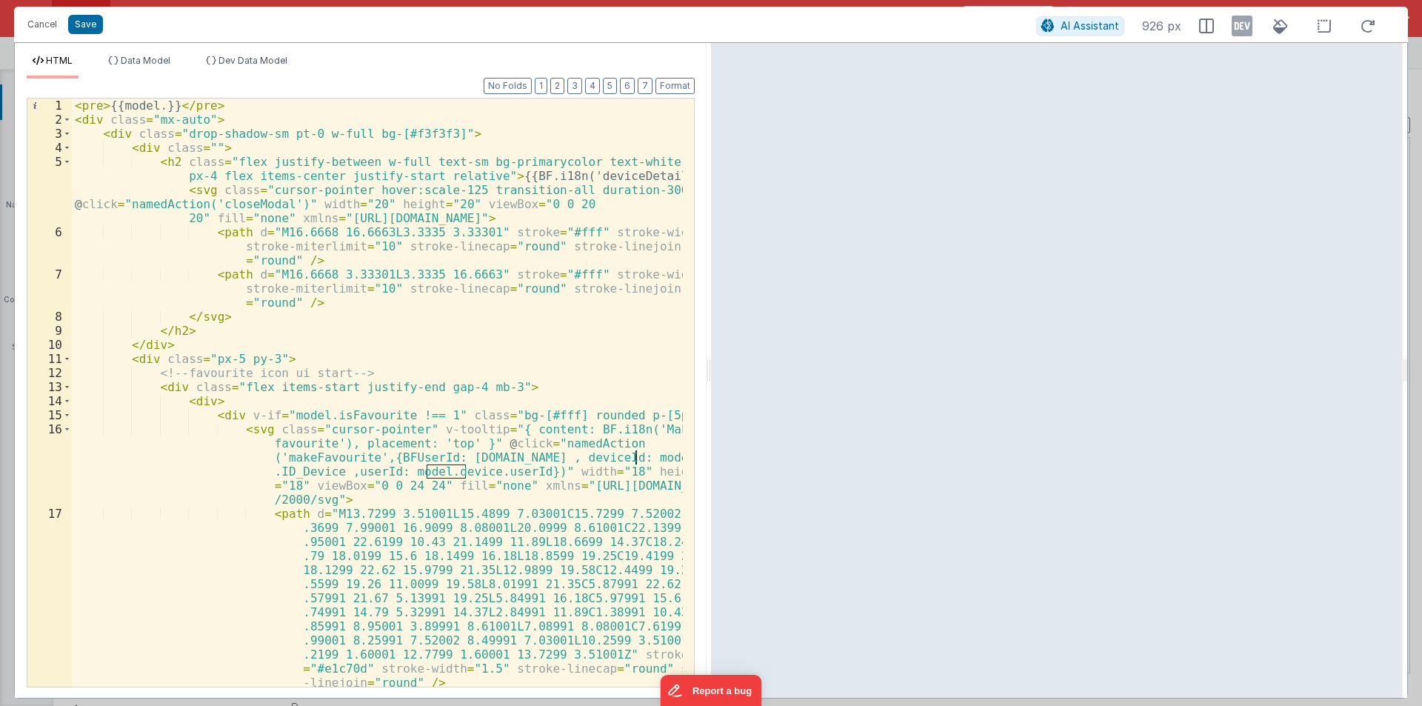
click at [161, 104] on div "< pre > {{model.}} </ pre > < div class = "mx-auto" > < div class = "drop-shado…" at bounding box center [377, 406] width 611 height 616
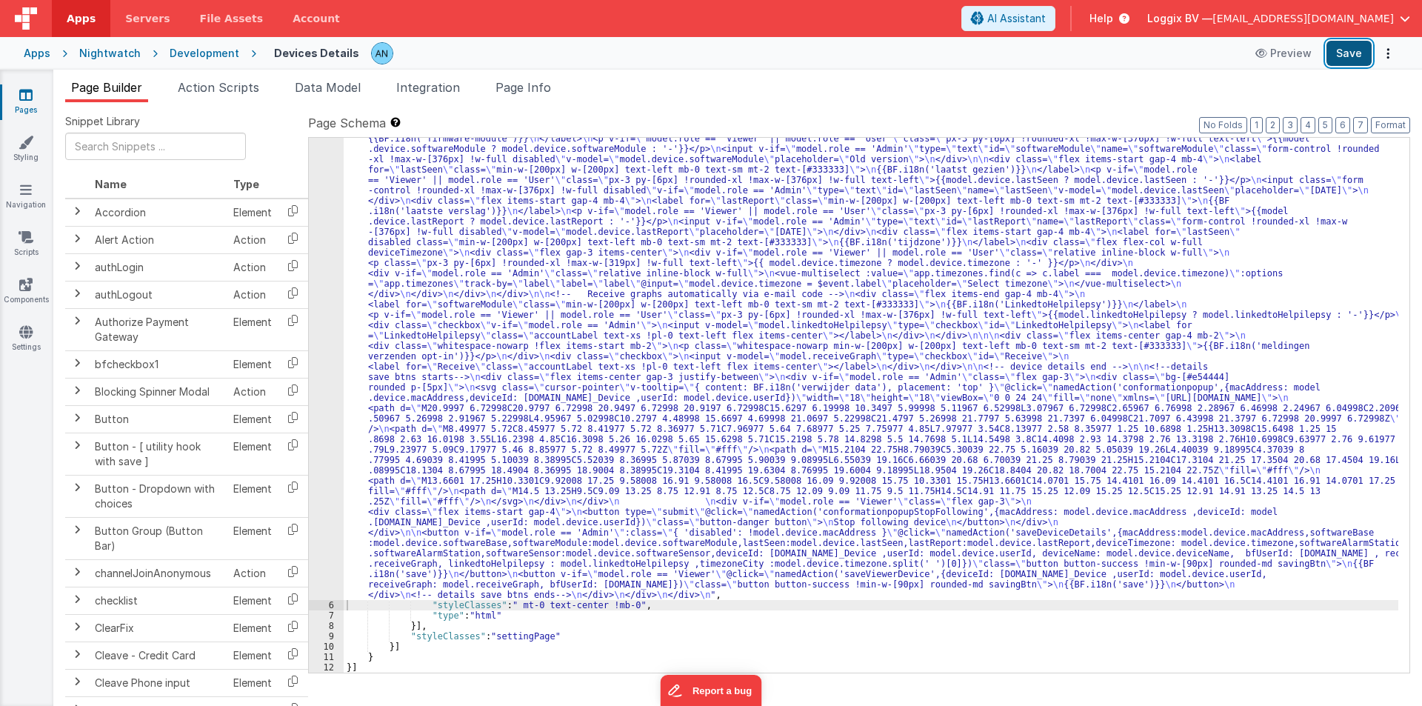
click at [1352, 47] on button "Save" at bounding box center [1348, 53] width 45 height 25
click at [1379, 121] on button "Format" at bounding box center [1389, 125] width 39 height 16
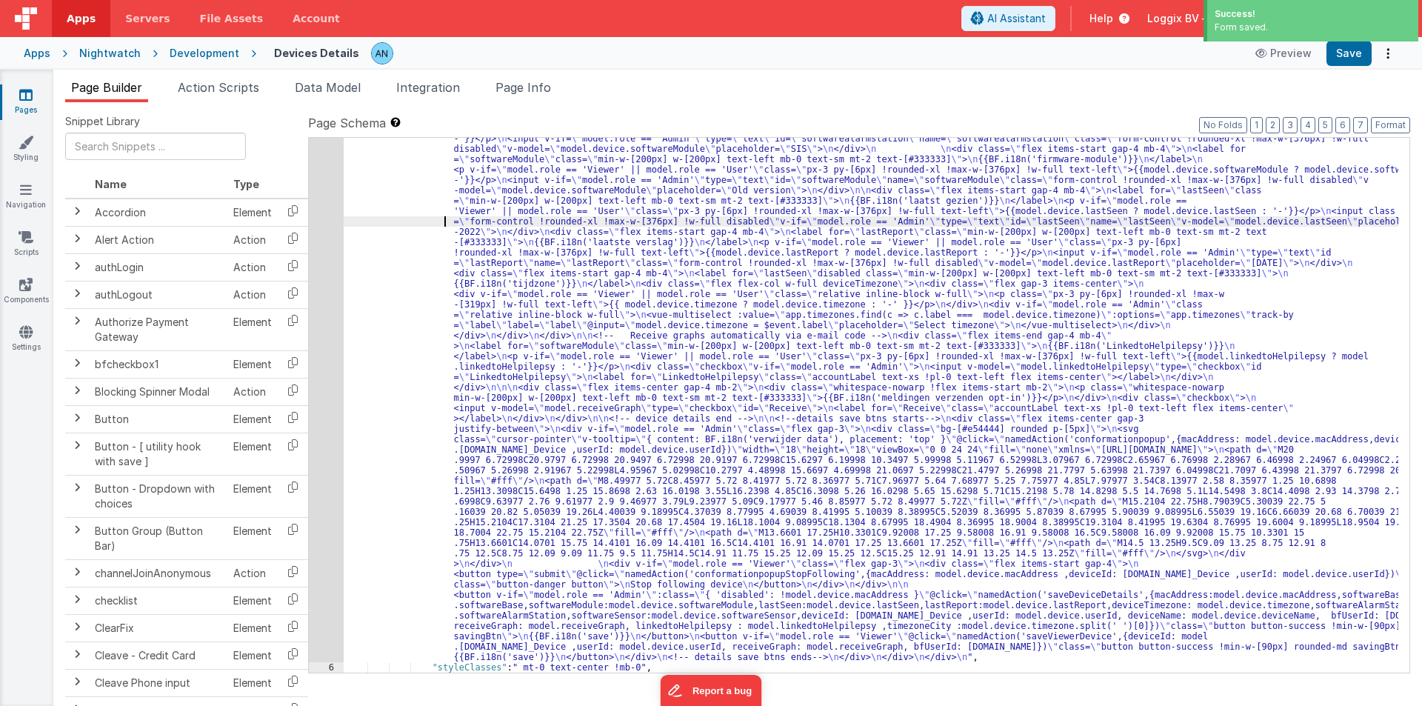
click at [416, 226] on div ""html" : "<pre>{{model.device}}</pre> \n <div class= \" mx-auto \" > \n <div cl…" at bounding box center [871, 504] width 1054 height 1405
click at [312, 172] on div "5" at bounding box center [326, 232] width 35 height 860
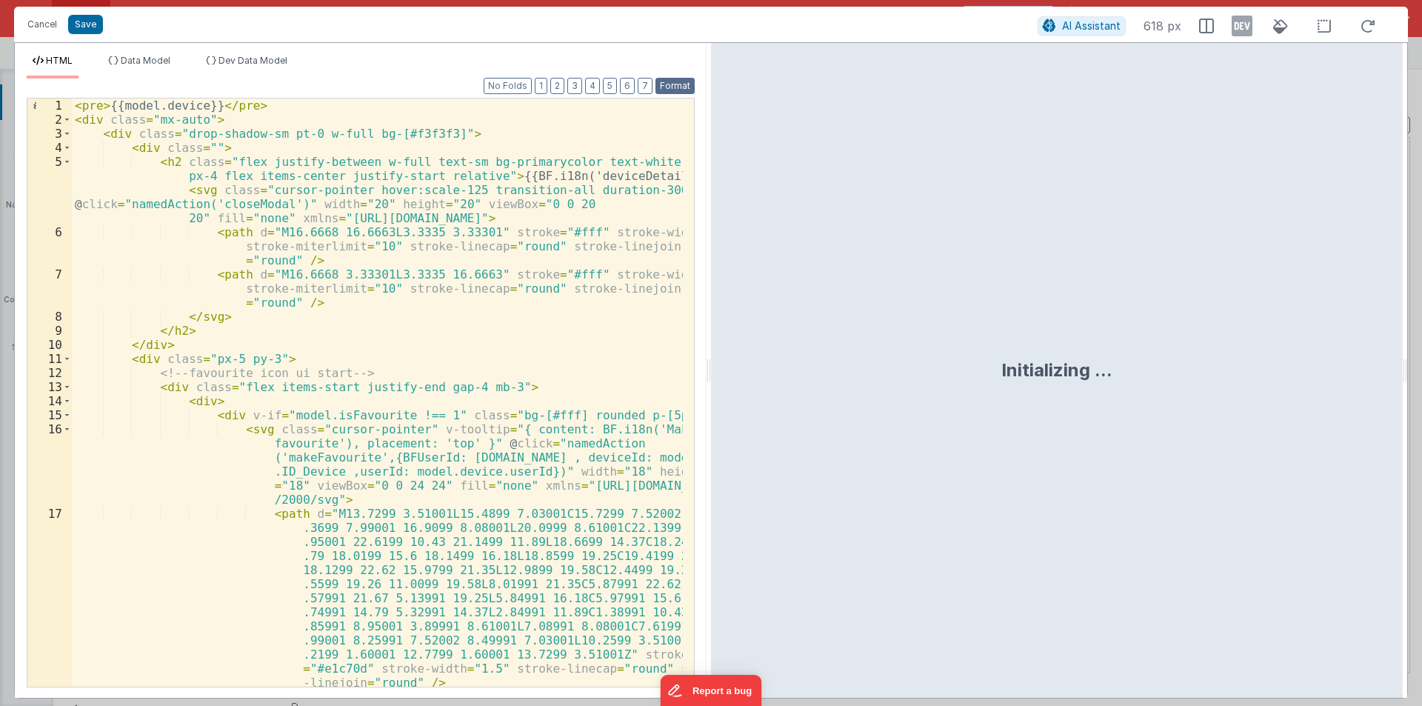
click at [673, 78] on button "Format" at bounding box center [674, 86] width 39 height 16
drag, startPoint x: 708, startPoint y: 359, endPoint x: 897, endPoint y: 362, distance: 189.6
click at [897, 362] on html "Cancel Save AI Assistant 925 px HTML Data Model Dev Data Model Format 7 6 5 4 3…" at bounding box center [711, 353] width 1422 height 706
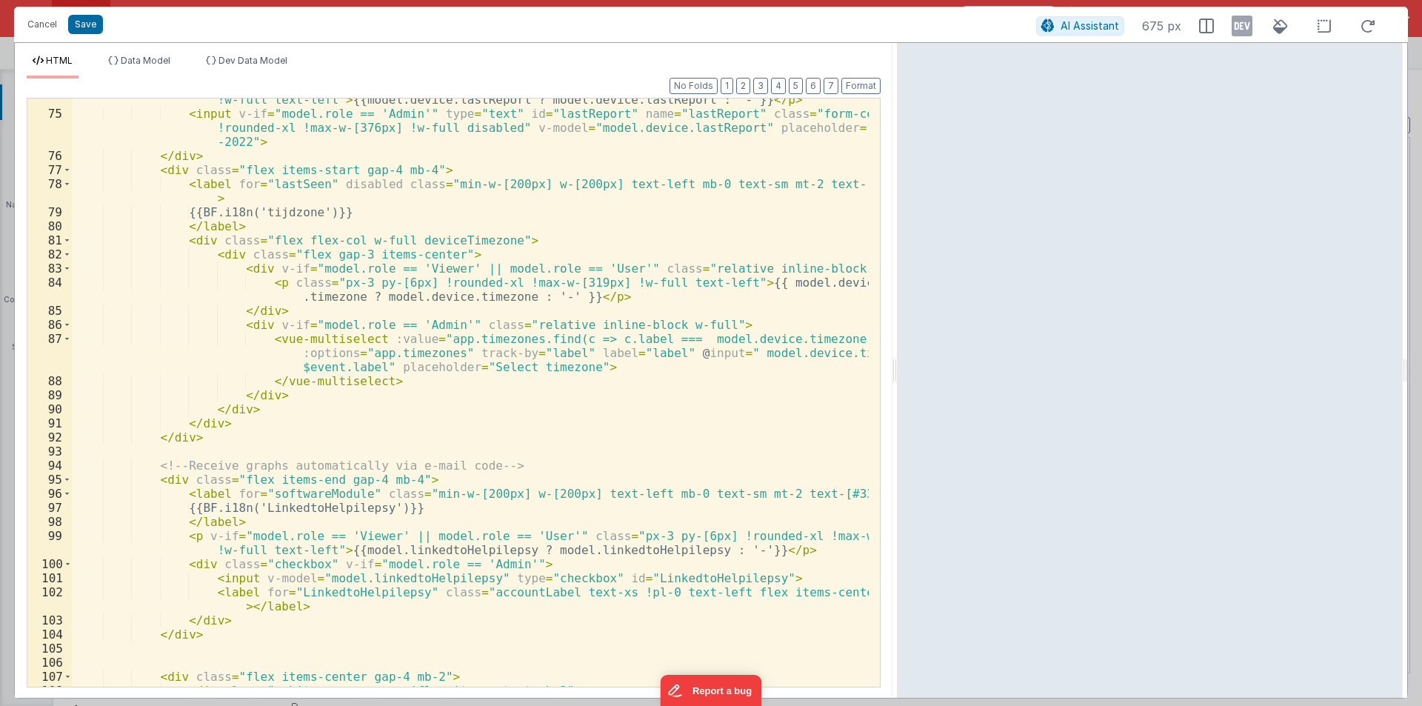
scroll to position [1682, 0]
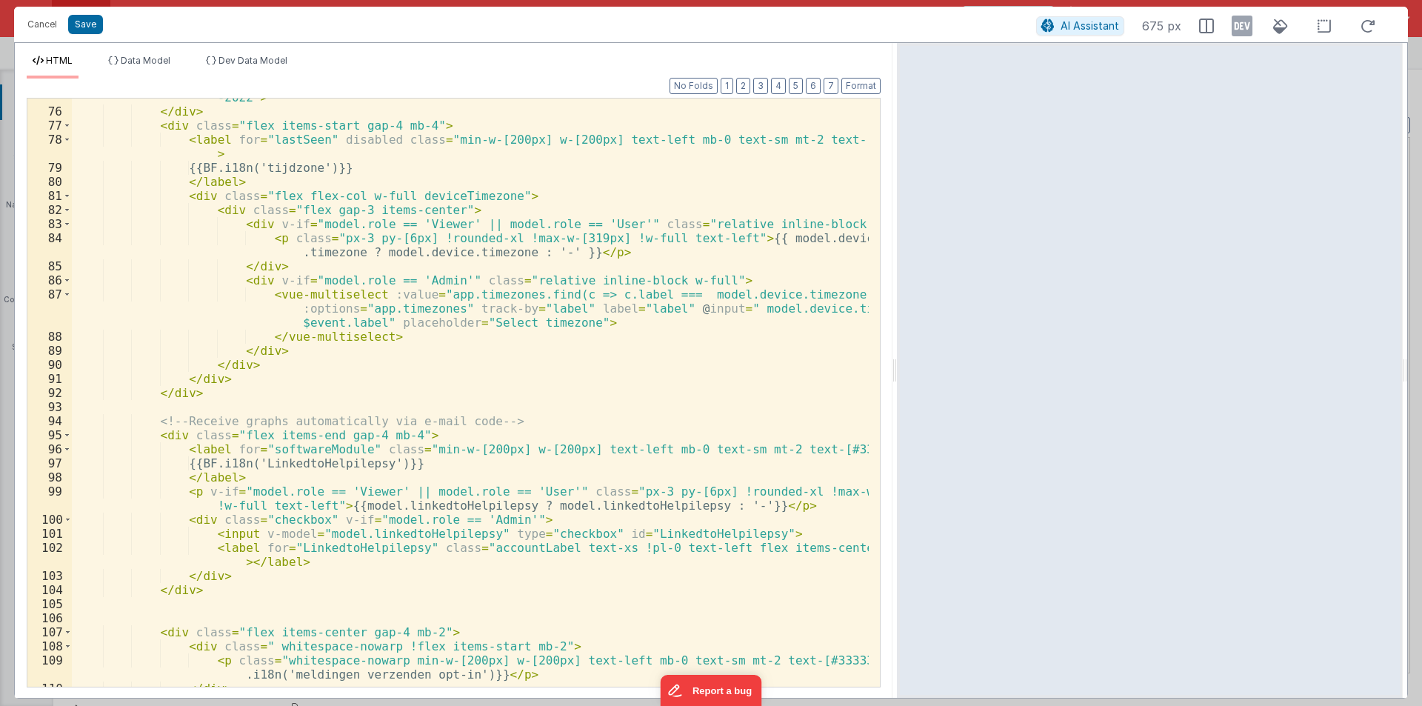
click at [411, 503] on div "< input v-if = "model.role == 'Admin'" type = "text" id = "lastReport" name = "…" at bounding box center [470, 384] width 797 height 644
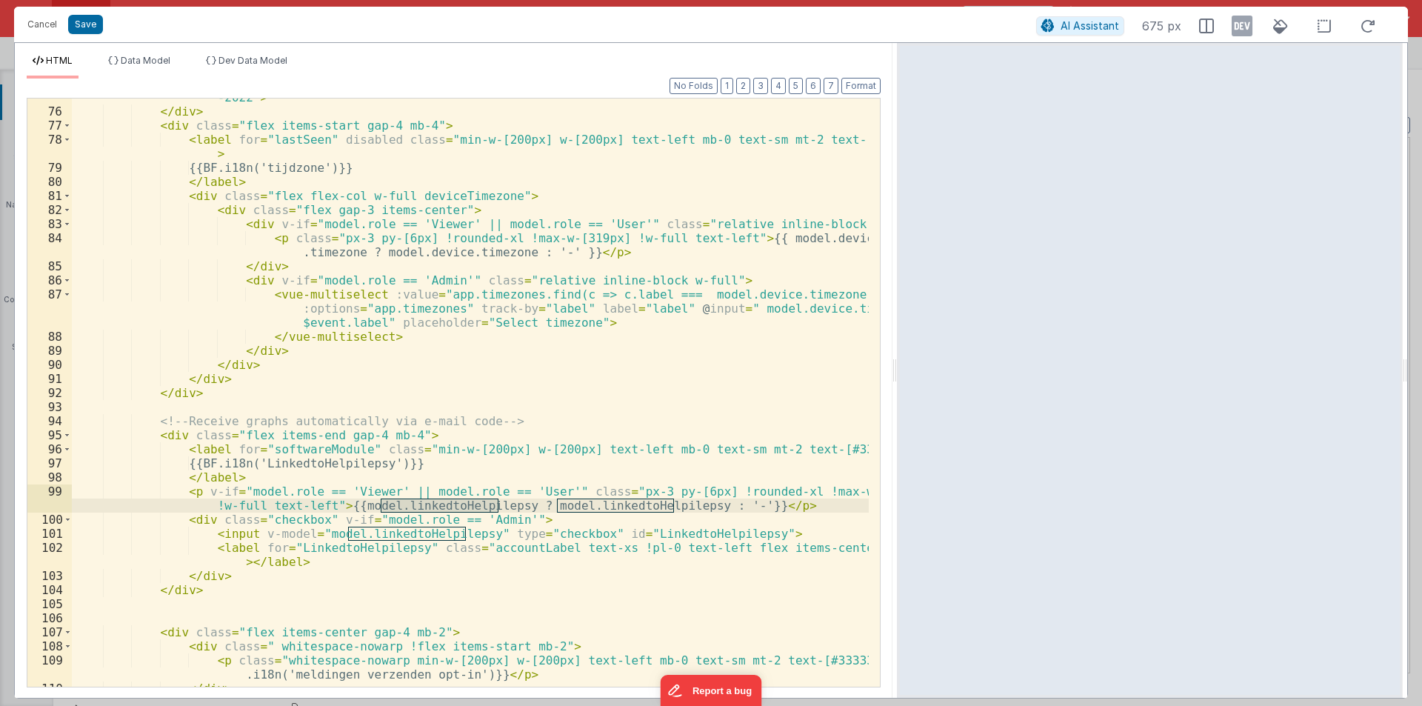
click at [165, 488] on div "< input v-if = "model.role == 'Admin'" type = "text" id = "lastReport" name = "…" at bounding box center [470, 384] width 797 height 644
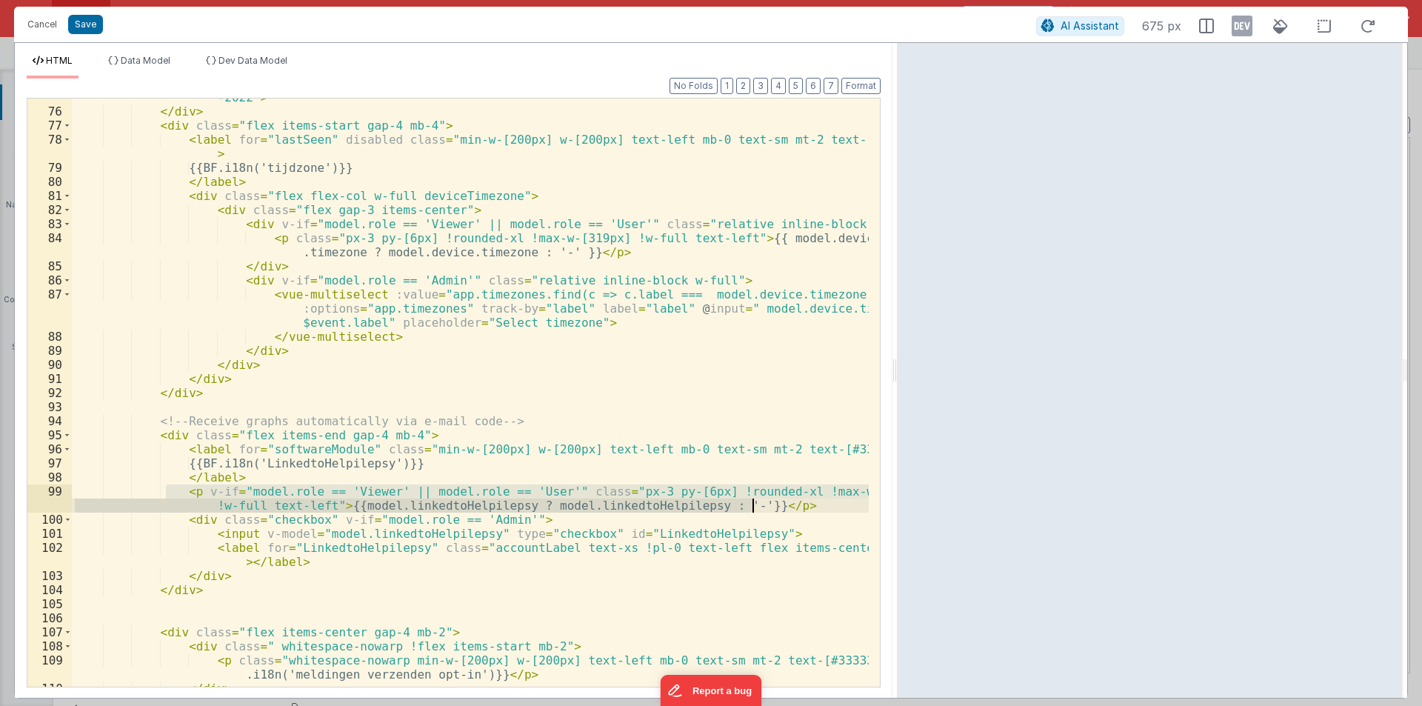
drag, startPoint x: 167, startPoint y: 489, endPoint x: 757, endPoint y: 501, distance: 589.5
click at [757, 501] on div "< input v-if = "model.role == 'Admin'" type = "text" id = "lastReport" name = "…" at bounding box center [470, 384] width 797 height 644
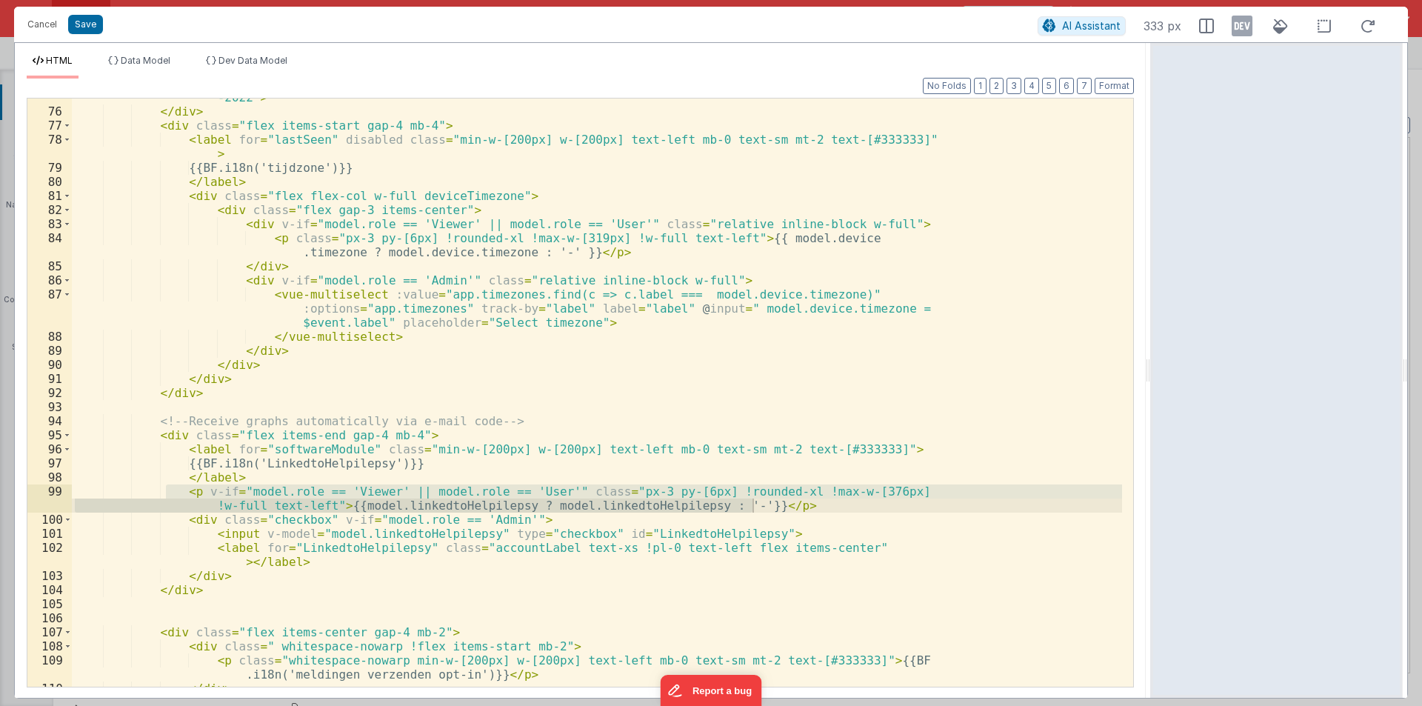
drag, startPoint x: 896, startPoint y: 366, endPoint x: 1152, endPoint y: 365, distance: 256.2
click at [1152, 365] on html "Cancel Save AI Assistant 333 px HTML Data Model Dev Data Model Format 7 6 5 4 3…" at bounding box center [711, 353] width 1422 height 706
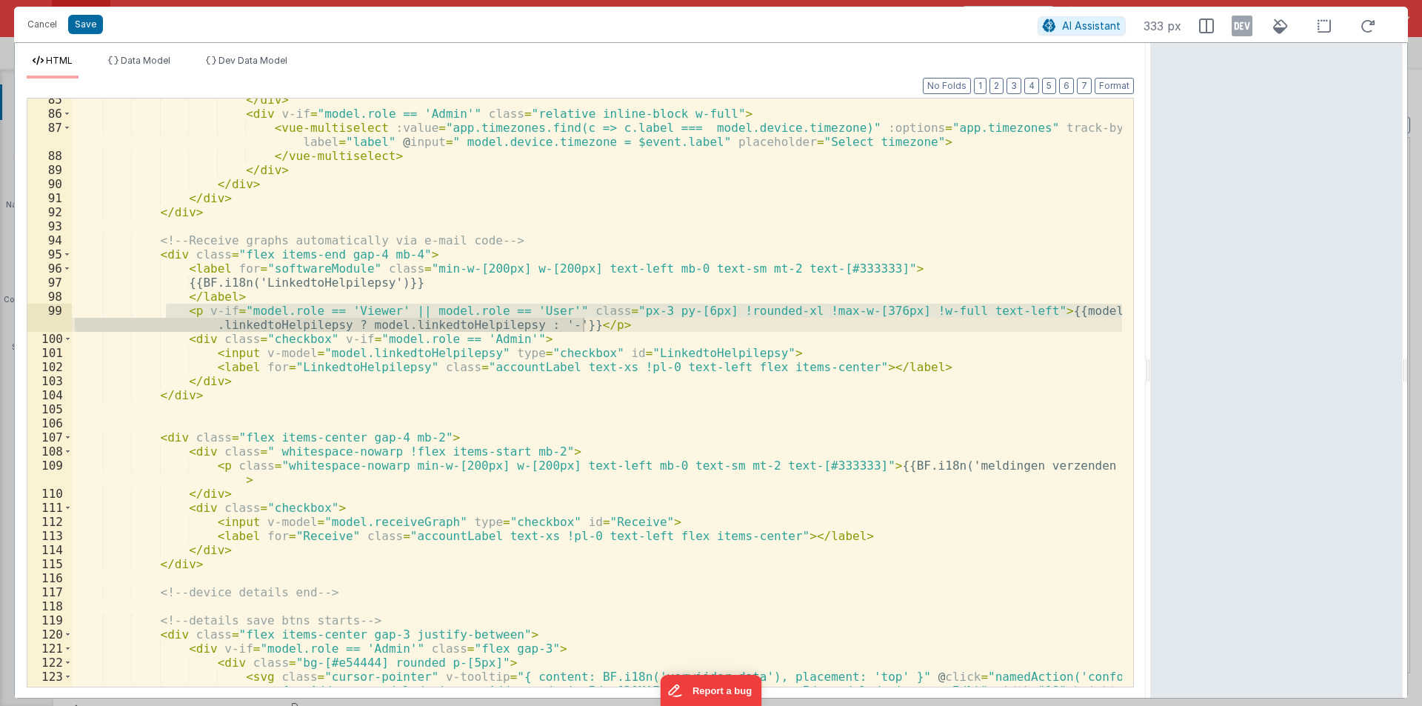
scroll to position [1638, 0]
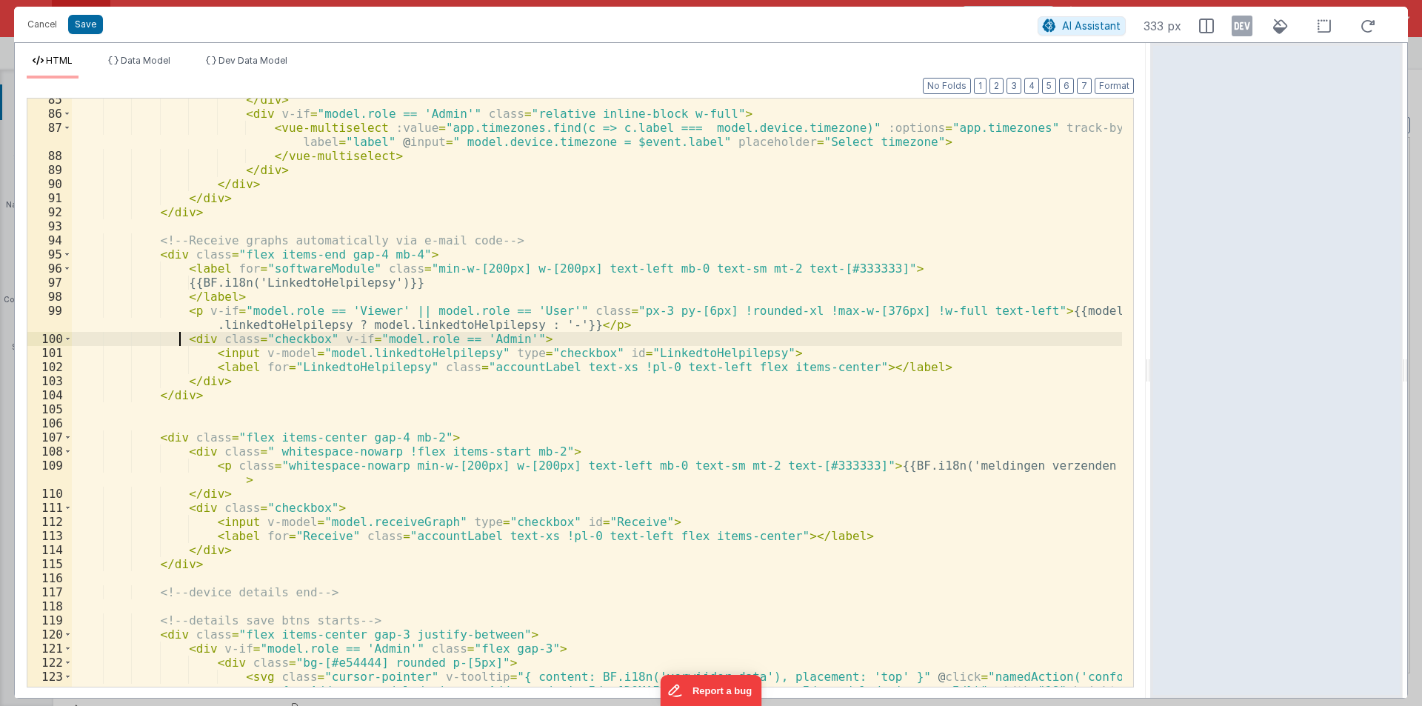
click at [177, 342] on div "</ div > < div v-if = "model.role == 'Admin'" class = "relative inline-block w-…" at bounding box center [597, 415] width 1050 height 644
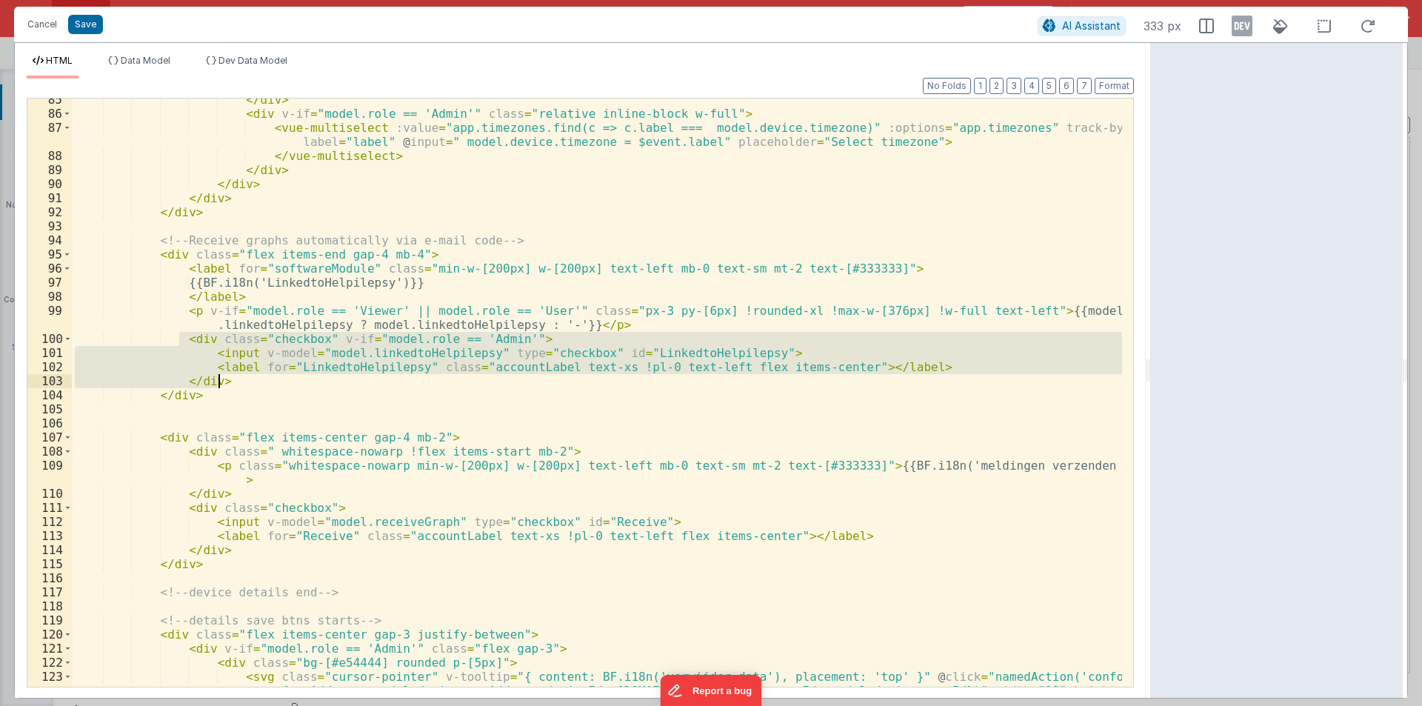
drag, startPoint x: 177, startPoint y: 338, endPoint x: 241, endPoint y: 378, distance: 75.2
click at [241, 378] on div "</ div > < div v-if = "model.role == 'Admin'" class = "relative inline-block w-…" at bounding box center [597, 415] width 1050 height 644
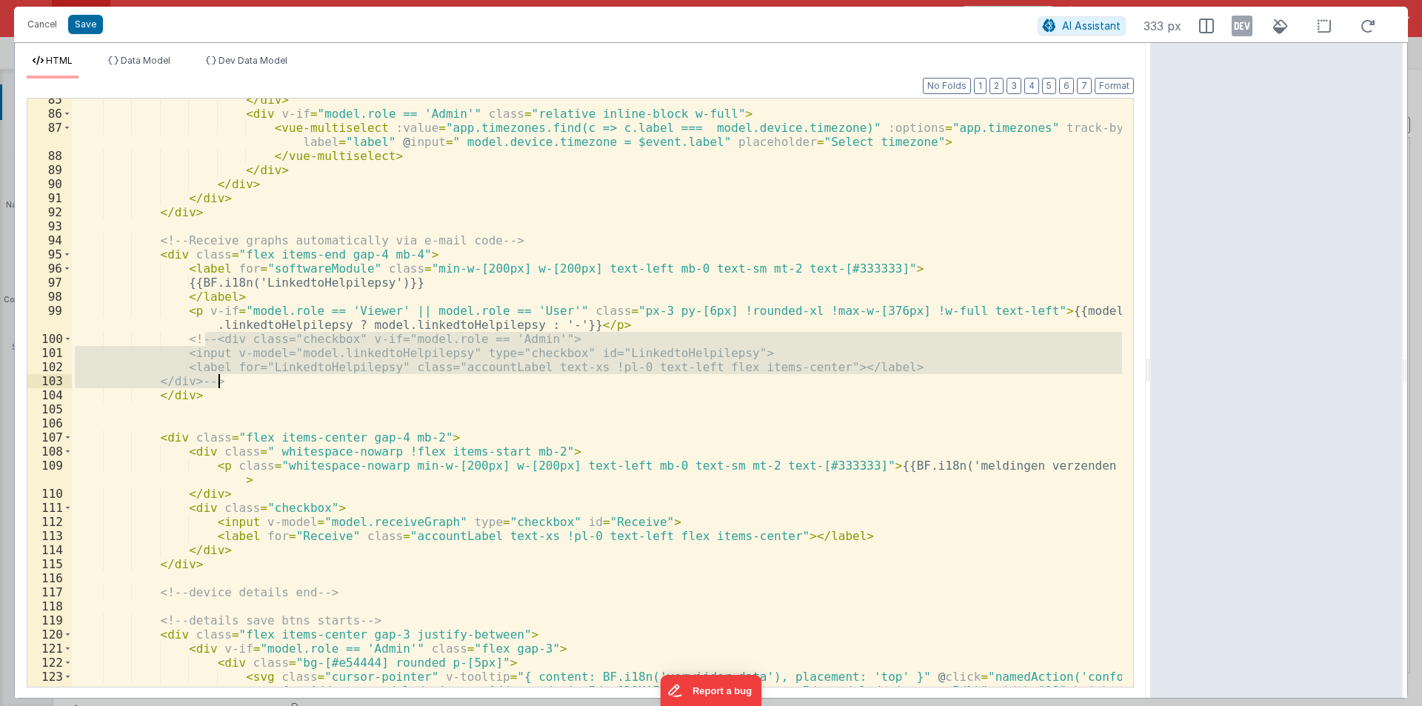
click at [595, 316] on div "</ div > < div v-if = "model.role == 'Admin'" class = "relative inline-block w-…" at bounding box center [597, 415] width 1050 height 644
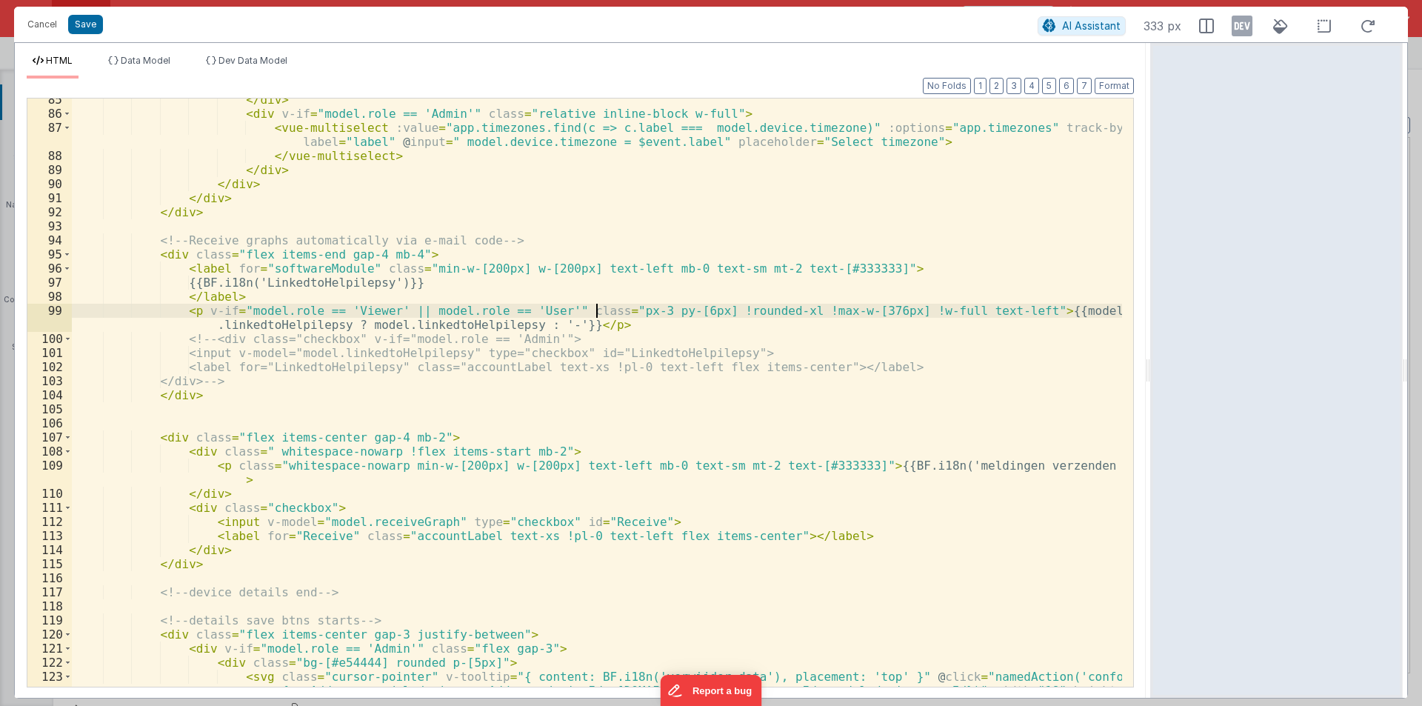
click at [598, 328] on div "</ div > < div v-if = "model.role == 'Admin'" class = "relative inline-block w-…" at bounding box center [597, 415] width 1050 height 644
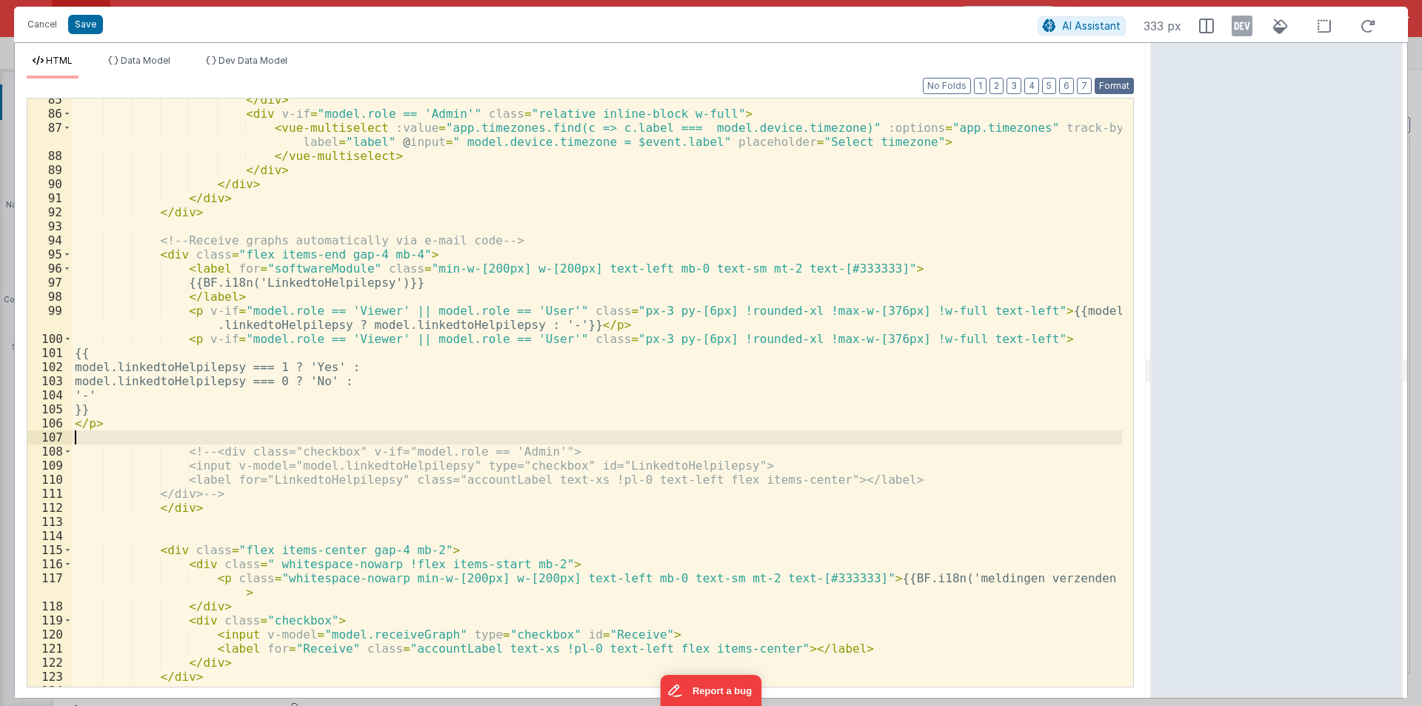
click at [1105, 82] on button "Format" at bounding box center [1113, 86] width 39 height 16
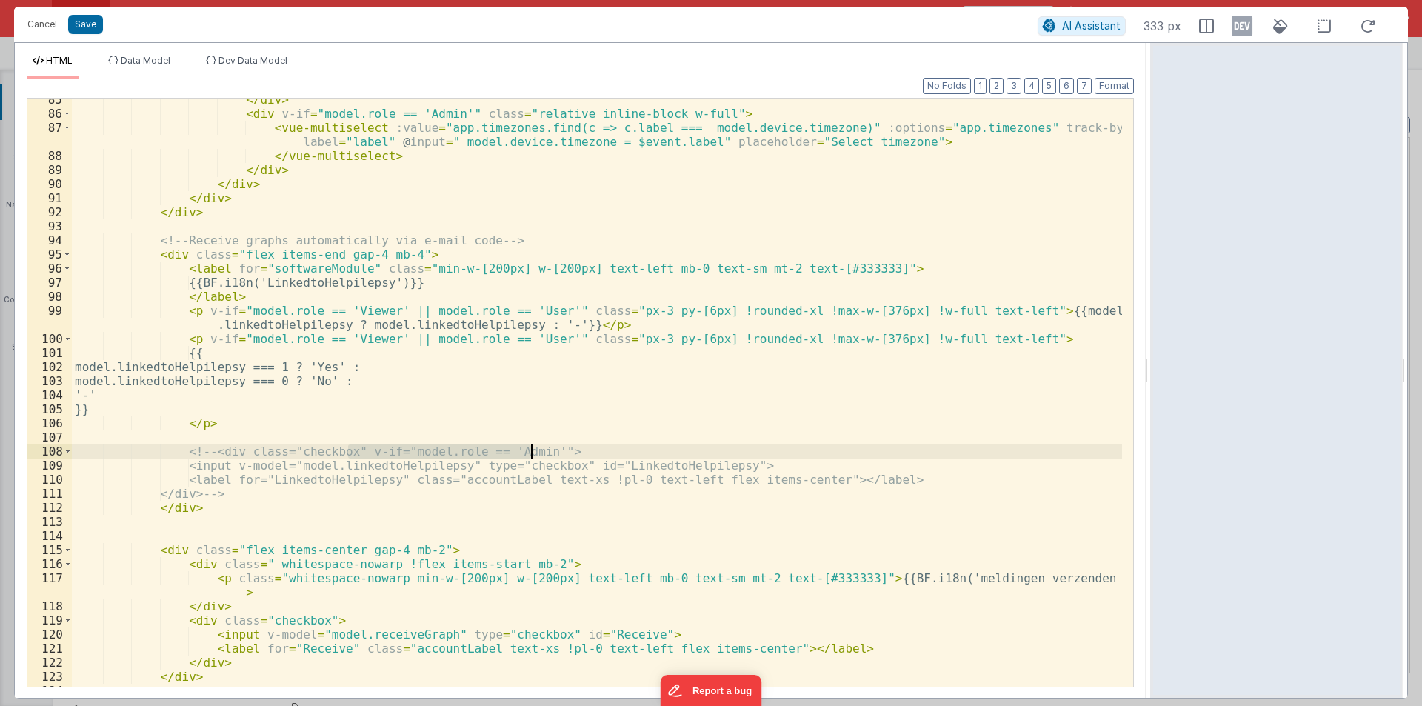
drag, startPoint x: 349, startPoint y: 452, endPoint x: 532, endPoint y: 449, distance: 183.6
click at [532, 449] on div "</ div > < div v-if = "model.role == 'Admin'" class = "relative inline-block w-…" at bounding box center [597, 401] width 1050 height 616
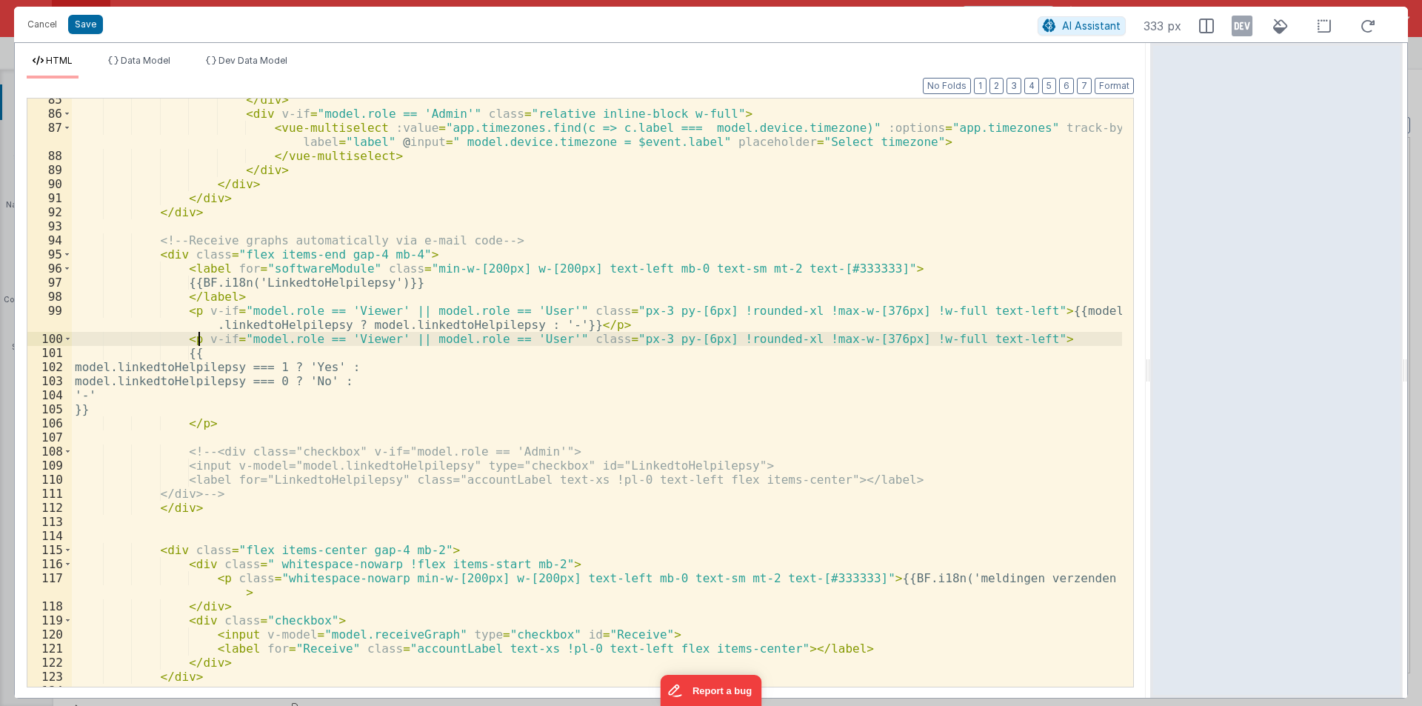
click at [201, 340] on div "</ div > < div v-if = "model.role == 'Admin'" class = "relative inline-block w-…" at bounding box center [597, 401] width 1050 height 616
paste textarea
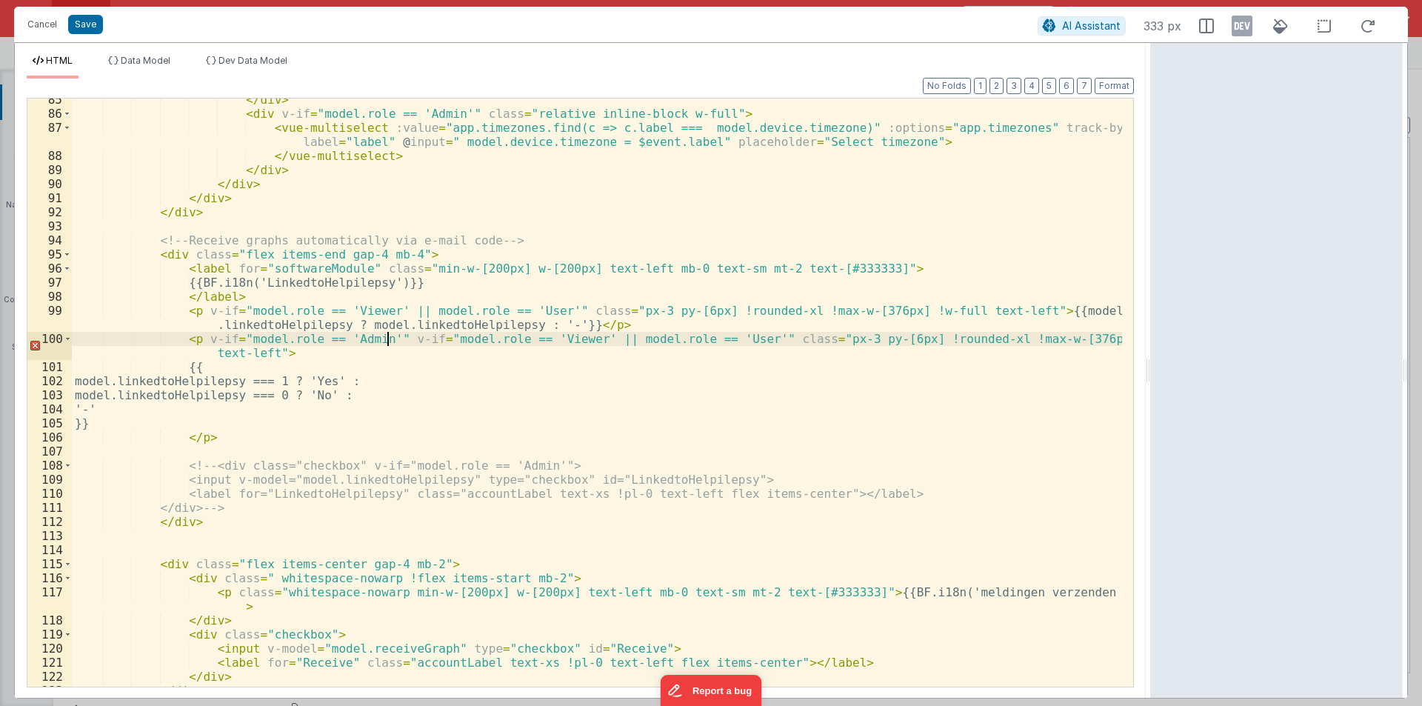
click at [735, 335] on div "</ div > < div v-if = "model.role == 'Admin'" class = "relative inline-block w-…" at bounding box center [597, 401] width 1050 height 616
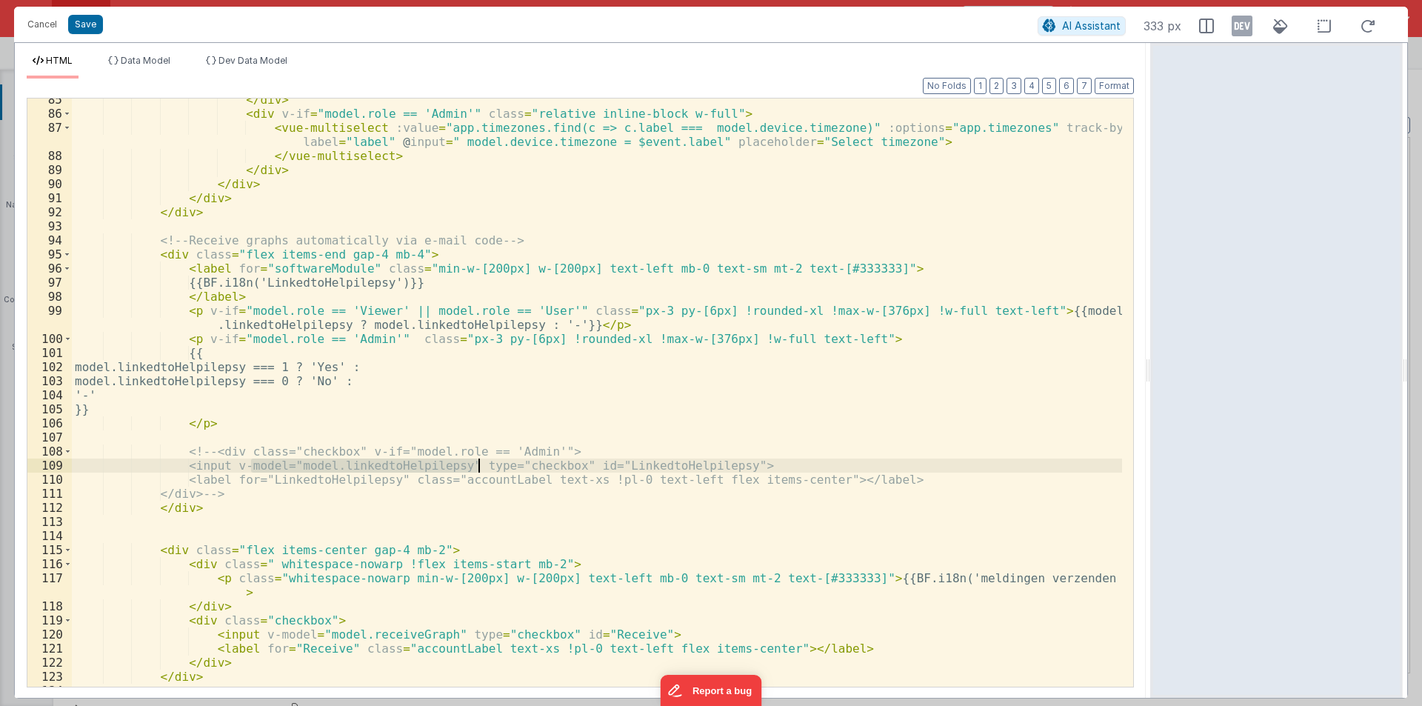
drag, startPoint x: 248, startPoint y: 467, endPoint x: 478, endPoint y: 465, distance: 229.5
click at [478, 465] on div "</ div > < div v-if = "model.role == 'Admin'" class = "relative inline-block w-…" at bounding box center [597, 401] width 1050 height 616
click at [820, 337] on div "</ div > < div v-if = "model.role == 'Admin'" class = "relative inline-block w-…" at bounding box center [597, 401] width 1050 height 616
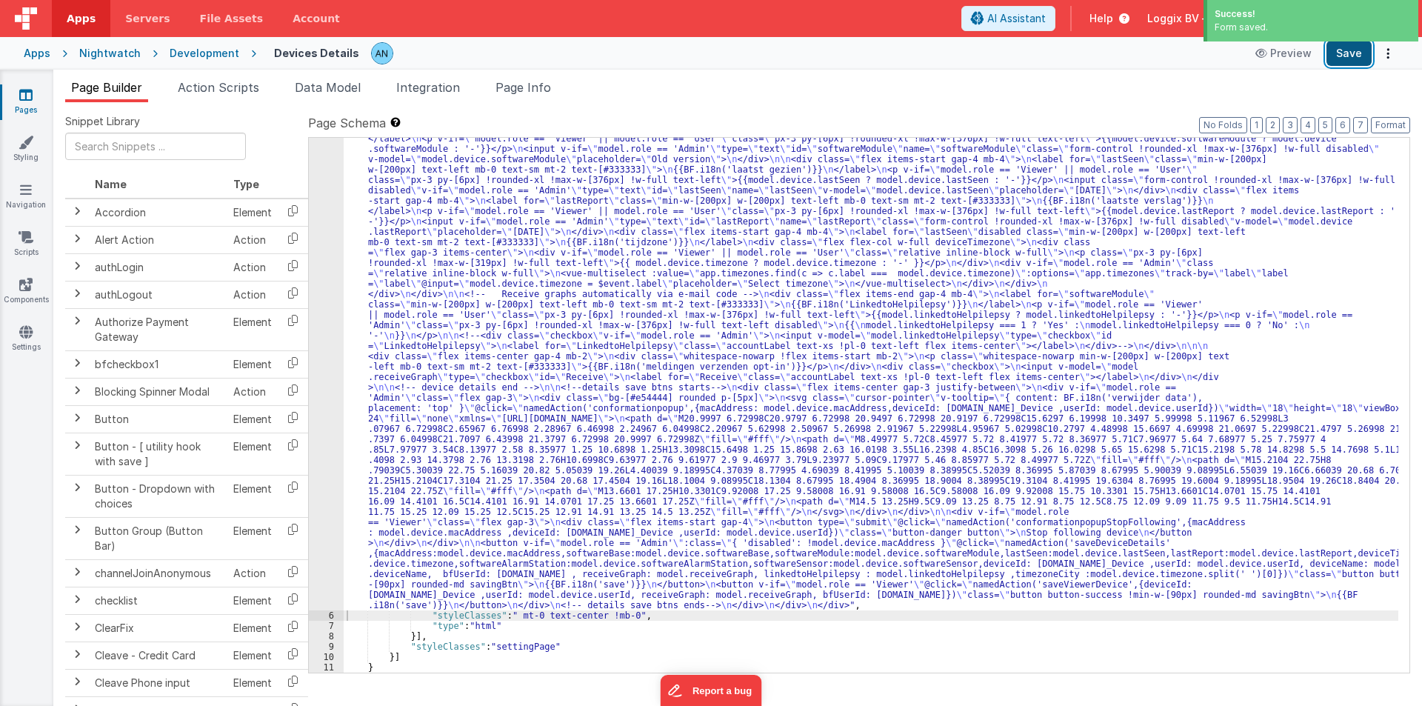
click at [1344, 46] on button "Save" at bounding box center [1348, 53] width 45 height 25
click at [1398, 116] on label "Page Schema Shortcuts: Find: command-f Fold: command-option-L Unfold: command-o…" at bounding box center [859, 123] width 1102 height 18
click at [1398, 119] on button "Format" at bounding box center [1389, 125] width 39 height 16
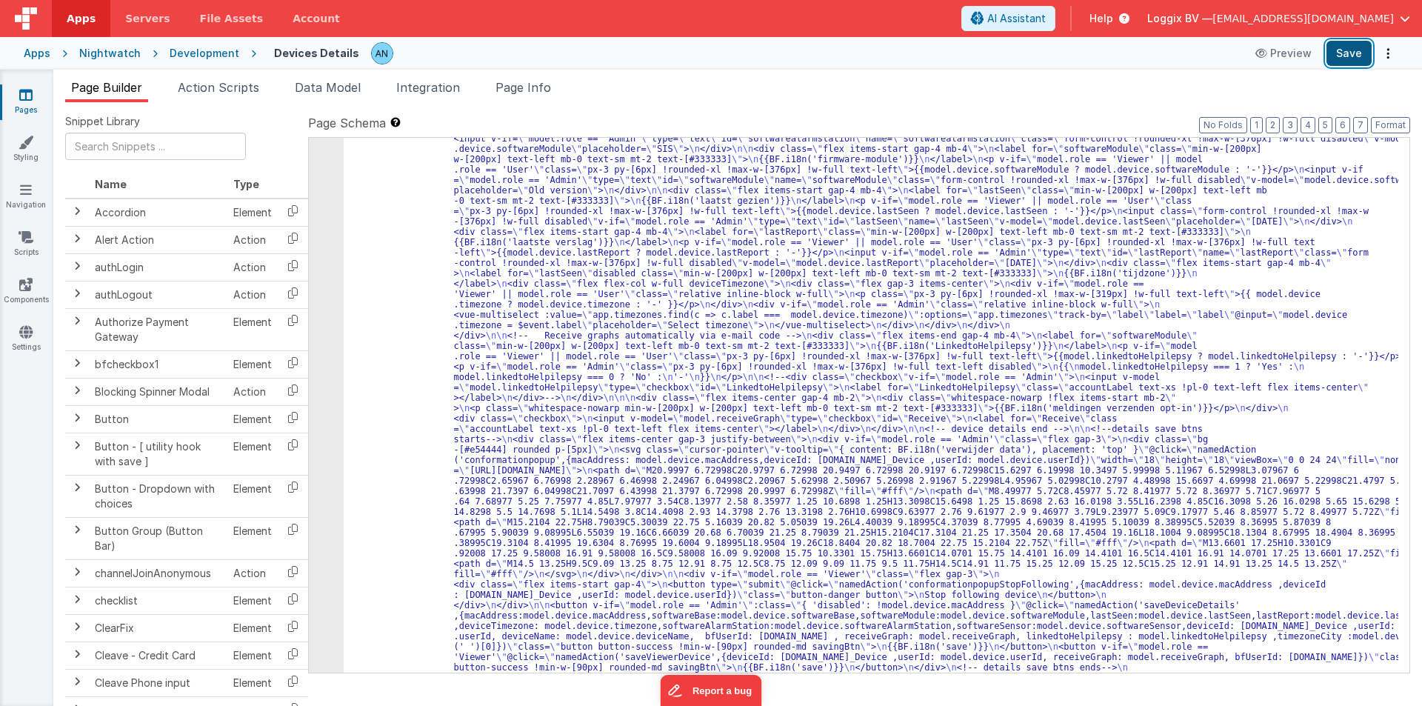
click at [1356, 51] on button "Save" at bounding box center [1348, 53] width 45 height 25
click at [1388, 120] on button "Format" at bounding box center [1389, 125] width 39 height 16
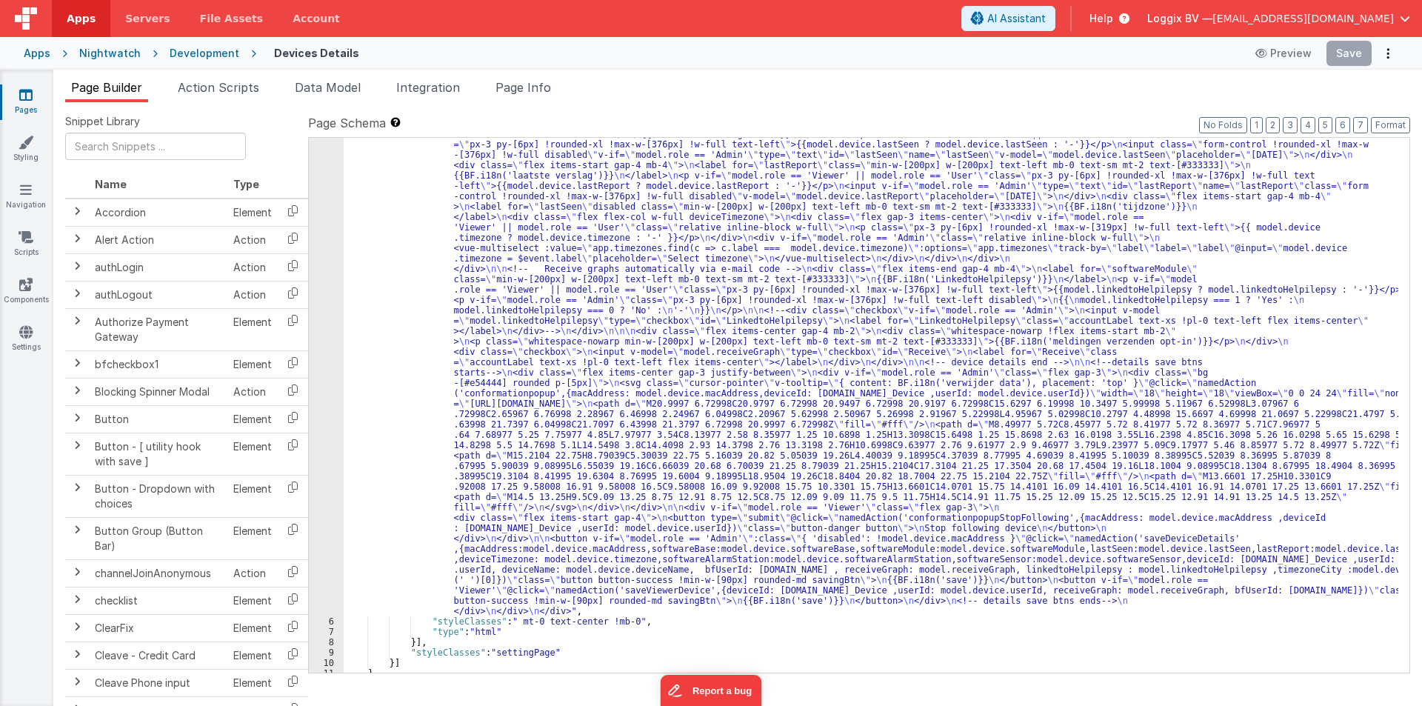
scroll to position [444, 0]
click at [374, 281] on div ""html" : "<pre>{{model.device}}</pre> \n <div class= \" mx-auto \" > \n <div cl…" at bounding box center [871, 448] width 1054 height 1426
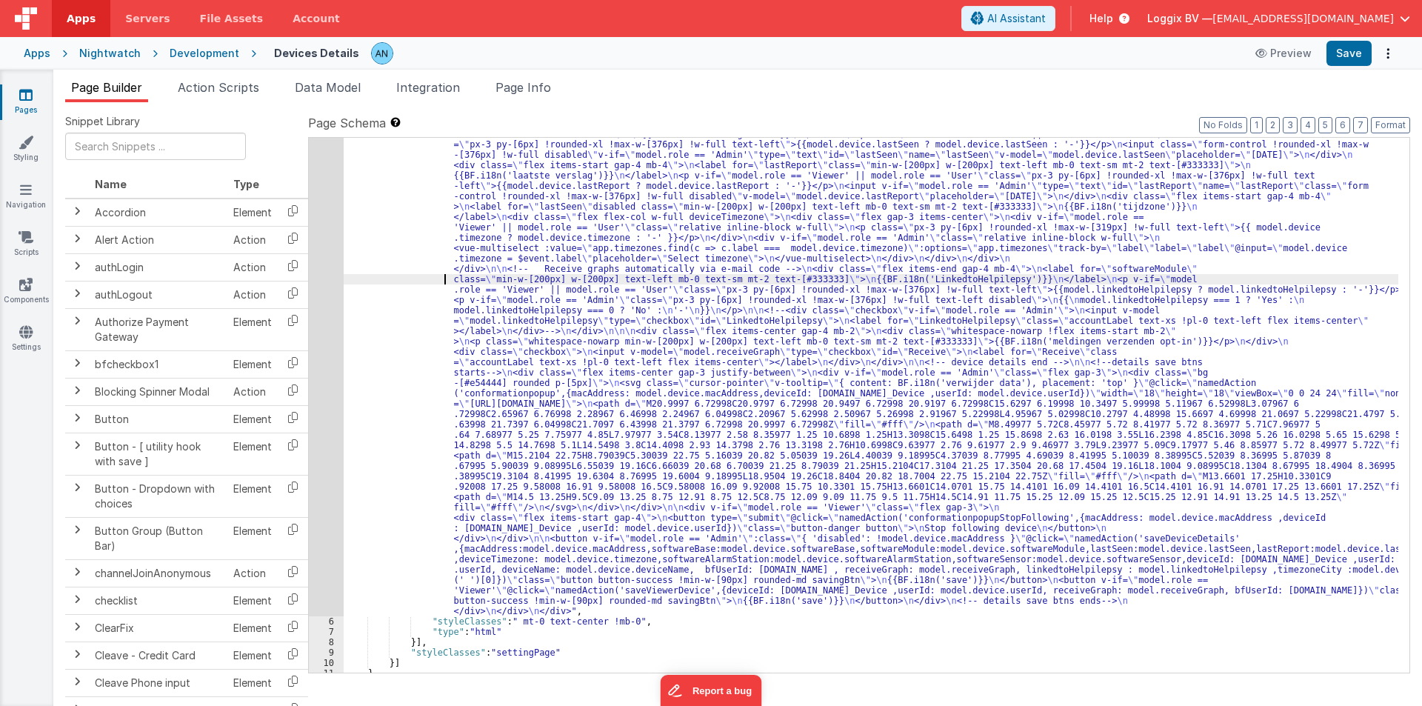
click at [318, 270] on div "5" at bounding box center [326, 175] width 35 height 881
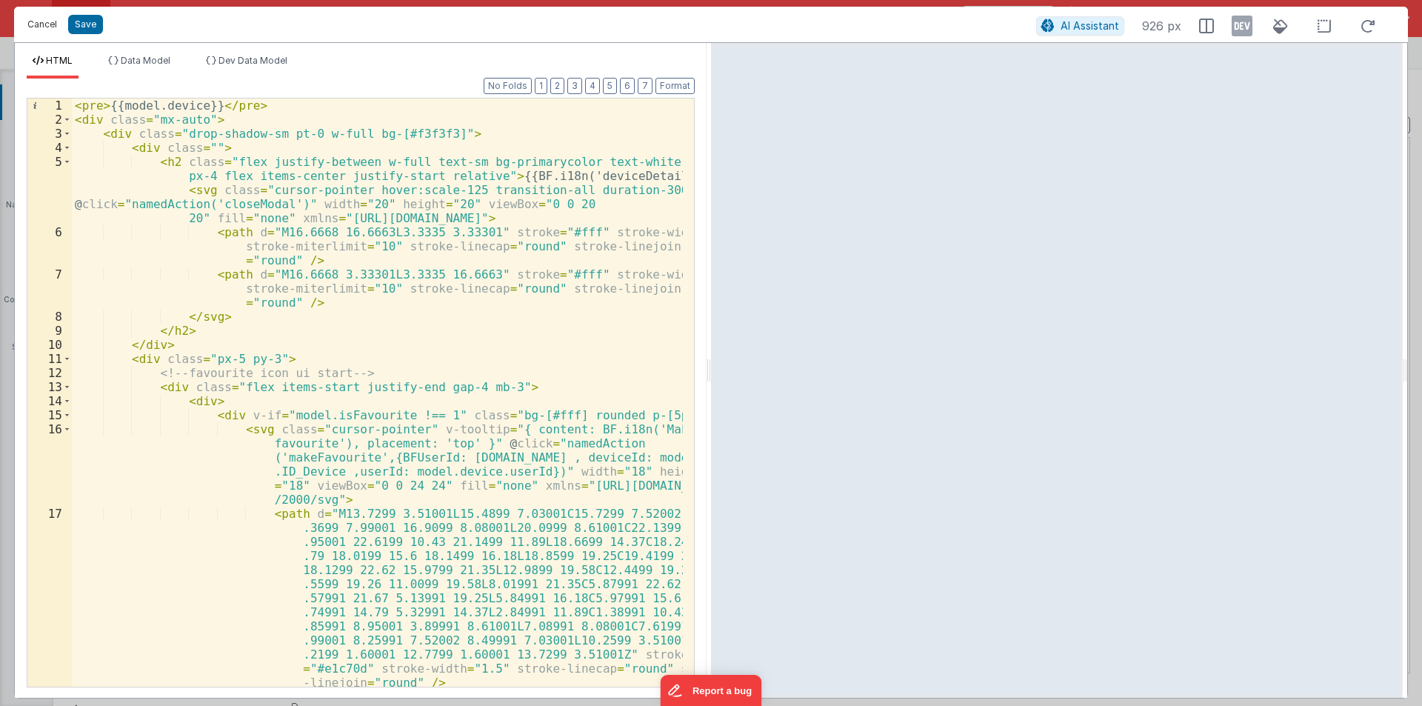
click at [30, 15] on button "Cancel" at bounding box center [42, 24] width 44 height 21
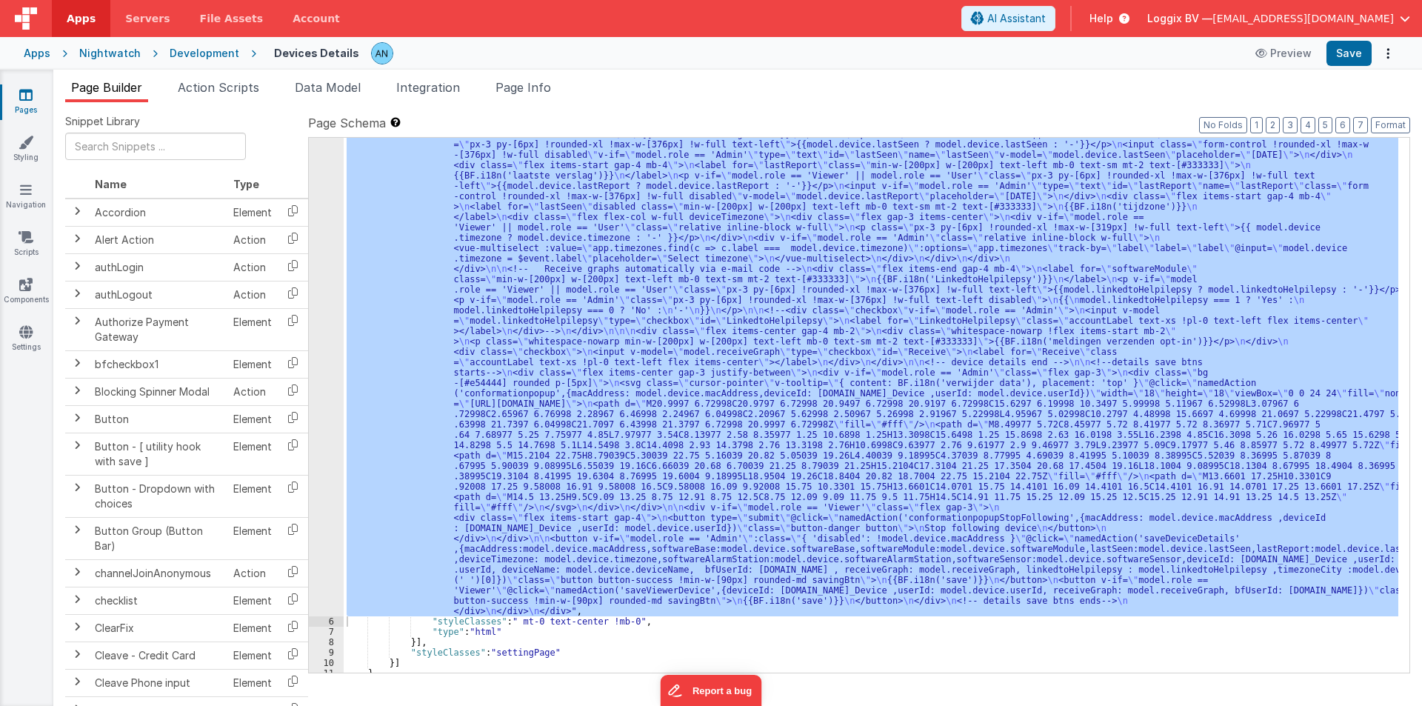
click at [207, 54] on div at bounding box center [711, 353] width 1422 height 706
click at [208, 50] on div "Development" at bounding box center [205, 53] width 70 height 15
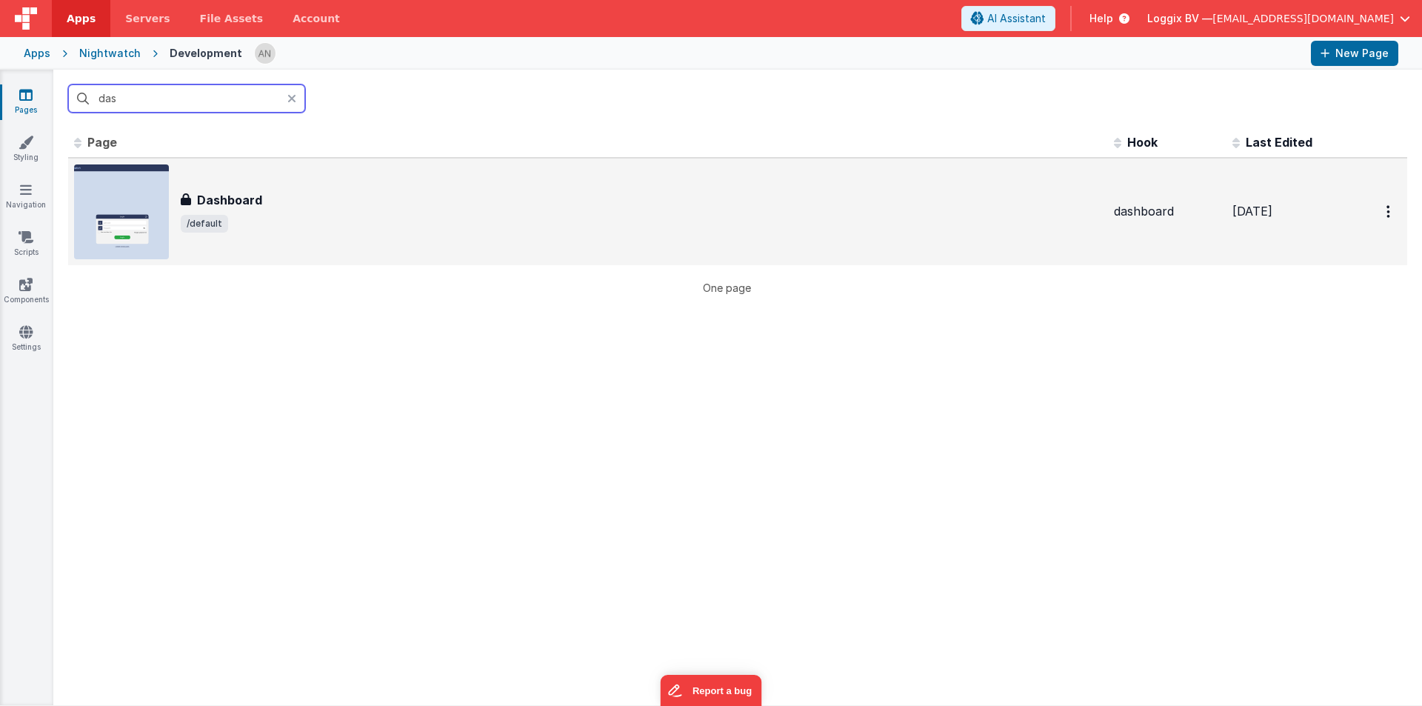
type input "das"
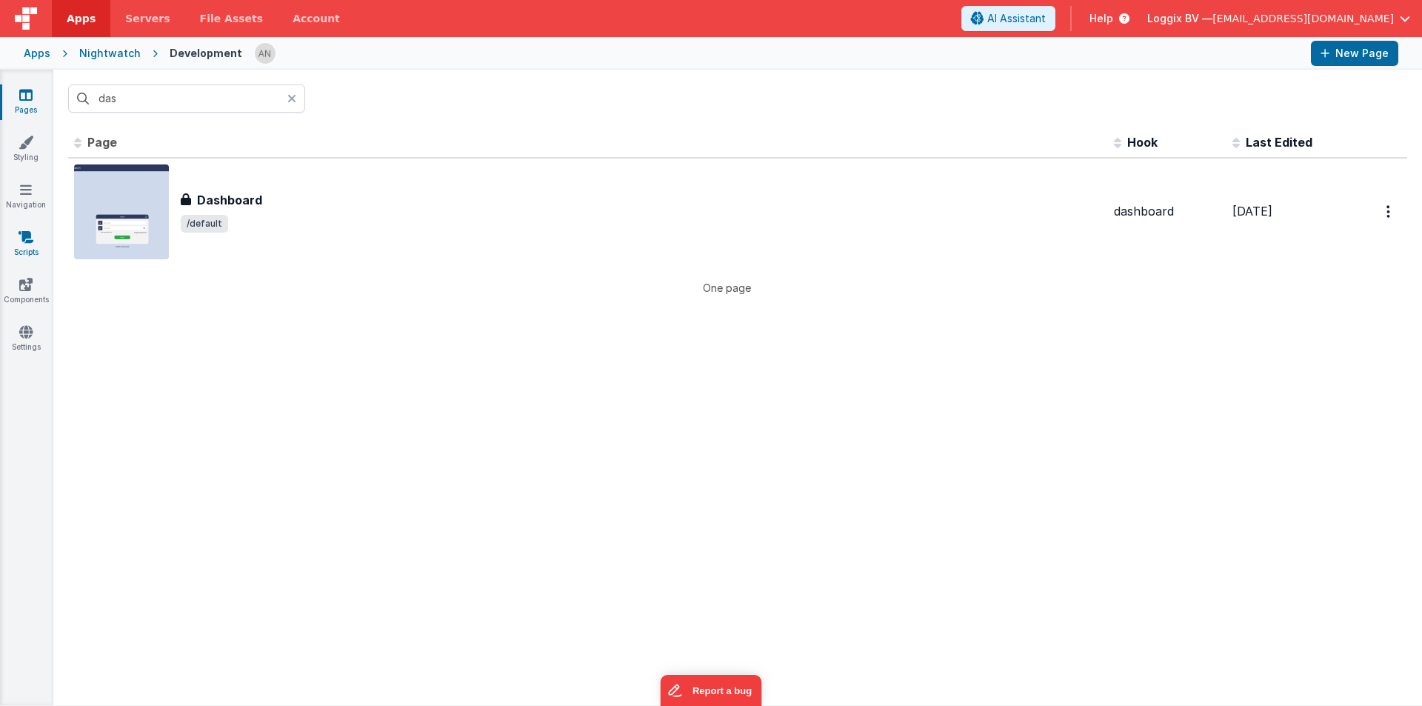
click at [11, 235] on link "Scripts" at bounding box center [25, 245] width 53 height 30
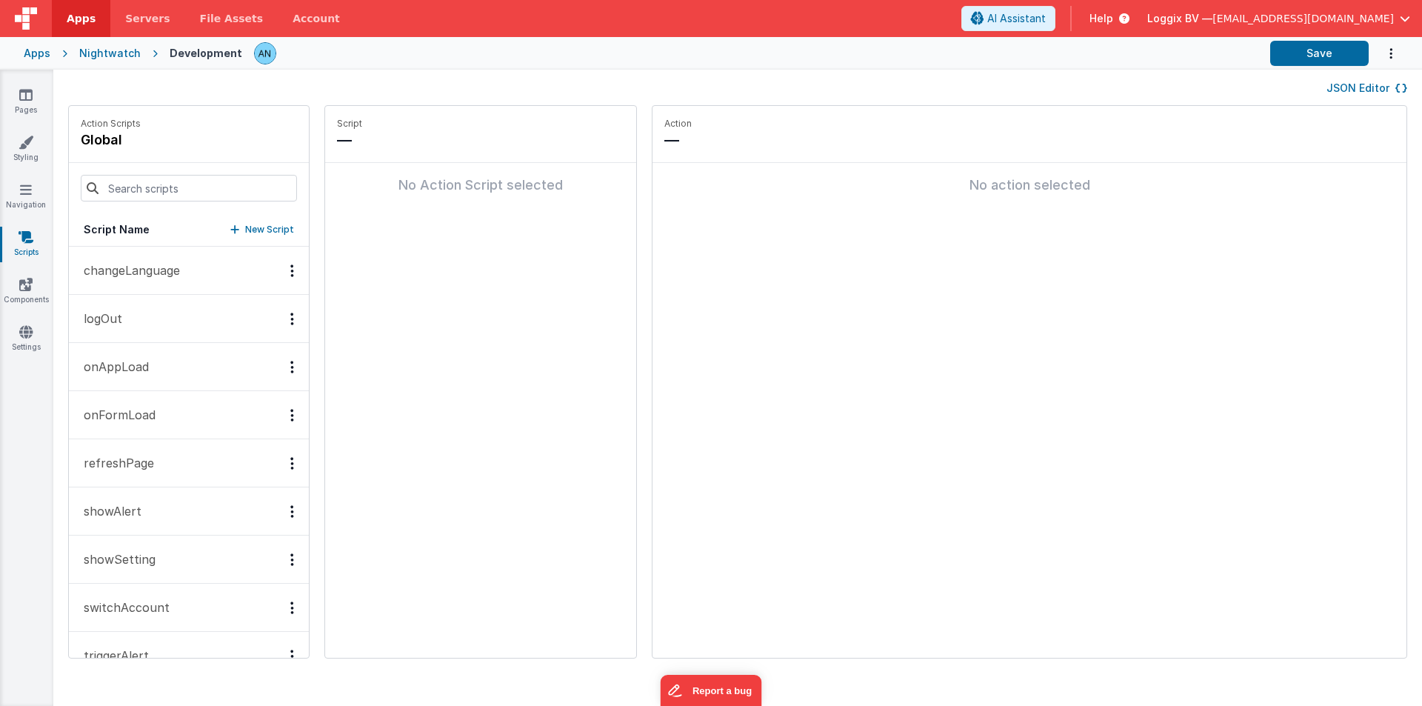
click at [155, 412] on button "onFormLoad" at bounding box center [189, 415] width 240 height 48
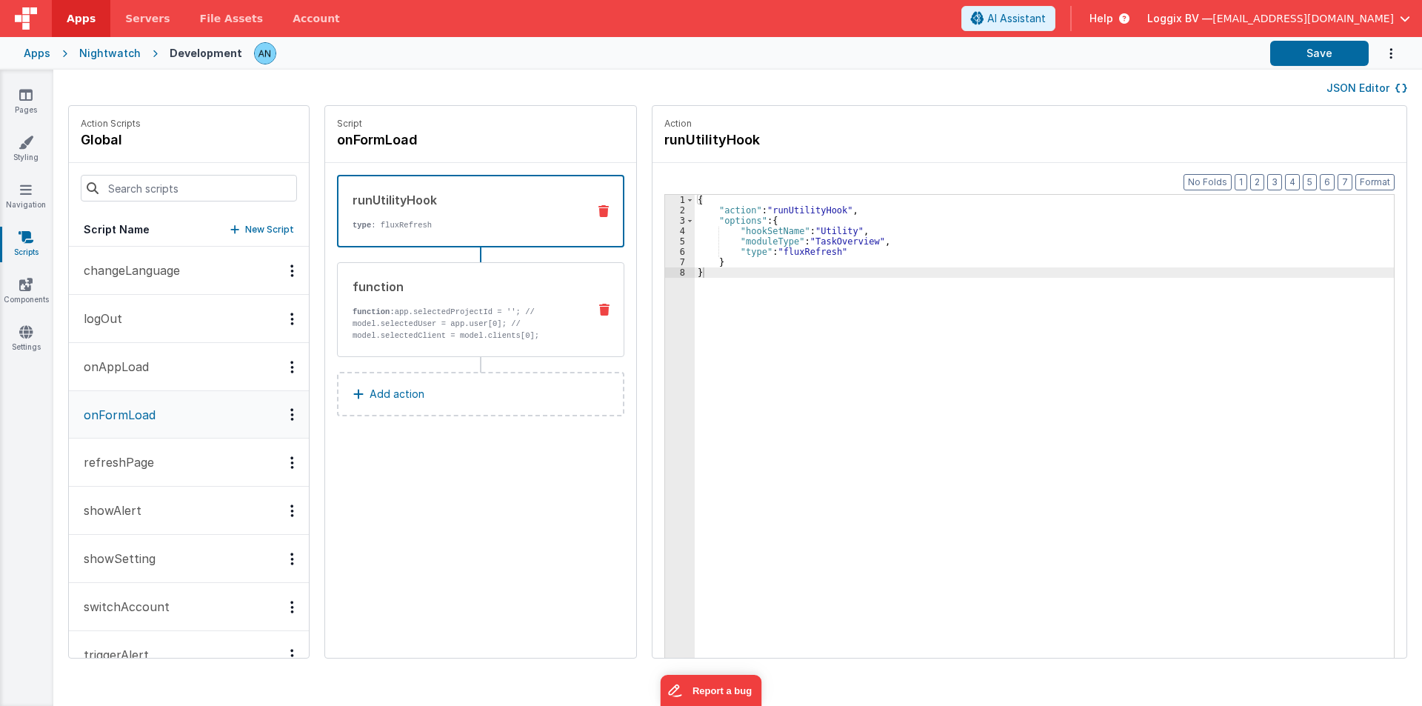
click at [441, 325] on p "function: app.selectedProjectId = ''; // model.selectedUser = app.user[0]; // m…" at bounding box center [464, 324] width 224 height 36
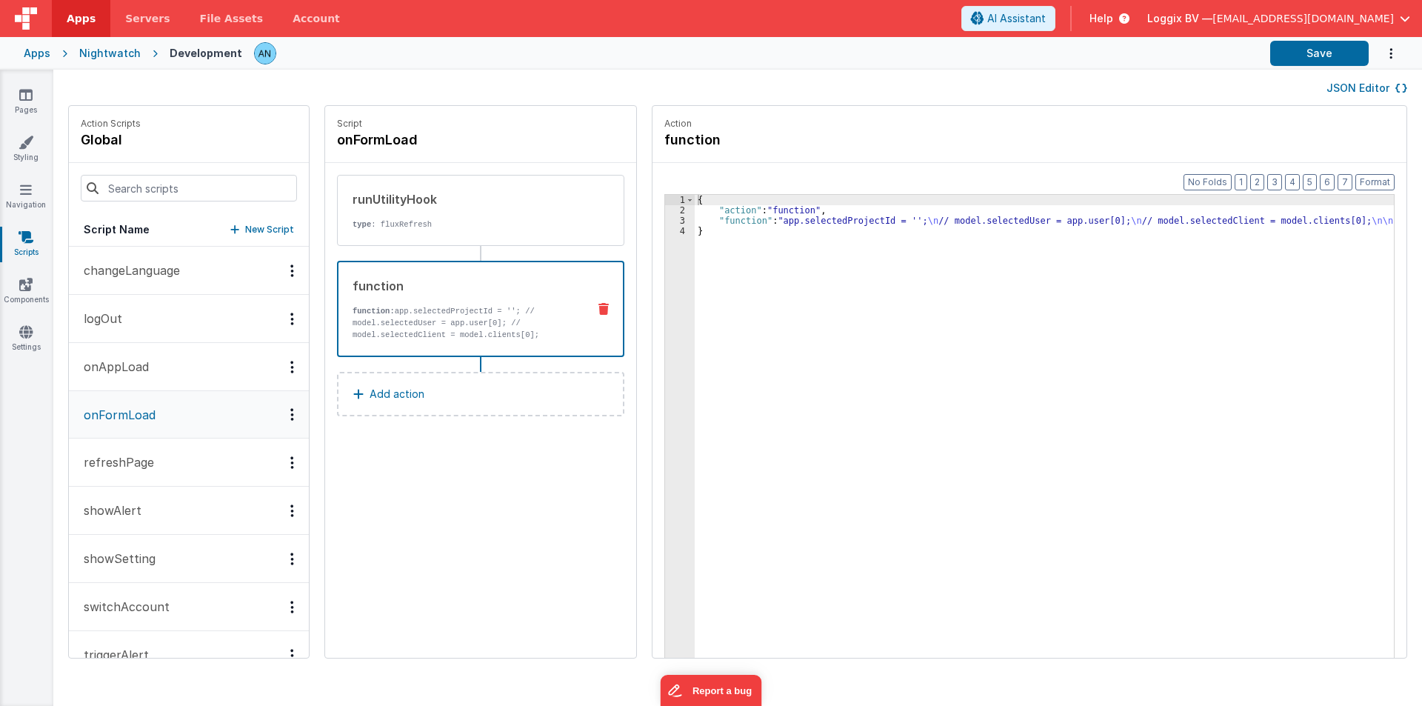
click at [137, 364] on p "onAppLoad" at bounding box center [112, 367] width 74 height 18
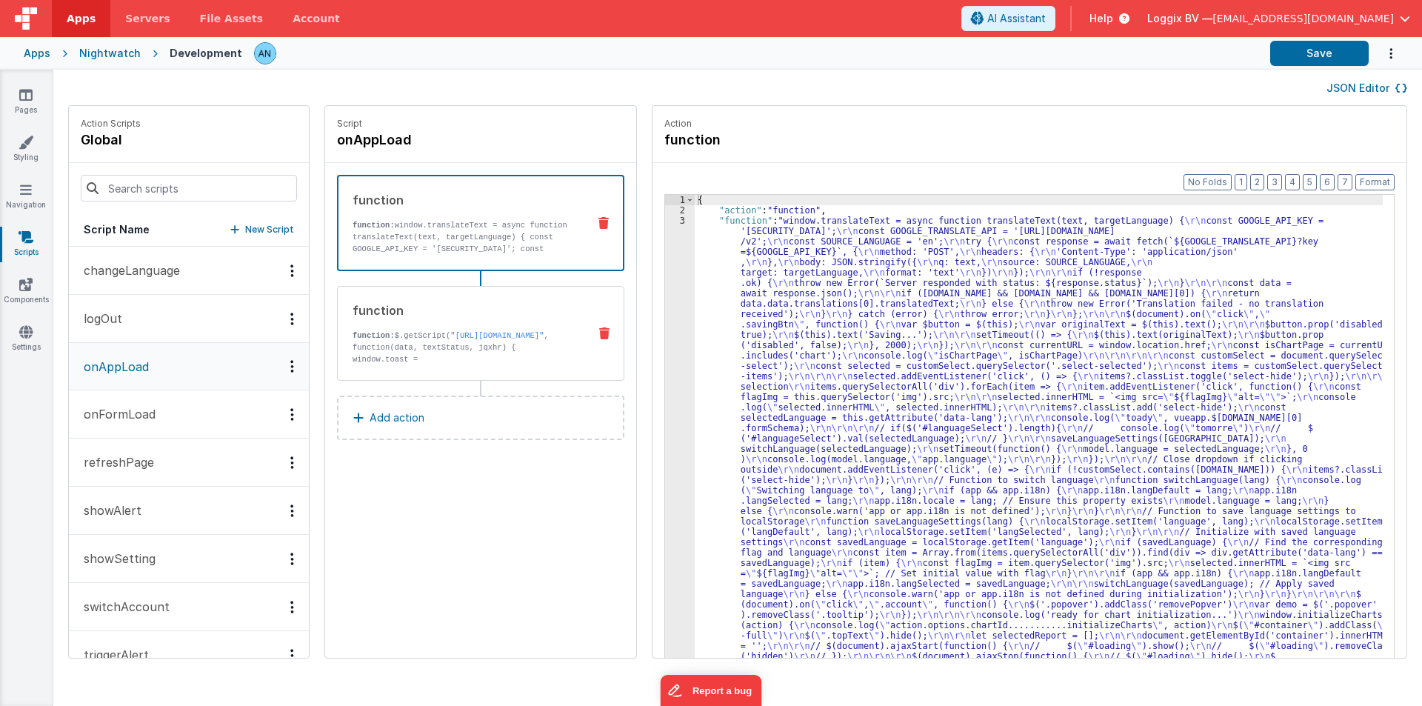
click at [446, 309] on div "function" at bounding box center [464, 310] width 224 height 18
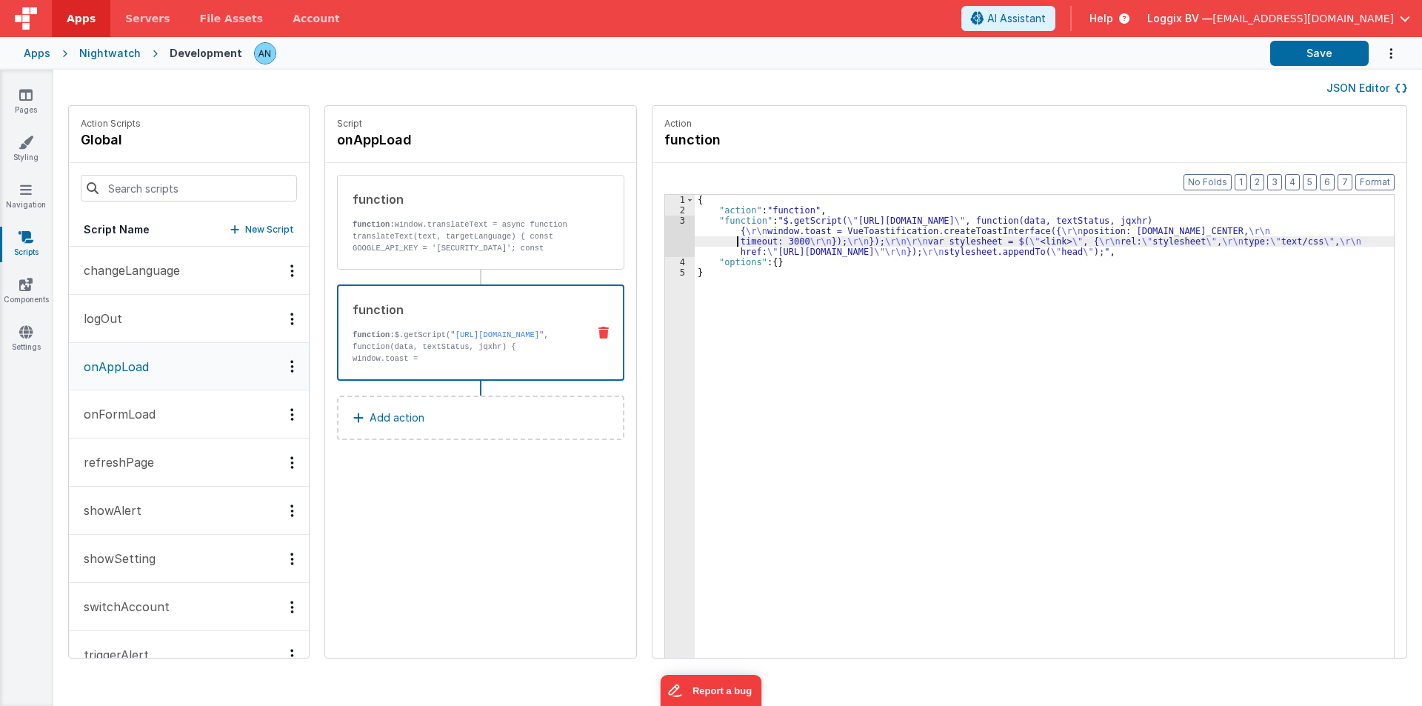
click at [703, 242] on div "{ "action" : "function" , "function" : "$.getScript( \" https://cdn.jsdelivr.ne…" at bounding box center [1051, 459] width 713 height 529
click at [665, 234] on div "3" at bounding box center [680, 235] width 30 height 41
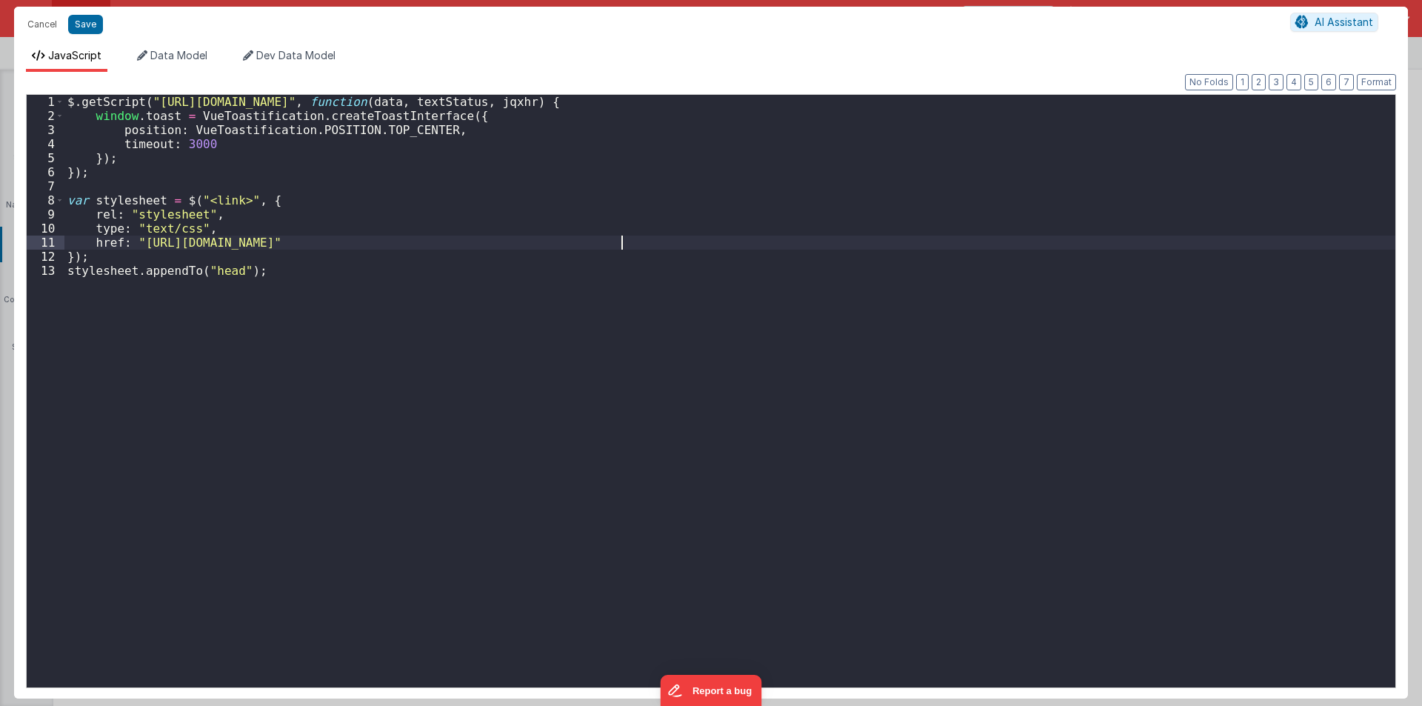
click at [655, 234] on div "$ . getScript ( "https://cdn.jsdelivr.net/npm/vue-toastification@latest/dist/um…" at bounding box center [729, 405] width 1331 height 620
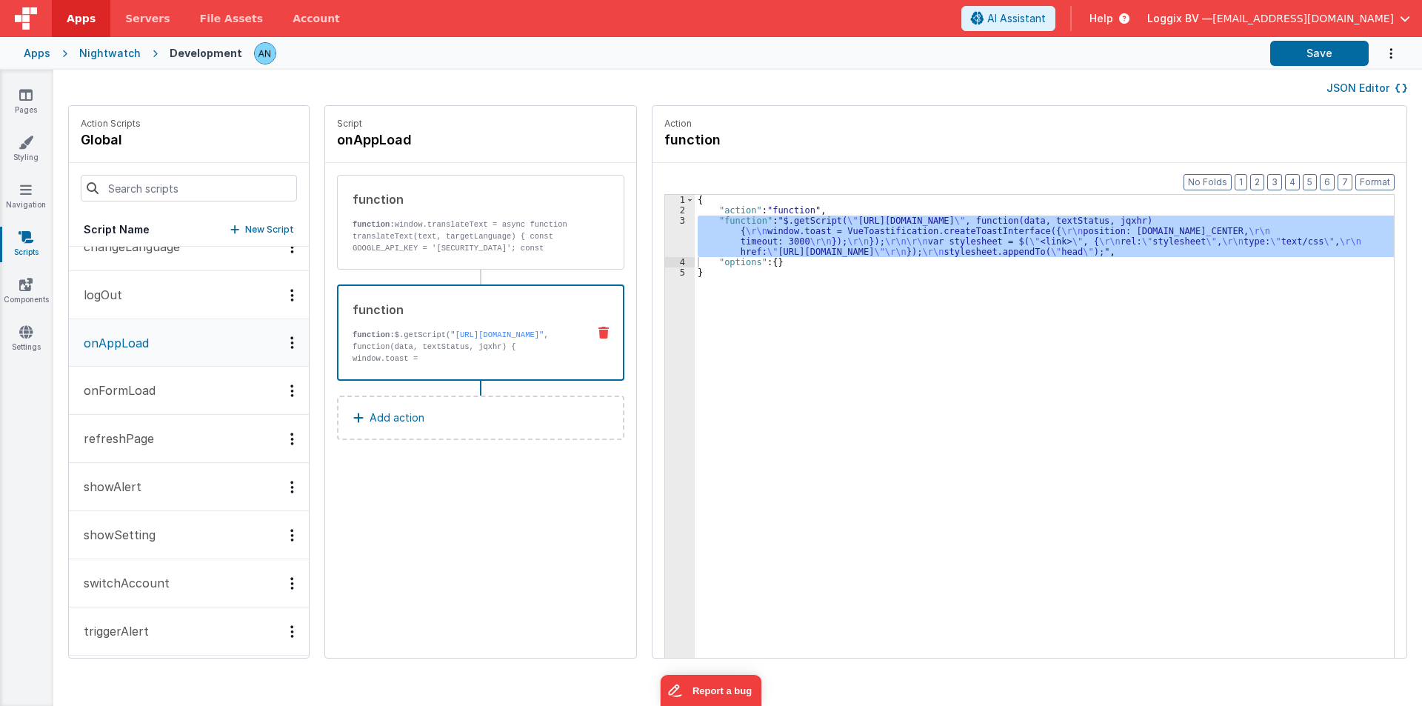
scroll to position [33, 0]
click at [123, 612] on button "triggerAlert" at bounding box center [189, 622] width 240 height 48
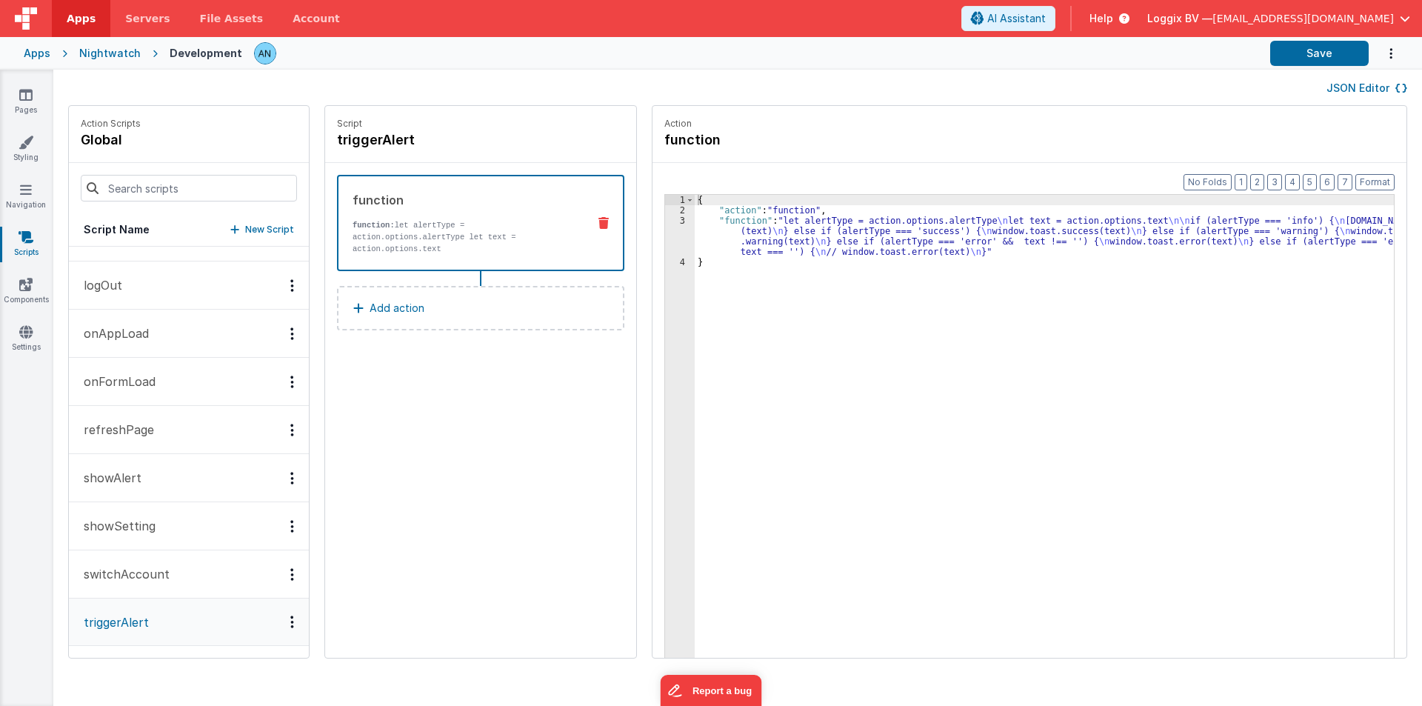
drag, startPoint x: 716, startPoint y: 233, endPoint x: 683, endPoint y: 235, distance: 32.7
click at [715, 232] on div "{ "action" : "function" , "function" : "let alertType = action.options.alertTyp…" at bounding box center [1051, 459] width 713 height 529
click at [665, 232] on div "3" at bounding box center [680, 235] width 30 height 41
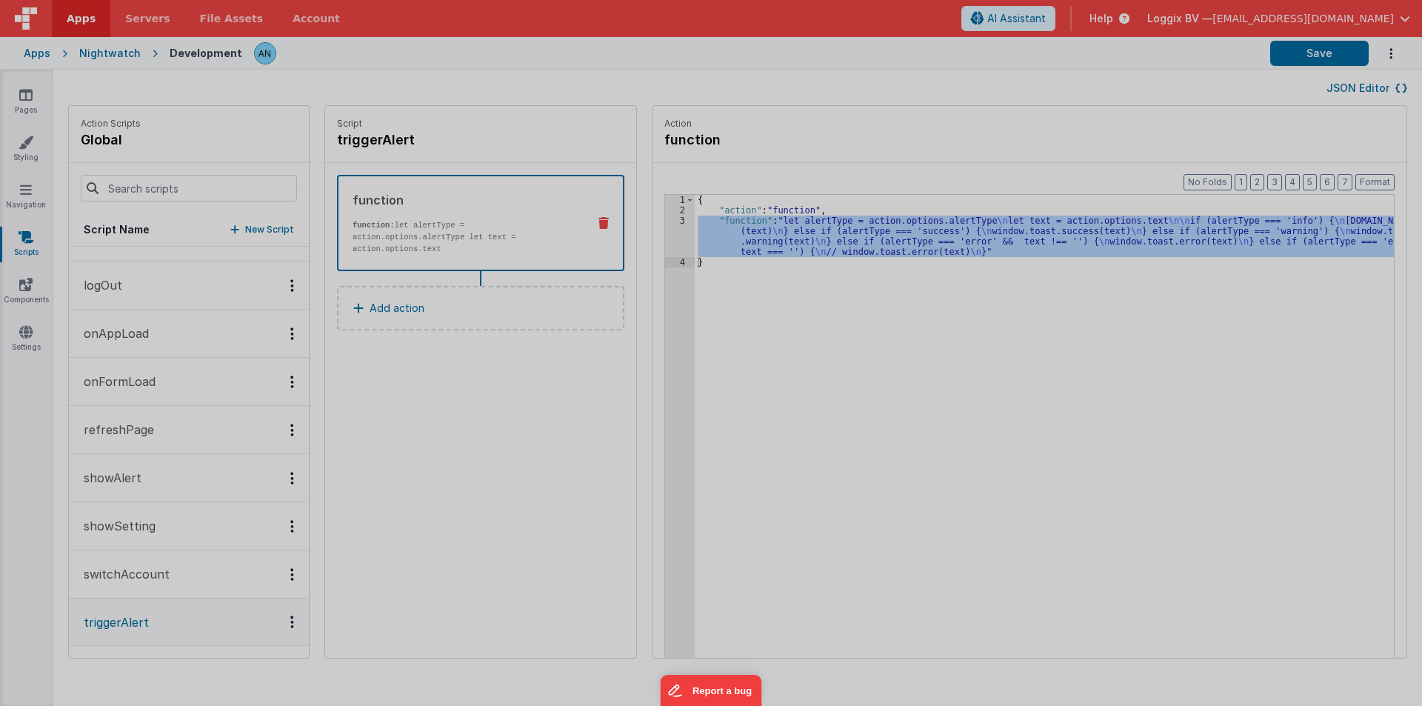
click at [662, 232] on div "let alertType = action . options . alertType let text = action . options . text…" at bounding box center [729, 390] width 1331 height 620
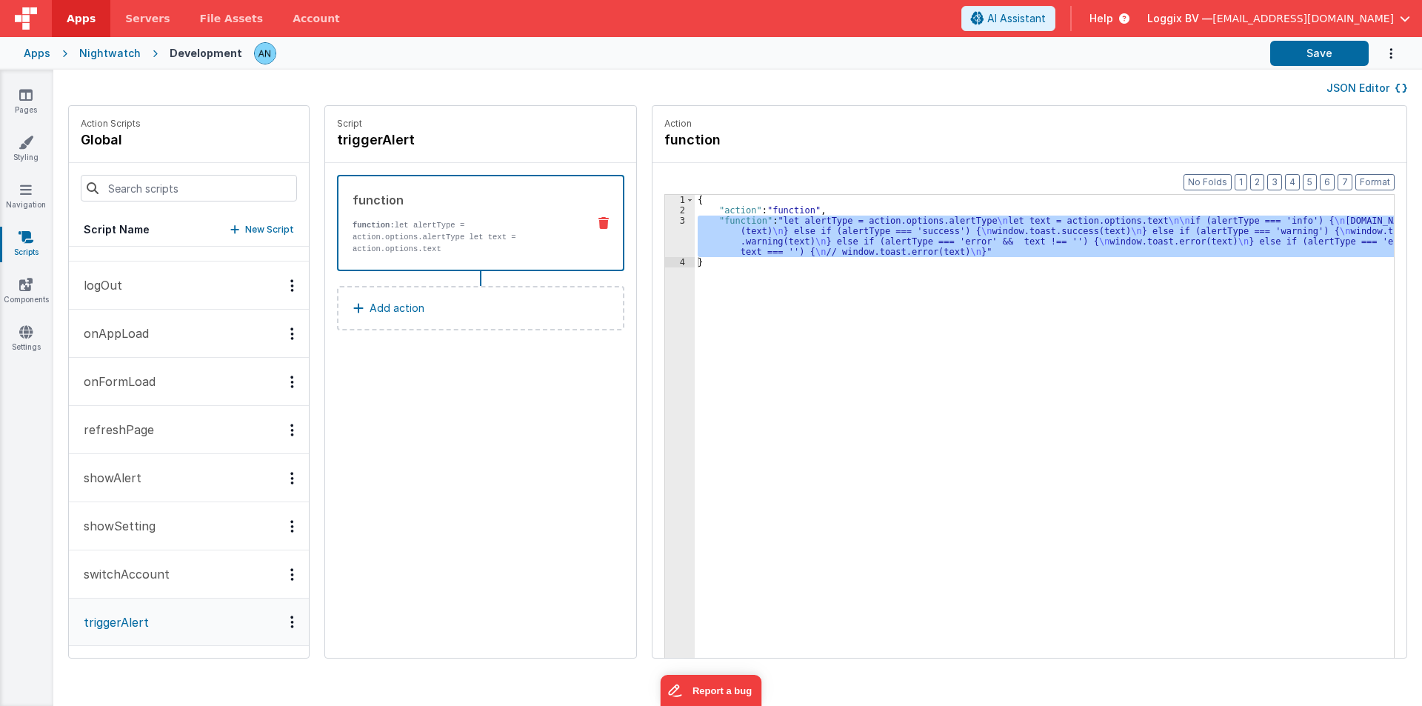
click at [170, 480] on button "showAlert" at bounding box center [189, 478] width 240 height 48
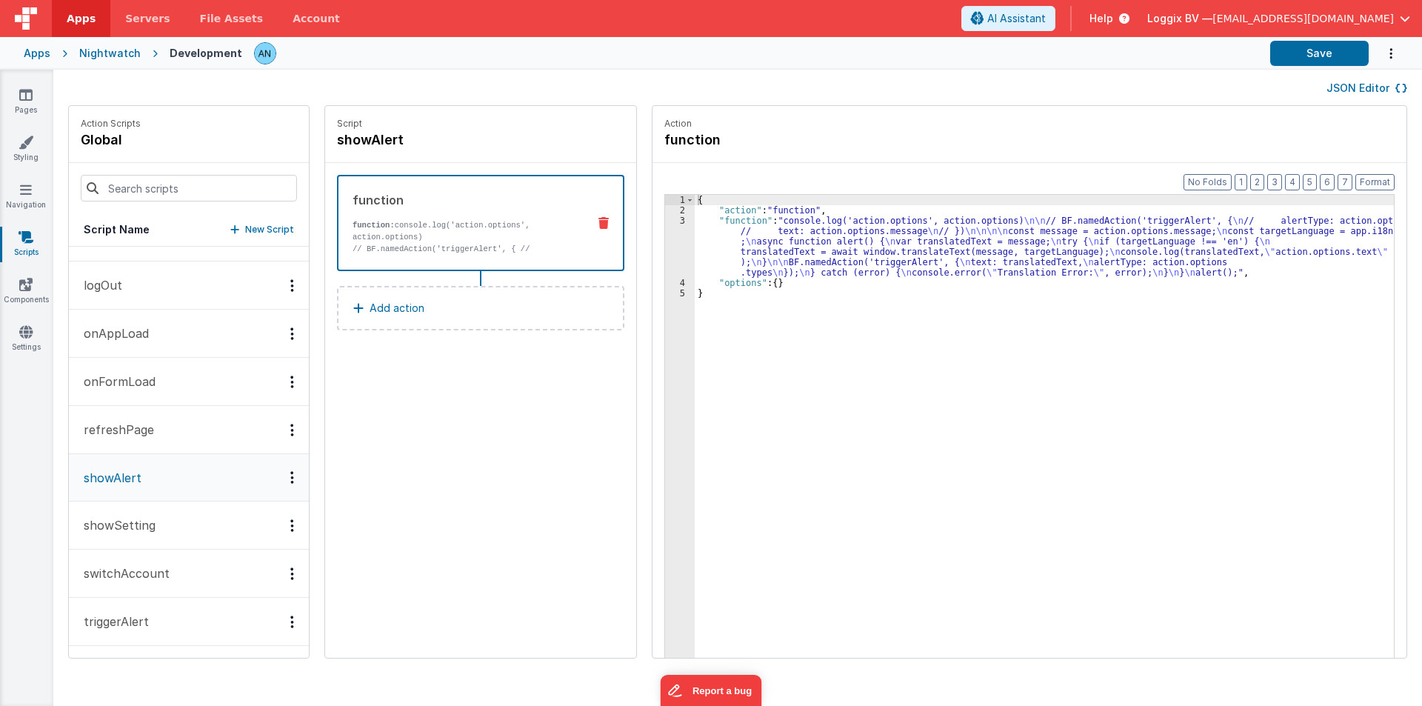
click at [744, 247] on div "{ "action" : "function" , "function" : "console.log('action.options', action.op…" at bounding box center [1051, 459] width 713 height 529
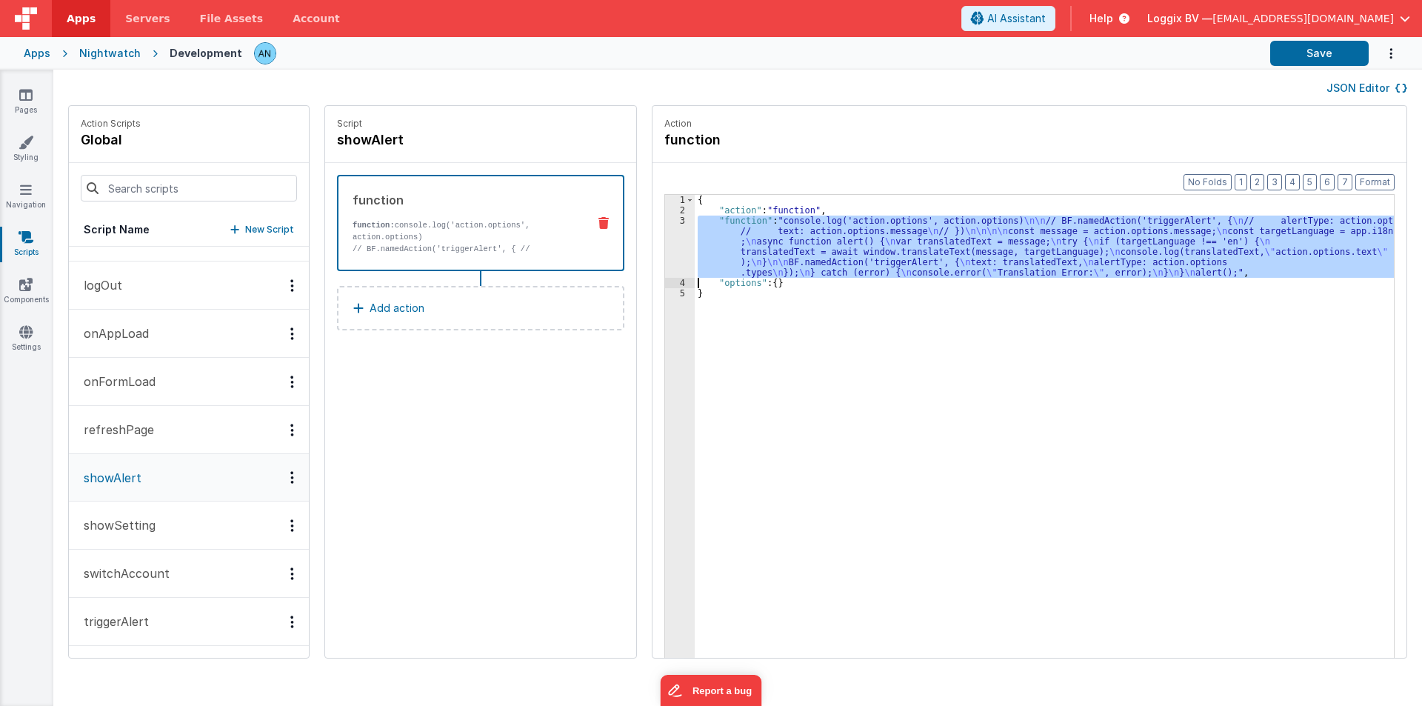
click at [665, 232] on div "3" at bounding box center [680, 246] width 30 height 62
click at [665, 238] on div "3" at bounding box center [680, 246] width 30 height 62
click at [355, 140] on h4 "showAlert" at bounding box center [448, 140] width 222 height 21
click at [355, 140] on input "showAlert" at bounding box center [411, 140] width 148 height 21
click at [29, 96] on icon at bounding box center [25, 94] width 13 height 15
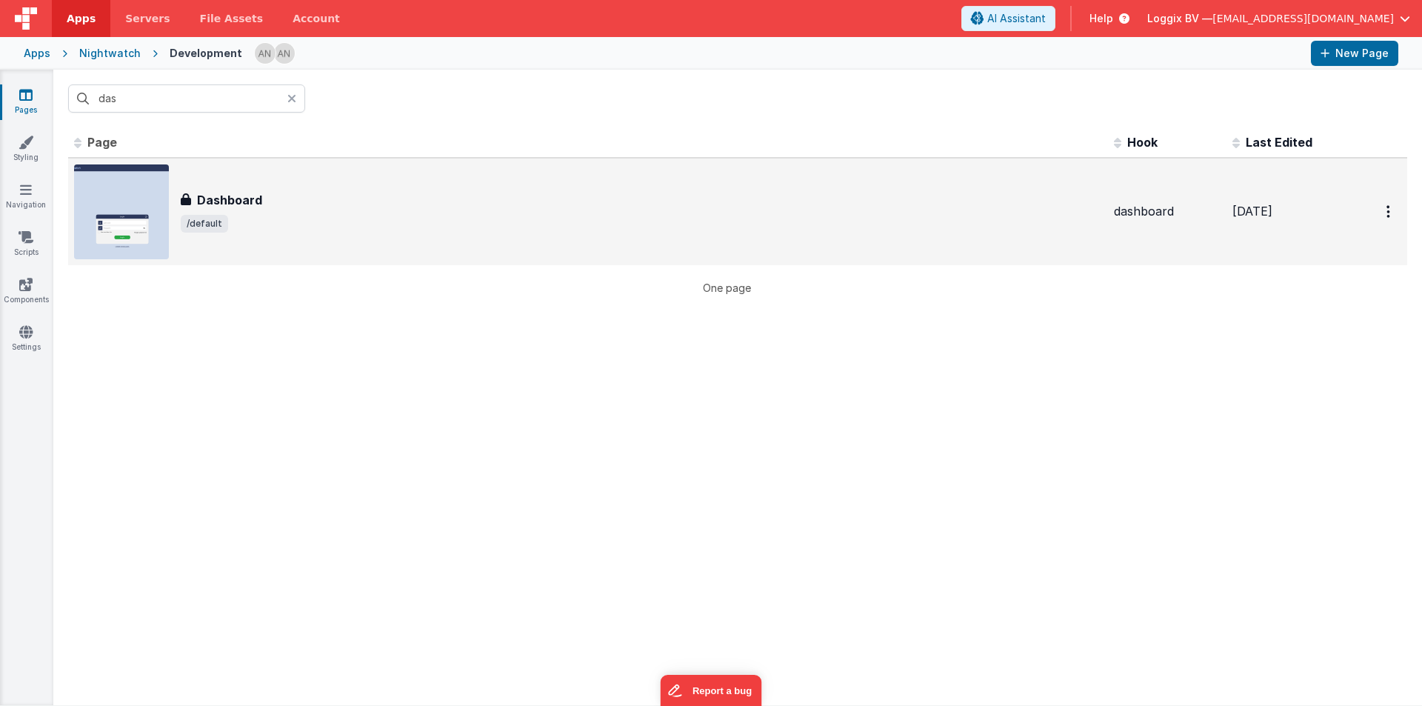
click at [215, 170] on div "Dashboard Dashboard /default" at bounding box center [588, 211] width 1028 height 95
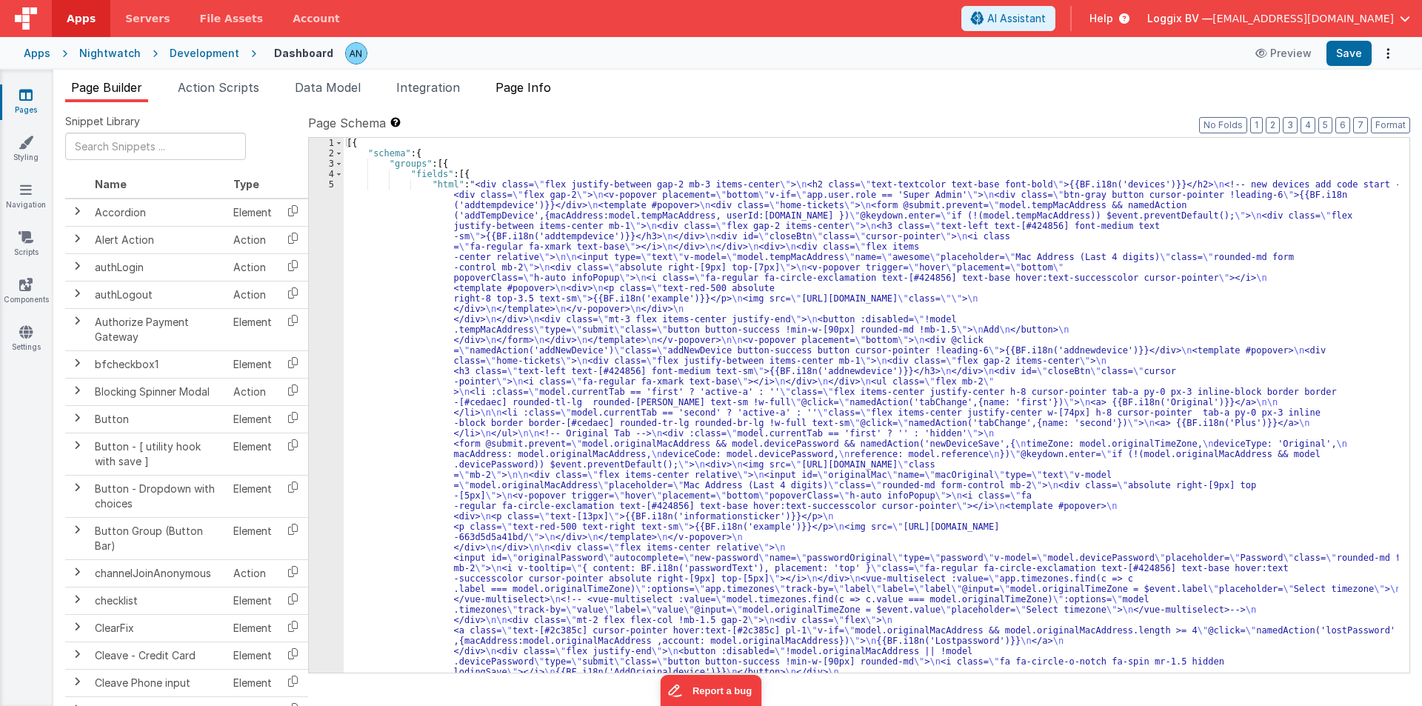
click at [509, 90] on span "Page Info" at bounding box center [523, 87] width 56 height 15
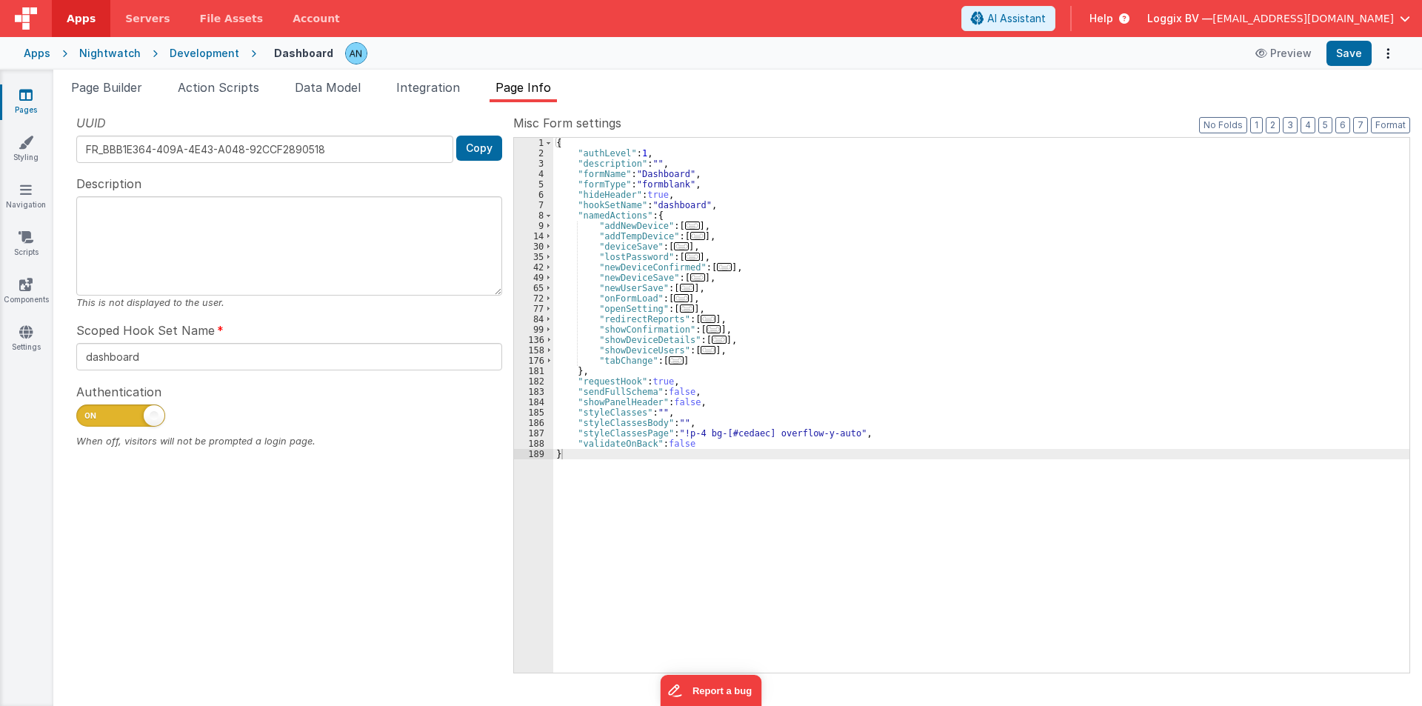
click at [746, 175] on div "{ "authLevel" : 1 , "description" : "" , "formName" : "Dashboard" , "formType" …" at bounding box center [981, 415] width 856 height 555
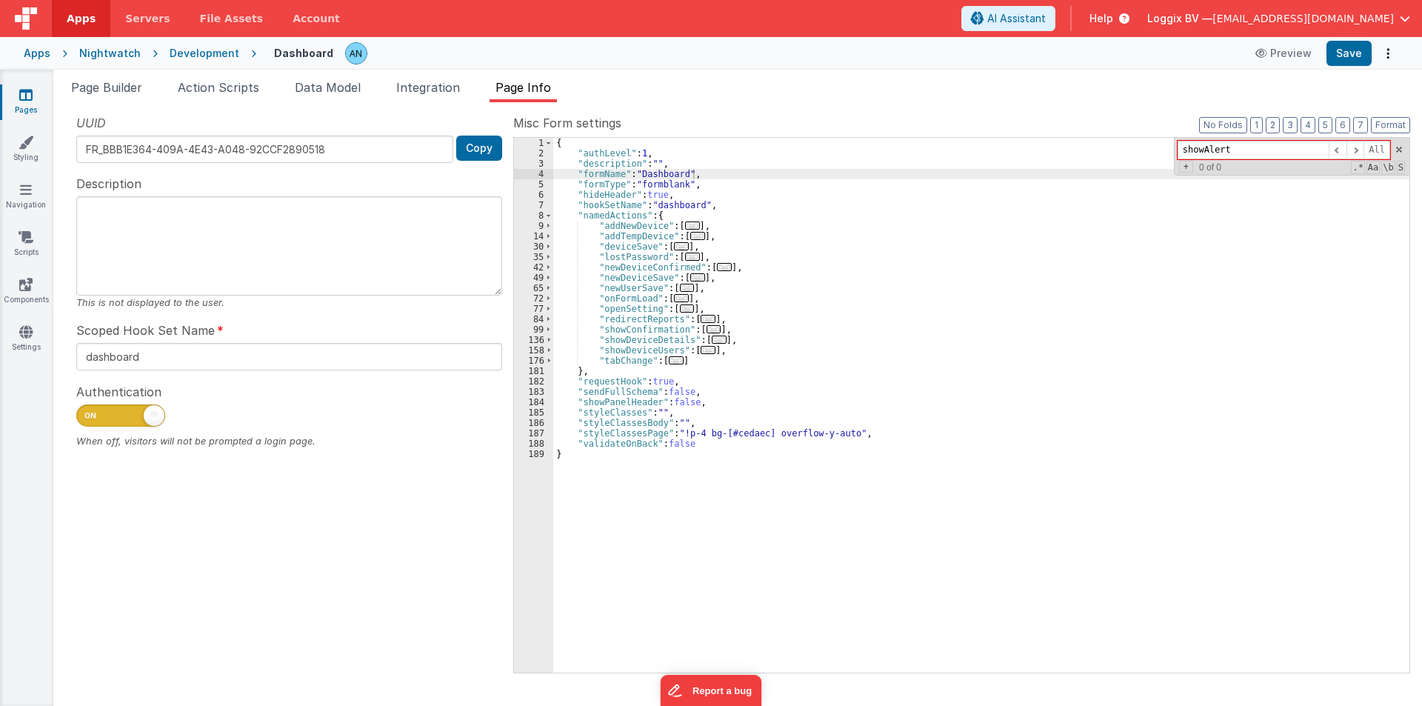
type input "showAlert"
click at [15, 278] on link "Components" at bounding box center [25, 292] width 53 height 30
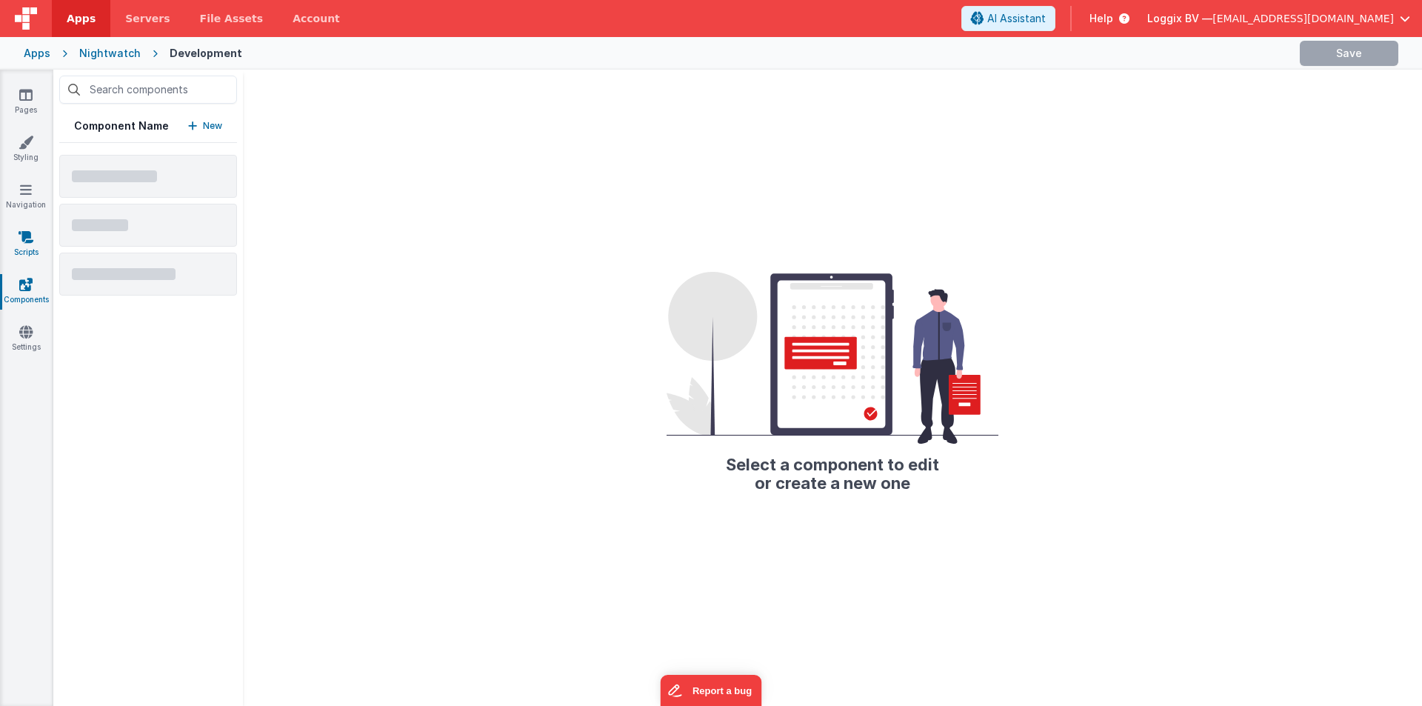
click at [20, 245] on link "Scripts" at bounding box center [25, 245] width 53 height 30
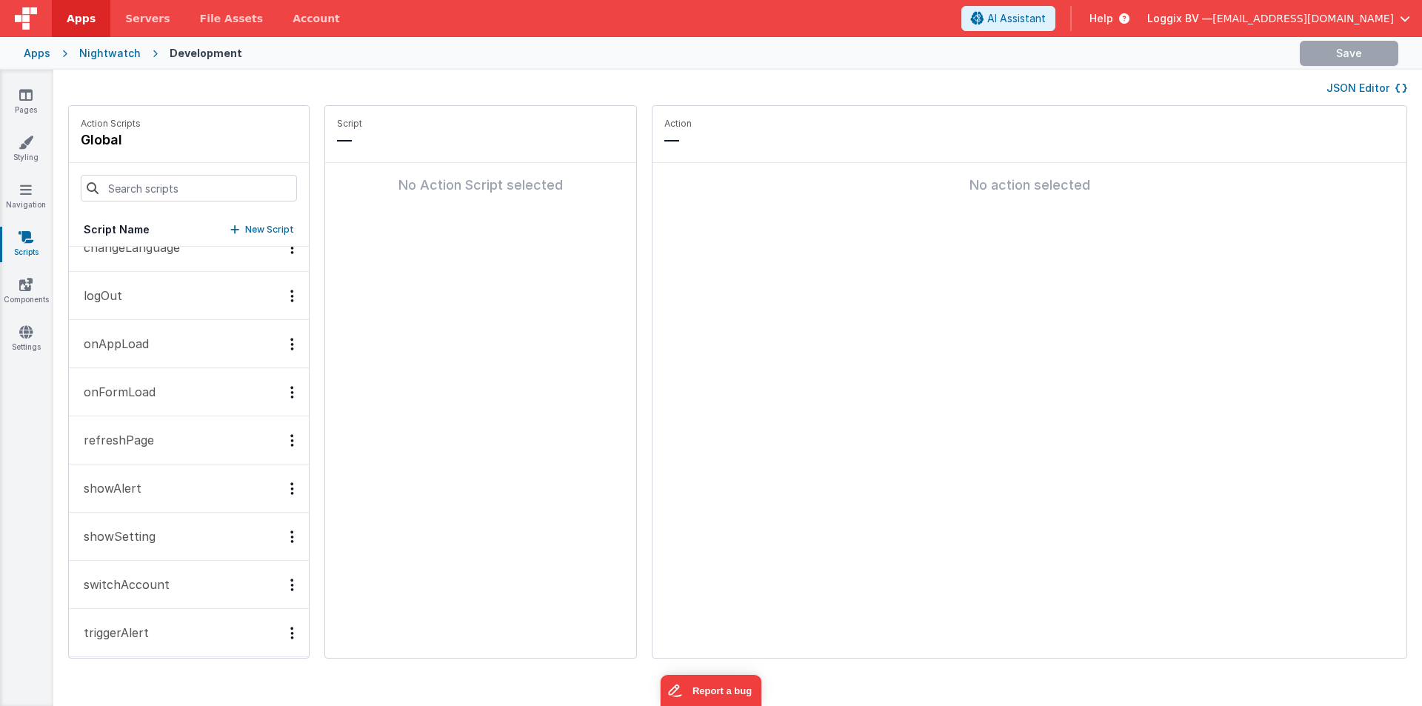
scroll to position [34, 0]
click at [116, 464] on button "showAlert" at bounding box center [189, 477] width 240 height 48
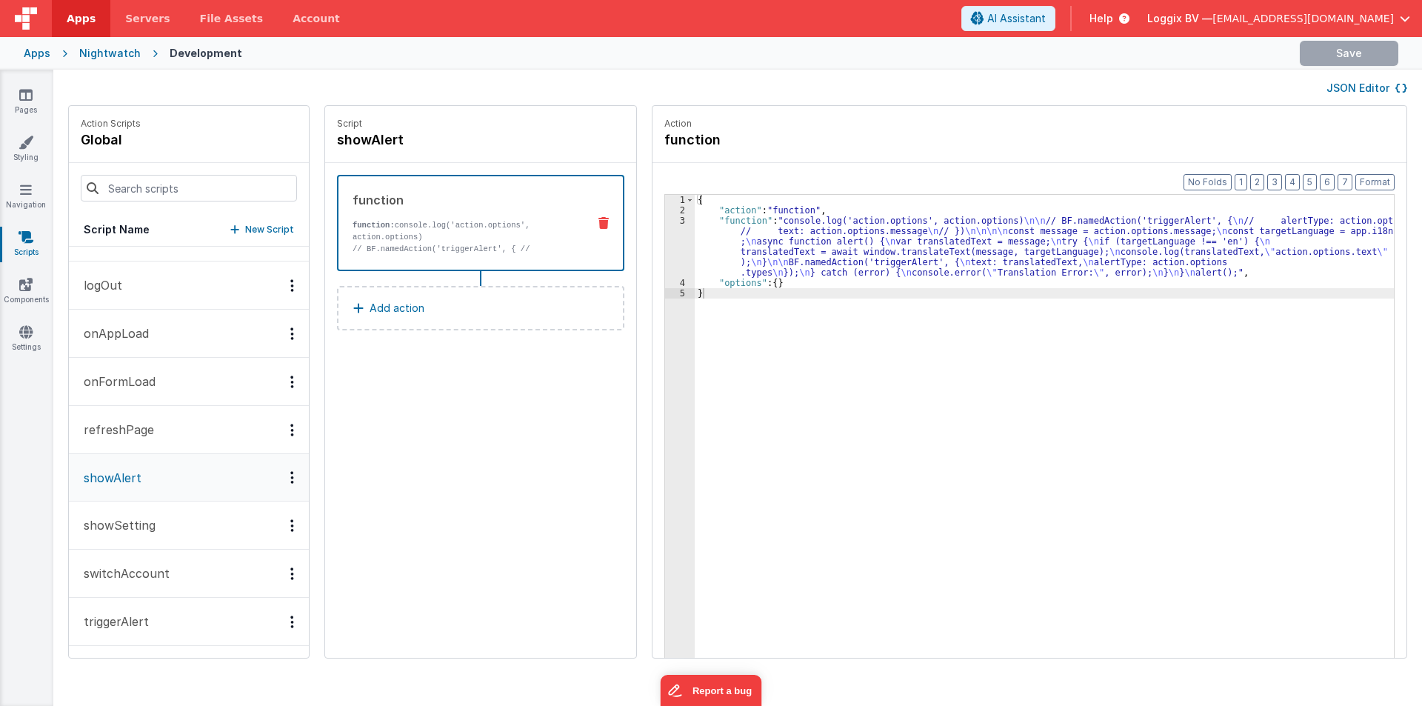
click at [753, 231] on div "{ "action" : "function" , "function" : "console.log('action.options', action.op…" at bounding box center [1051, 459] width 713 height 529
click at [665, 250] on div "3" at bounding box center [680, 246] width 30 height 62
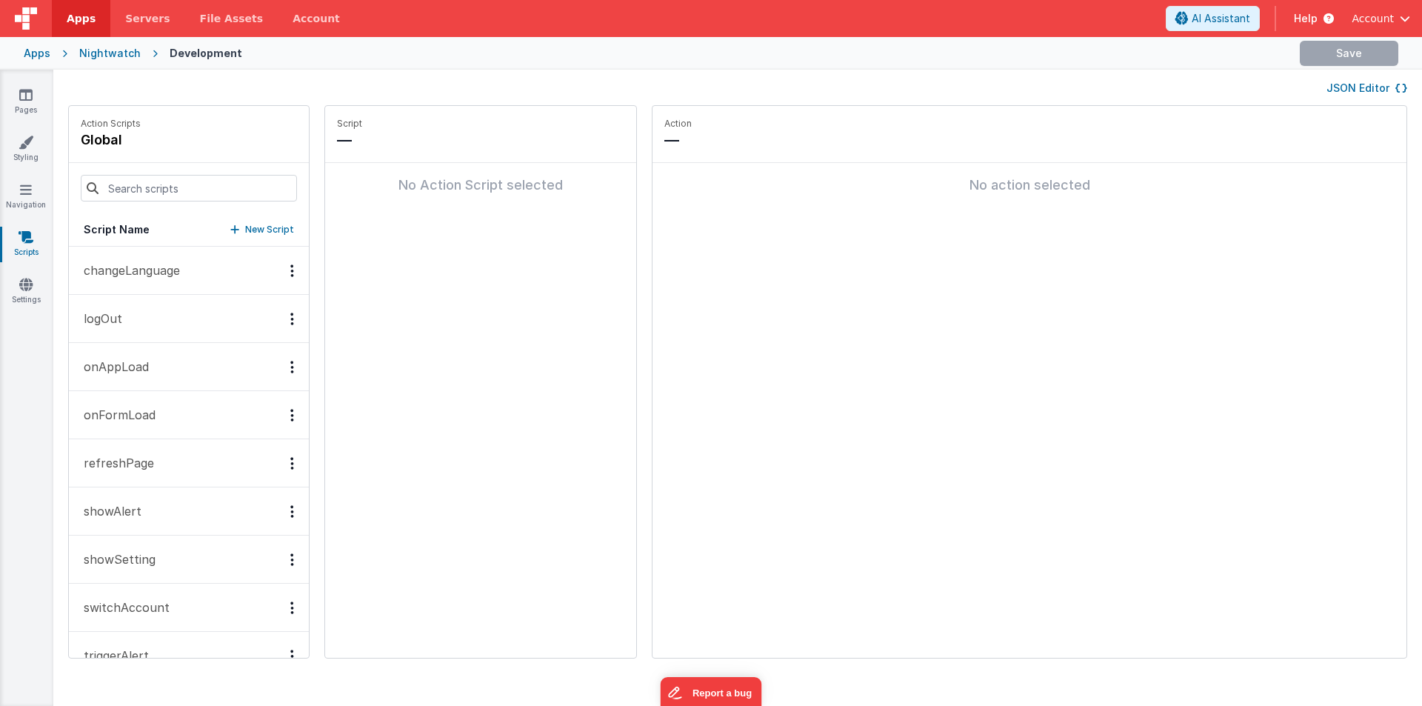
scroll to position [34, 0]
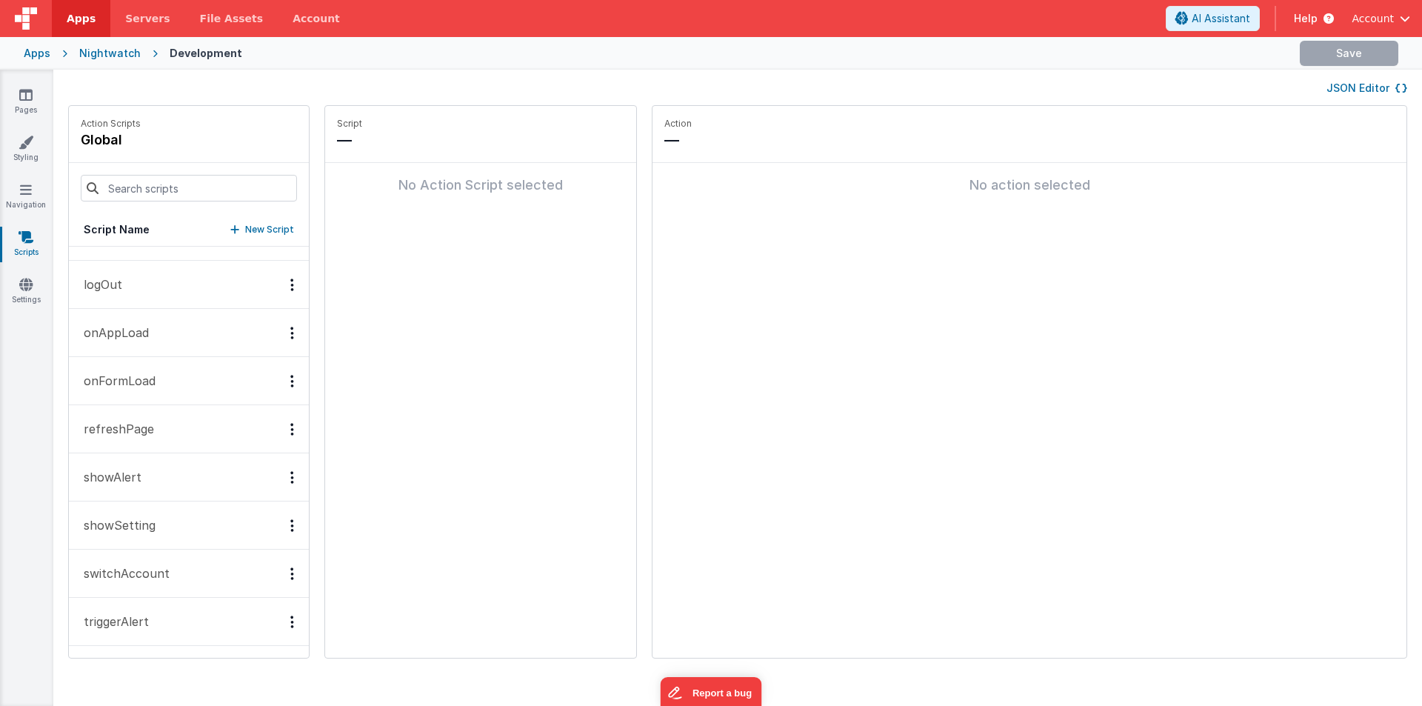
click at [128, 522] on p "showSetting" at bounding box center [115, 525] width 81 height 18
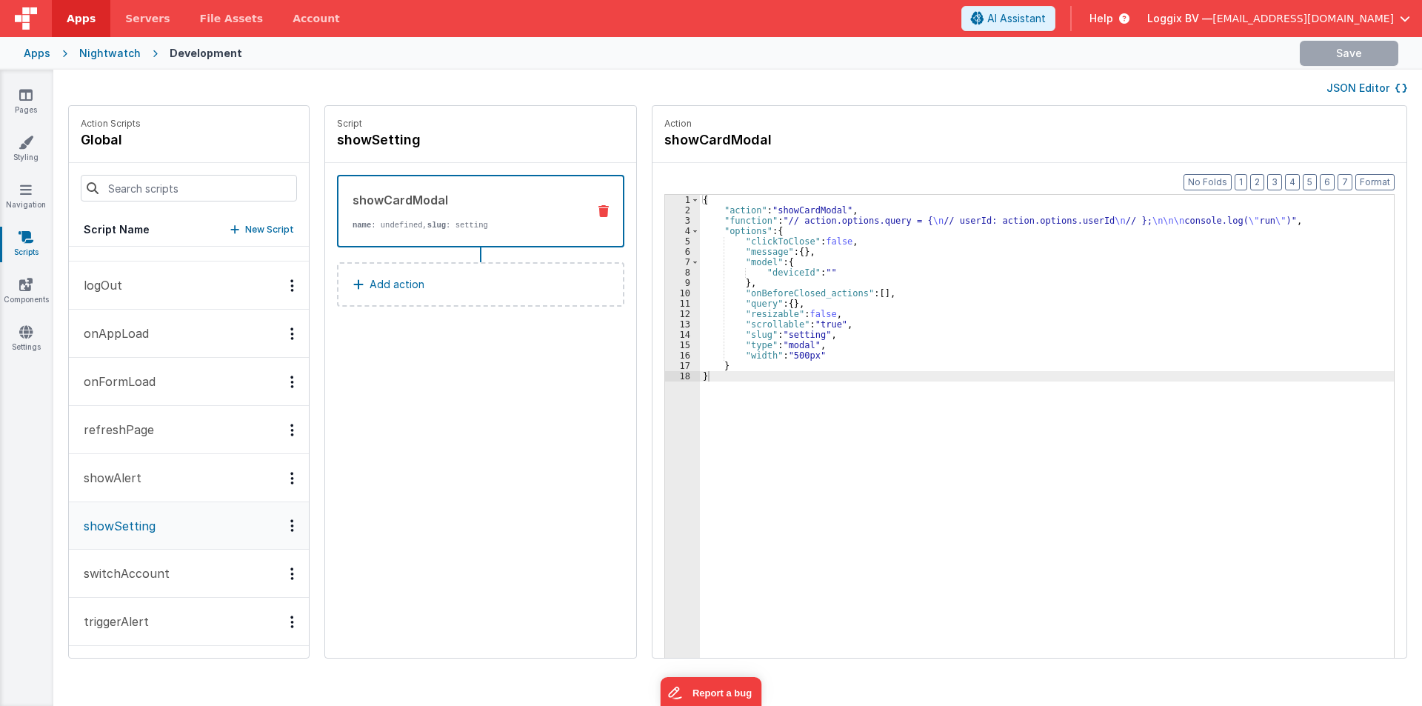
scroll to position [33, 0]
click at [138, 468] on button "showAlert" at bounding box center [189, 478] width 240 height 48
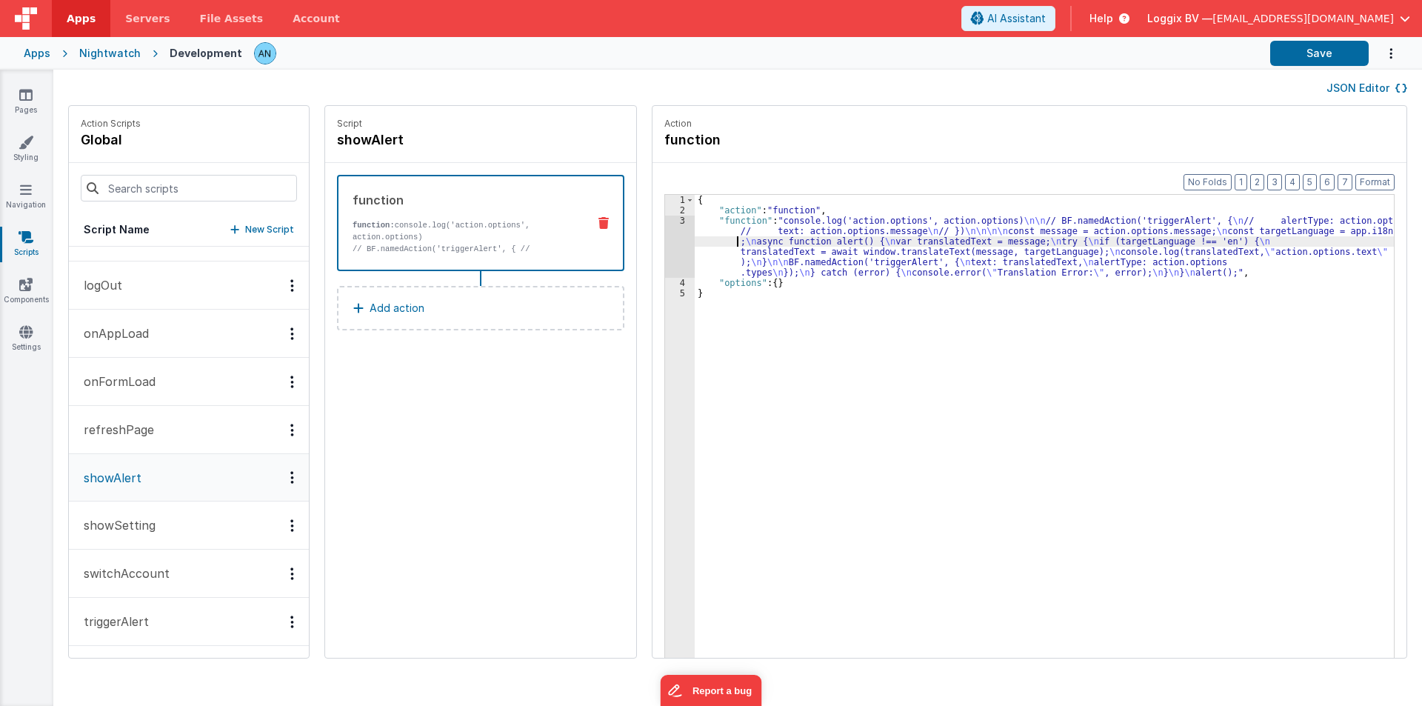
click at [714, 239] on div "{ "action" : "function" , "function" : "console.log('action.options', action.op…" at bounding box center [1051, 459] width 713 height 529
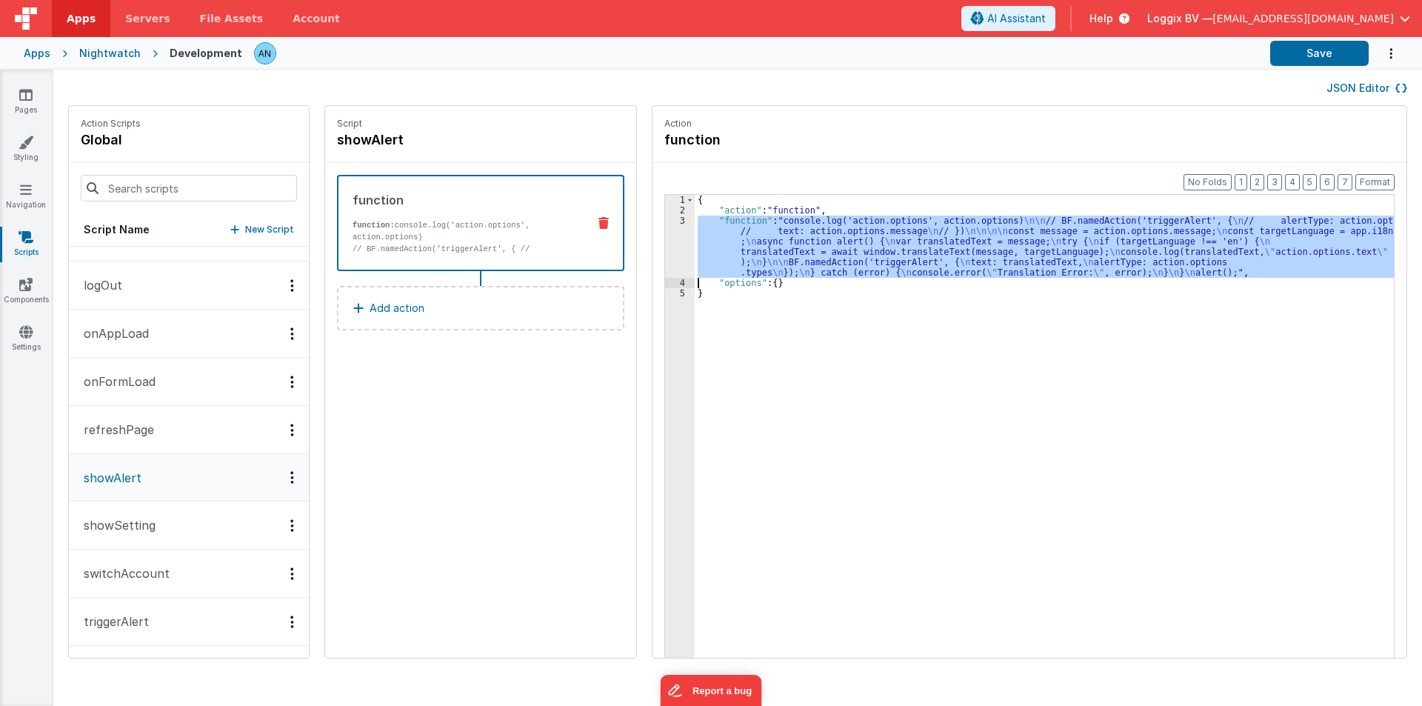
click at [666, 235] on div "3" at bounding box center [680, 246] width 30 height 62
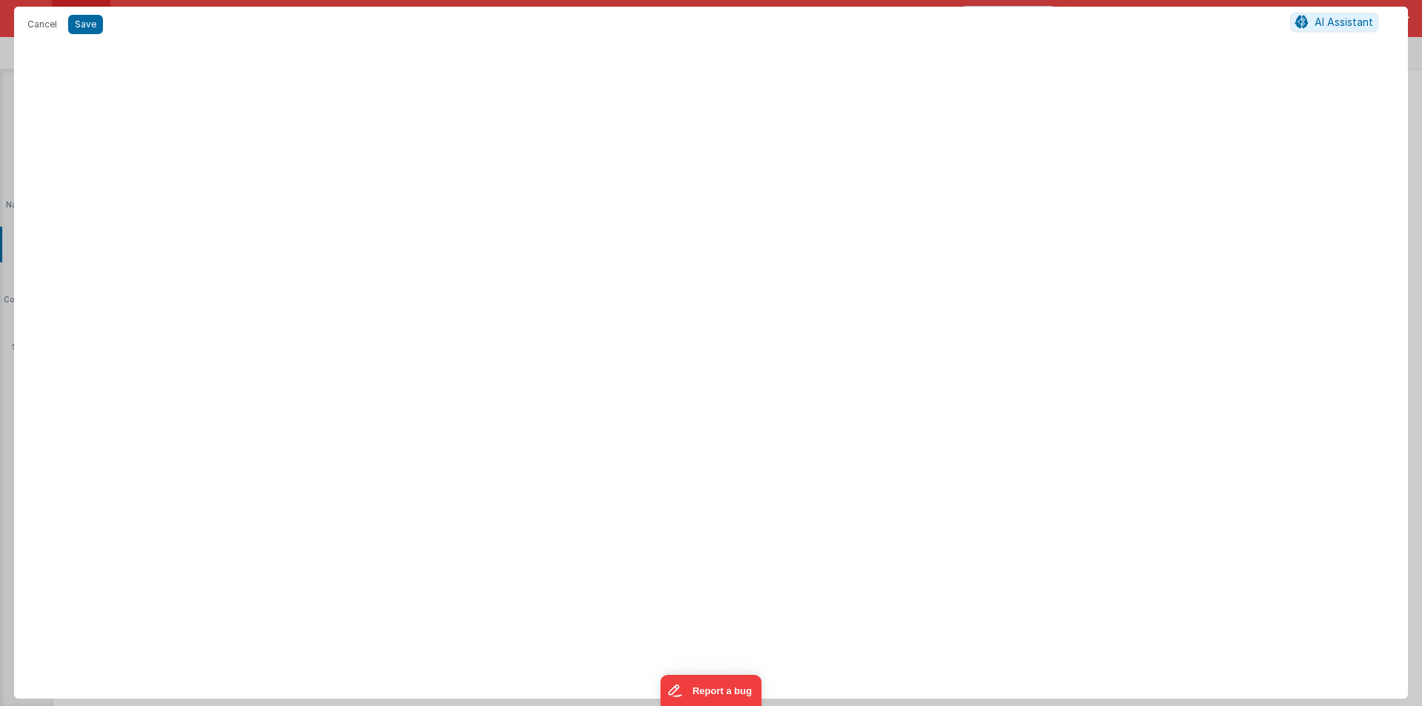
click at [666, 235] on div at bounding box center [710, 373] width 1393 height 650
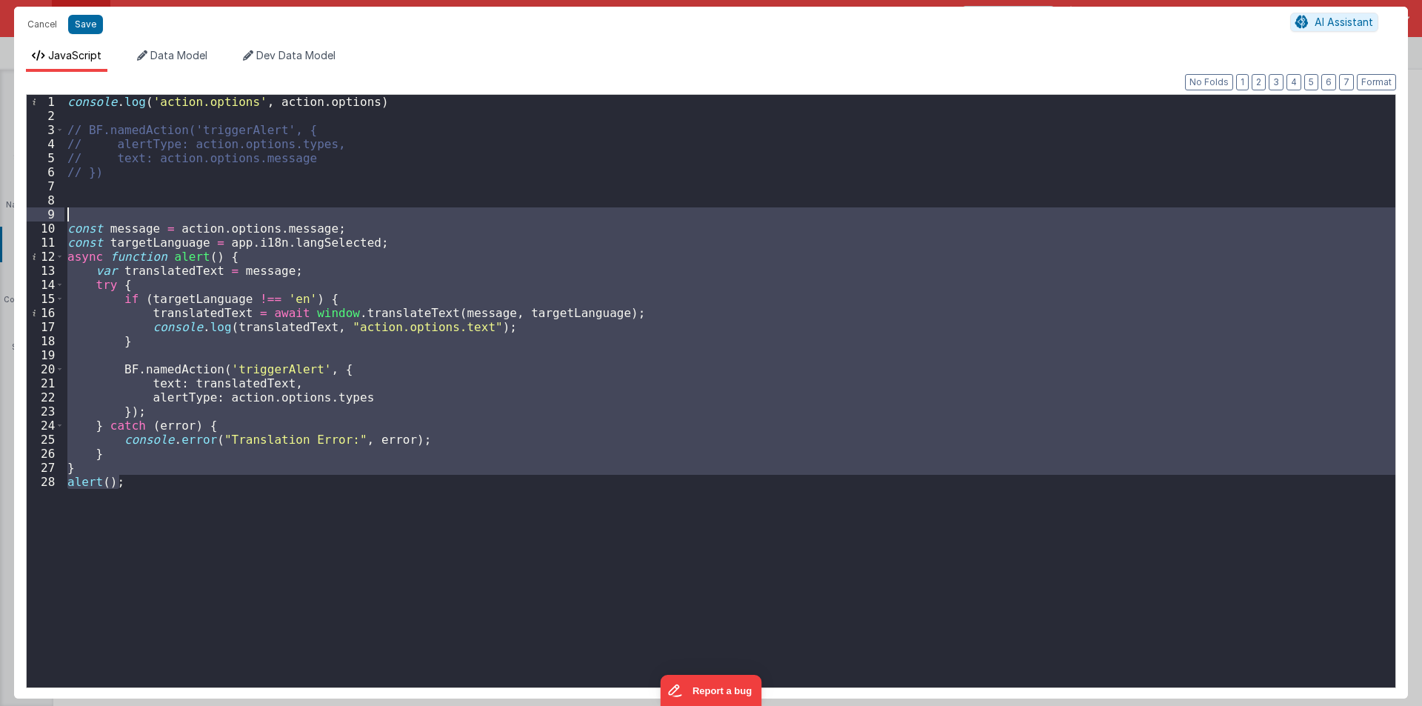
drag, startPoint x: 139, startPoint y: 484, endPoint x: 35, endPoint y: 212, distance: 291.8
click at [35, 212] on div "1 2 3 4 5 6 7 8 9 10 11 12 13 14 15 16 17 18 19 20 21 22 23 24 25 26 27 28 cons…" at bounding box center [711, 391] width 1370 height 594
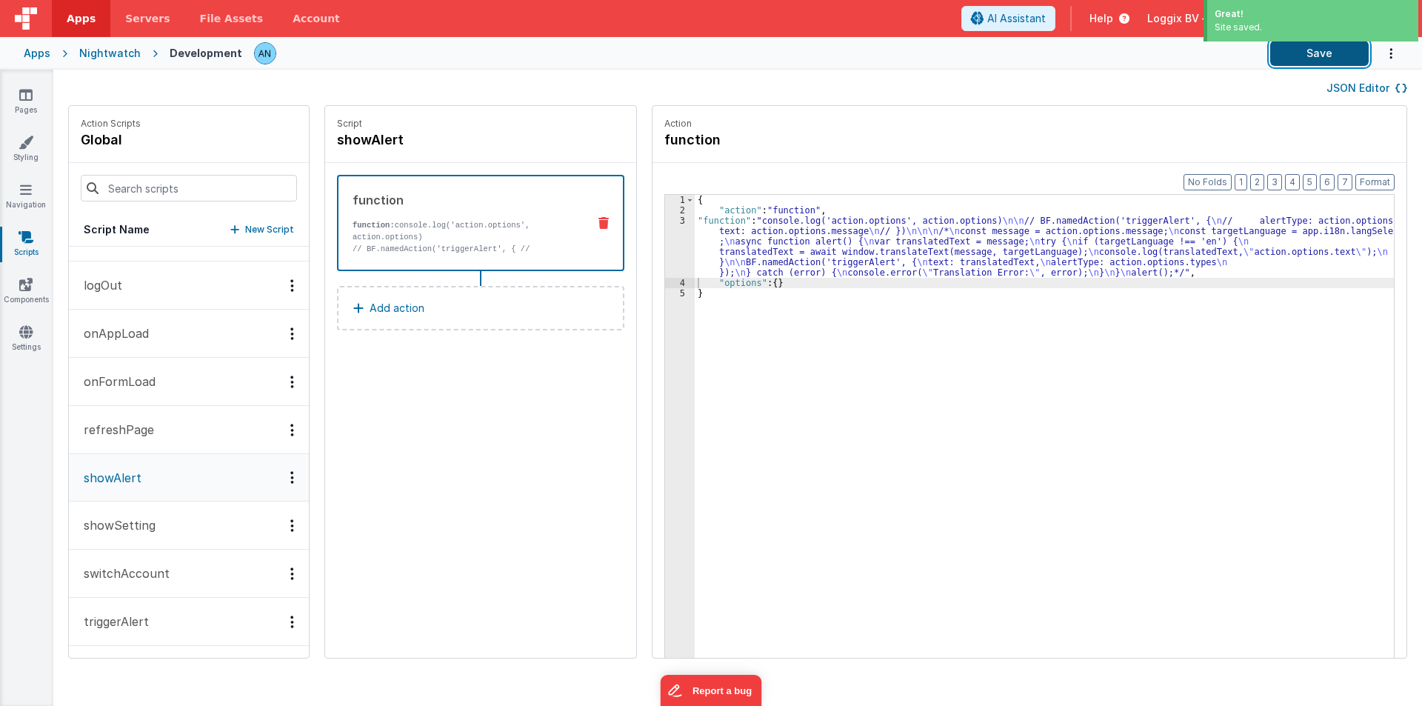
click at [1355, 54] on button "Save" at bounding box center [1319, 53] width 98 height 25
click at [665, 241] on div "3" at bounding box center [680, 246] width 30 height 62
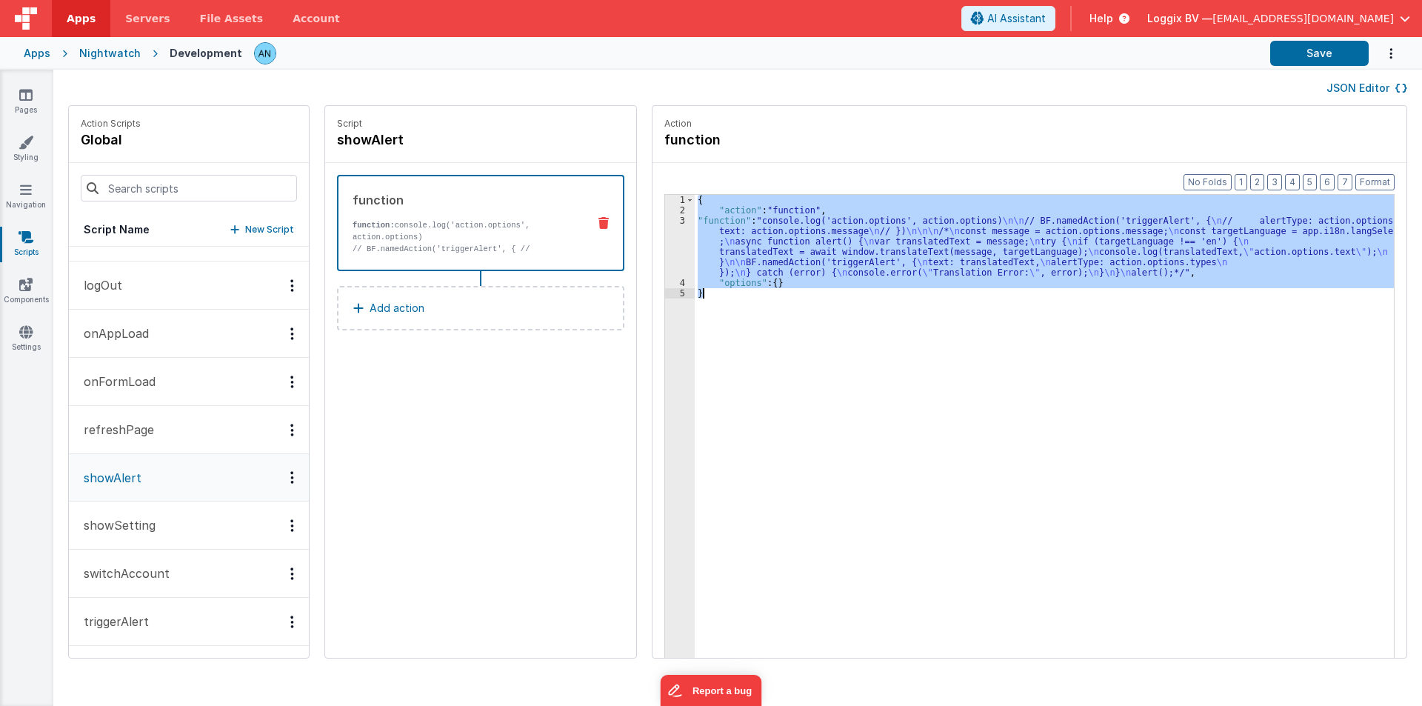
click at [665, 241] on div "3" at bounding box center [680, 246] width 30 height 62
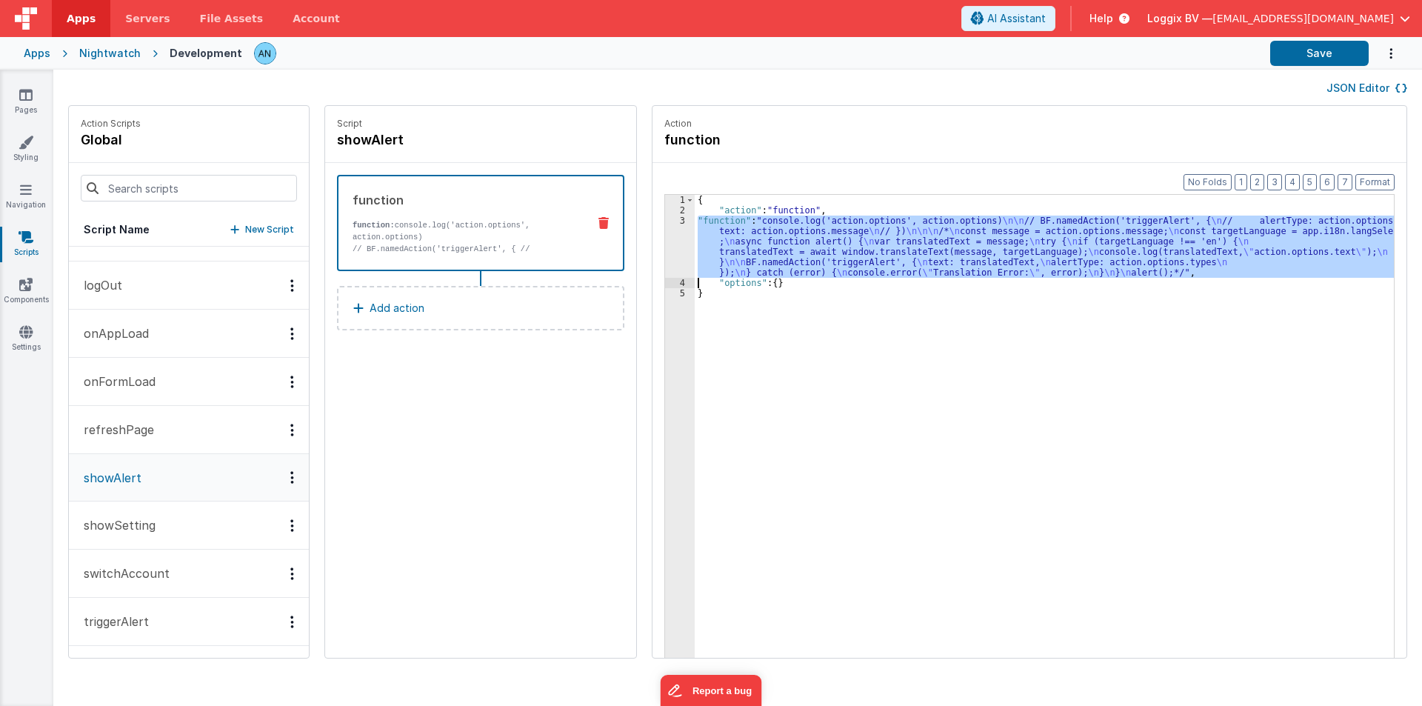
click at [665, 241] on div "3" at bounding box center [680, 246] width 30 height 62
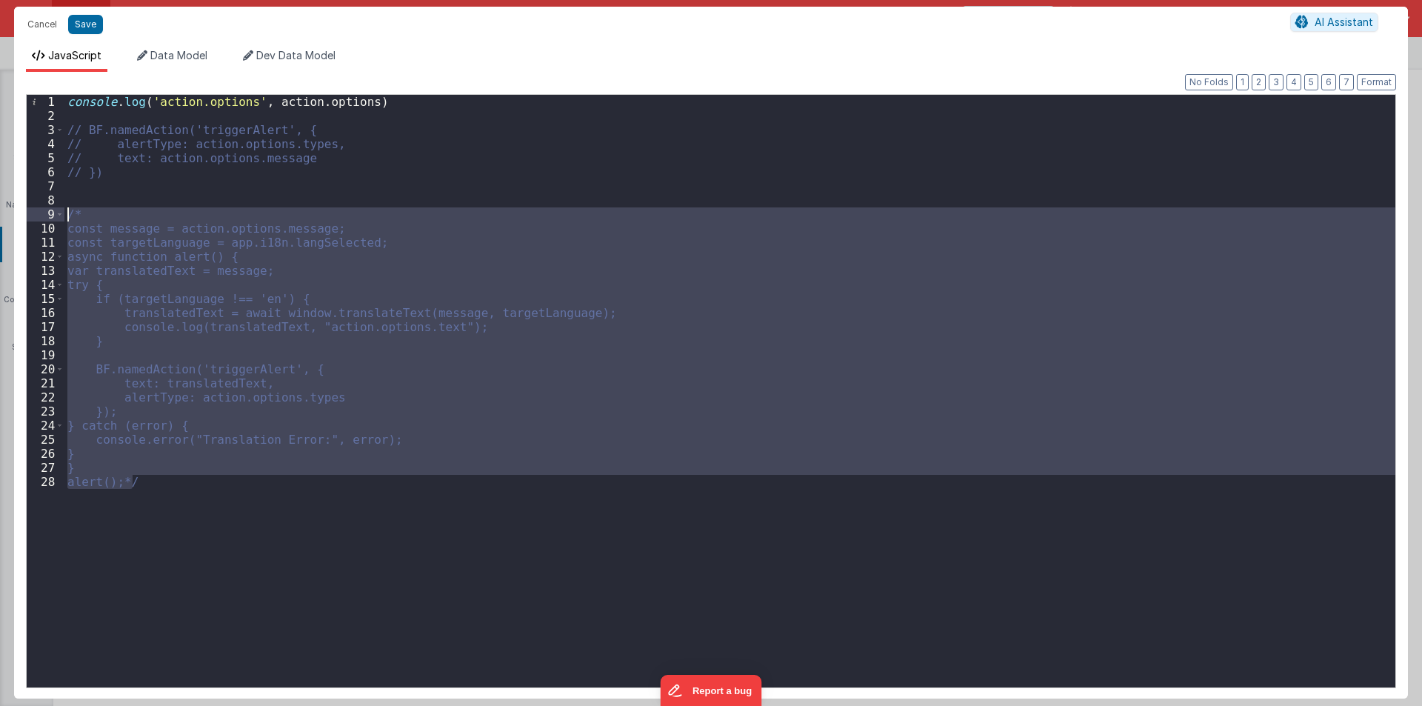
drag, startPoint x: 144, startPoint y: 482, endPoint x: 5, endPoint y: 214, distance: 302.0
click at [5, 214] on div "Cancel Save AI Assistant JavaScript Data Model Dev Data Model Format 7 6 5 4 3 …" at bounding box center [711, 353] width 1422 height 706
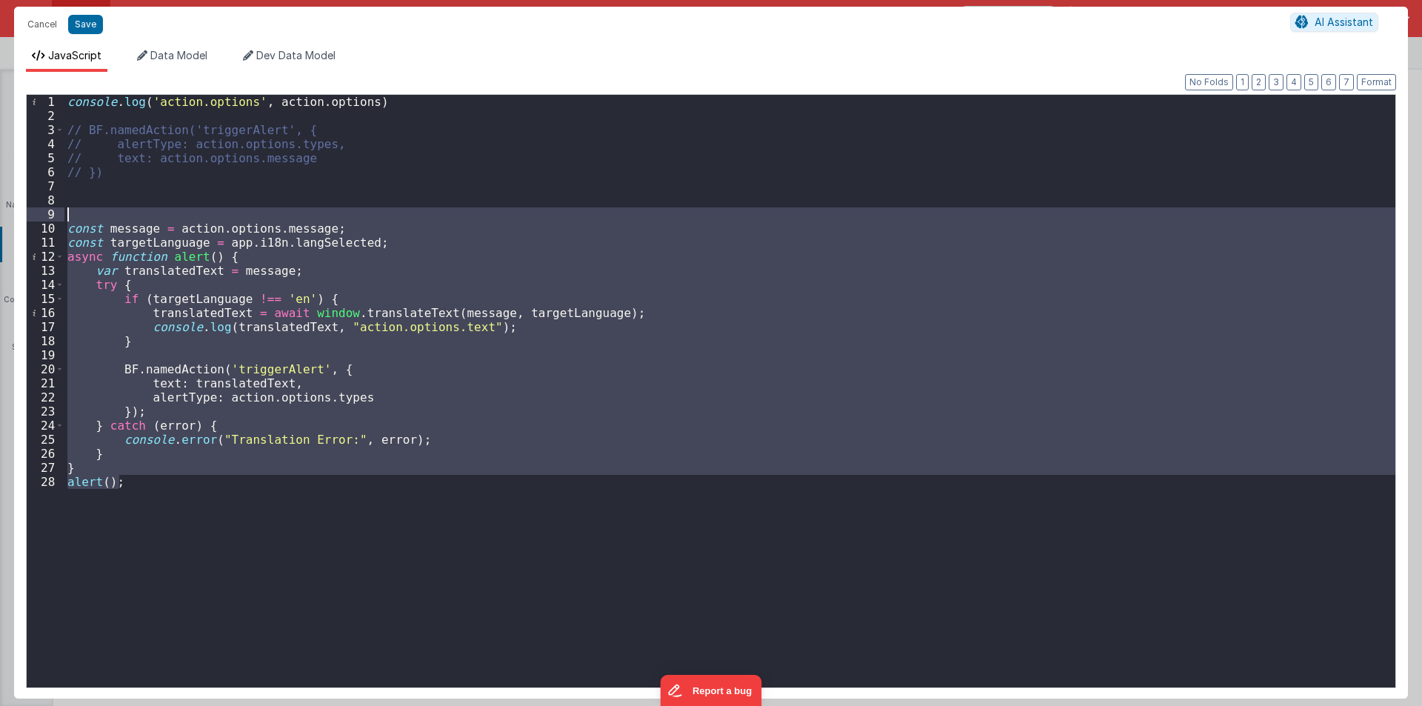
drag, startPoint x: 75, startPoint y: 376, endPoint x: 4, endPoint y: 210, distance: 180.2
click at [4, 210] on div "Cancel Save AI Assistant JavaScript Data Model Dev Data Model Format 7 6 5 4 3 …" at bounding box center [711, 353] width 1422 height 706
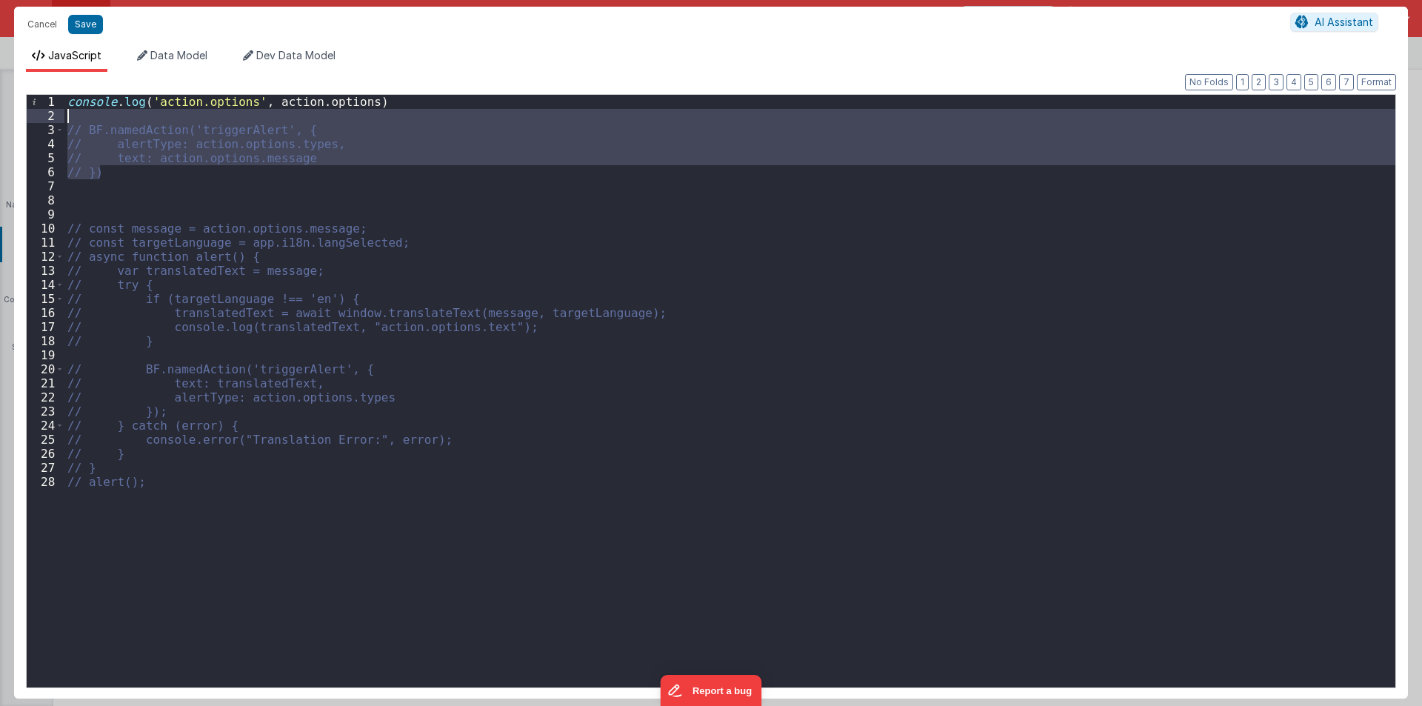
drag, startPoint x: 106, startPoint y: 173, endPoint x: 48, endPoint y: 118, distance: 79.6
click at [48, 118] on div "1 2 3 4 5 6 7 8 9 10 11 12 13 14 15 16 17 18 19 20 21 22 23 24 25 26 27 28 cons…" at bounding box center [711, 391] width 1370 height 594
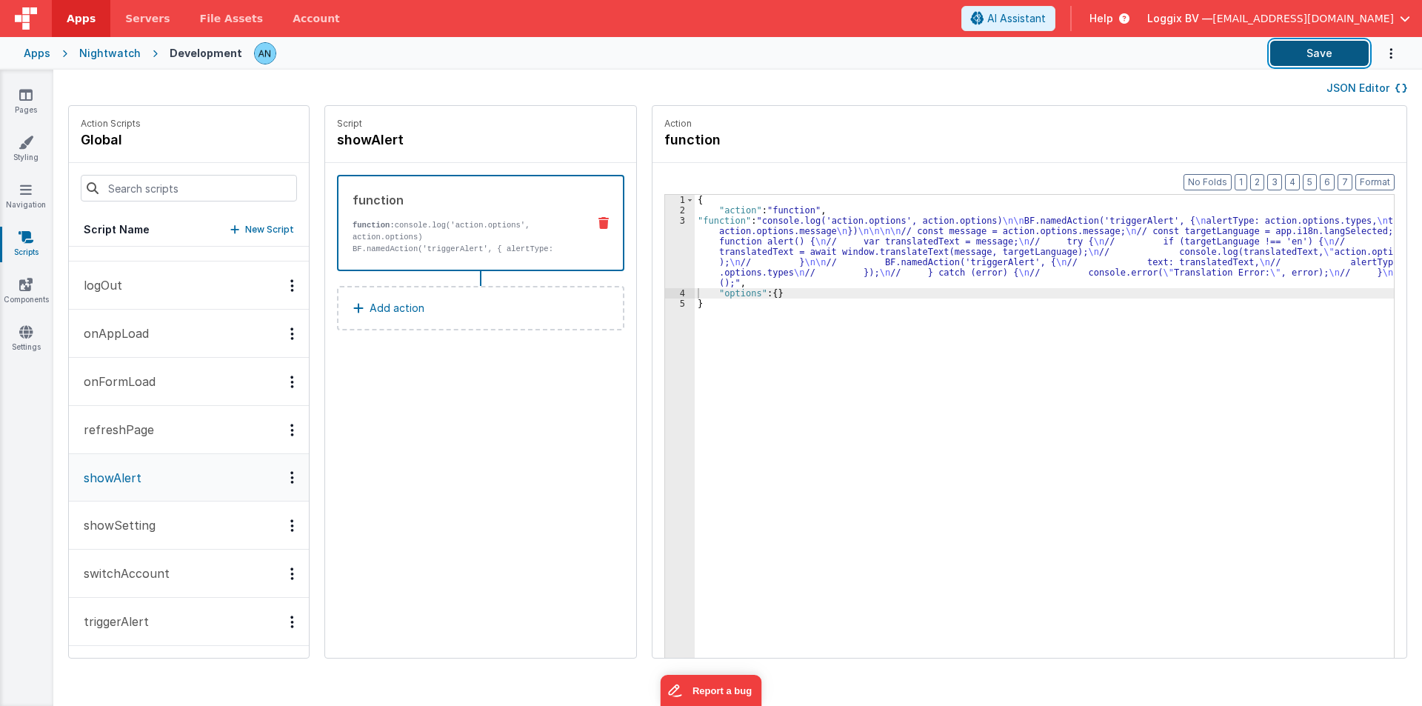
click at [1308, 46] on button "Save" at bounding box center [1319, 53] width 98 height 25
click at [1381, 177] on button "Format" at bounding box center [1374, 182] width 39 height 16
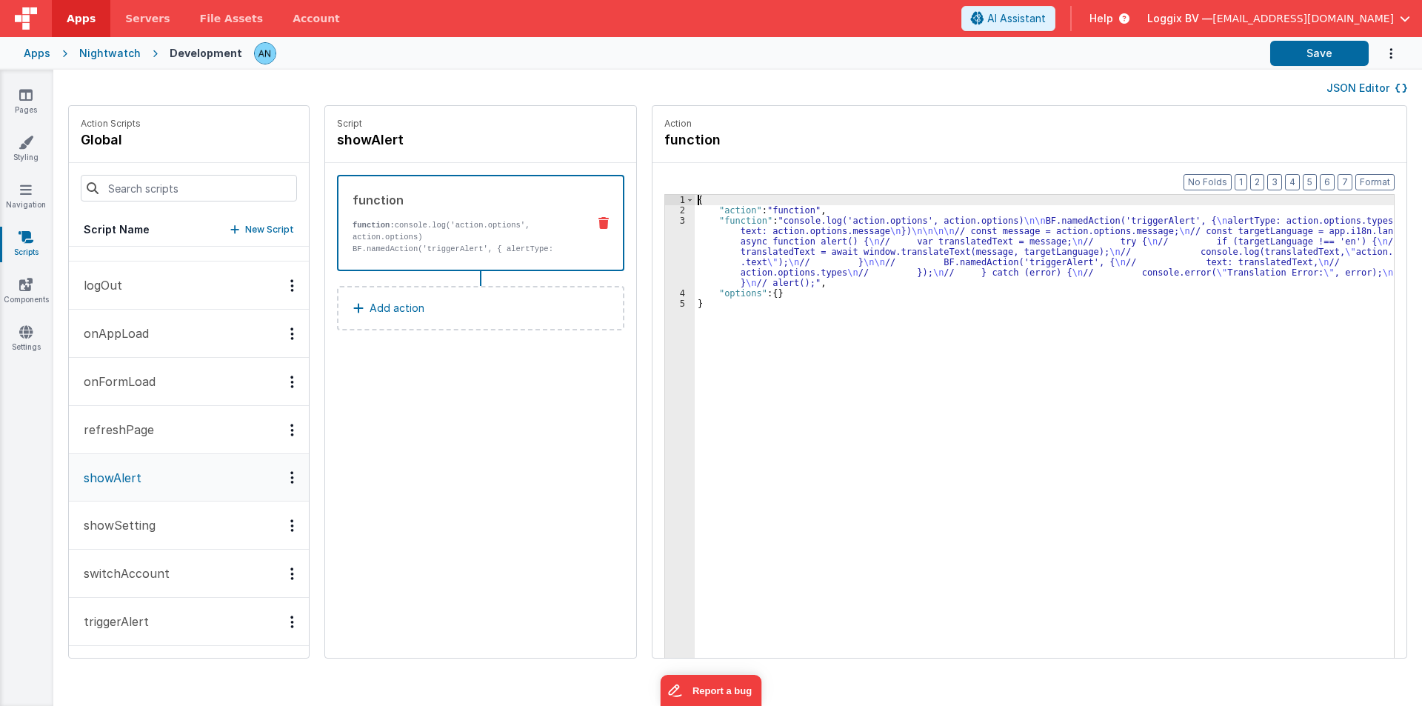
click at [665, 244] on div "3" at bounding box center [680, 251] width 30 height 73
click at [665, 245] on div "3" at bounding box center [680, 251] width 30 height 73
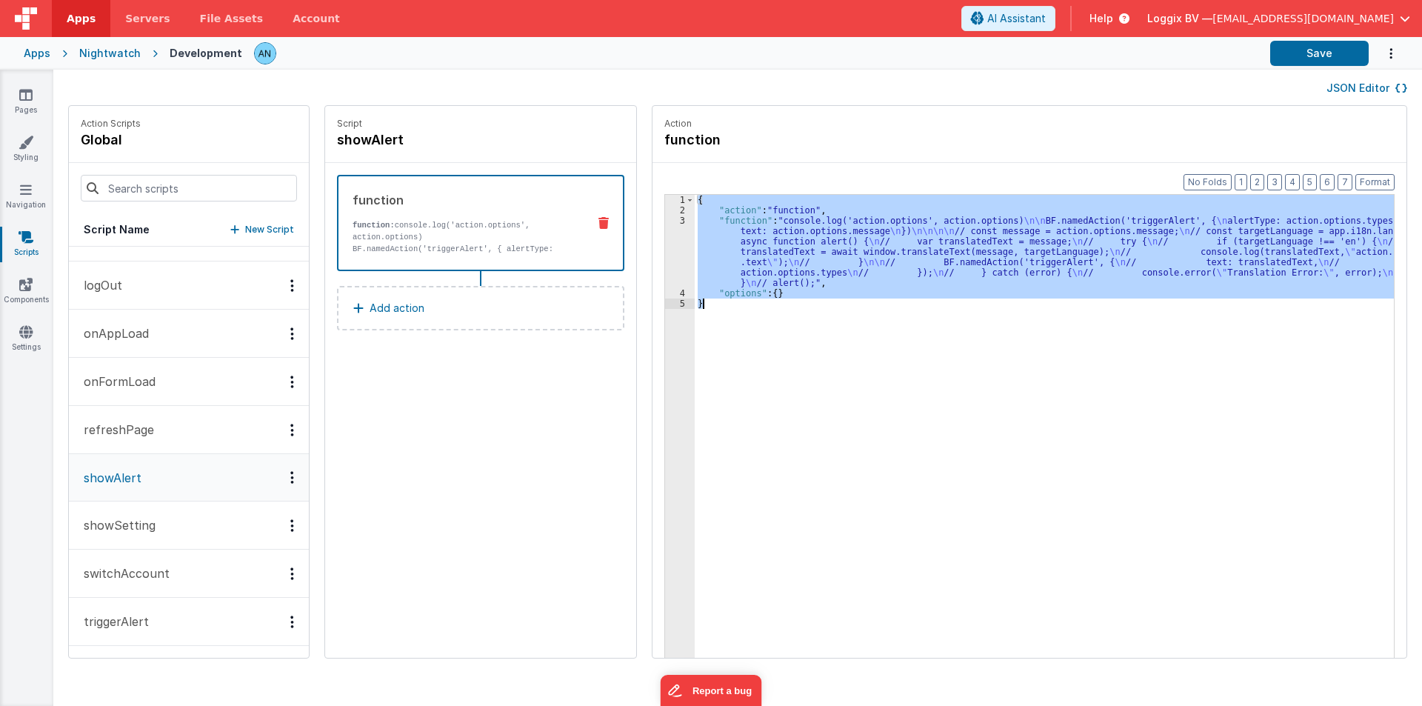
click at [665, 245] on div "3" at bounding box center [680, 251] width 30 height 73
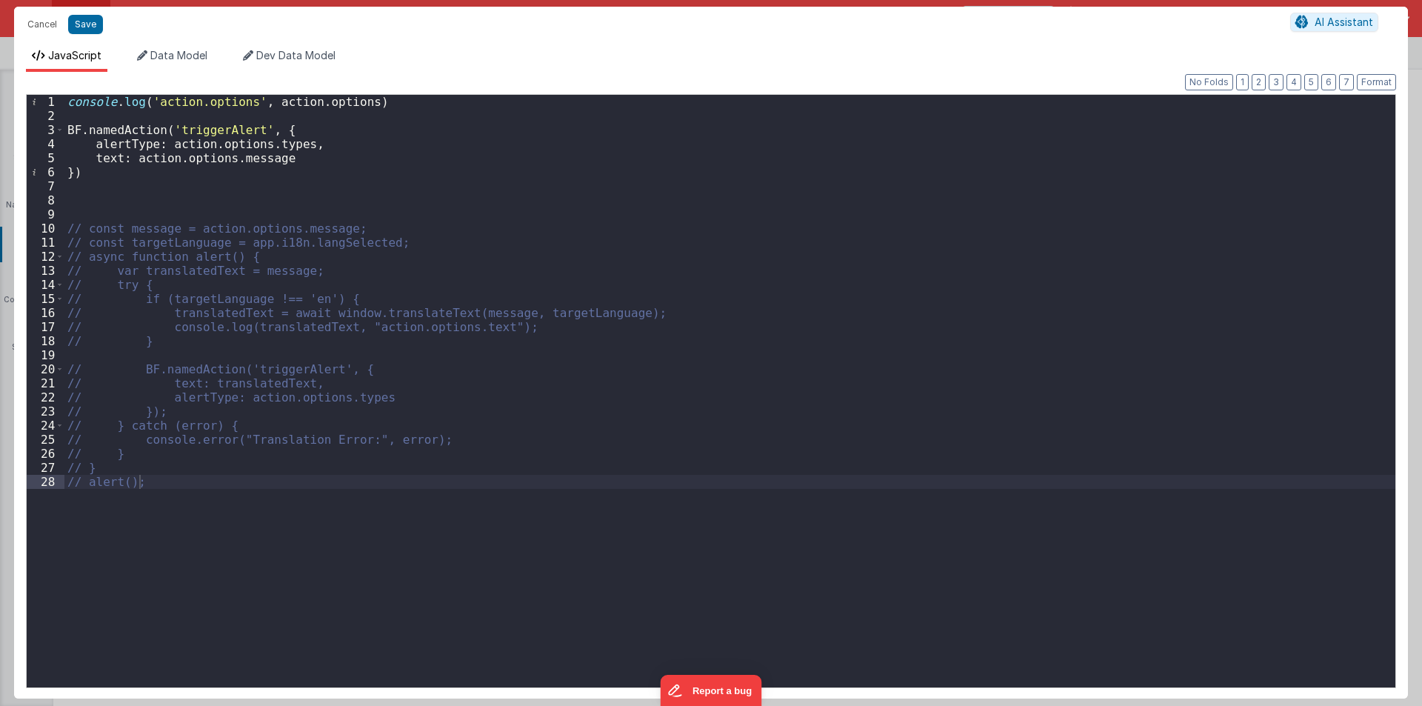
click at [458, 243] on div "console . log ( 'action.options' , action . options ) BF . namedAction ( 'trigg…" at bounding box center [729, 405] width 1331 height 620
click at [187, 124] on div "console . log ( 'action.options' , action . options ) BF . namedAction ( 'trigg…" at bounding box center [729, 405] width 1331 height 620
click at [391, 317] on div "console . log ( 'action.options' , action . options ) BF . namedAction ( 'trigg…" at bounding box center [729, 405] width 1331 height 620
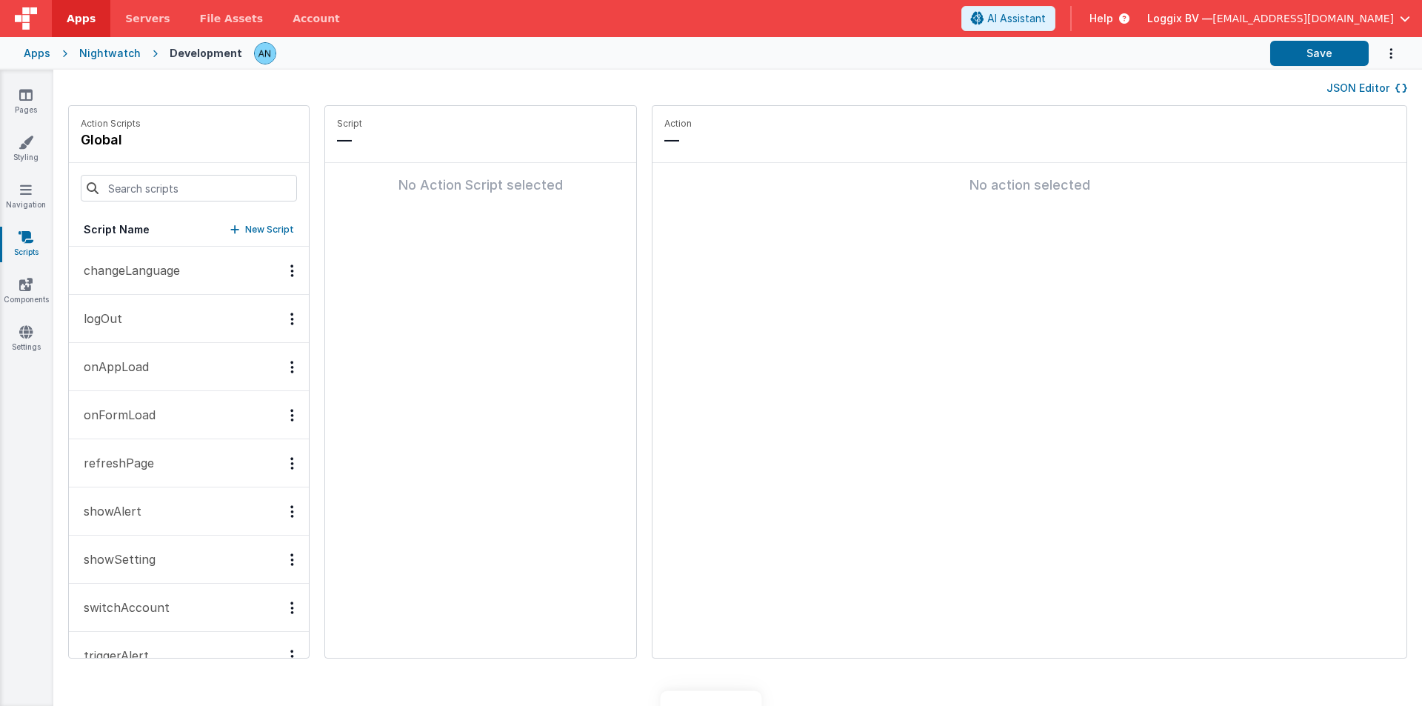
click at [769, 466] on fieldset "Action — No action selected" at bounding box center [1029, 382] width 754 height 552
click at [27, 106] on link "Pages" at bounding box center [25, 102] width 53 height 30
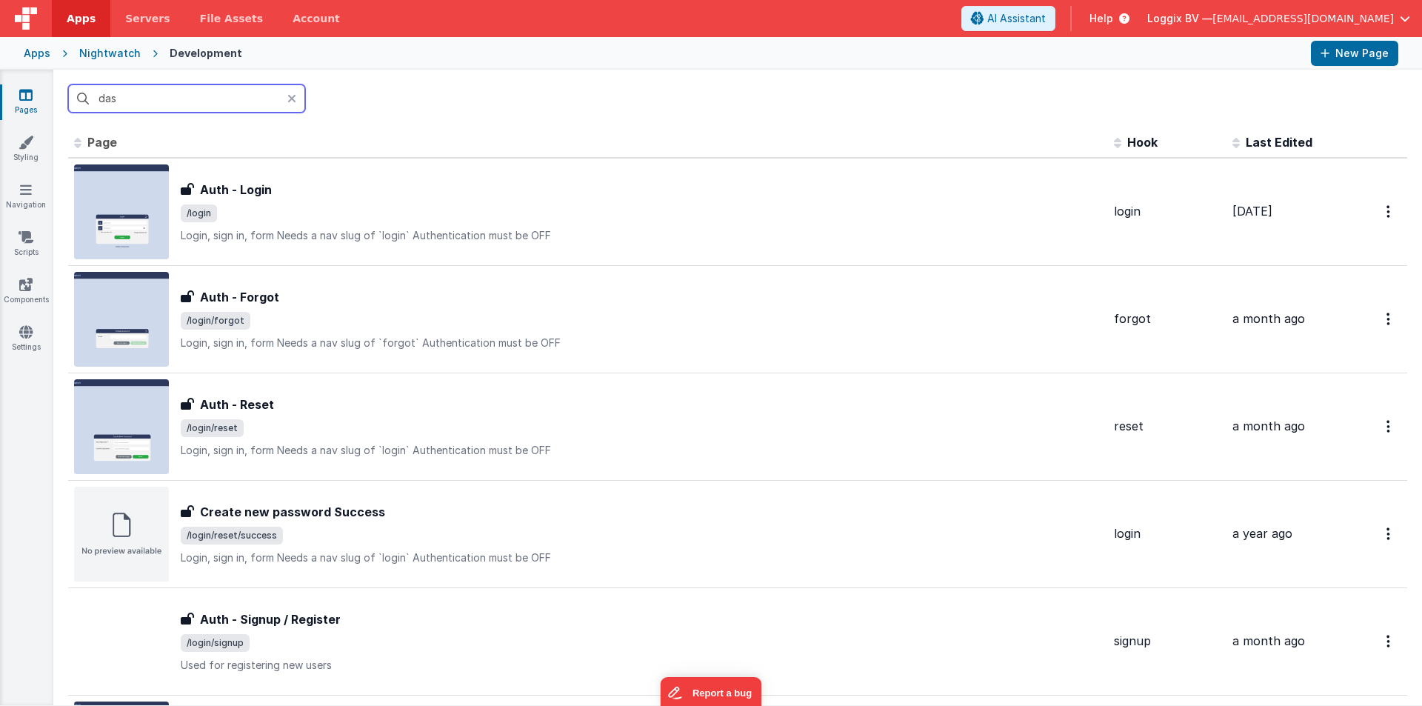
click at [148, 103] on input "das" at bounding box center [186, 98] width 237 height 28
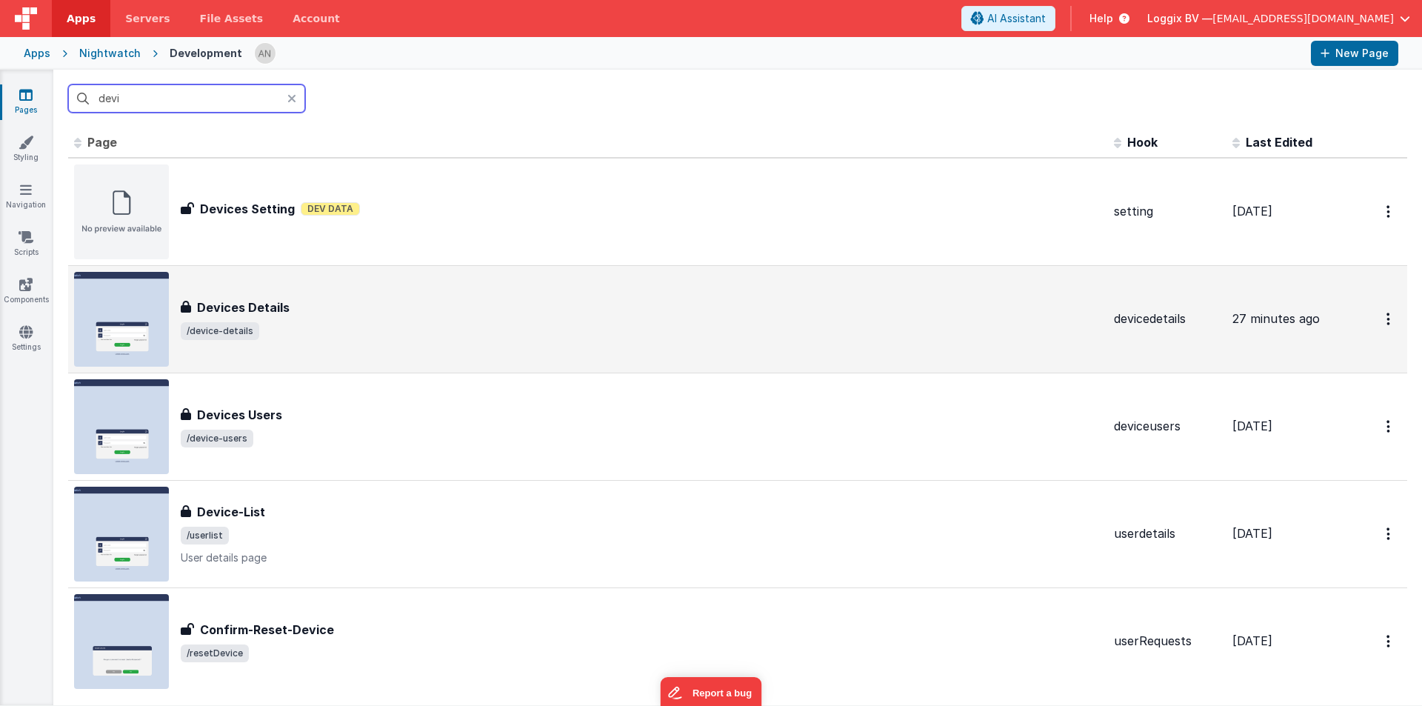
type input "devi"
click at [294, 301] on div "Devices Details" at bounding box center [641, 307] width 921 height 18
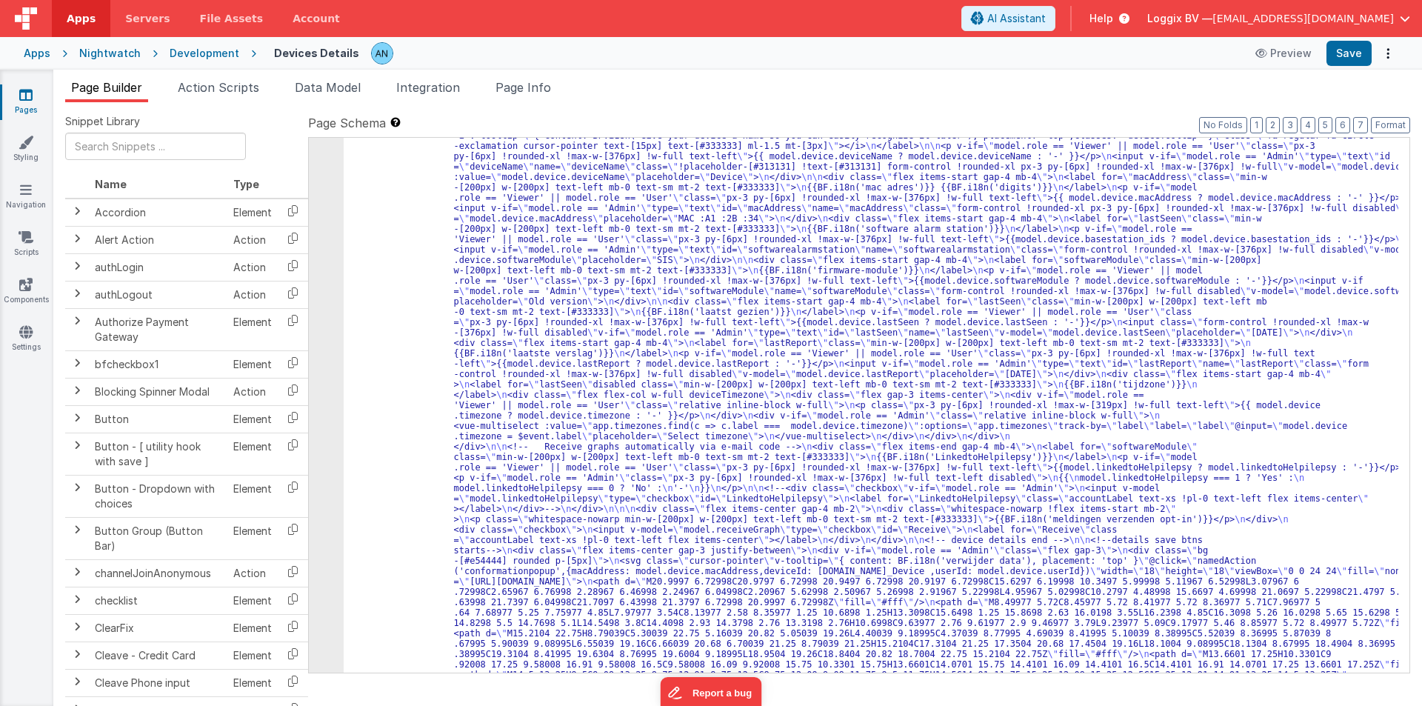
scroll to position [461, 0]
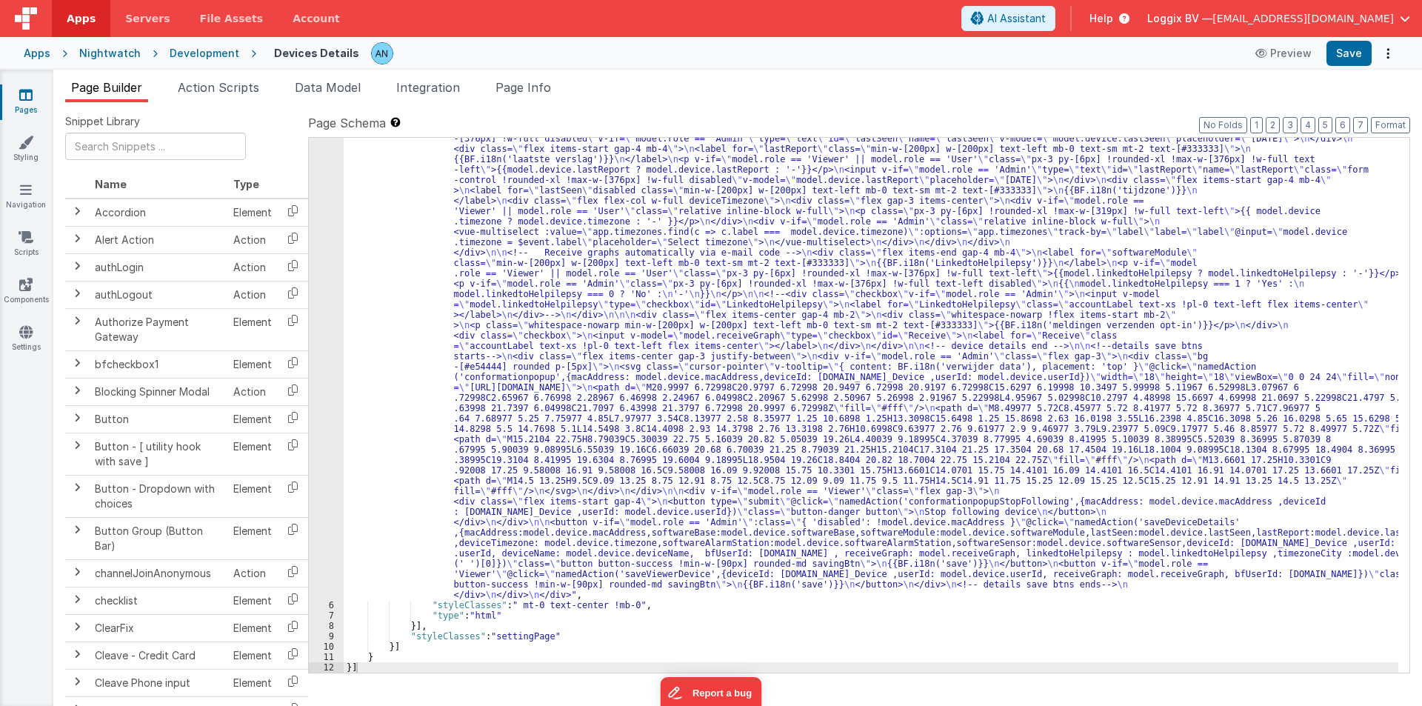
click at [397, 378] on div ""html" : "<pre>{{model.device}}</pre> \n <div class= \" mx-auto \" > \n <div cl…" at bounding box center [871, 432] width 1054 height 1426
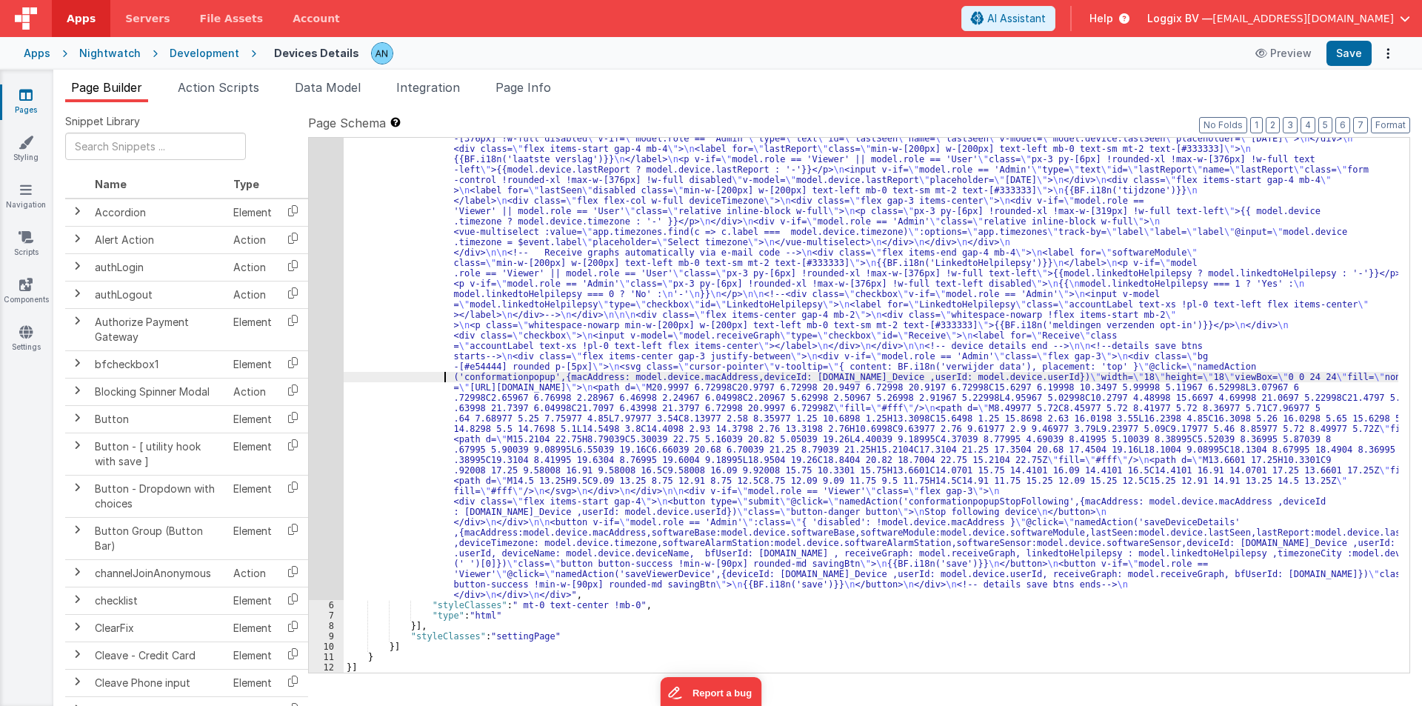
click at [319, 278] on div "5" at bounding box center [326, 159] width 35 height 881
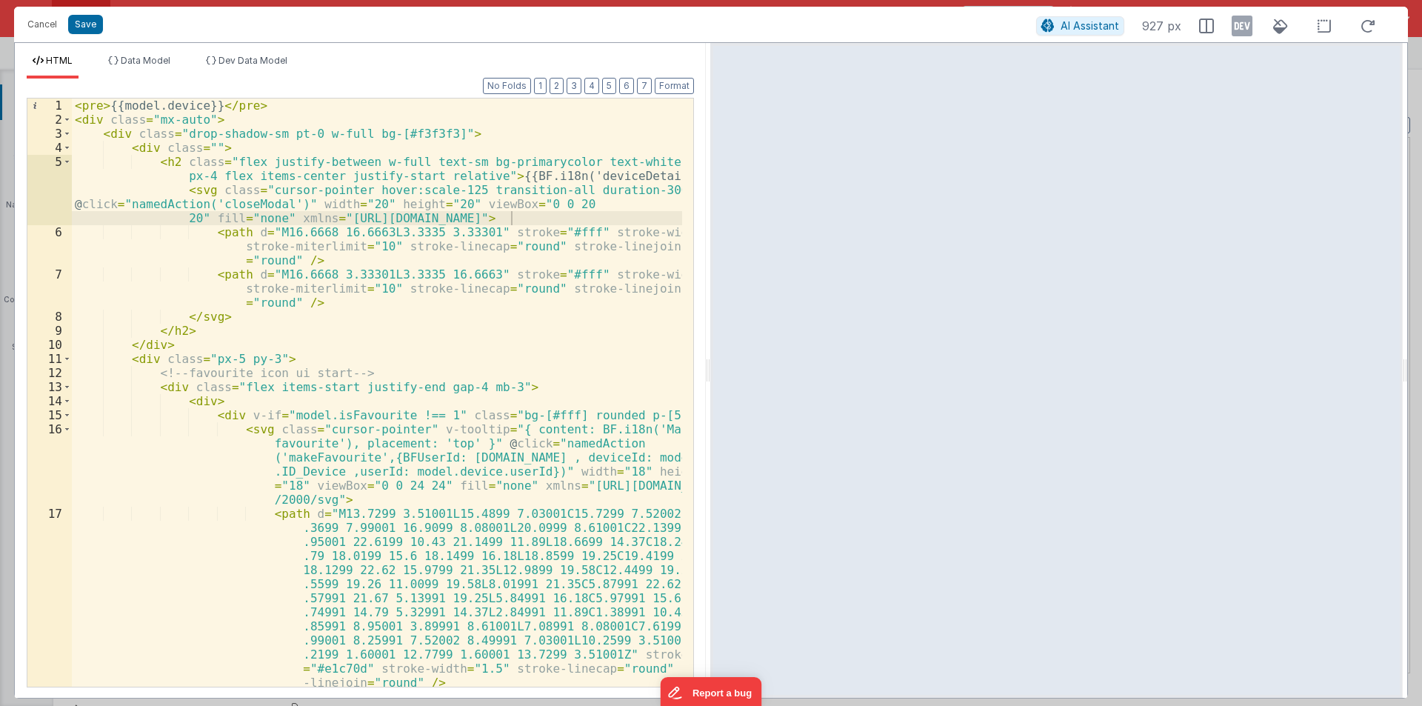
drag, startPoint x: 707, startPoint y: 370, endPoint x: 1054, endPoint y: 358, distance: 347.5
click at [1054, 358] on html "Cancel Save AI Assistant 927 px HTML Data Model Dev Data Model Format 7 6 5 4 3…" at bounding box center [711, 353] width 1422 height 706
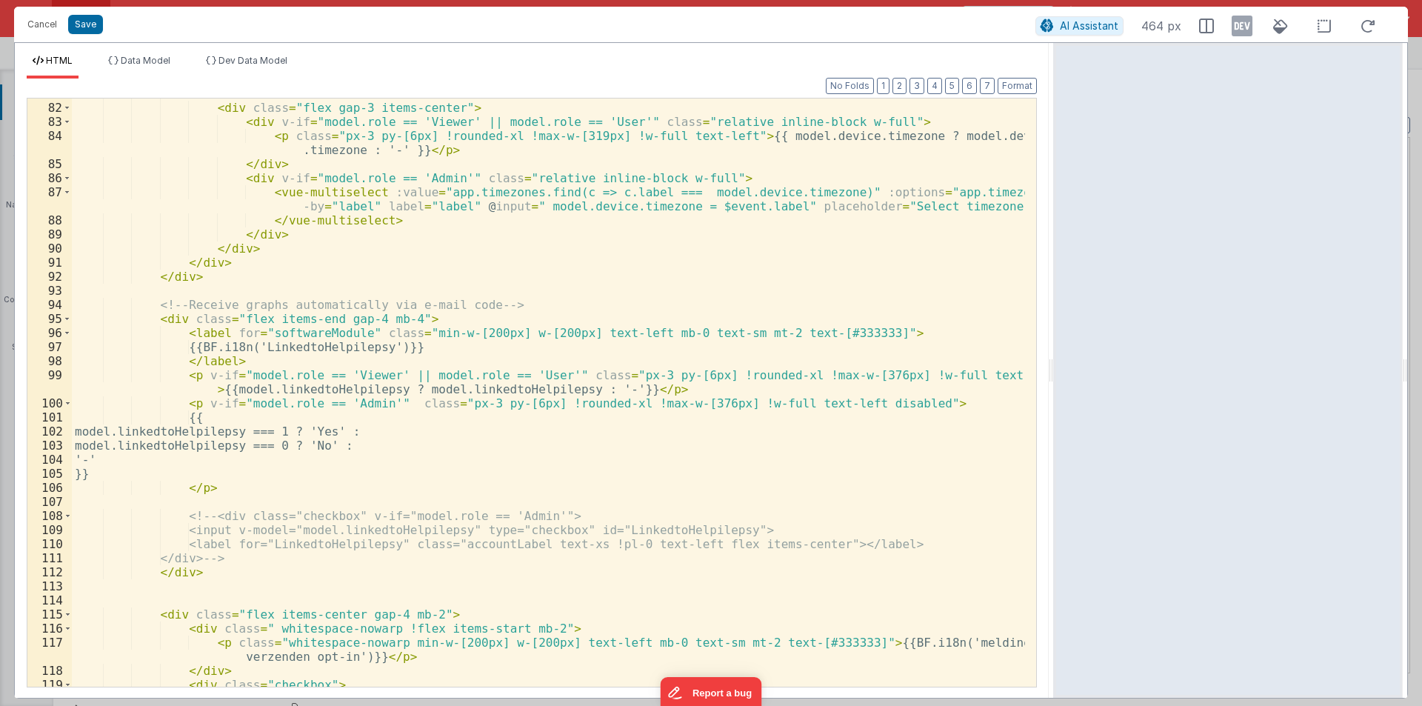
scroll to position [1777, 0]
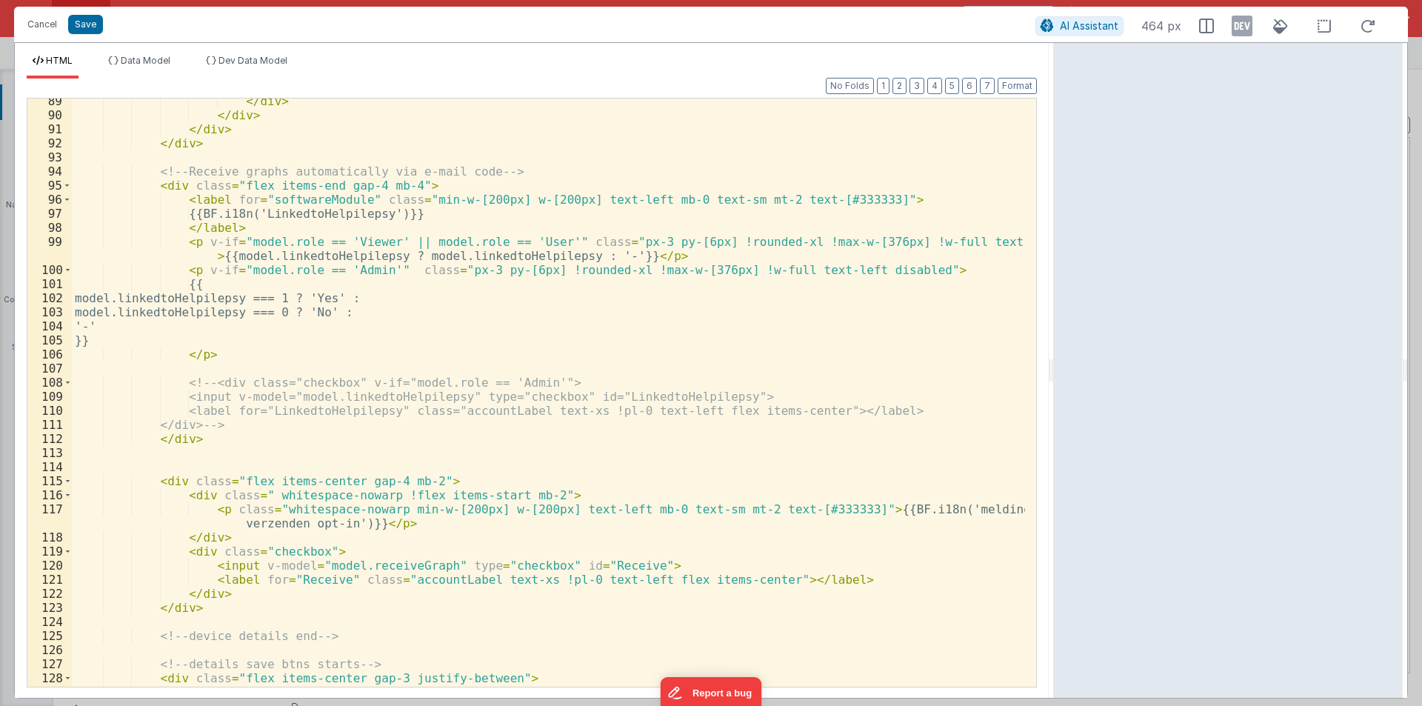
click at [877, 270] on div "</ div > </ div > </ div > </ div > <!-- Receive graphs automatically via e-mai…" at bounding box center [548, 402] width 953 height 616
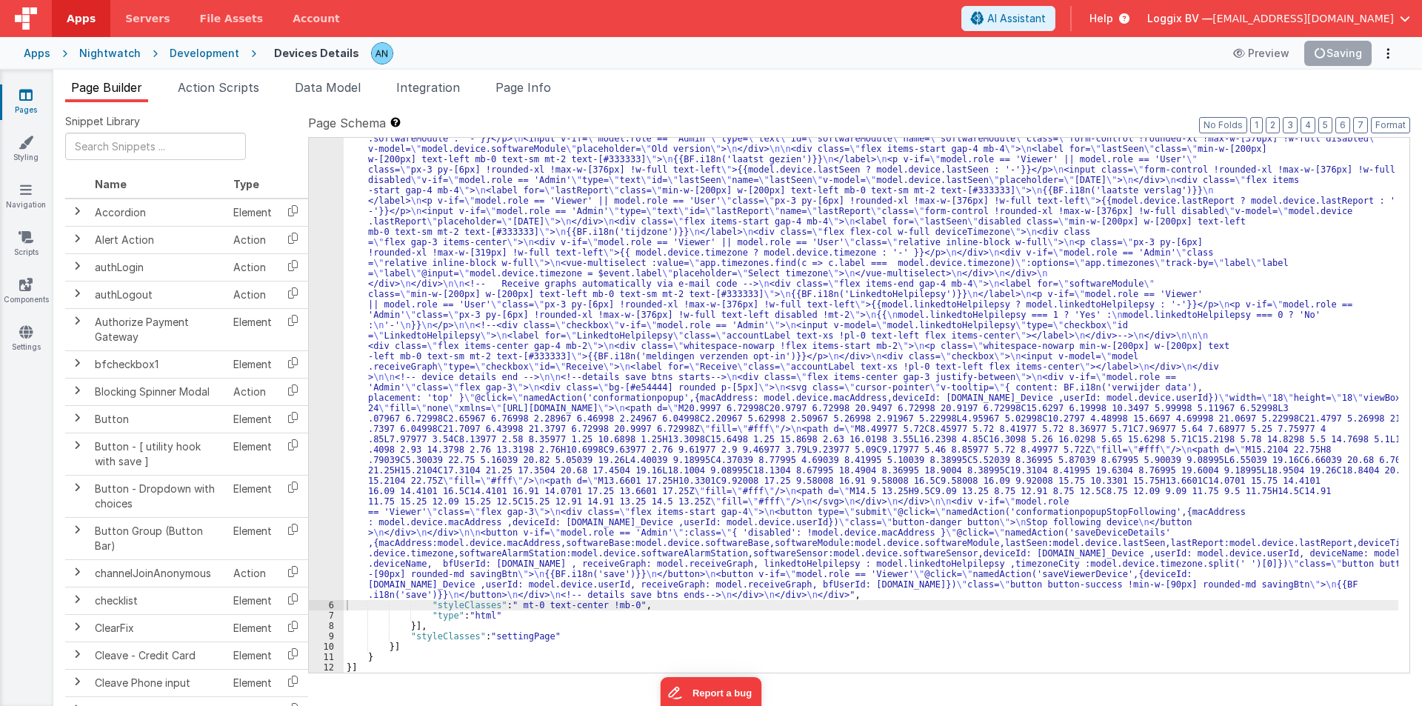
scroll to position [388, 0]
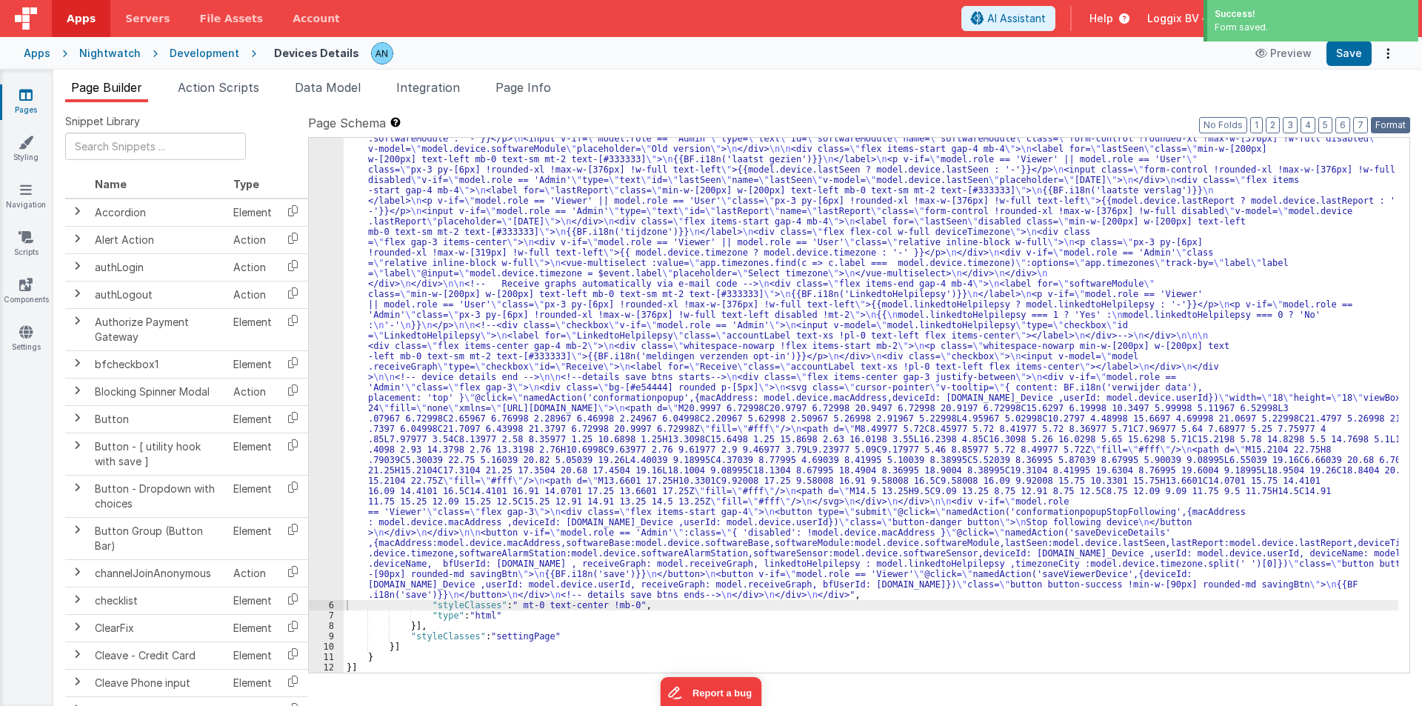
click at [1390, 119] on button "Format" at bounding box center [1389, 125] width 39 height 16
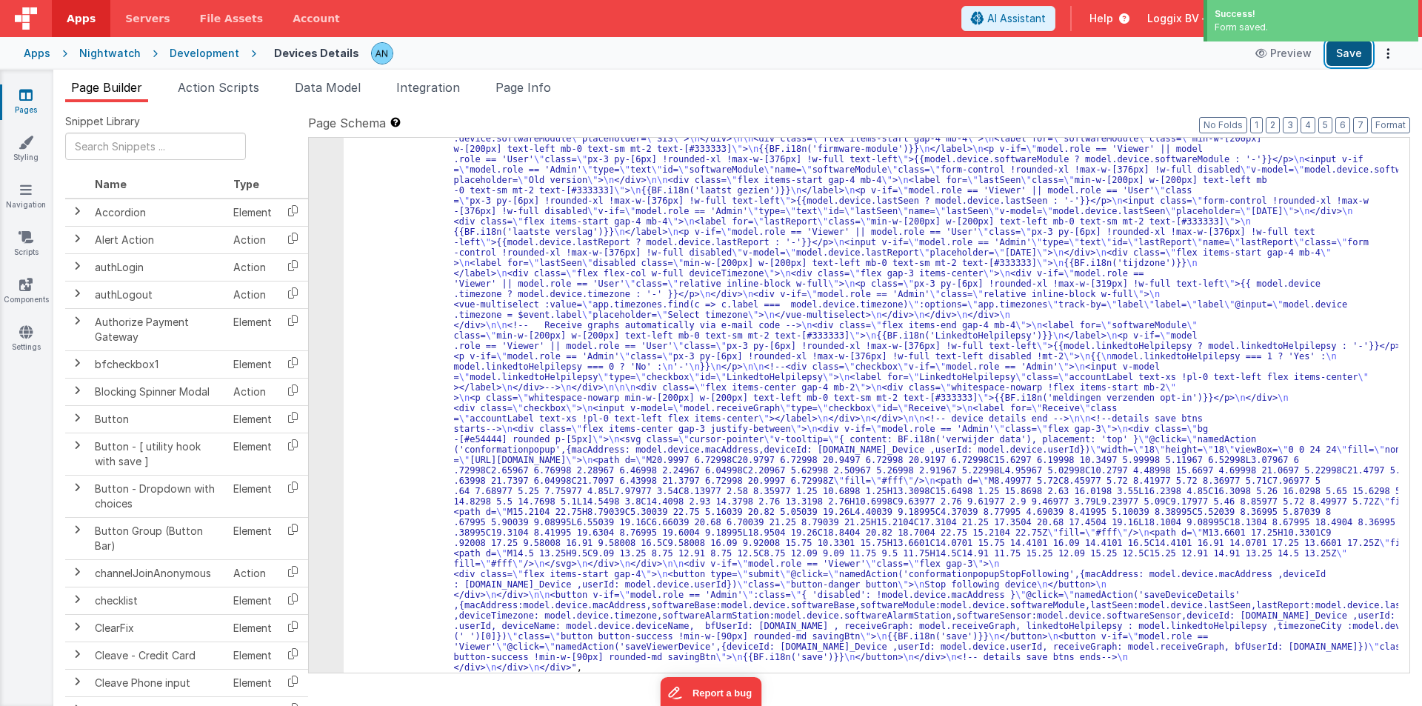
click at [1343, 56] on button "Save" at bounding box center [1348, 53] width 45 height 25
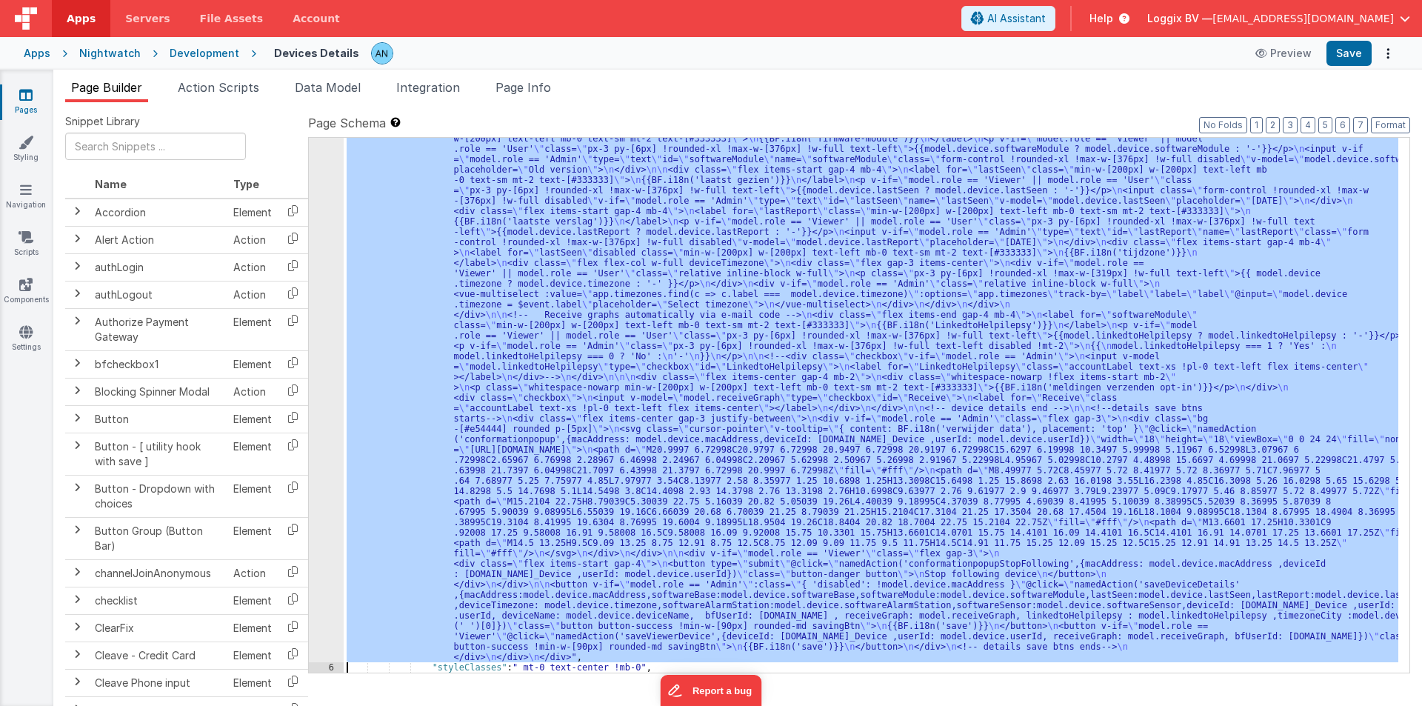
click at [315, 392] on div "5 6 7 8 9 10 11 12" at bounding box center [326, 494] width 35 height 1426
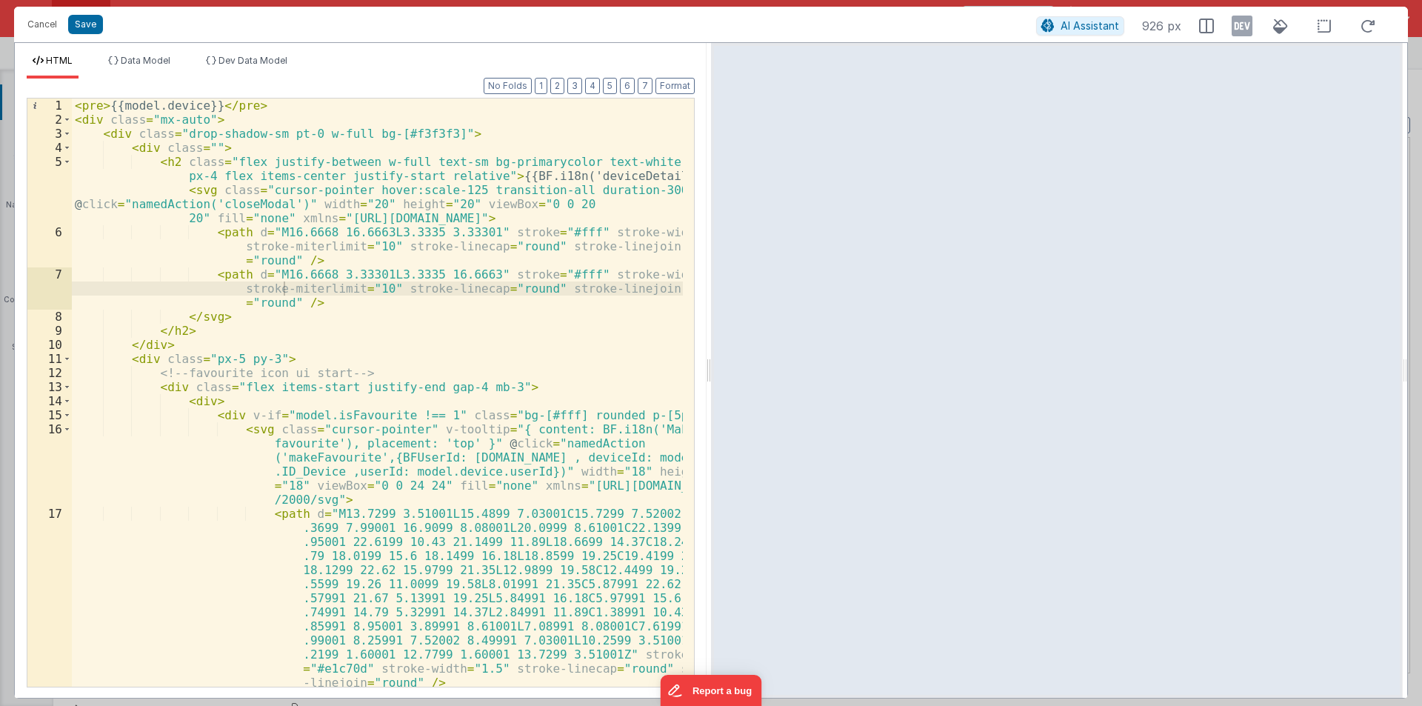
click at [710, 371] on div at bounding box center [708, 370] width 5 height 655
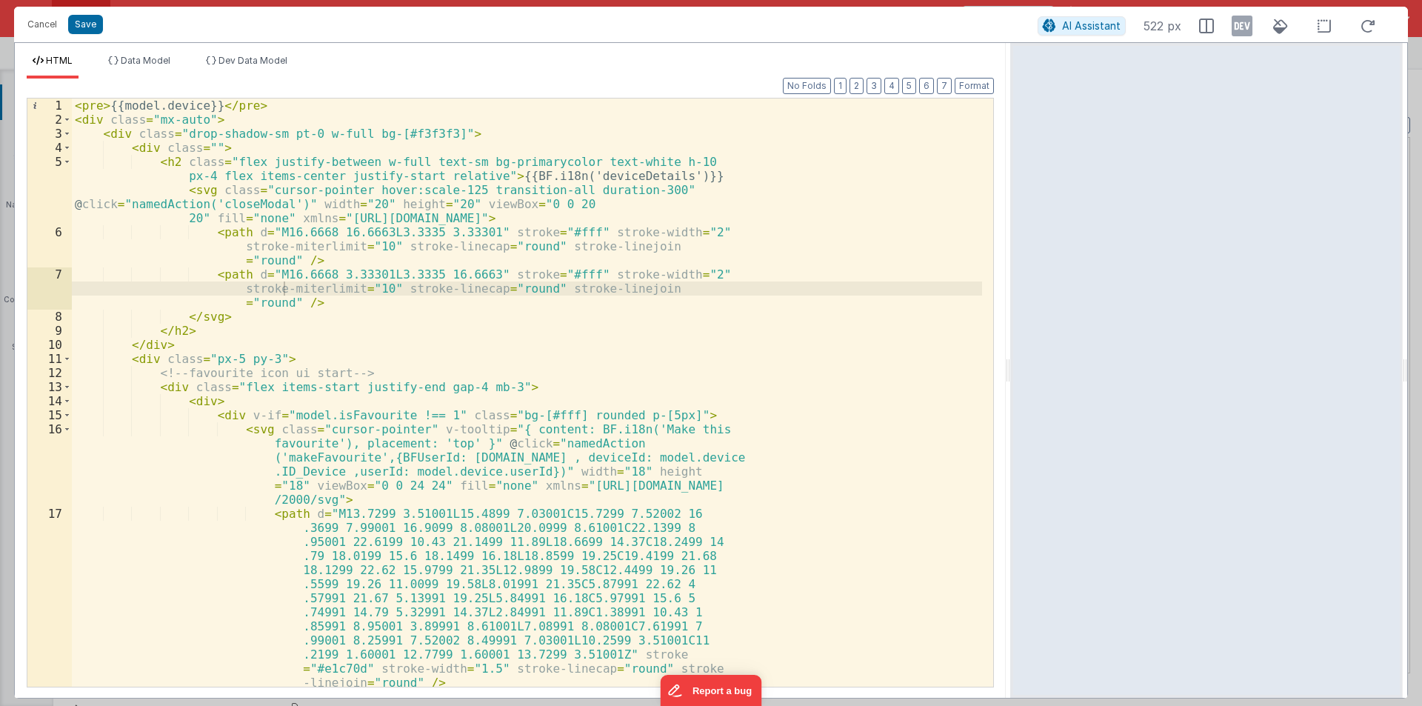
drag, startPoint x: 710, startPoint y: 371, endPoint x: 851, endPoint y: 456, distance: 164.4
click at [1026, 398] on html "Cancel Save AI Assistant 522 px HTML Data Model Dev Data Model Format 7 6 5 4 3…" at bounding box center [711, 353] width 1422 height 706
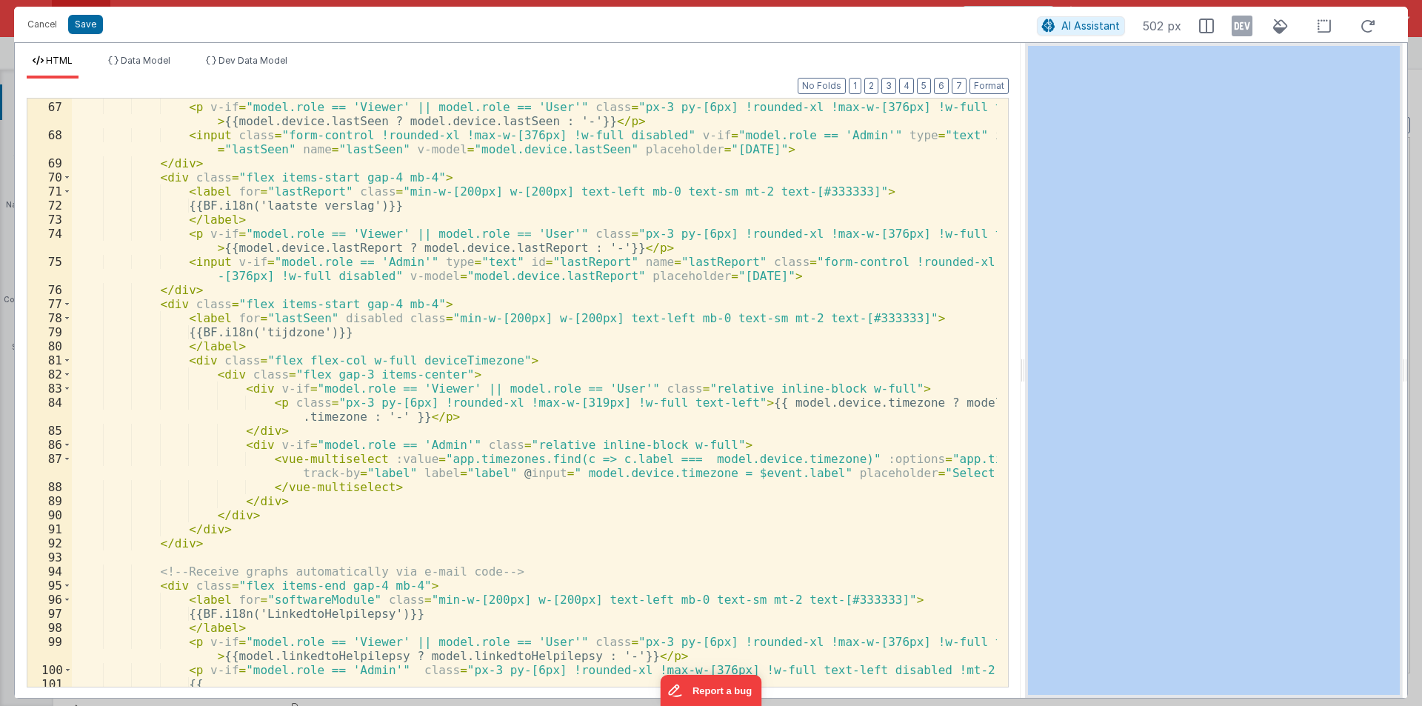
scroll to position [1599, 0]
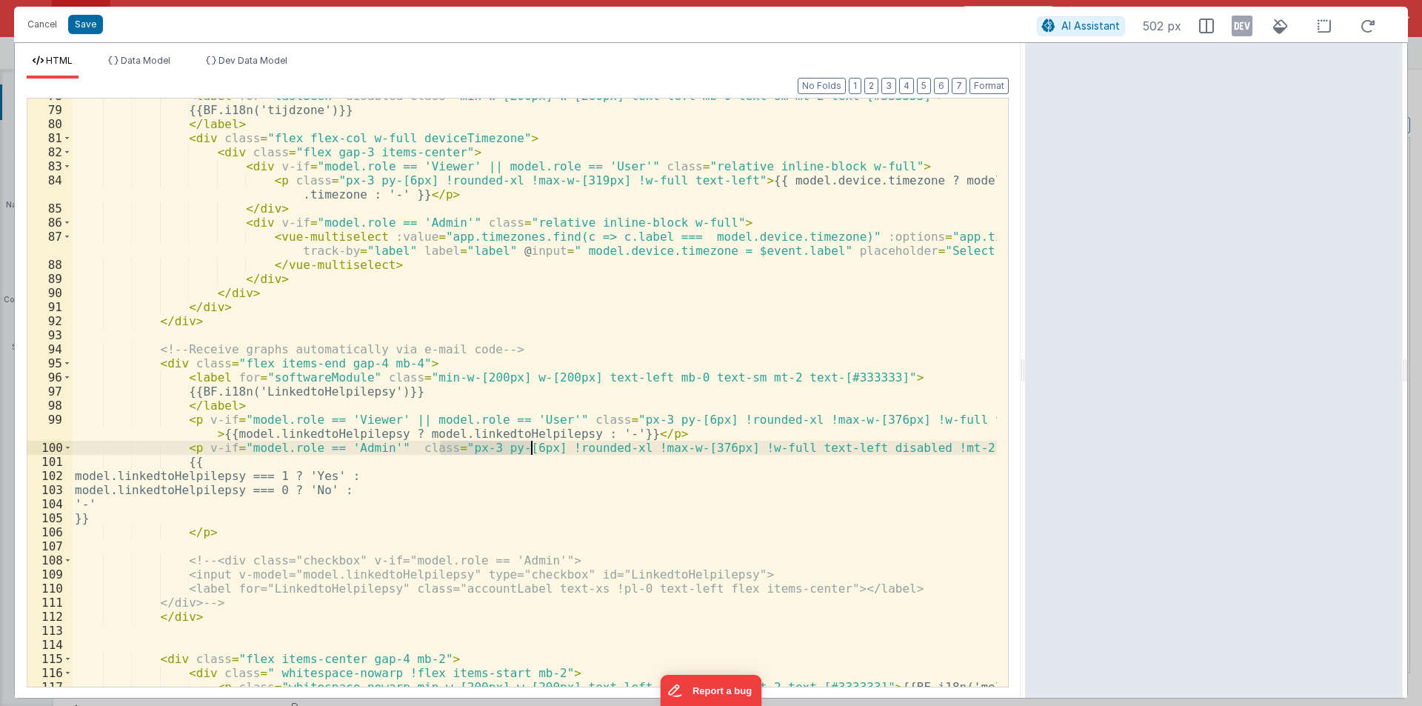
drag, startPoint x: 438, startPoint y: 445, endPoint x: 534, endPoint y: 449, distance: 96.4
click at [534, 449] on div "< label for = "lastSeen" disabled class = "min-w-[200px] w-[200px] text-left mb…" at bounding box center [534, 404] width 925 height 630
drag, startPoint x: 515, startPoint y: 450, endPoint x: 438, endPoint y: 447, distance: 77.1
click at [438, 447] on div "< label for = "lastSeen" disabled class = "min-w-[200px] w-[200px] text-left mb…" at bounding box center [534, 404] width 925 height 630
click at [87, 20] on button "Save" at bounding box center [85, 24] width 35 height 19
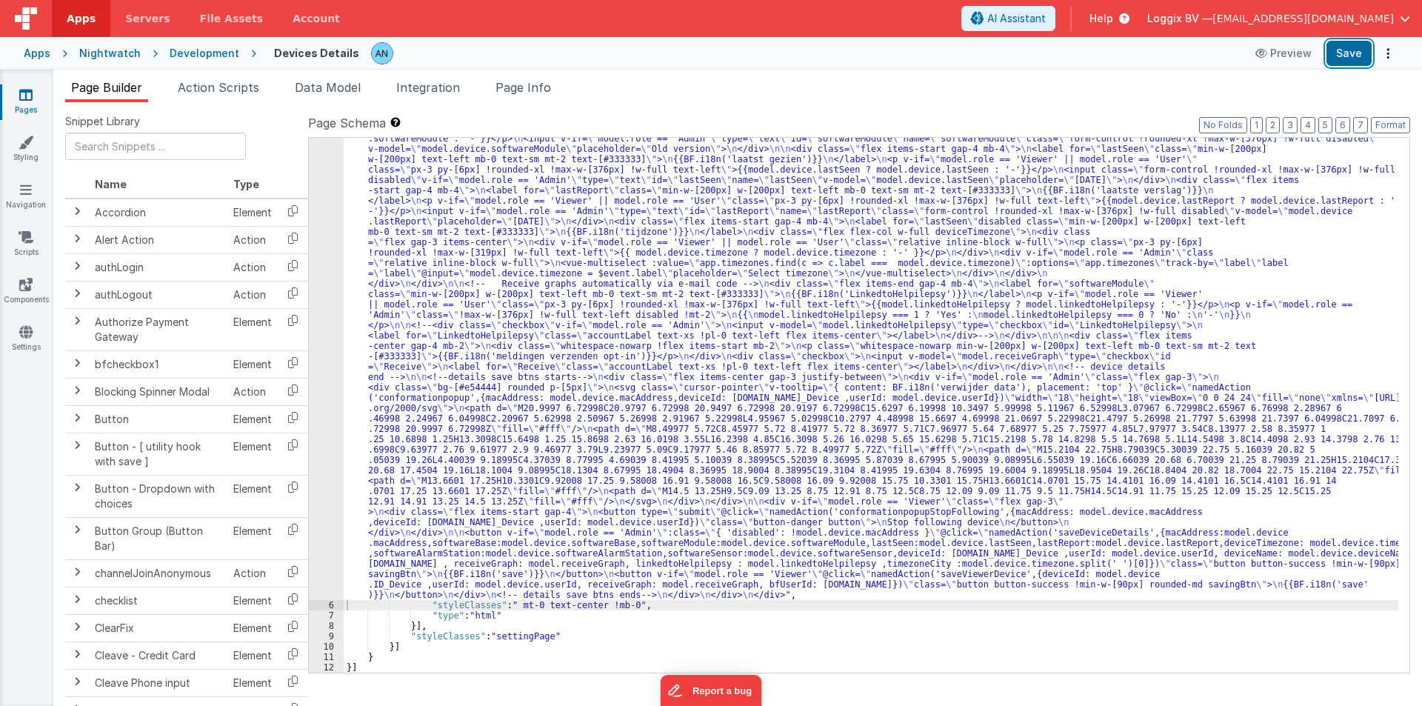
click at [1340, 57] on button "Save" at bounding box center [1348, 53] width 45 height 25
click at [1396, 121] on button "Format" at bounding box center [1389, 125] width 39 height 16
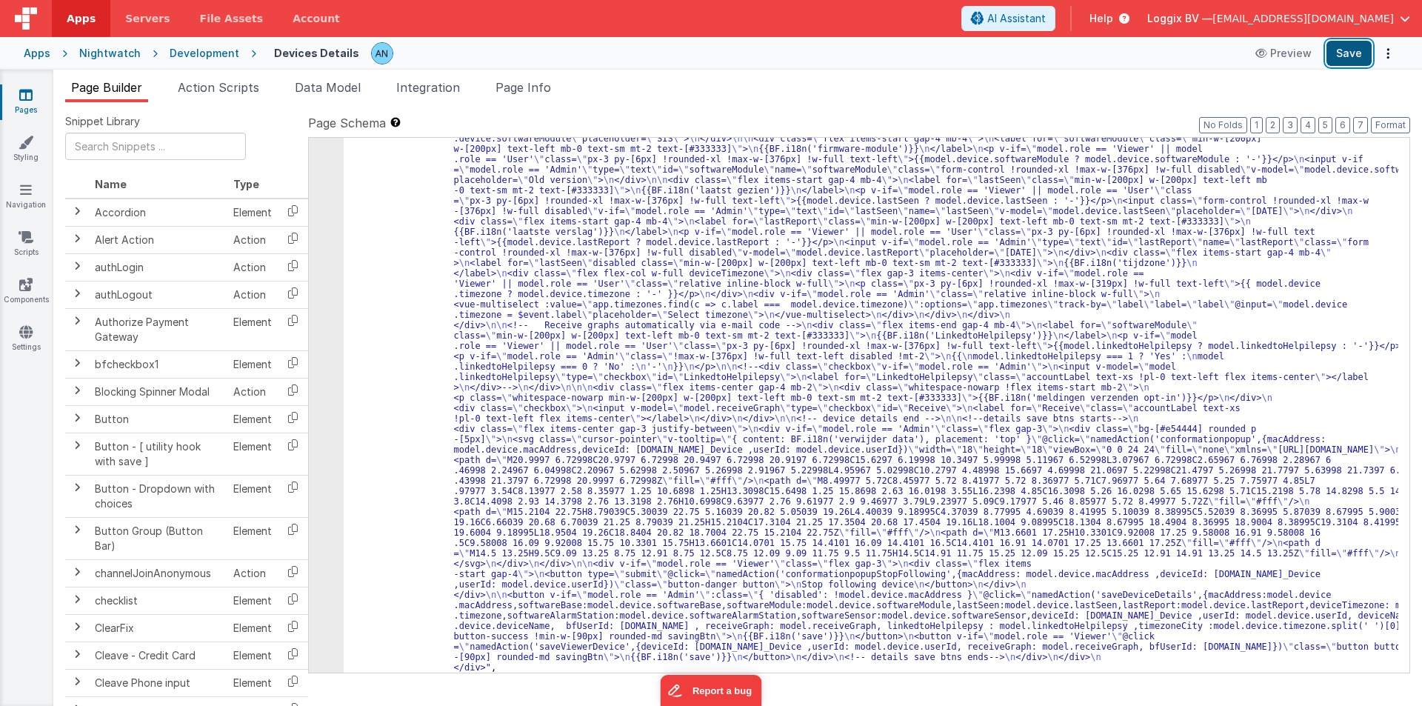
click at [1353, 53] on button "Save" at bounding box center [1348, 53] width 45 height 25
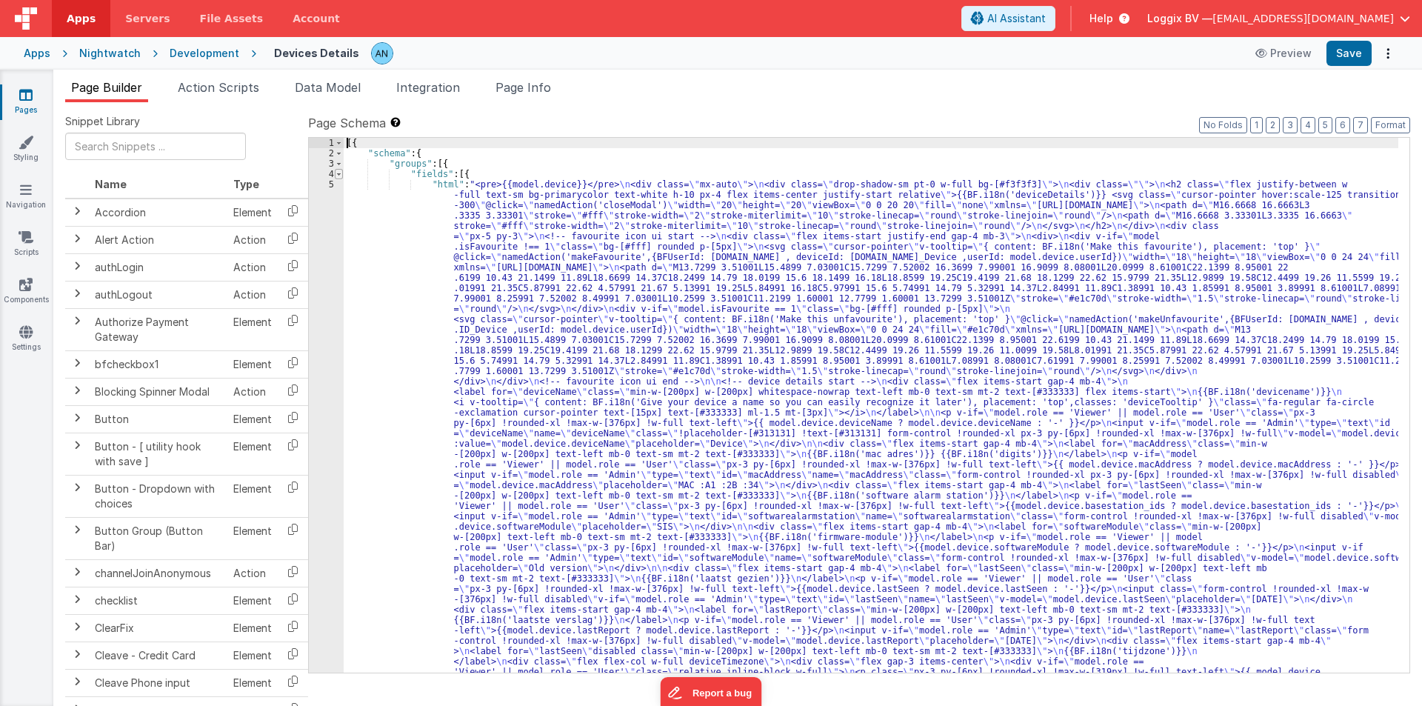
click at [338, 170] on span at bounding box center [339, 174] width 8 height 10
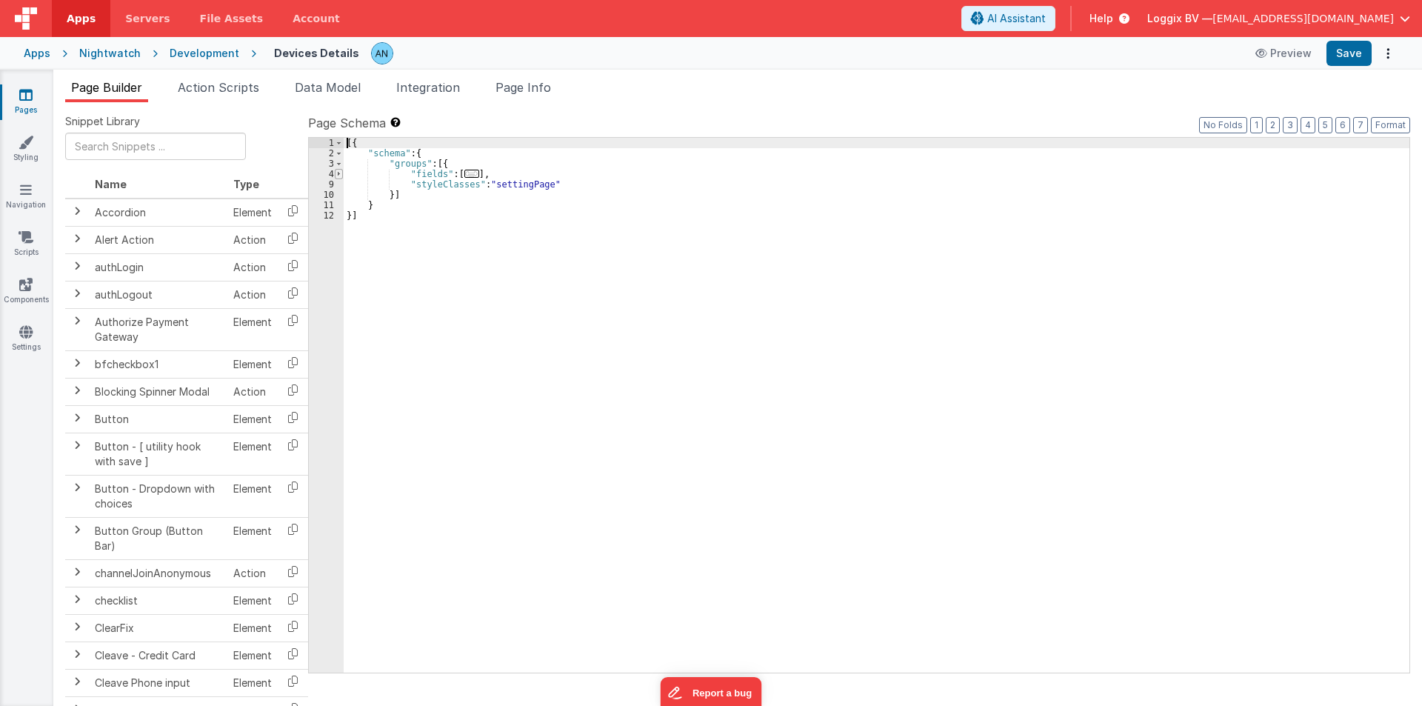
click at [338, 170] on span at bounding box center [339, 174] width 8 height 10
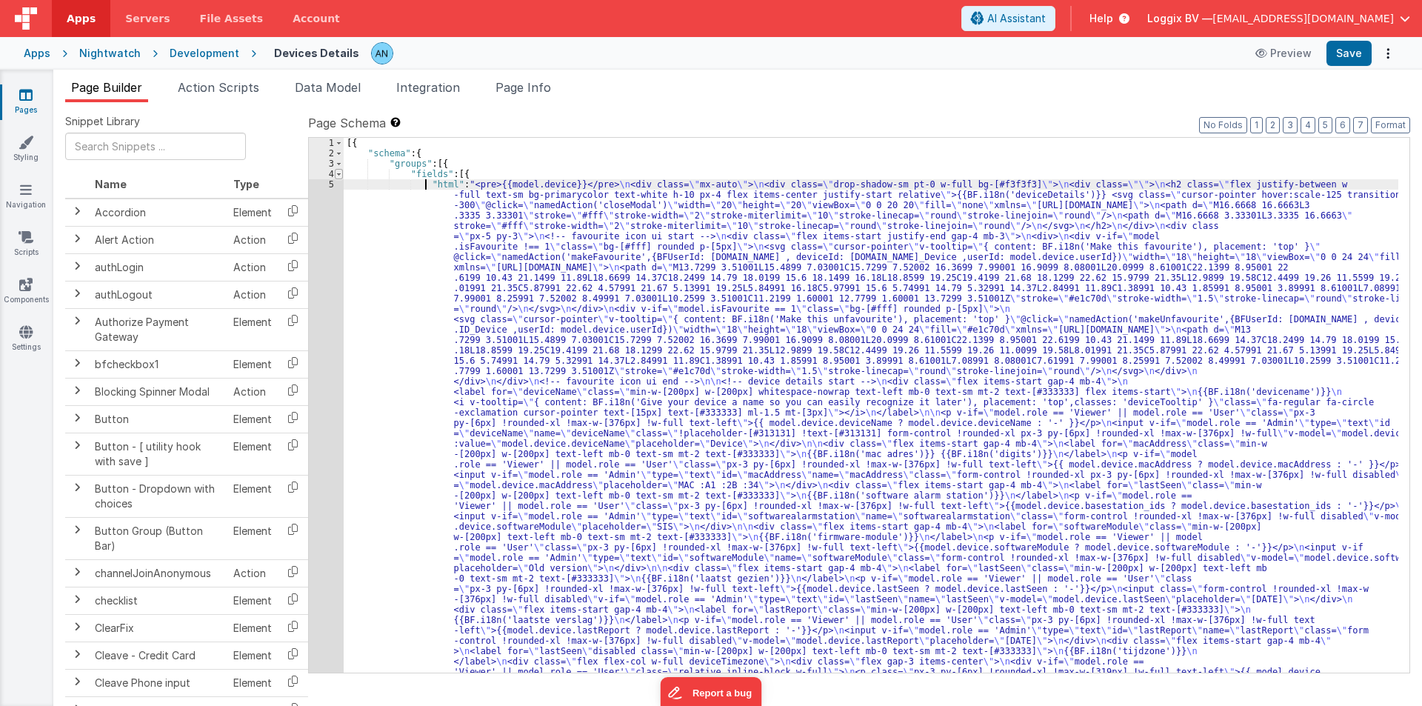
click at [338, 175] on span at bounding box center [339, 174] width 8 height 10
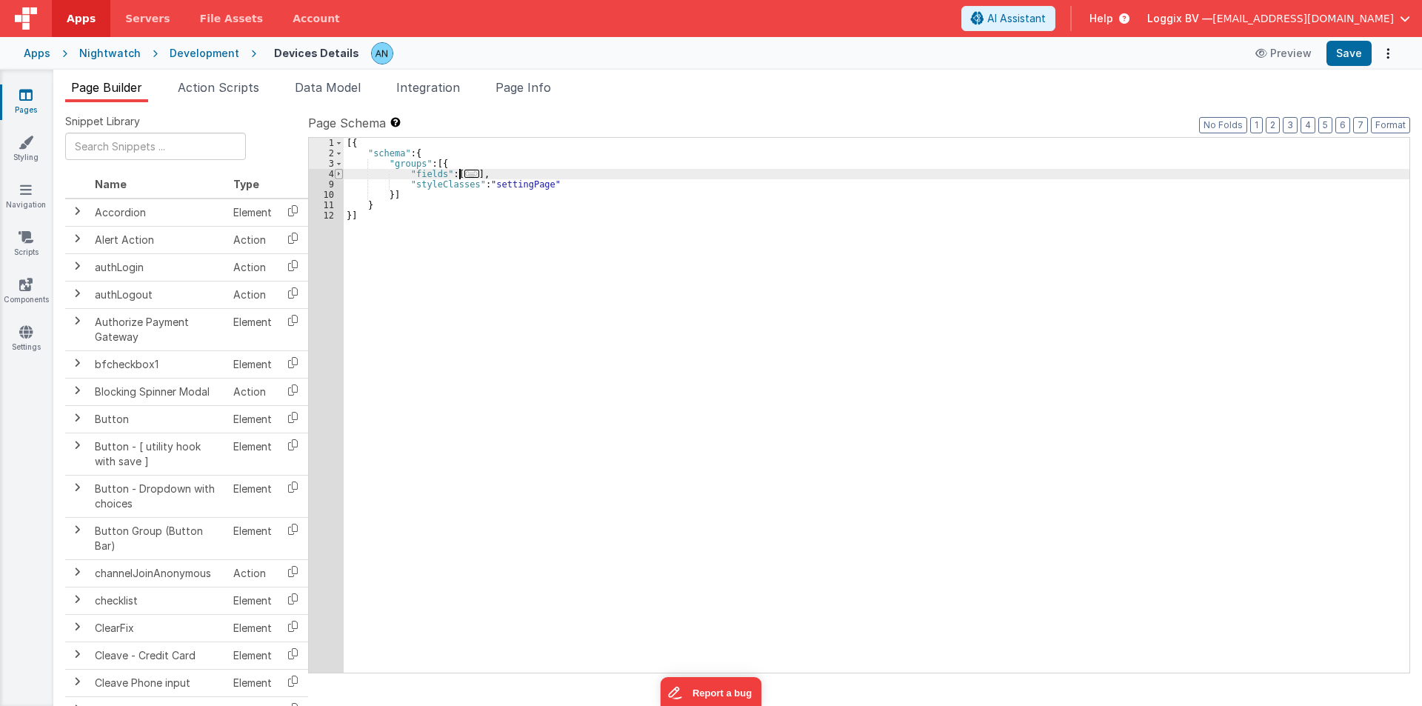
click at [338, 175] on span at bounding box center [339, 174] width 8 height 10
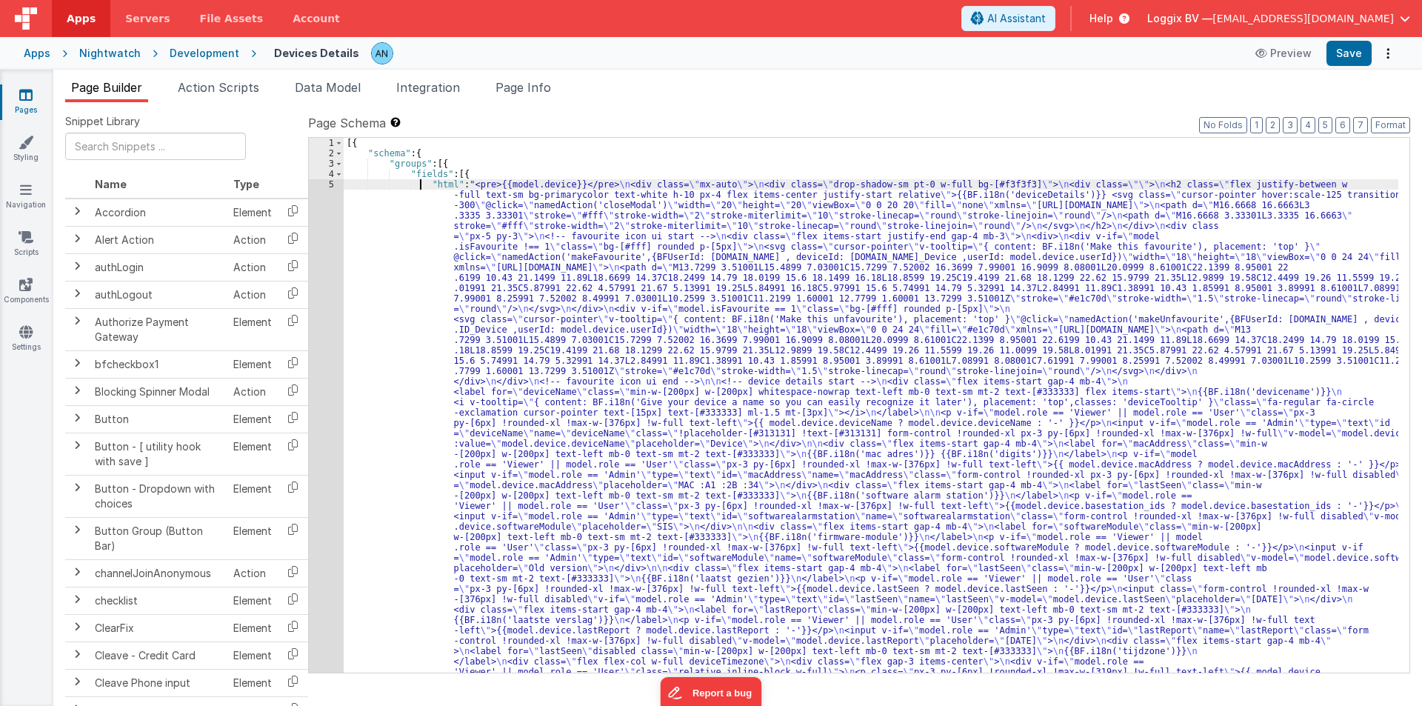
click at [1385, 120] on button "Format" at bounding box center [1389, 125] width 39 height 16
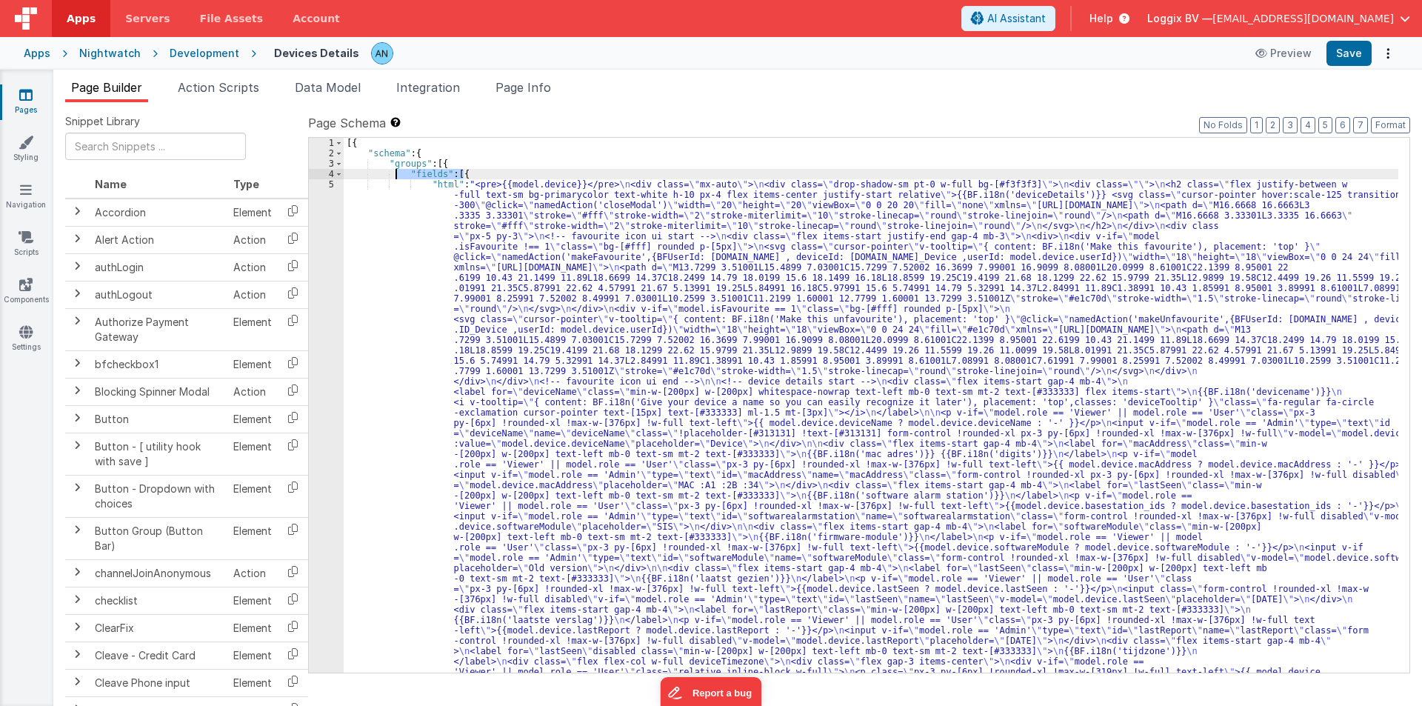
drag, startPoint x: 469, startPoint y: 171, endPoint x: 398, endPoint y: 170, distance: 71.1
click at [336, 175] on span at bounding box center [339, 174] width 8 height 10
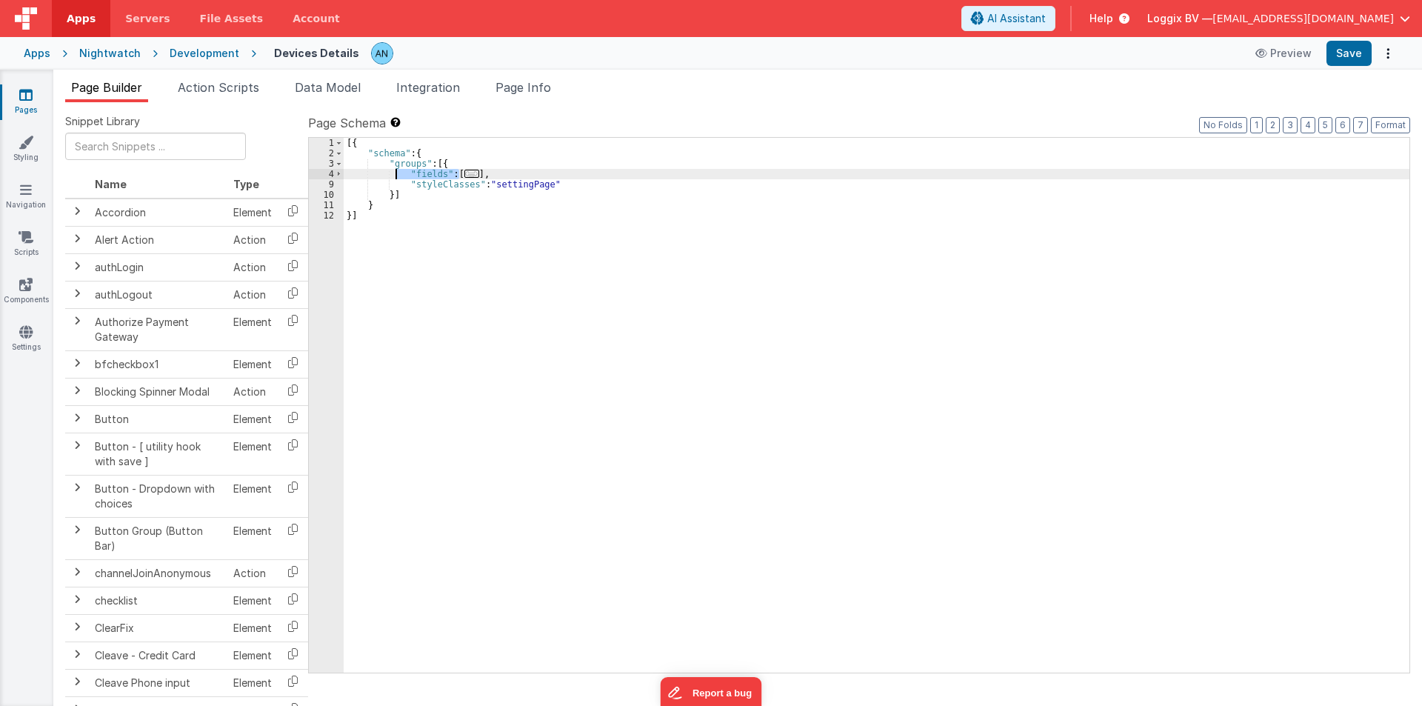
click at [391, 173] on div "[{ "schema" : { "groups" : [{ "fields" : [ ... ] , "styleClasses" : "settingPag…" at bounding box center [876, 415] width 1065 height 555
drag, startPoint x: 490, startPoint y: 173, endPoint x: 391, endPoint y: 175, distance: 99.2
click at [391, 175] on div "[{ "schema" : { "groups" : [{ "fields" : [ ... ] , "styleClasses" : "settingPag…" at bounding box center [876, 415] width 1065 height 555
drag, startPoint x: 553, startPoint y: 187, endPoint x: 400, endPoint y: 187, distance: 153.3
click at [400, 187] on div "[{ "schema" : { "groups" : [{ "fields" : [ ... ] , "styleClasses" : "settingPag…" at bounding box center [876, 415] width 1065 height 555
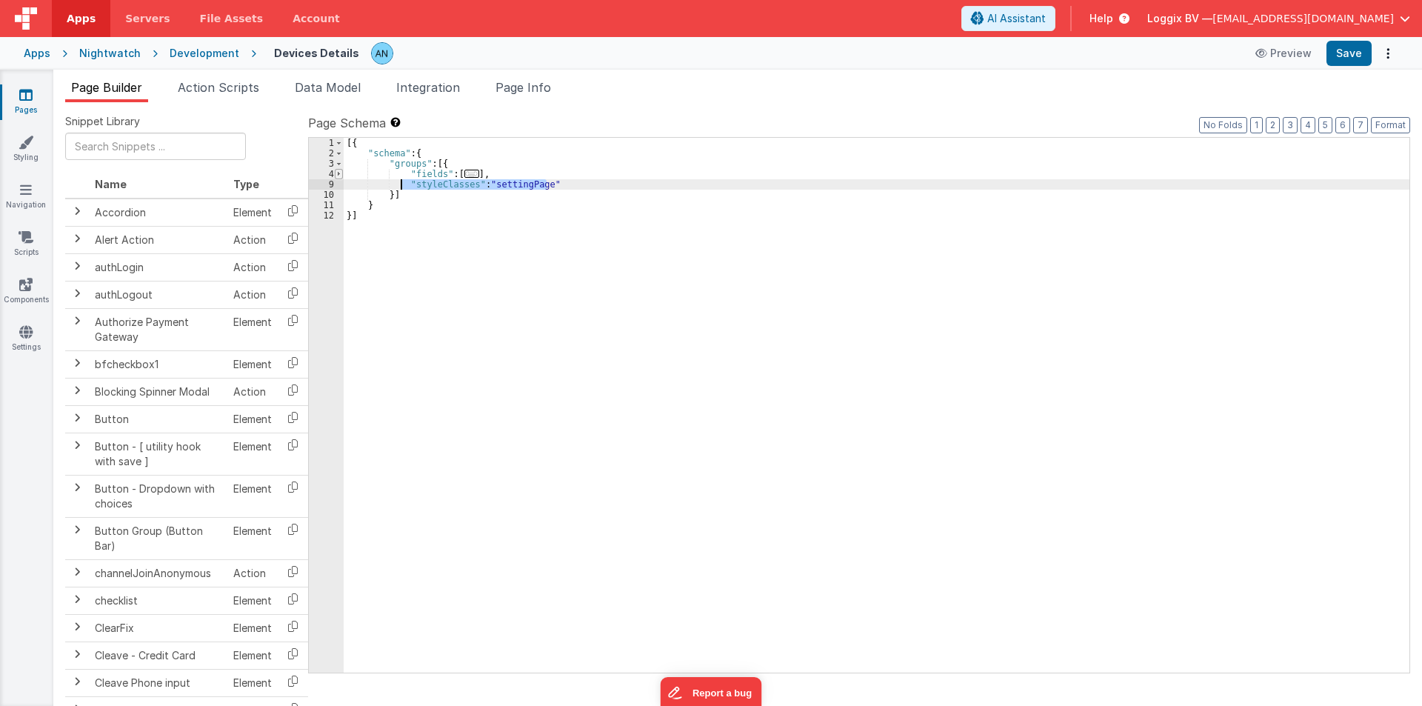
click at [338, 173] on span at bounding box center [339, 174] width 8 height 10
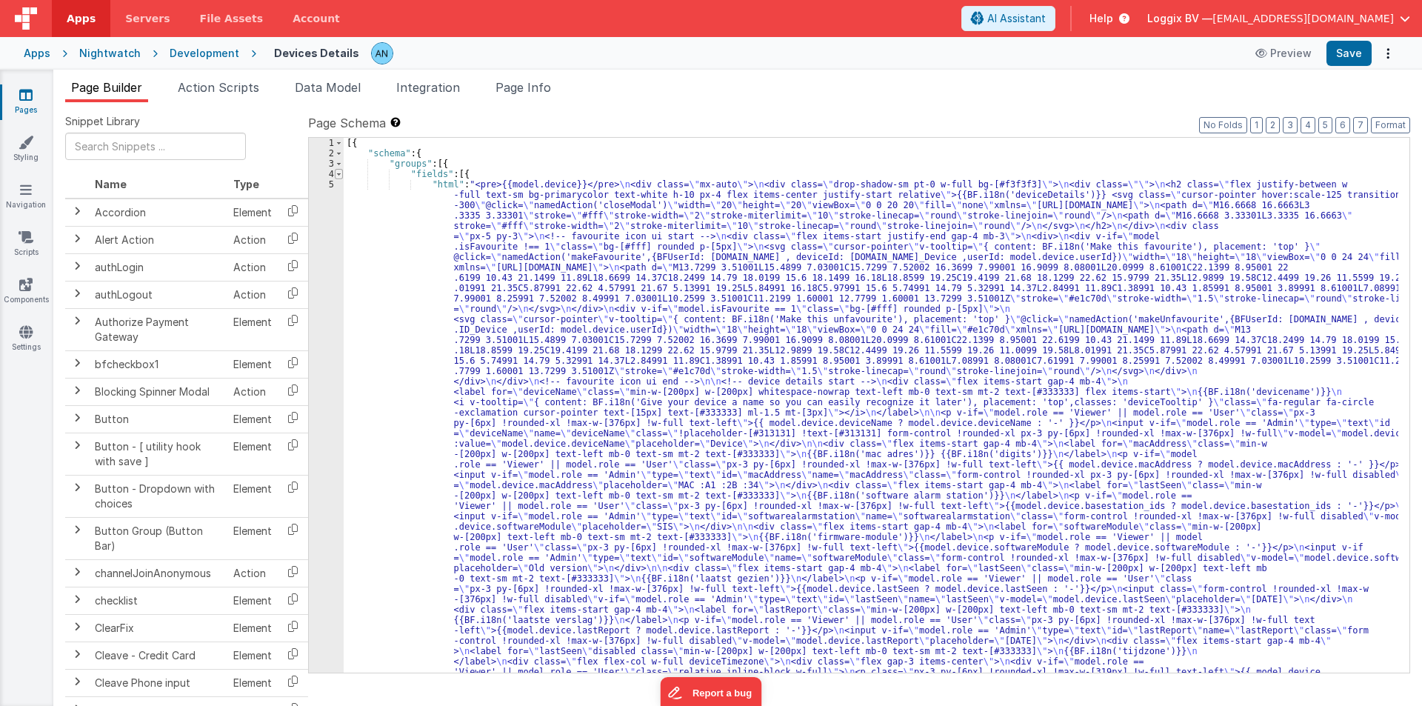
click at [338, 173] on span at bounding box center [339, 174] width 8 height 10
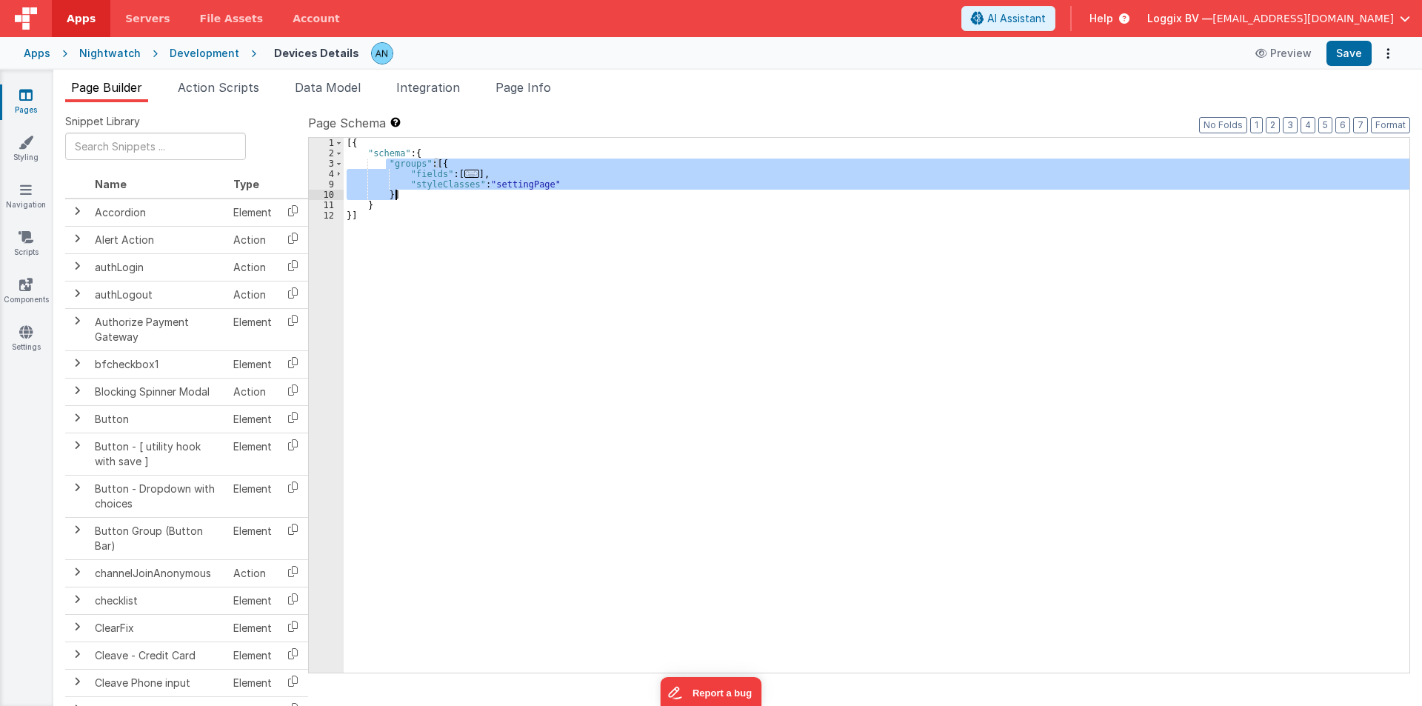
drag, startPoint x: 386, startPoint y: 163, endPoint x: 404, endPoint y: 193, distance: 35.6
click at [404, 193] on div "[{ "schema" : { "groups" : [{ "fields" : [ ... ] , "styleClasses" : "settingPag…" at bounding box center [876, 415] width 1065 height 555
click at [409, 193] on div "[{ "schema" : { "groups" : [{ "fields" : [ ... ] , "styleClasses" : "settingPag…" at bounding box center [876, 405] width 1065 height 535
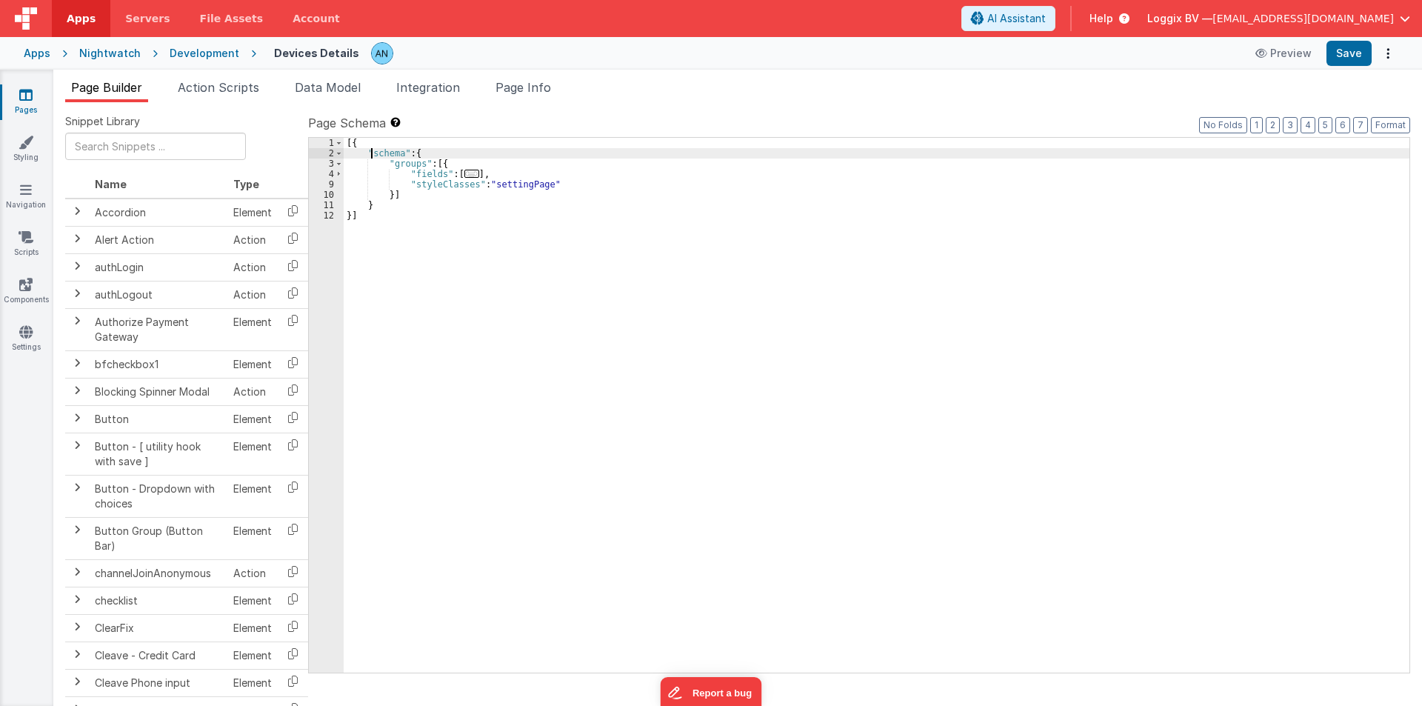
drag, startPoint x: 373, startPoint y: 158, endPoint x: 394, endPoint y: 170, distance: 23.9
click at [387, 166] on div "[{ "schema" : { "groups" : [{ "fields" : [ ... ] , "styleClasses" : "settingPag…" at bounding box center [876, 415] width 1065 height 555
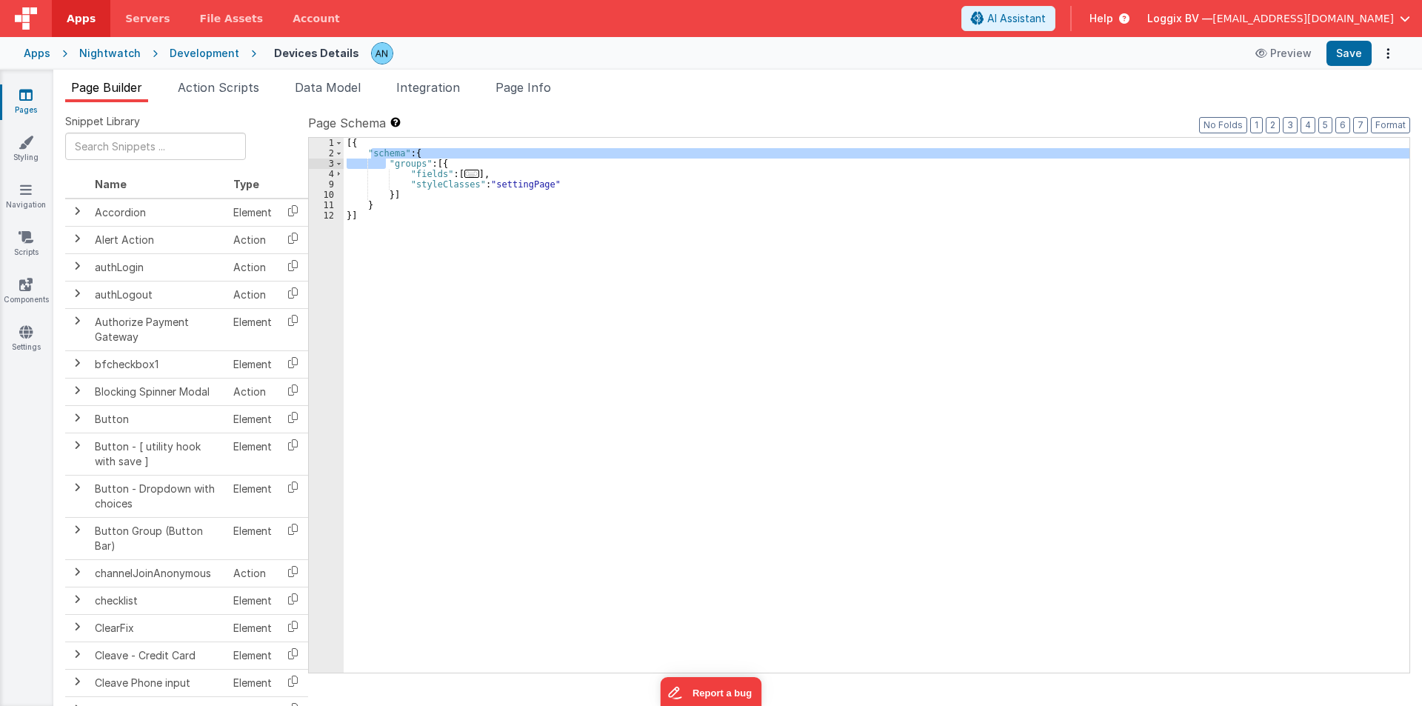
click at [424, 155] on div "[{ "schema" : { "groups" : [{ "fields" : [ ... ] , "styleClasses" : "settingPag…" at bounding box center [876, 405] width 1065 height 535
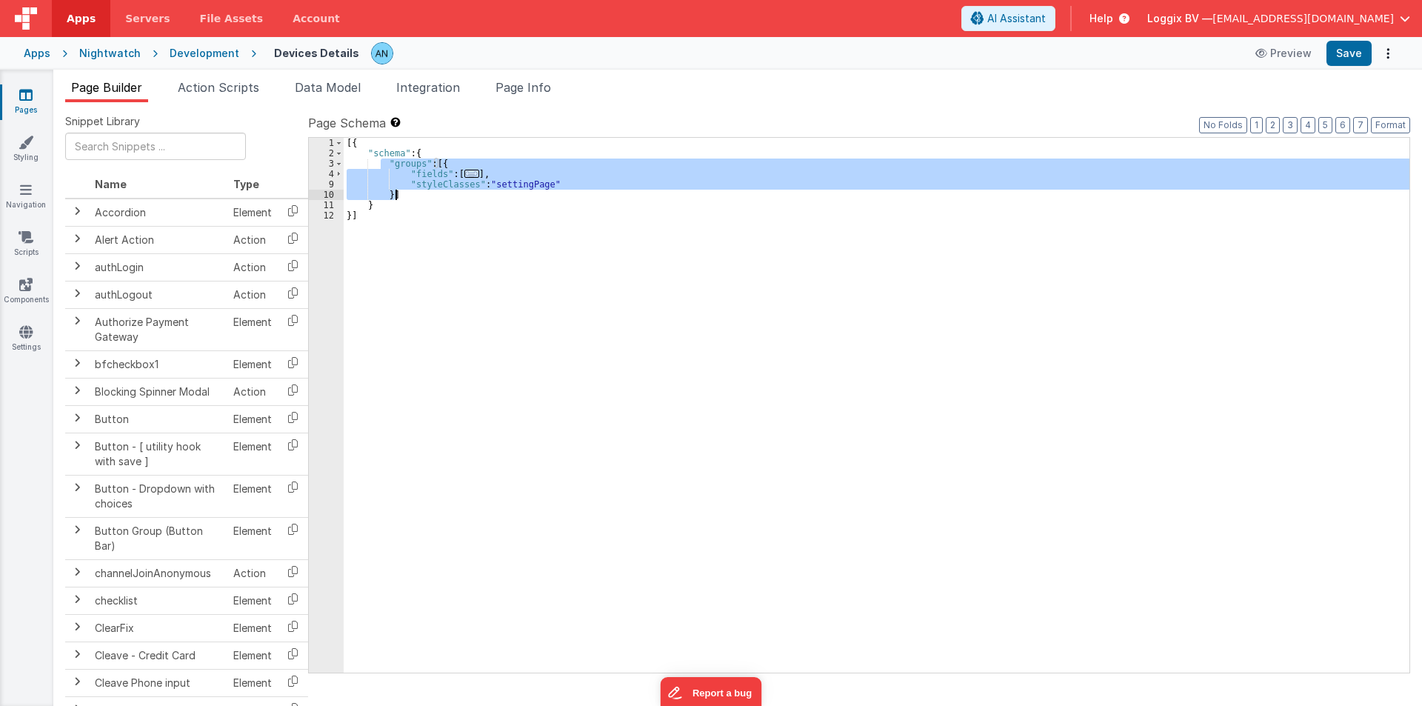
drag, startPoint x: 383, startPoint y: 164, endPoint x: 406, endPoint y: 190, distance: 34.1
click at [406, 190] on div "[{ "schema" : { "groups" : [{ "fields" : [ ... ] , "styleClasses" : "settingPag…" at bounding box center [876, 415] width 1065 height 555
click at [404, 193] on div "[{ "schema" : { "groups" : [{ "fields" : [ ... ] , "styleClasses" : "settingPag…" at bounding box center [876, 405] width 1065 height 535
drag, startPoint x: 385, startPoint y: 161, endPoint x: 396, endPoint y: 192, distance: 33.0
click at [396, 192] on div "[{ "schema" : { "groups" : [{ "fields" : [ ... ] , "styleClasses" : "settingPag…" at bounding box center [876, 415] width 1065 height 555
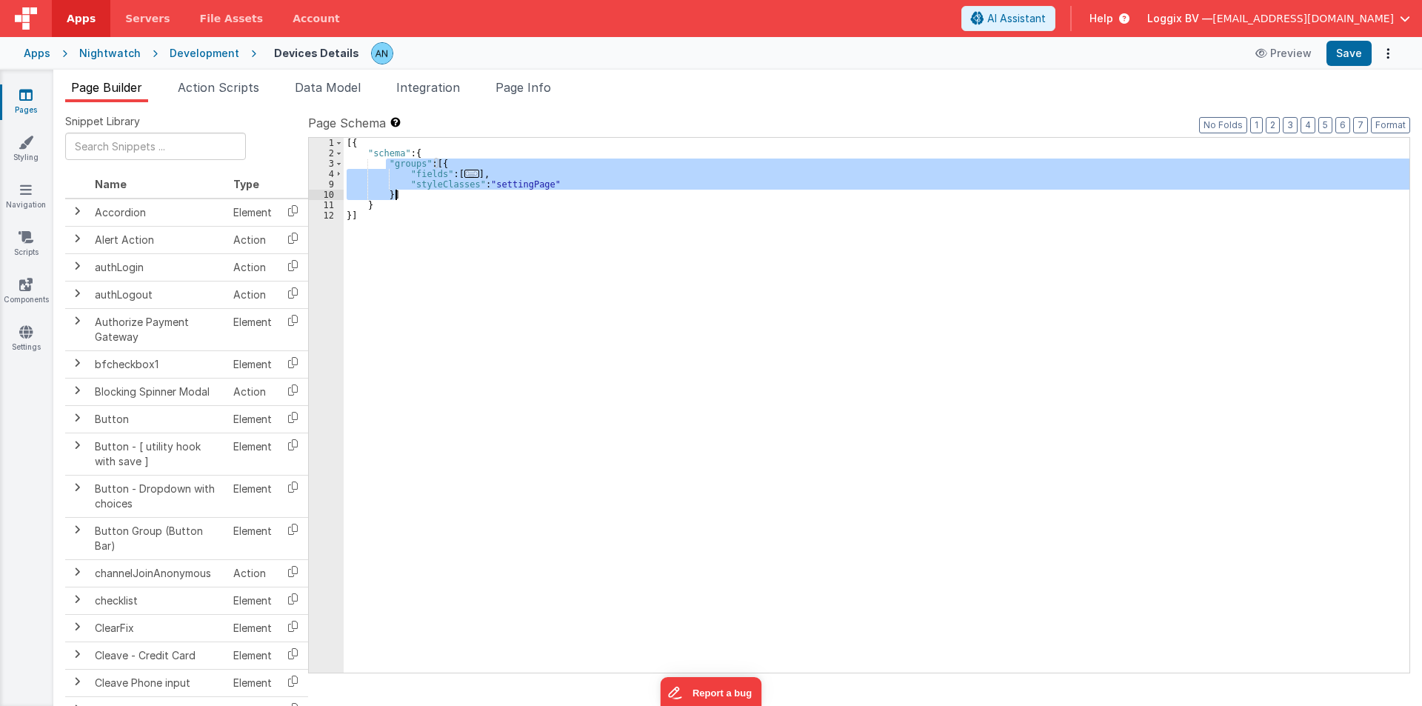
click at [401, 193] on div "[{ "schema" : { "groups" : [{ "fields" : [ ... ] , "styleClasses" : "settingPag…" at bounding box center [876, 405] width 1065 height 535
drag, startPoint x: 386, startPoint y: 161, endPoint x: 401, endPoint y: 194, distance: 36.8
click at [401, 194] on div "[{ "schema" : { "groups" : [{ "fields" : [ ... ] , "styleClasses" : "settingPag…" at bounding box center [876, 415] width 1065 height 555
click at [339, 163] on span at bounding box center [339, 163] width 8 height 10
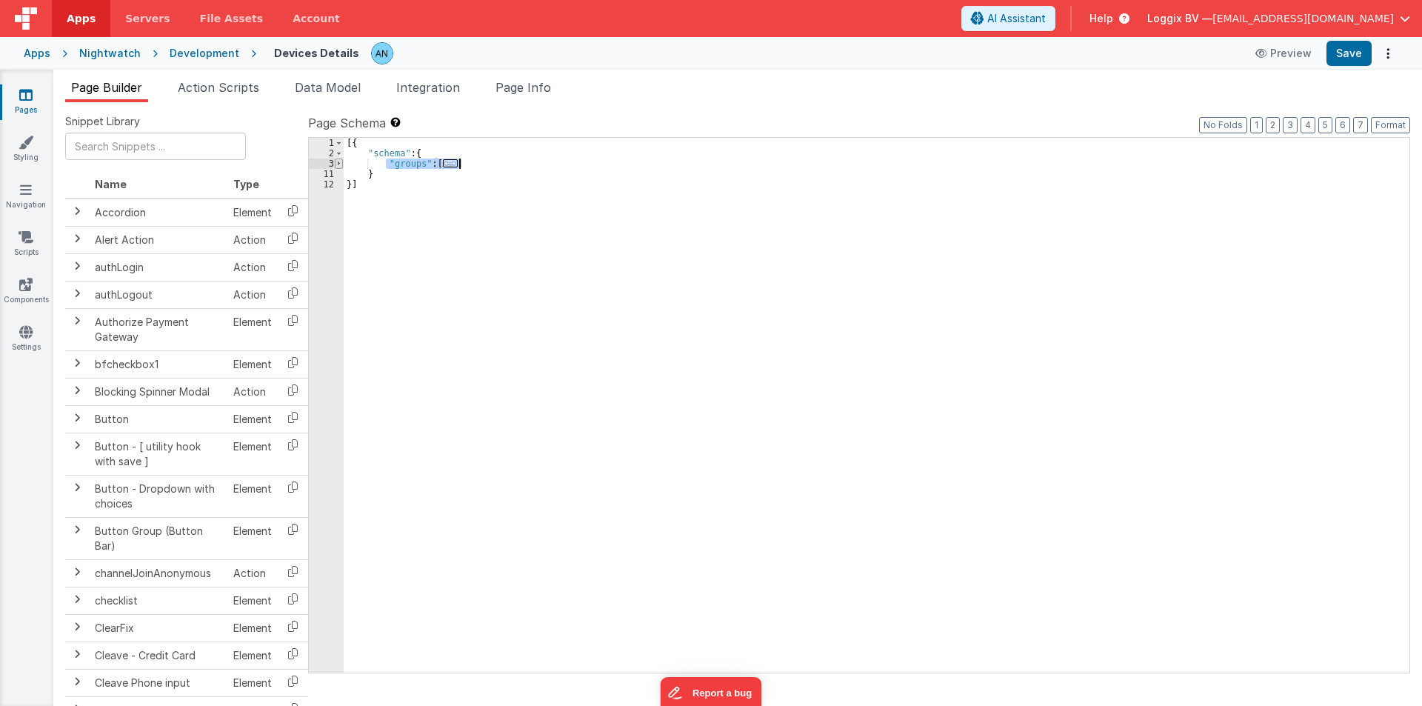
click at [339, 163] on span at bounding box center [339, 163] width 8 height 10
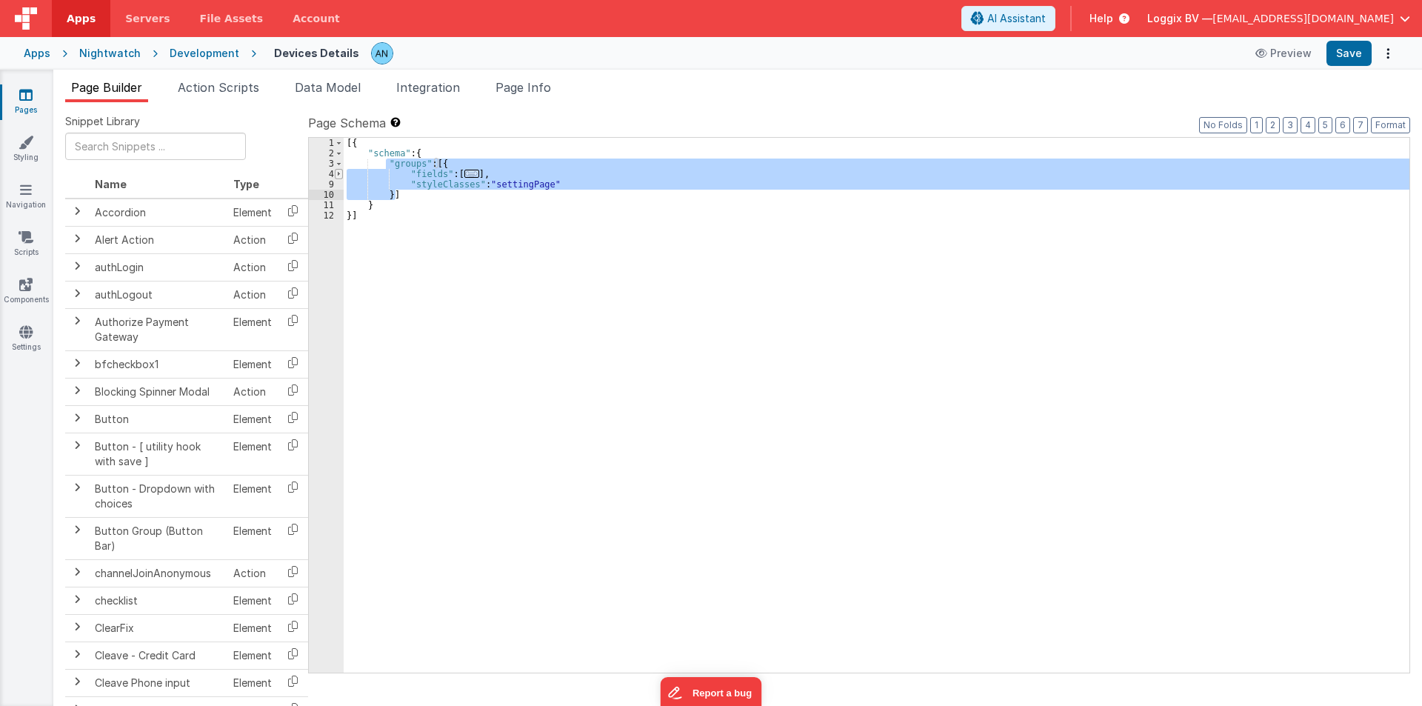
click at [338, 173] on span at bounding box center [339, 174] width 8 height 10
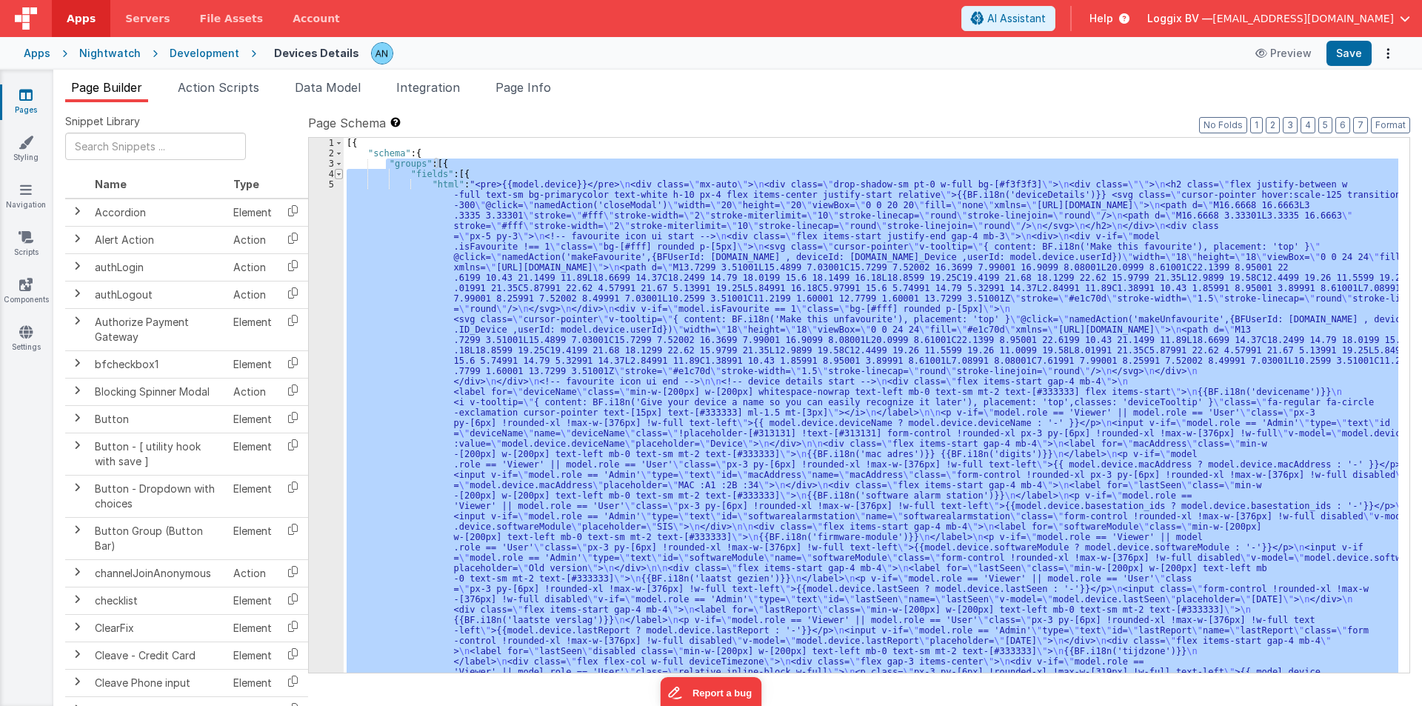
click at [338, 173] on span at bounding box center [339, 174] width 8 height 10
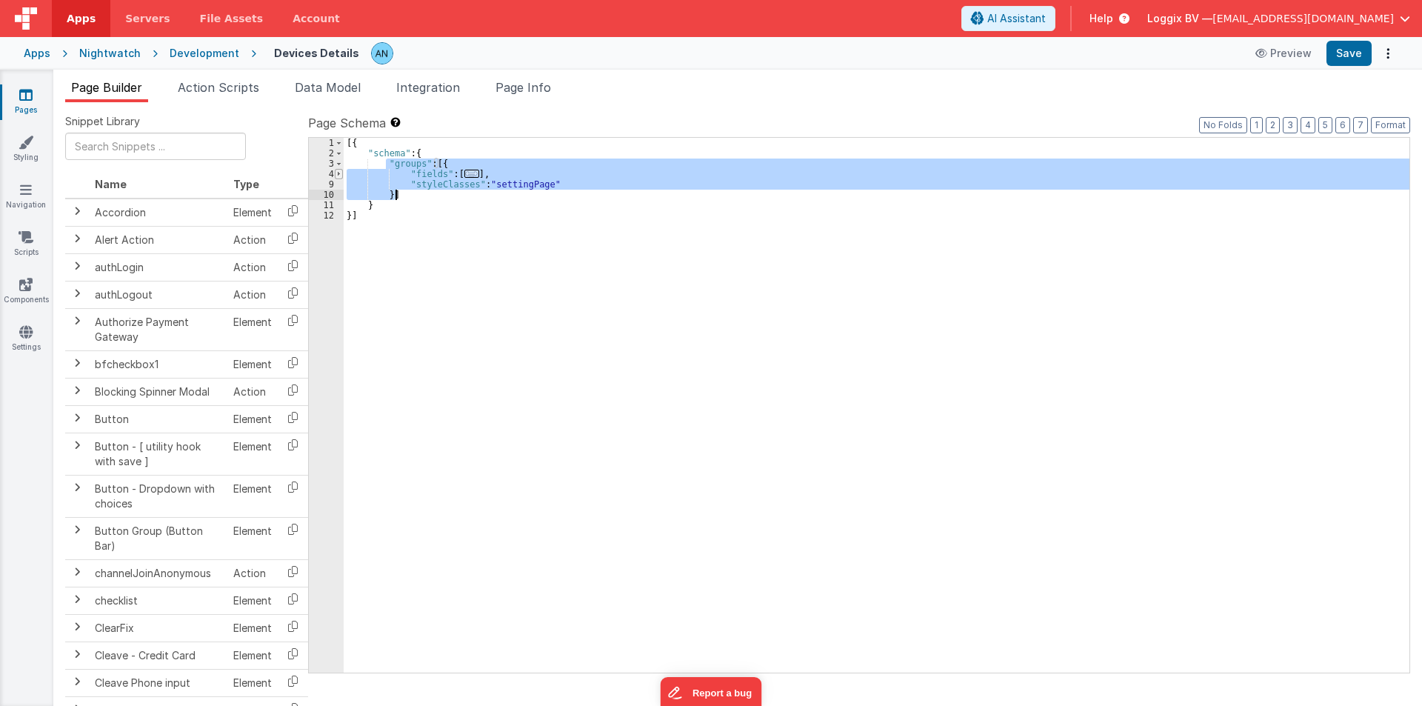
click at [340, 176] on span at bounding box center [339, 174] width 8 height 10
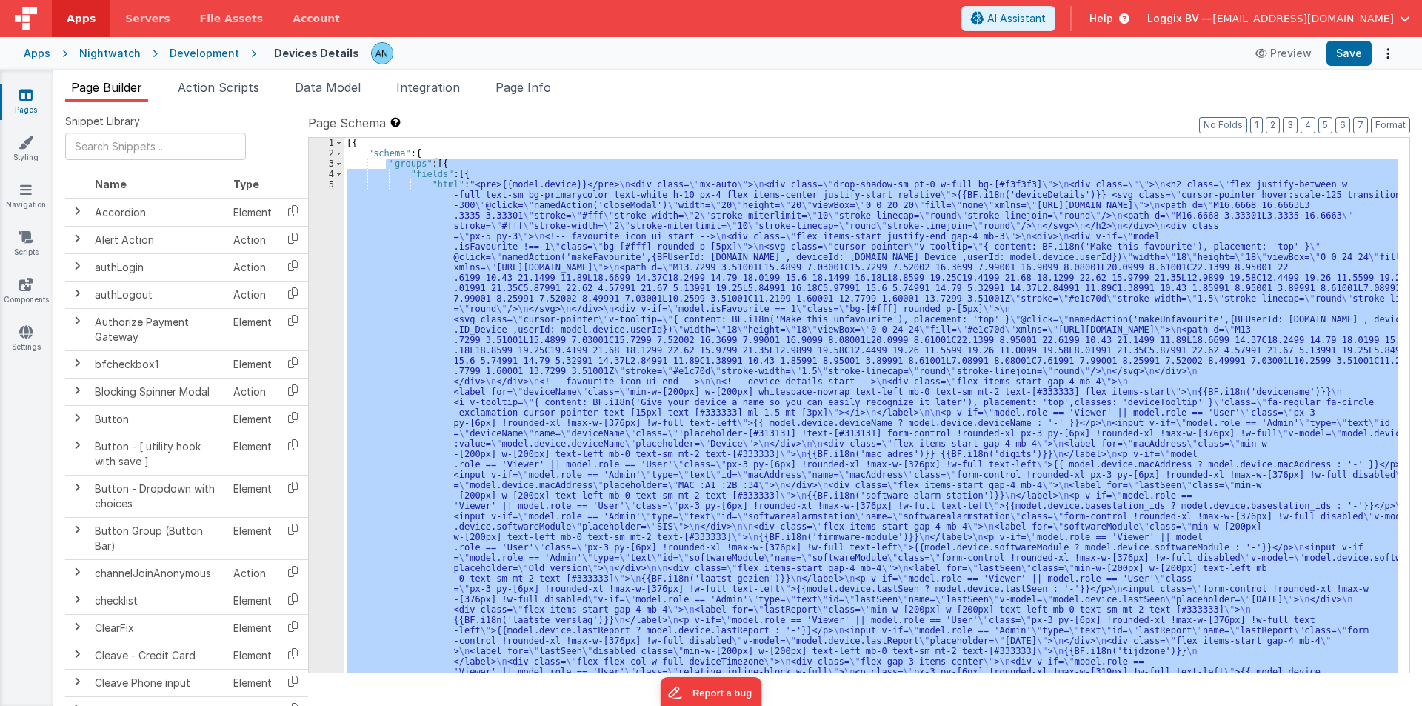
click at [396, 212] on div "[{ "schema" : { "groups" : [{ "fields" : [{ "html" : "<pre>{{model.device}}</pr…" at bounding box center [871, 405] width 1054 height 535
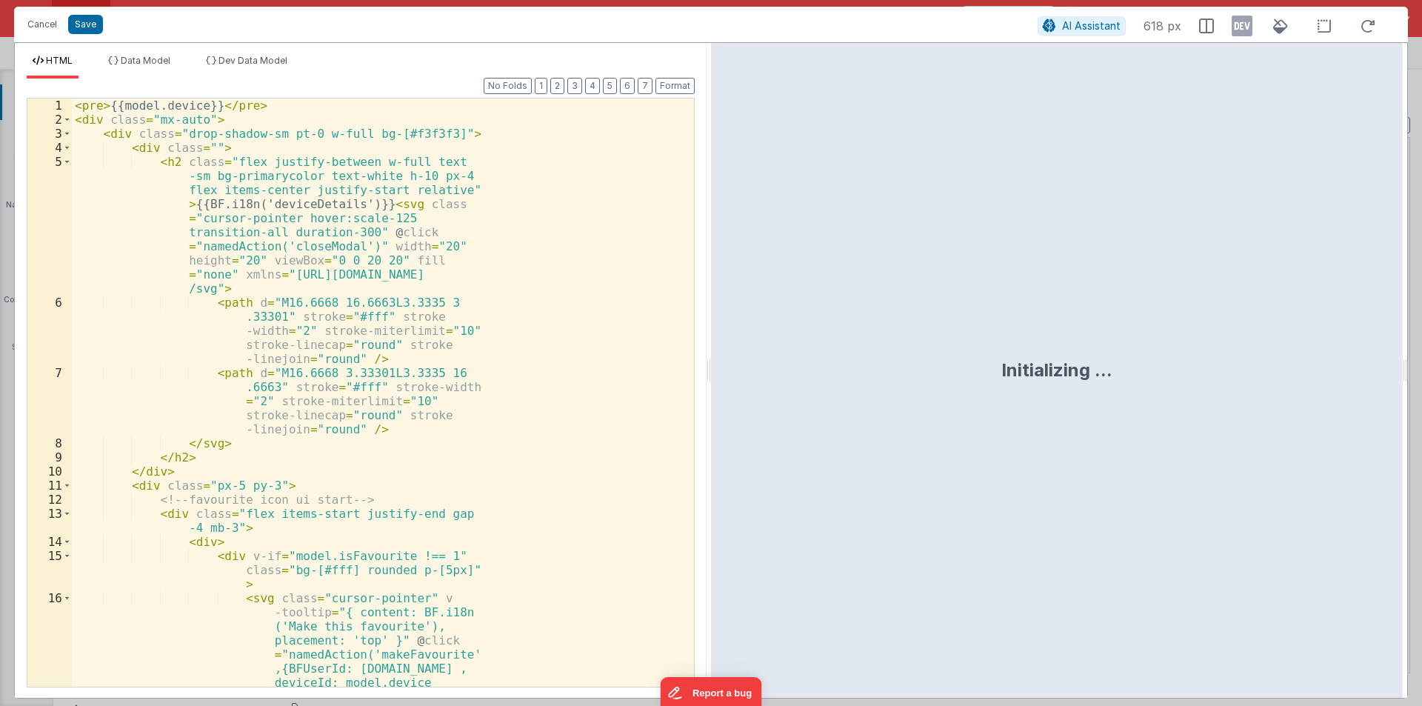
scroll to position [398, 0]
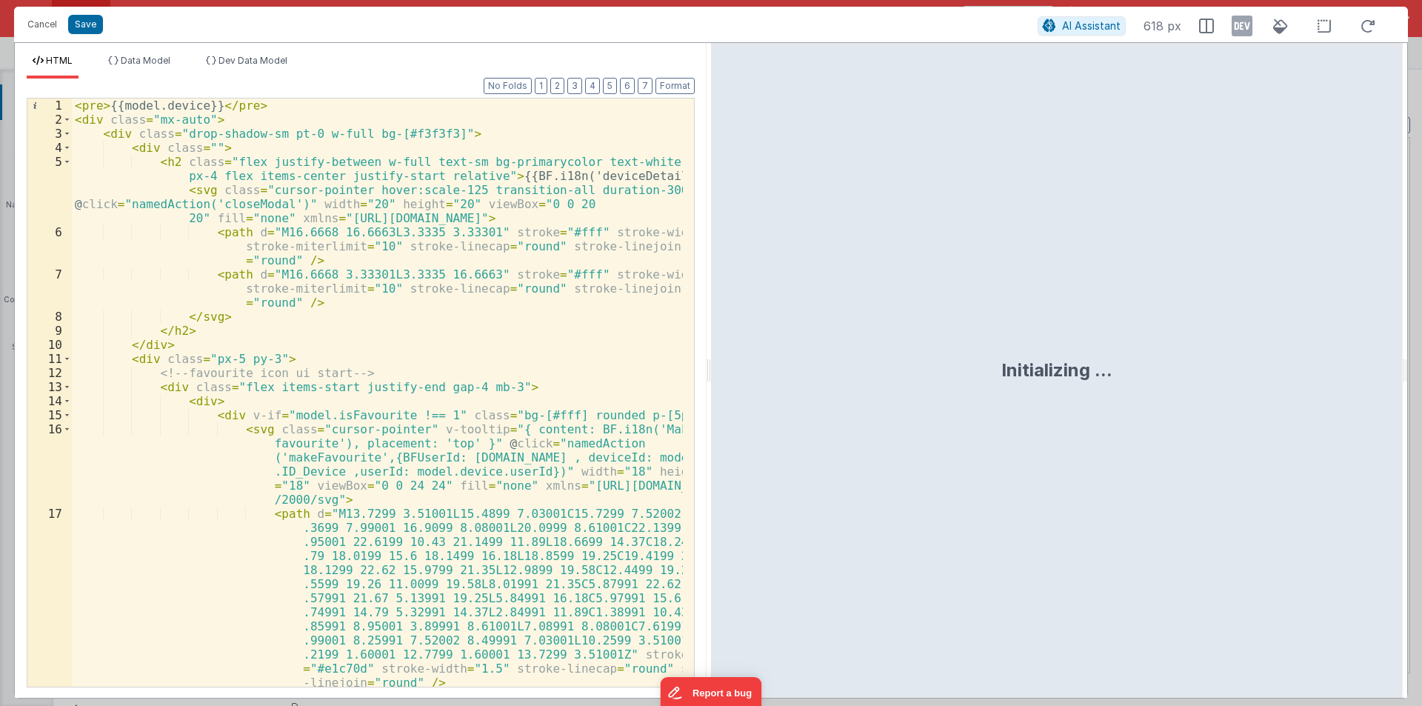
click at [101, 103] on div "< pre > {{model.device}} </ pre > < div class = "mx-auto" > < div class = "drop…" at bounding box center [377, 406] width 611 height 616
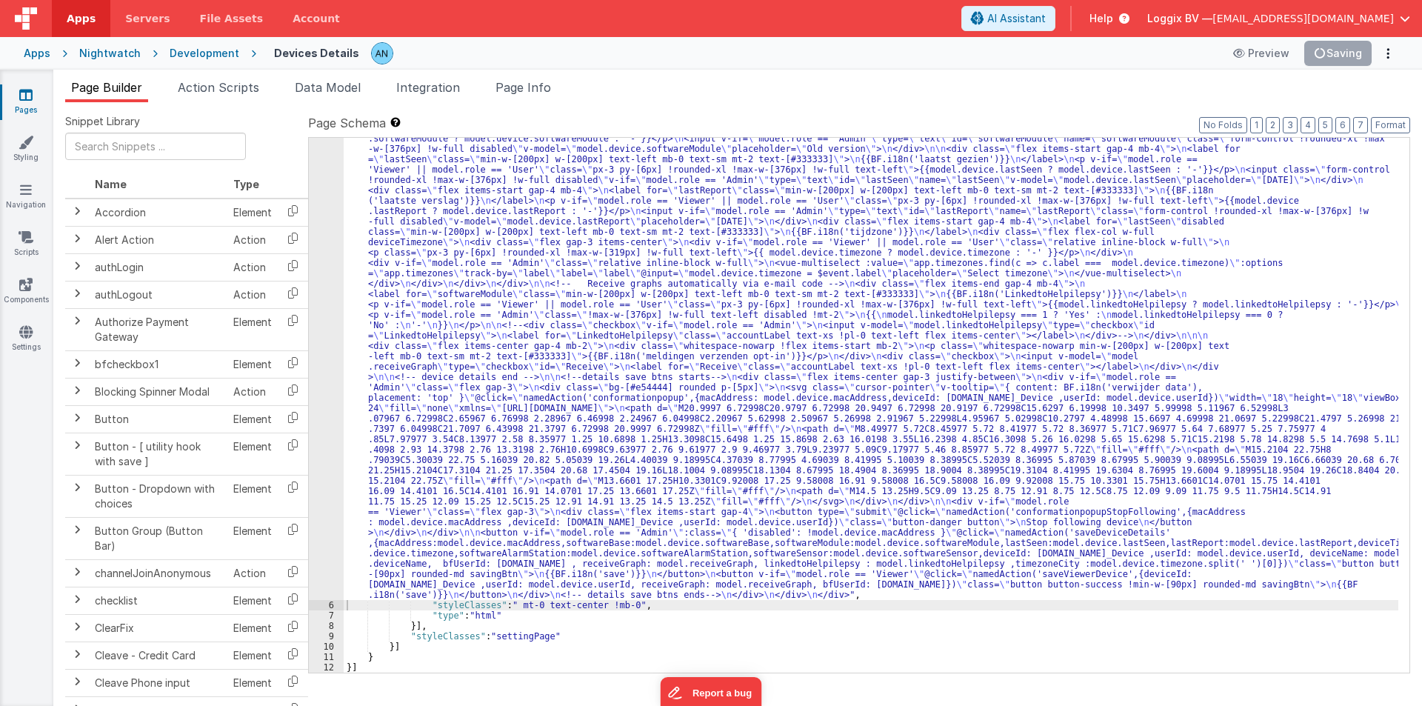
scroll to position [388, 0]
click at [1389, 122] on button "Format" at bounding box center [1389, 125] width 39 height 16
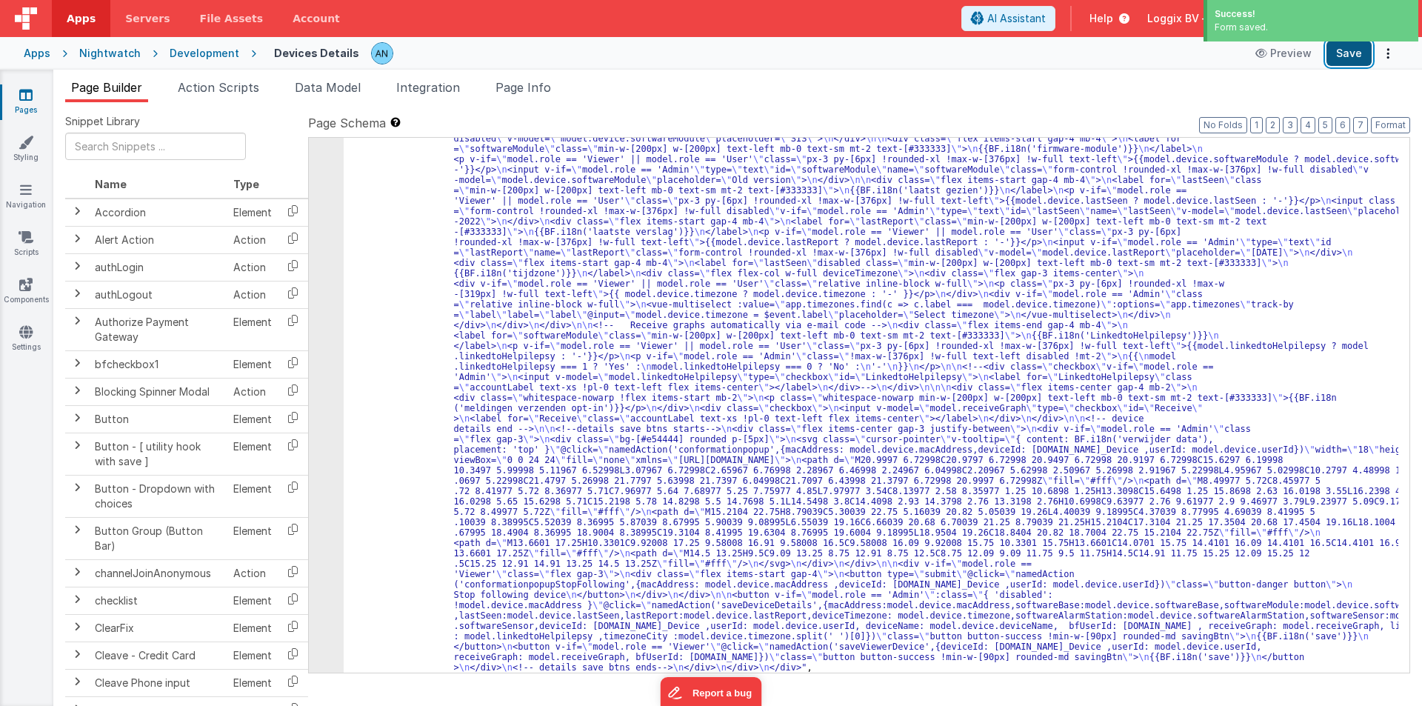
click at [1351, 54] on button "Save" at bounding box center [1348, 53] width 45 height 25
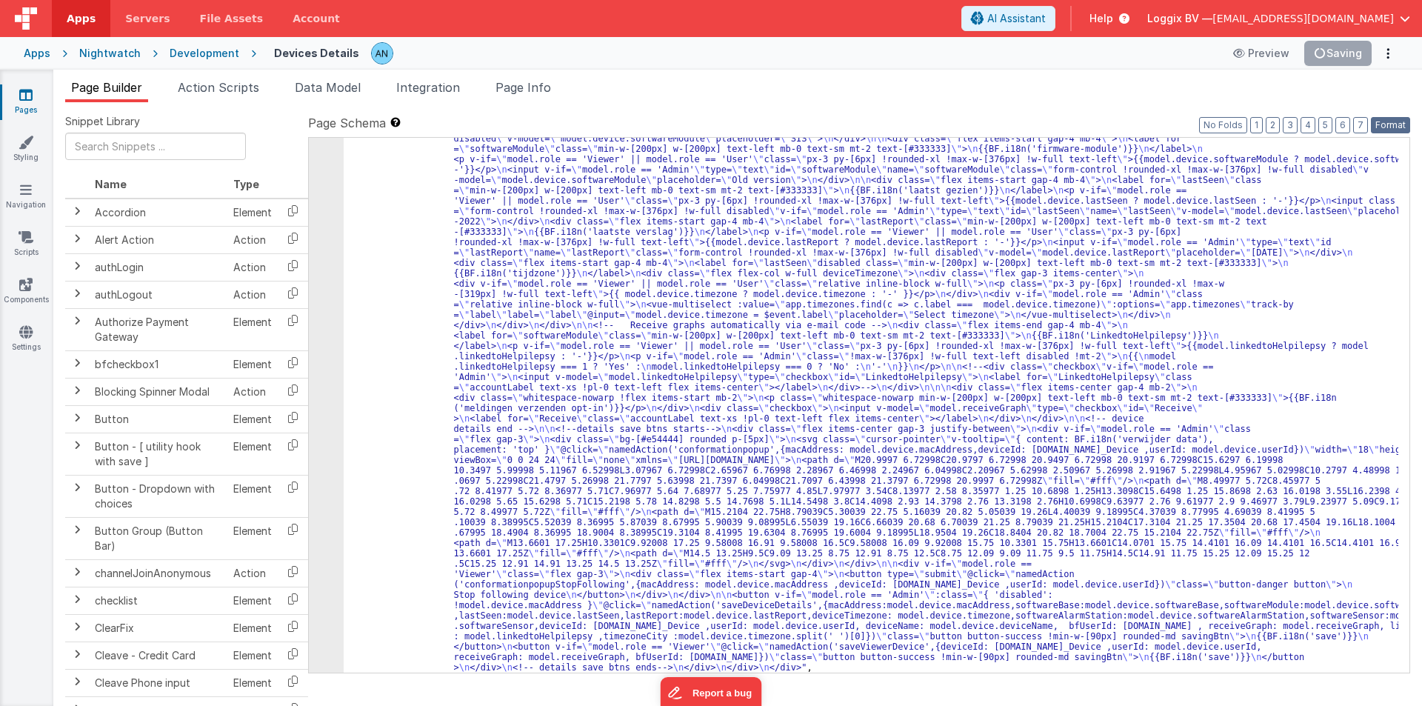
click at [1390, 120] on button "Format" at bounding box center [1389, 125] width 39 height 16
click at [1389, 123] on button "Format" at bounding box center [1389, 125] width 39 height 16
click at [414, 170] on div ""html" : "<pre class= \" hidden \" >{{model.device}}</pre> \n <div class= \" mx…" at bounding box center [871, 504] width 1054 height 1426
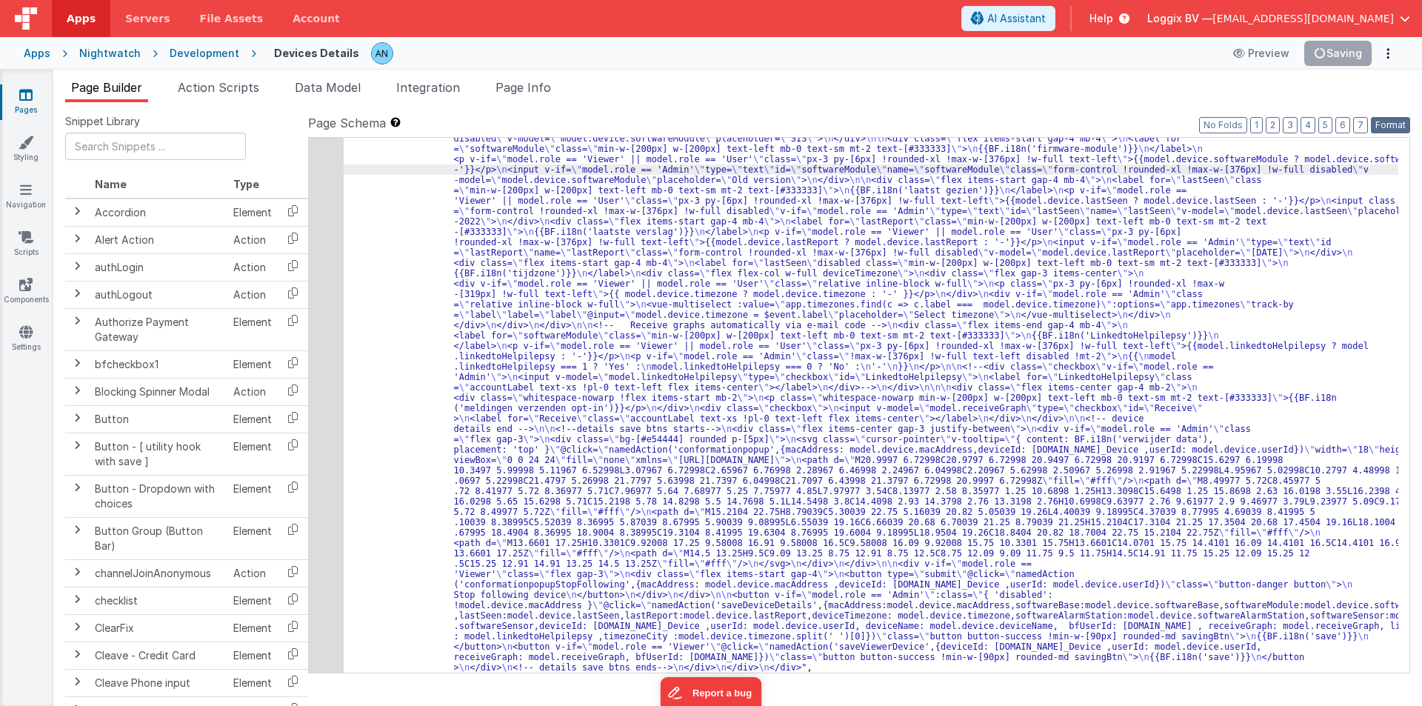
click at [1389, 124] on button "Format" at bounding box center [1389, 125] width 39 height 16
